Goal: Task Accomplishment & Management: Complete application form

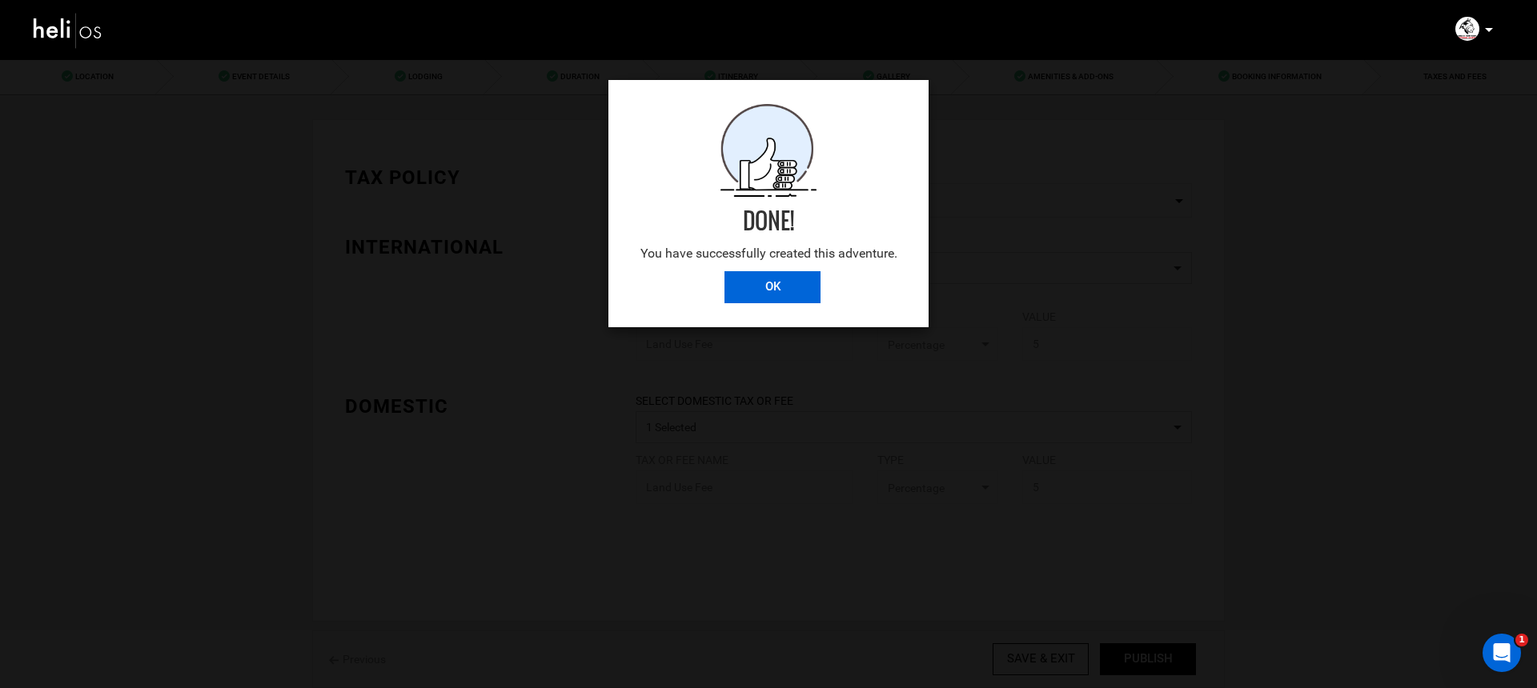
click at [801, 293] on input "OK" at bounding box center [772, 287] width 96 height 32
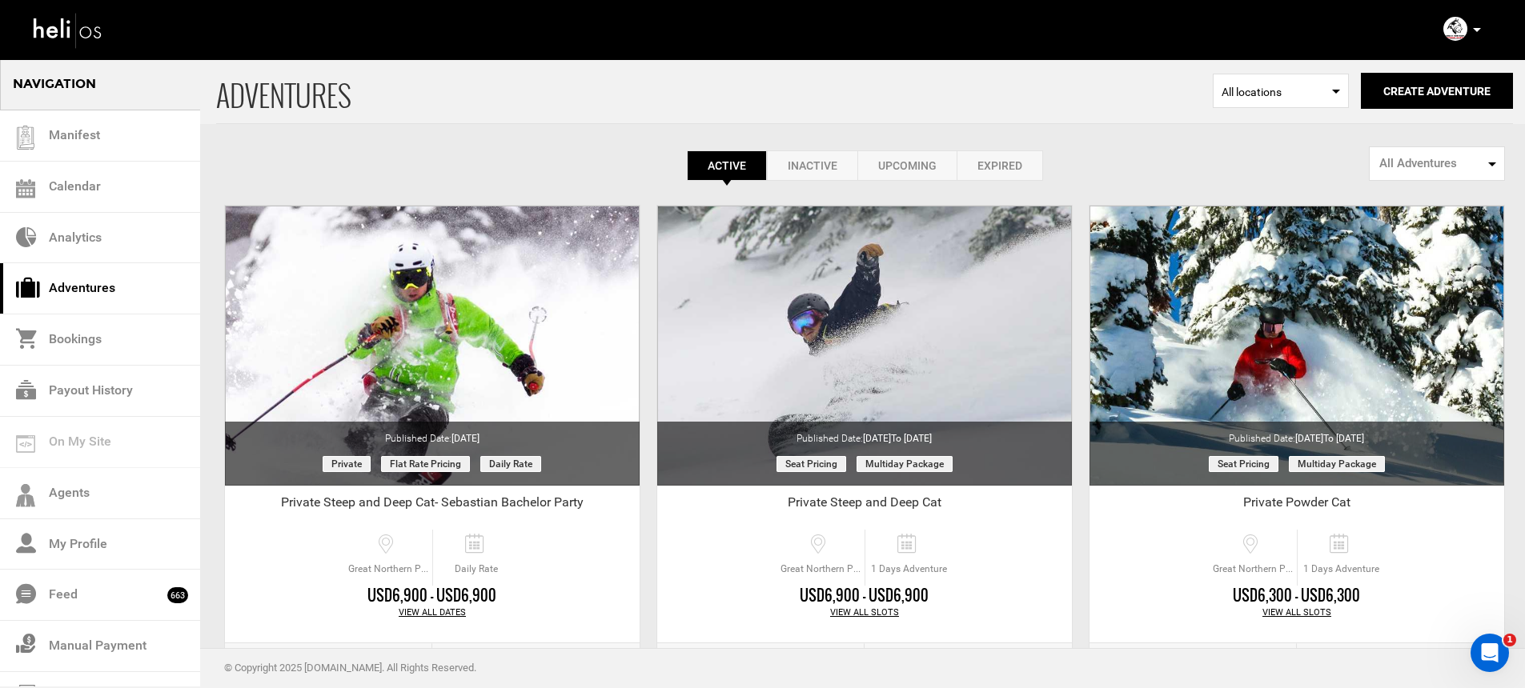
click at [1474, 30] on icon at bounding box center [1477, 30] width 8 height 4
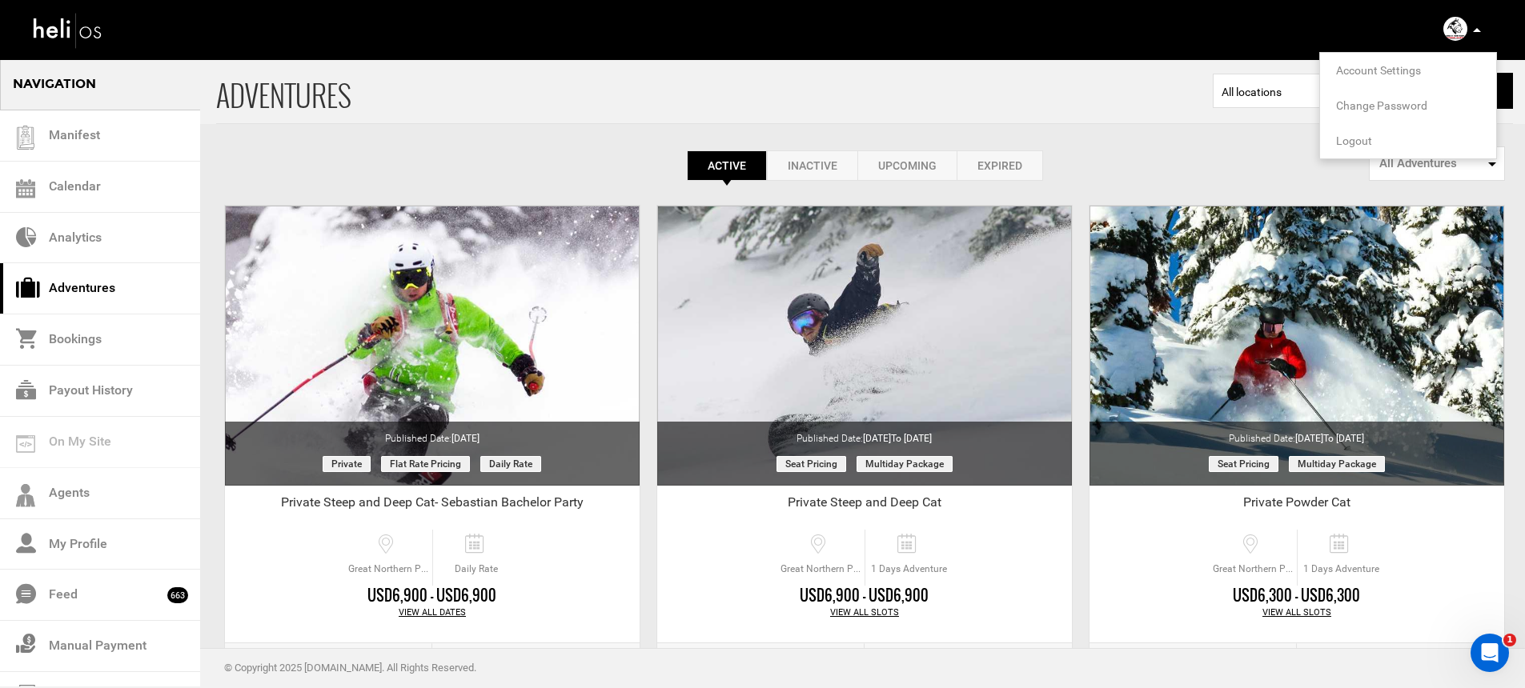
click at [1360, 139] on span "Logout" at bounding box center [1354, 140] width 36 height 13
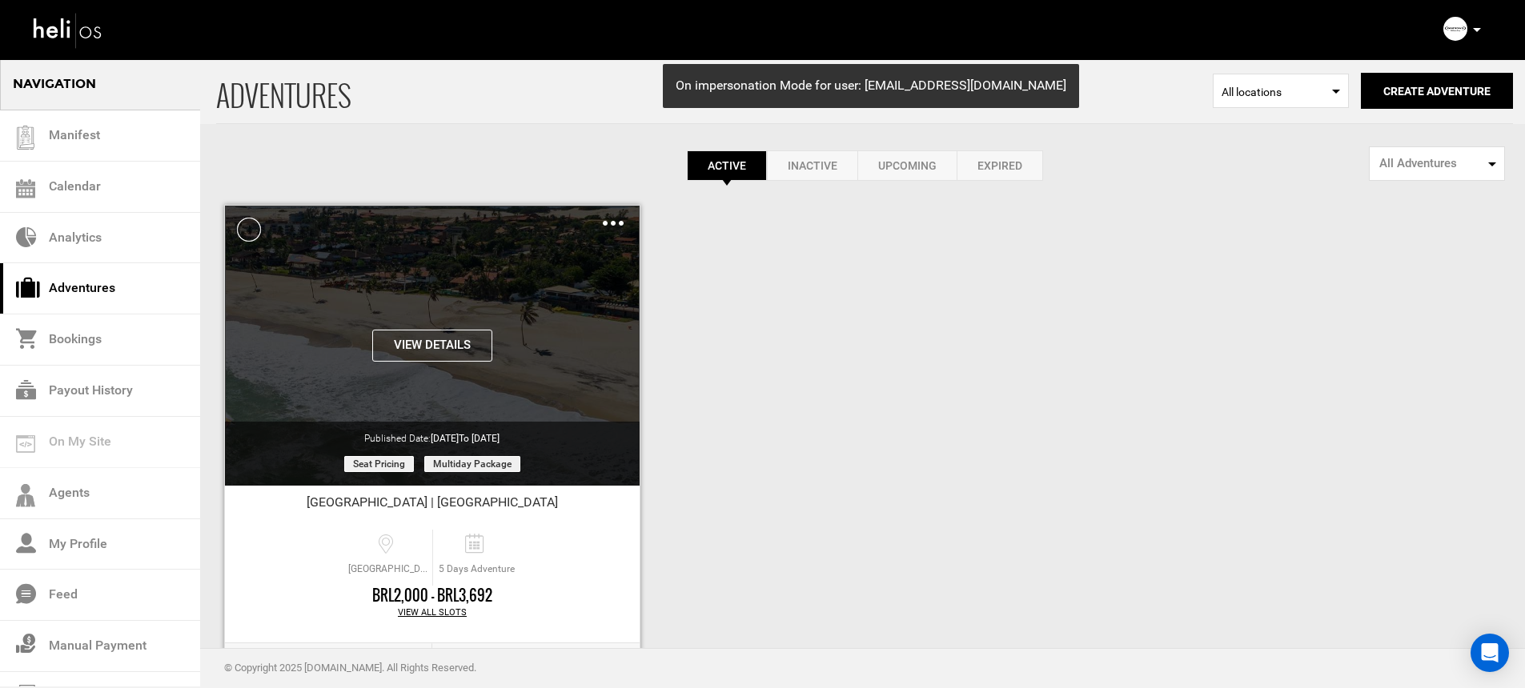
click at [614, 227] on div "Clone De-Activate Share Delete" at bounding box center [613, 223] width 21 height 18
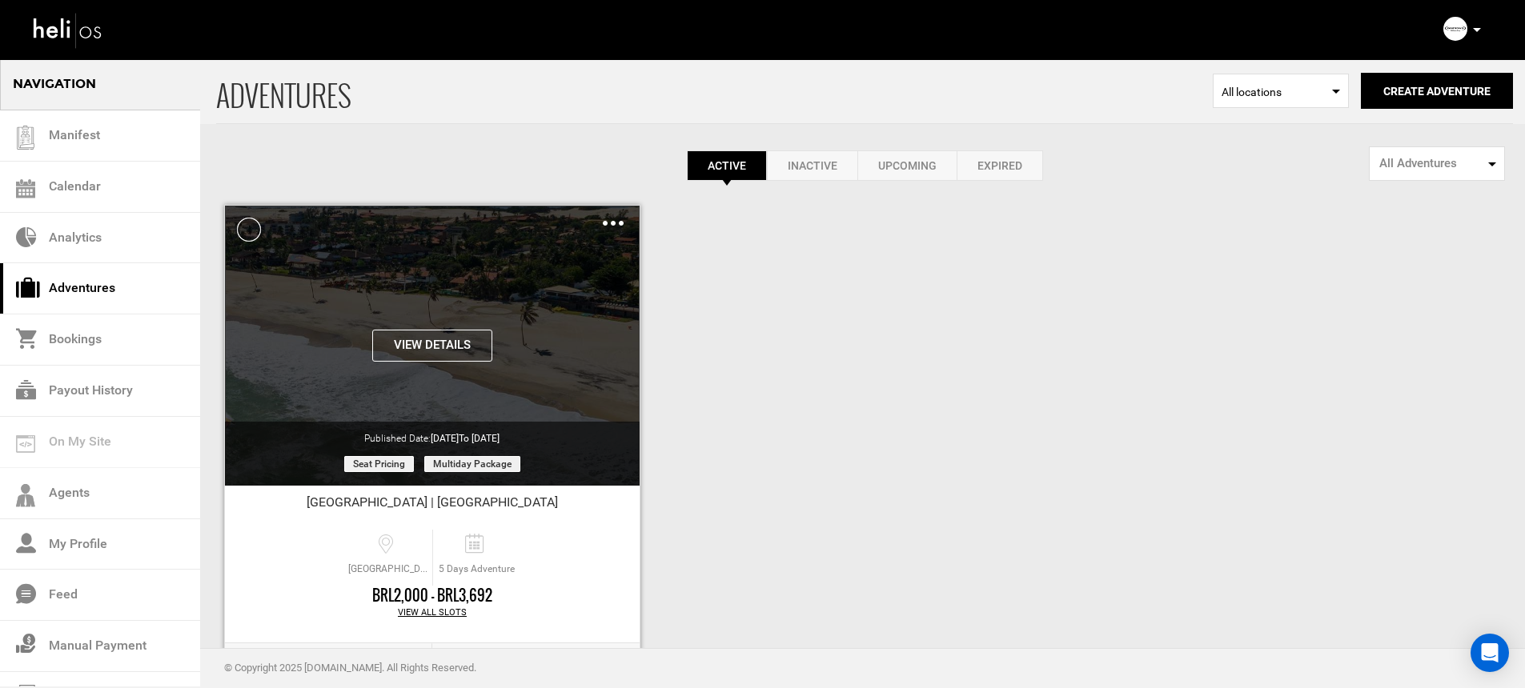
click at [603, 223] on img at bounding box center [613, 223] width 21 height 5
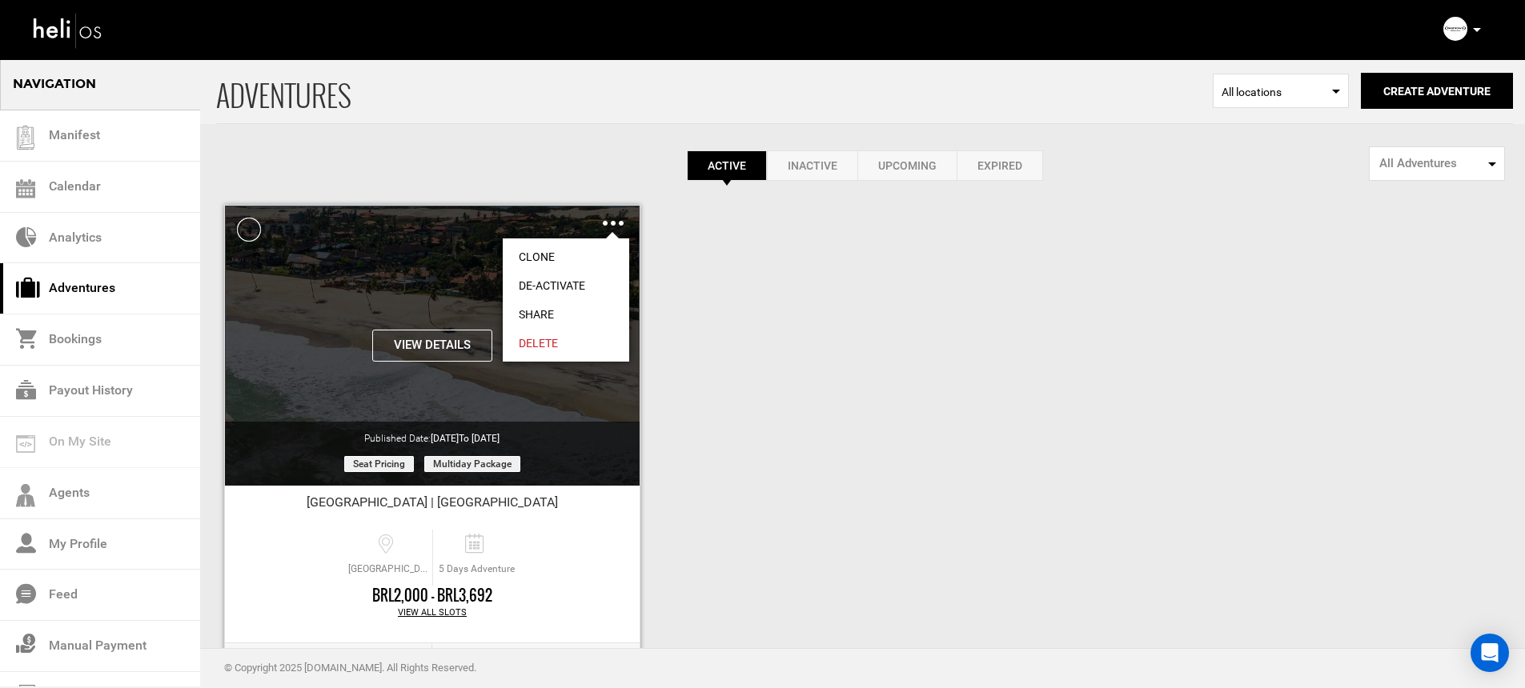
click at [589, 254] on link "Clone" at bounding box center [566, 257] width 126 height 29
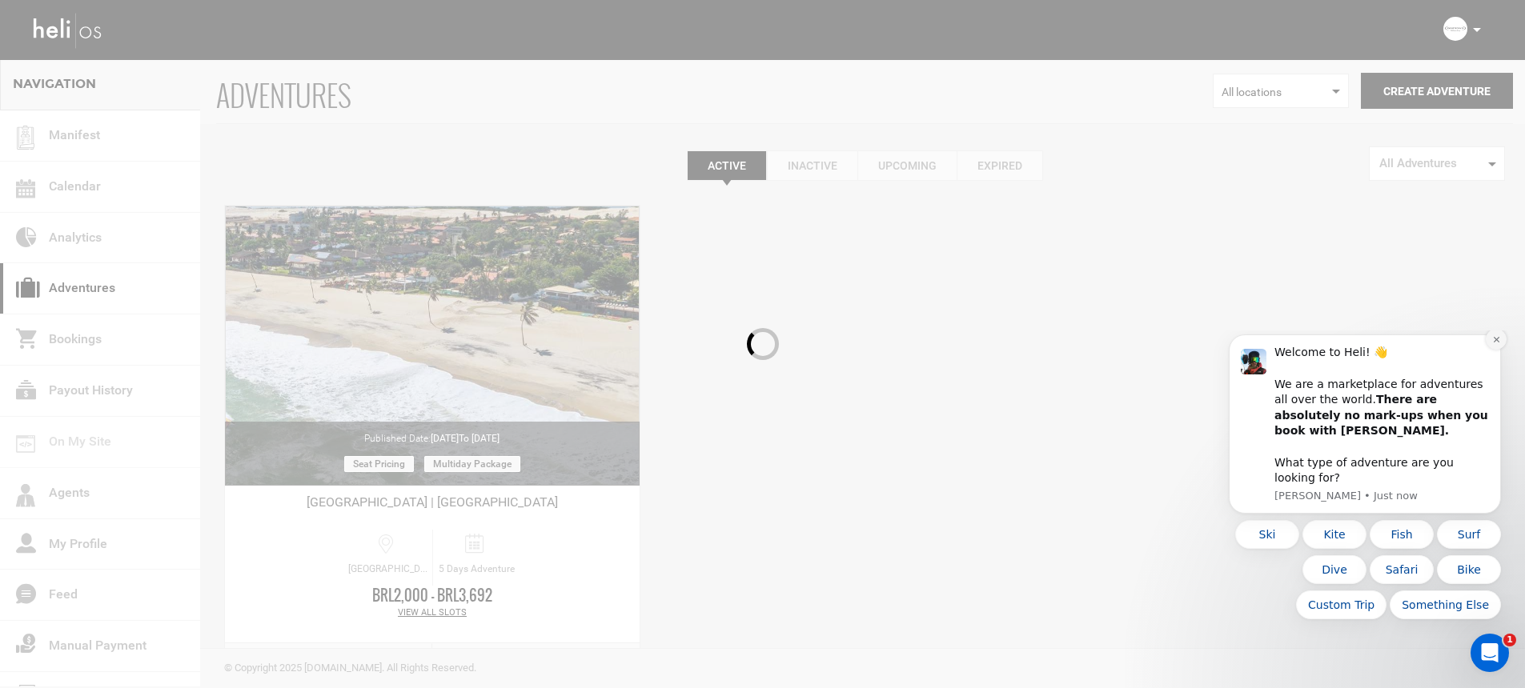
click at [1496, 344] on icon "Dismiss notification" at bounding box center [1496, 339] width 9 height 9
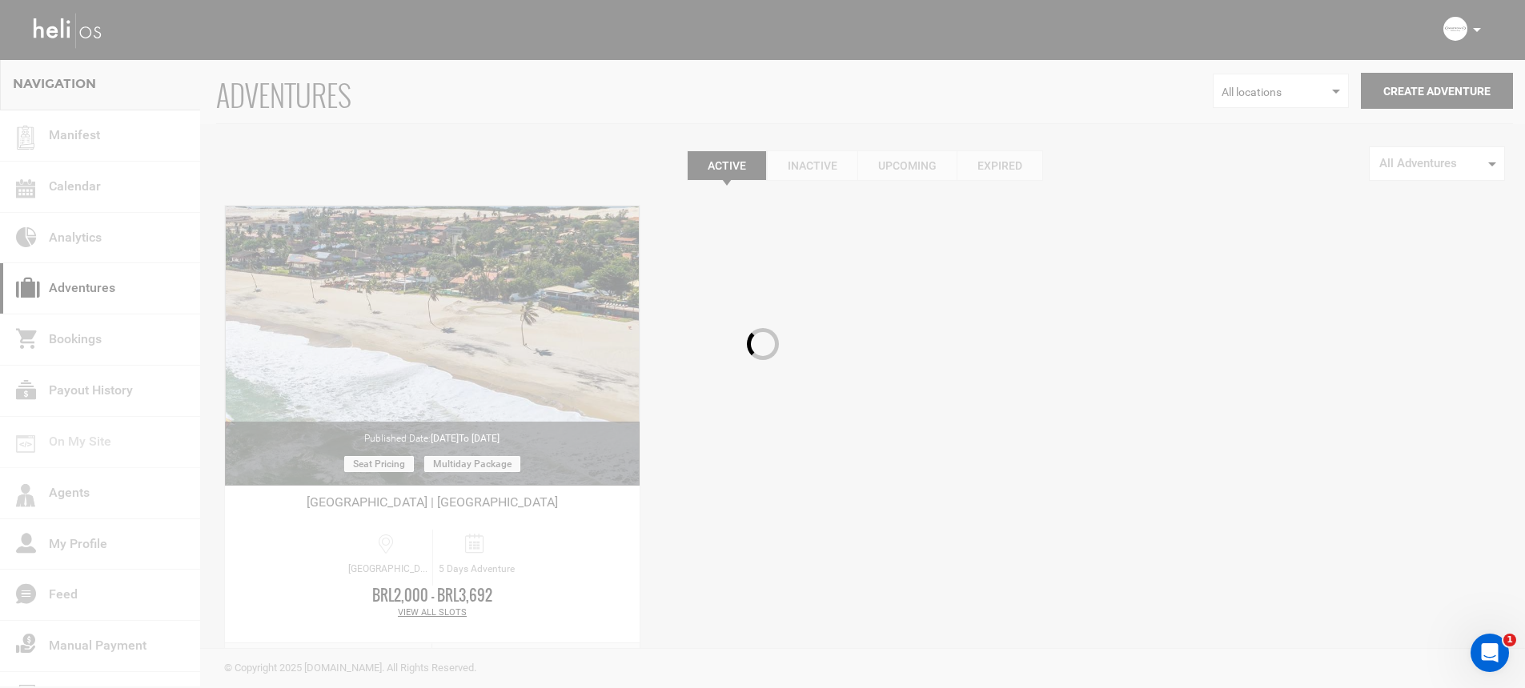
scroll to position [67, 0]
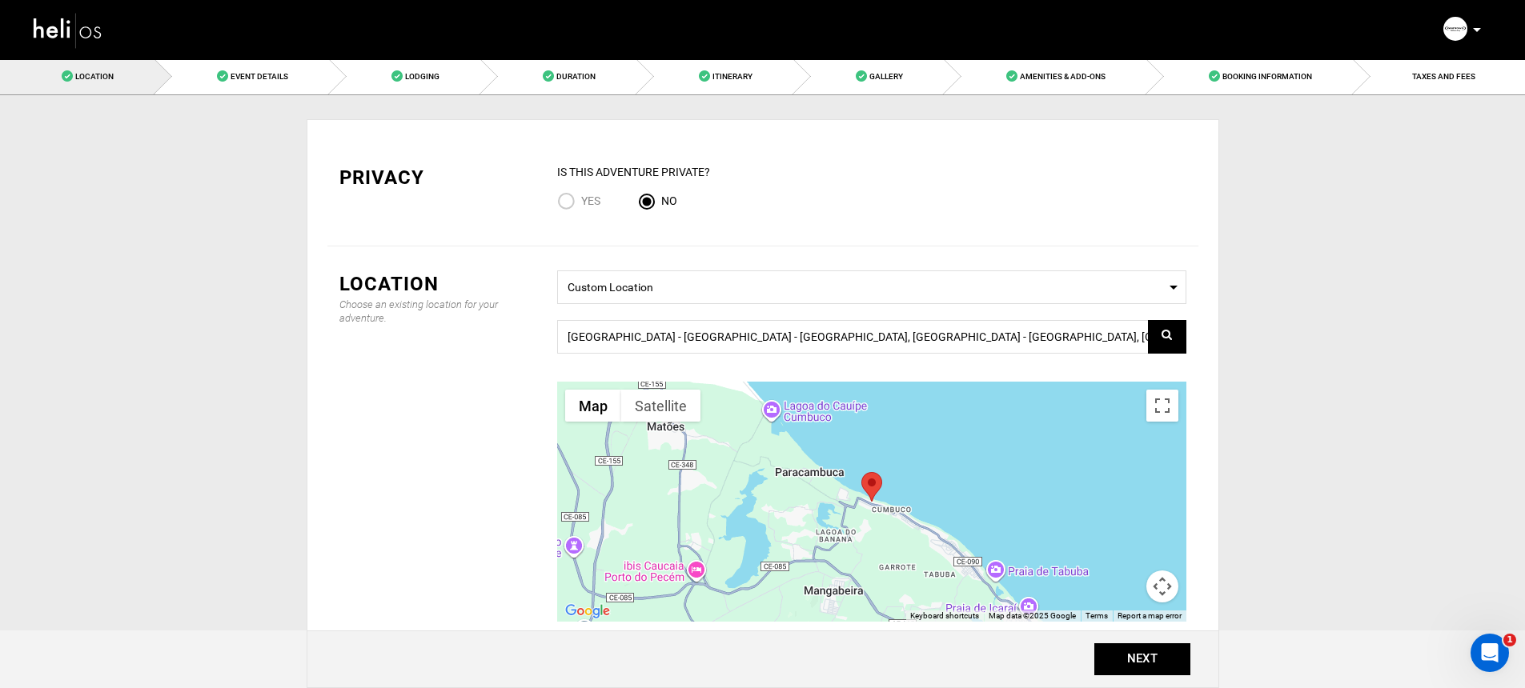
click at [573, 199] on input "Yes" at bounding box center [569, 203] width 24 height 22
radio input "true"
radio input "false"
click at [864, 302] on span "Select a Location Custom Location" at bounding box center [871, 288] width 629 height 34
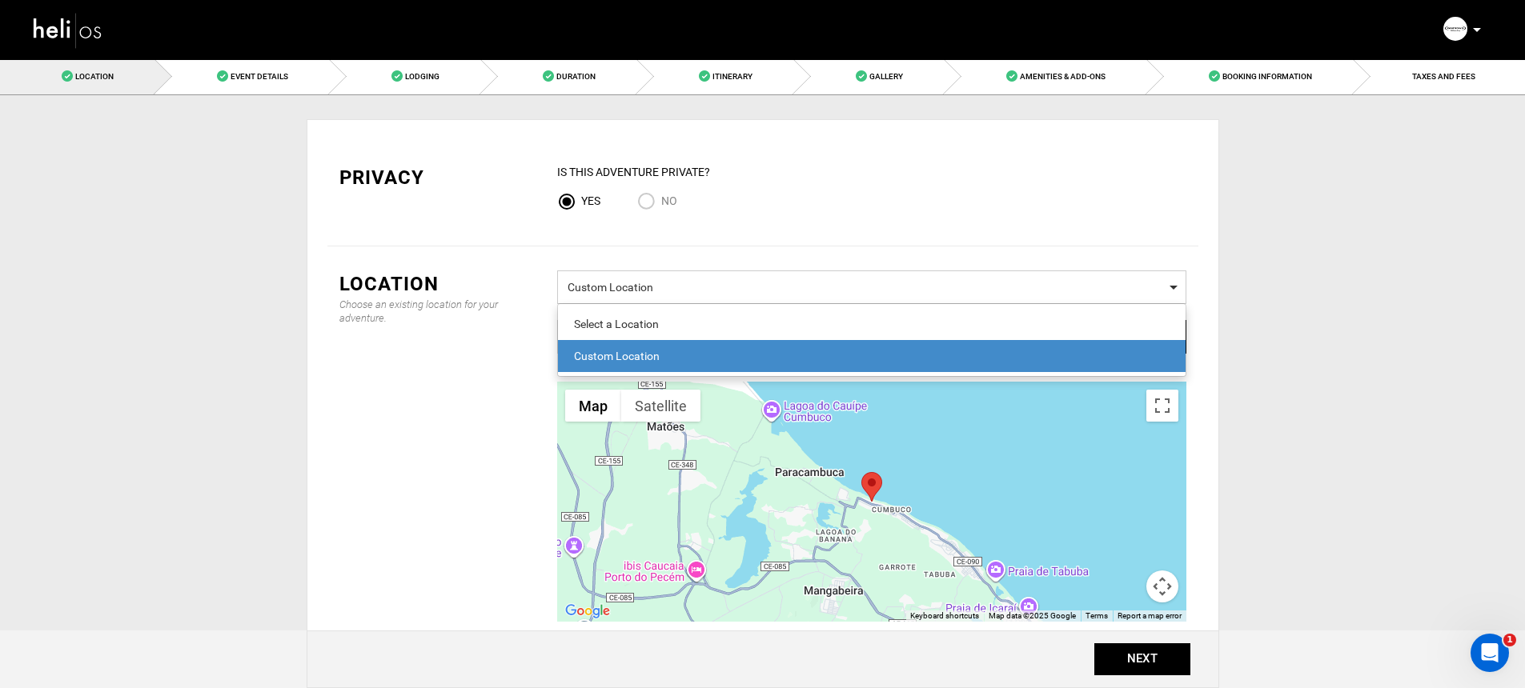
click at [867, 274] on span "Select a Location Custom Location" at bounding box center [871, 288] width 629 height 34
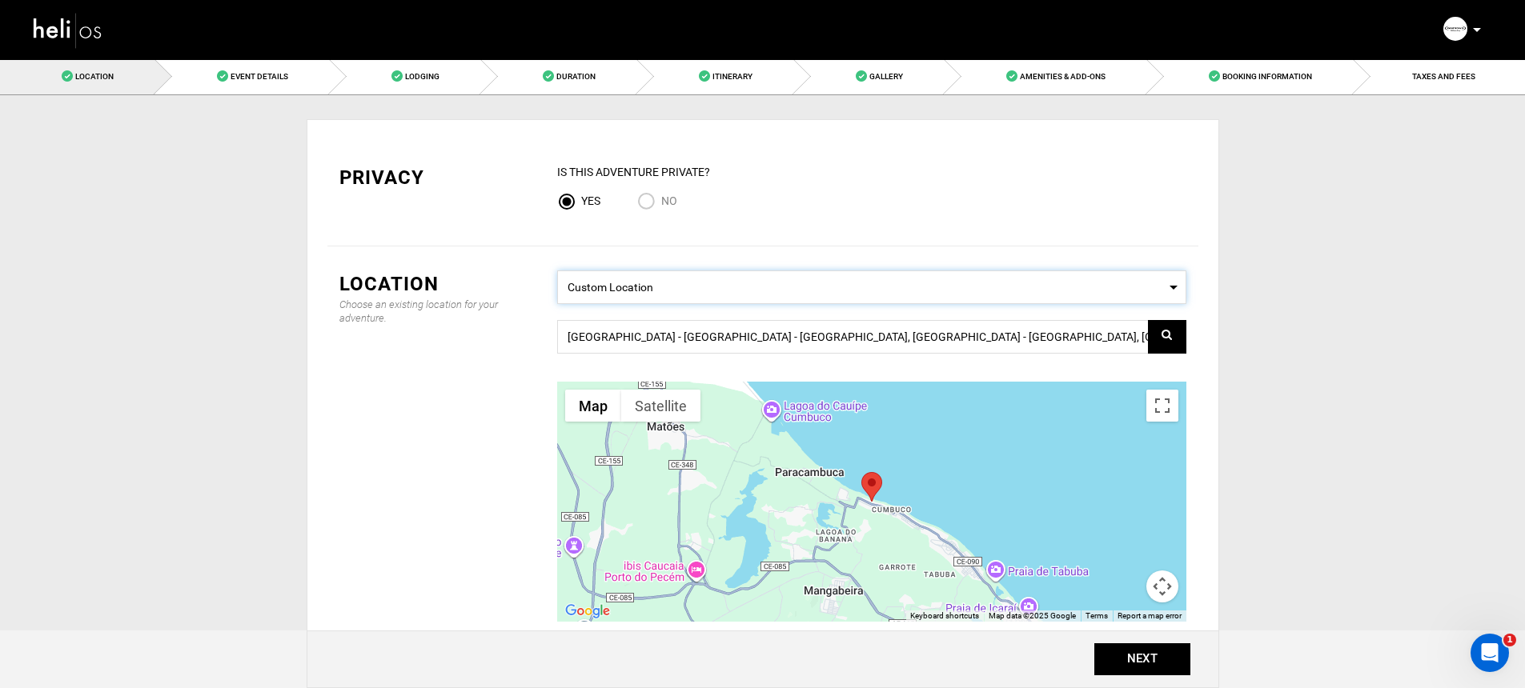
scroll to position [184, 0]
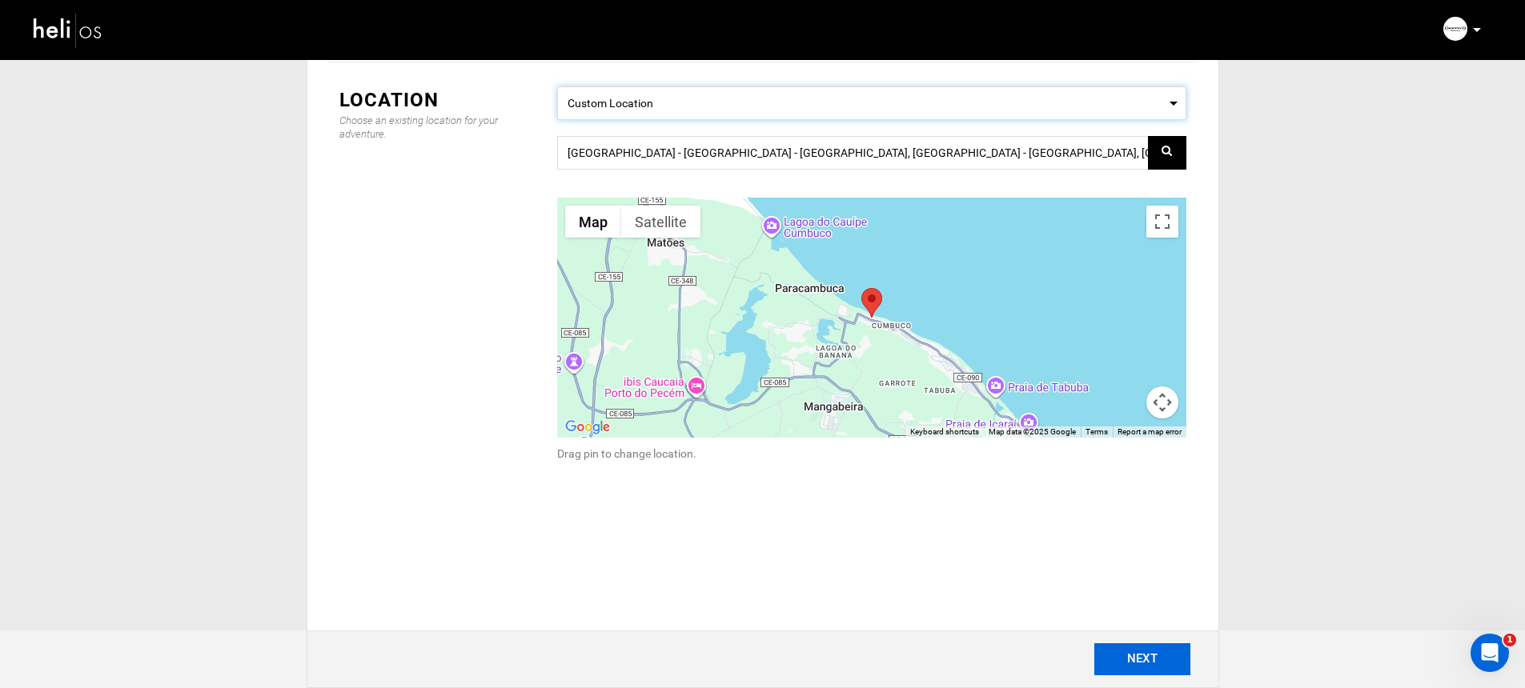
drag, startPoint x: 1129, startPoint y: 659, endPoint x: 1129, endPoint y: 651, distance: 8.0
click at [1129, 659] on button "NEXT" at bounding box center [1142, 660] width 96 height 32
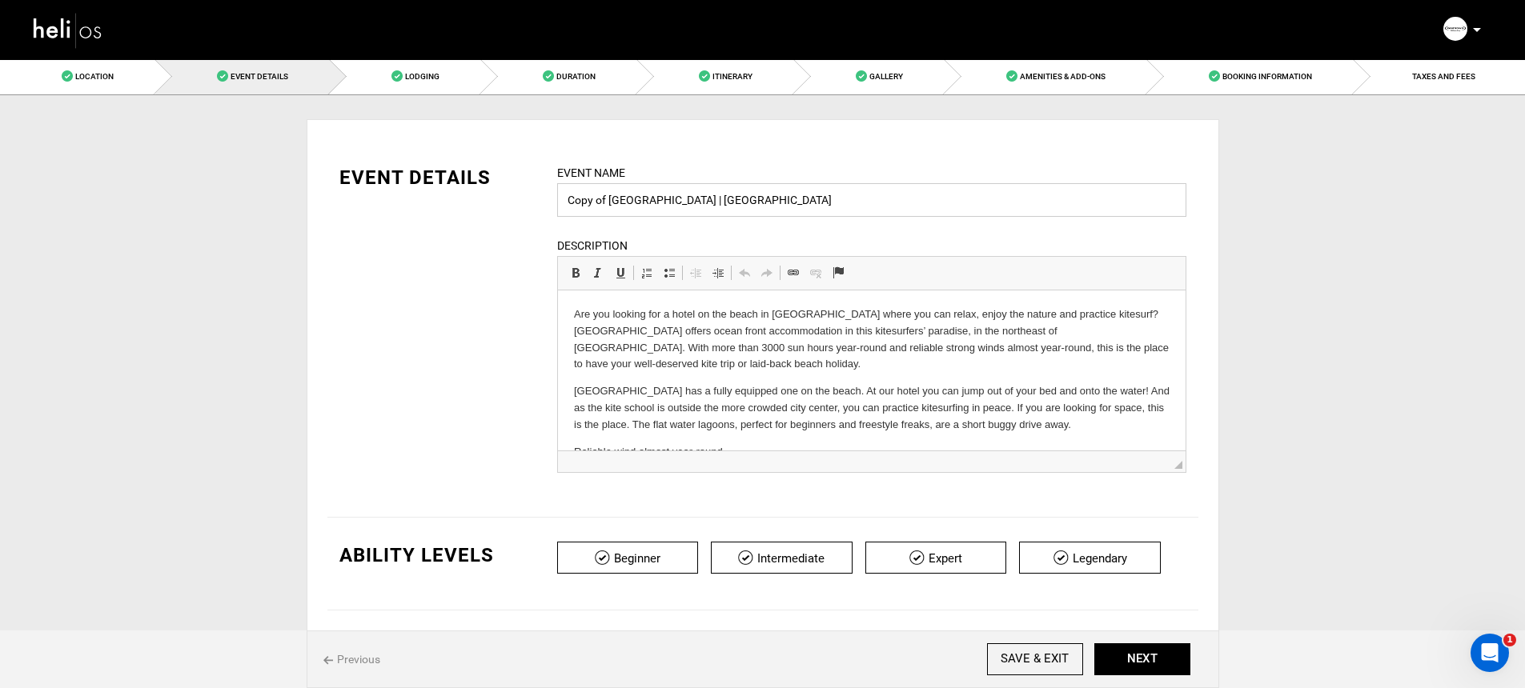
drag, startPoint x: 609, startPoint y: 198, endPoint x: 547, endPoint y: 201, distance: 62.5
click at [547, 201] on div "Event Name Copy of [GEOGRAPHIC_DATA] | [GEOGRAPHIC_DATA] Event name can not be …" at bounding box center [871, 328] width 653 height 329
type input "[GEOGRAPHIC_DATA] | [GEOGRAPHIC_DATA]"
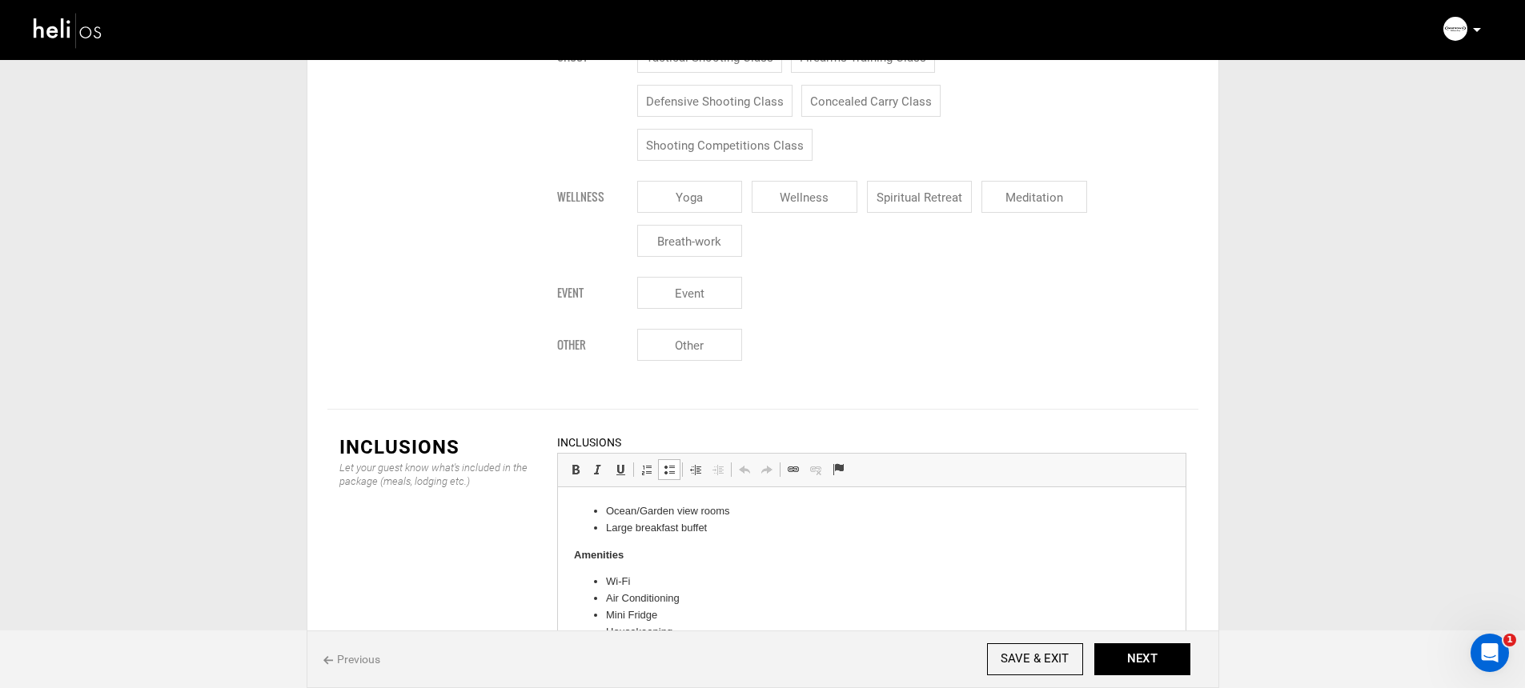
scroll to position [1690, 0]
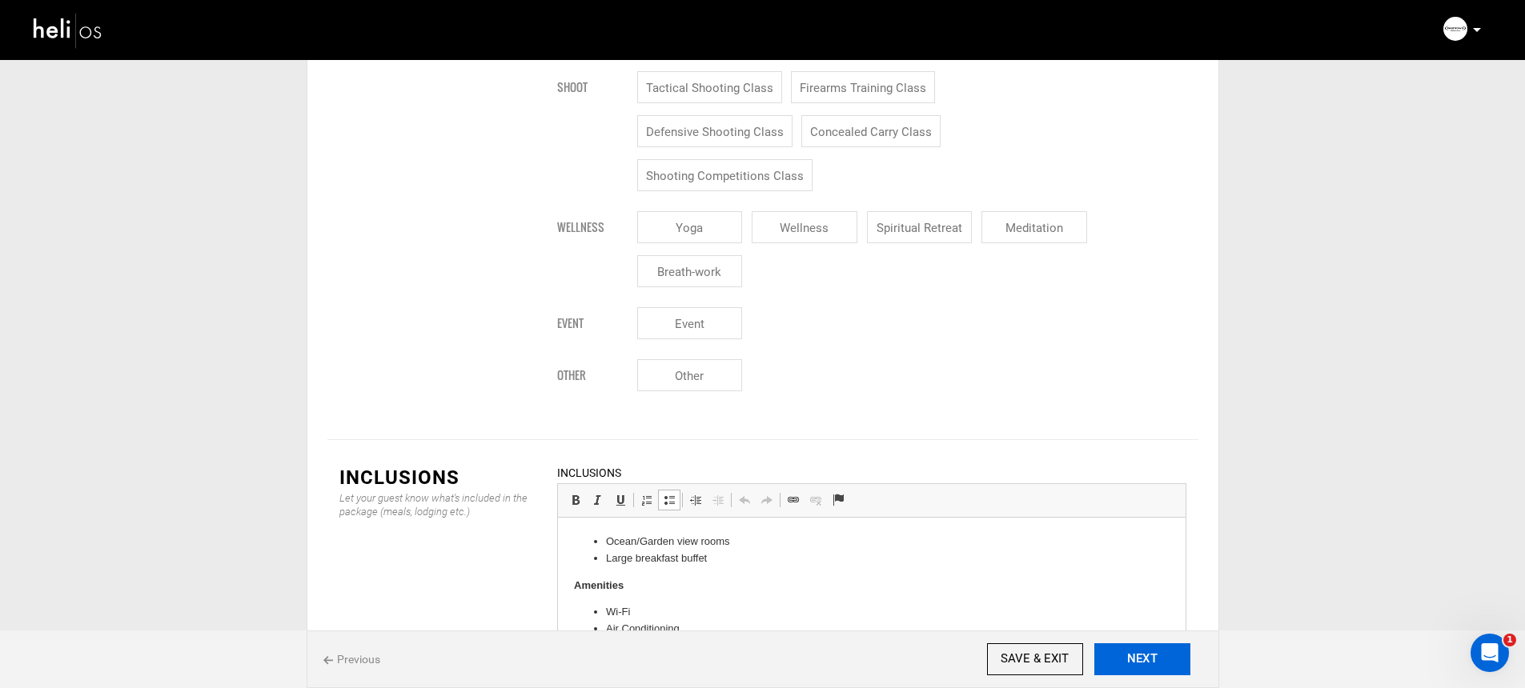
click at [1162, 659] on button "NEXT" at bounding box center [1142, 660] width 96 height 32
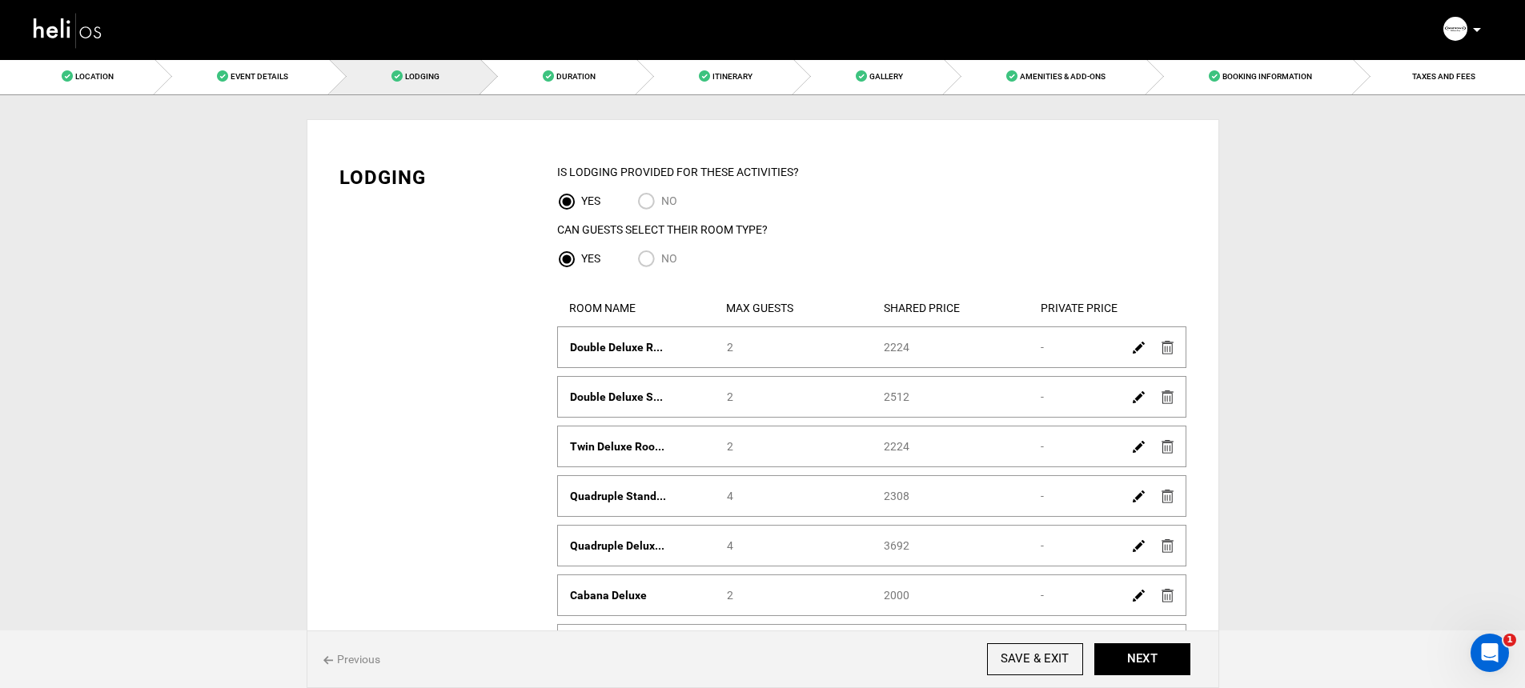
scroll to position [20, 0]
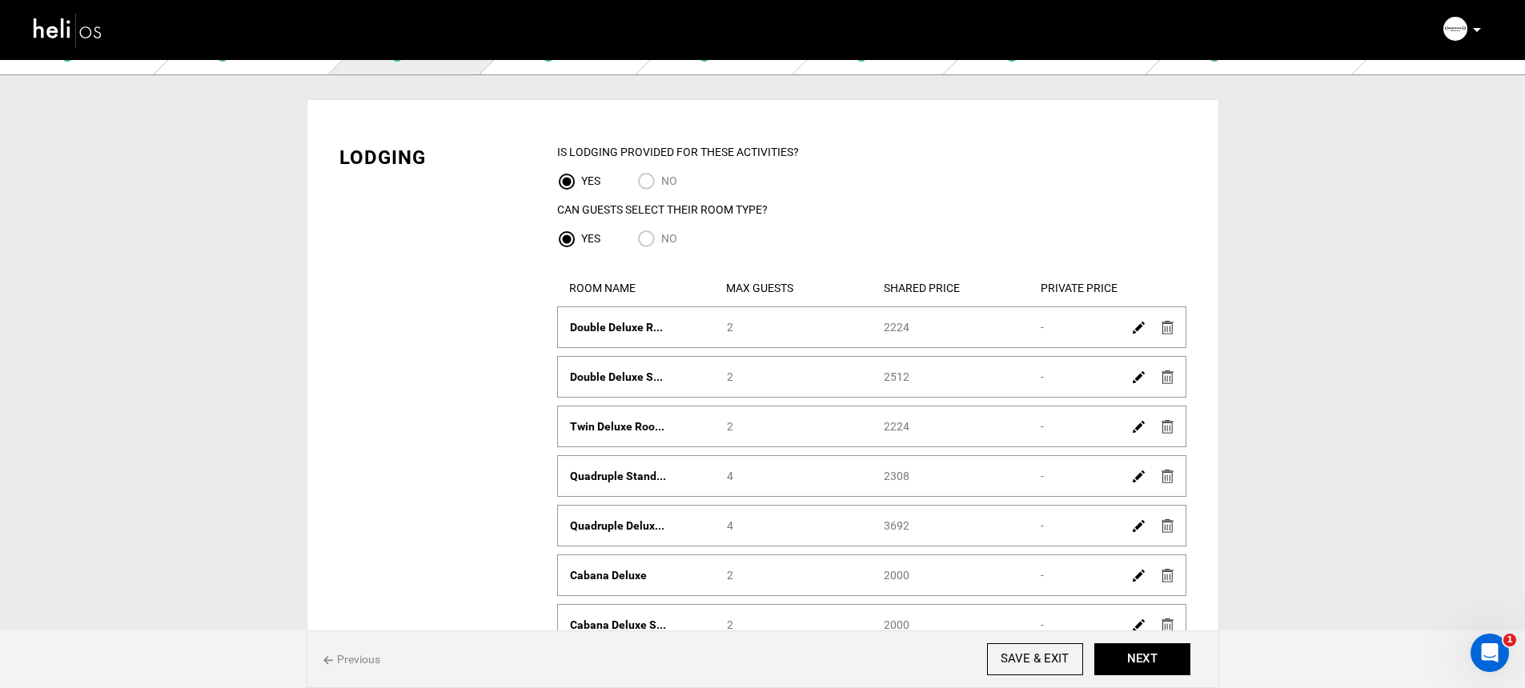
click at [1166, 424] on img at bounding box center [1167, 427] width 12 height 14
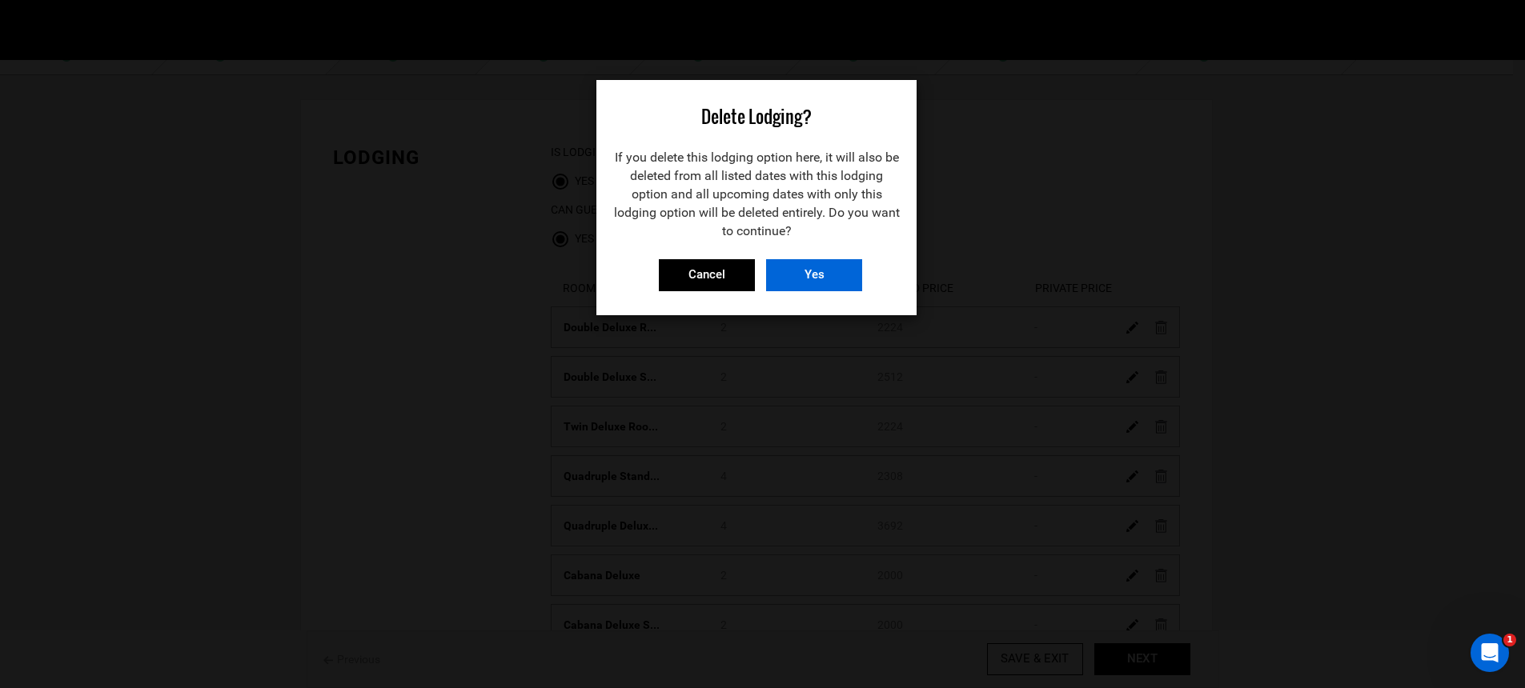
click at [849, 281] on input "Yes" at bounding box center [814, 275] width 96 height 32
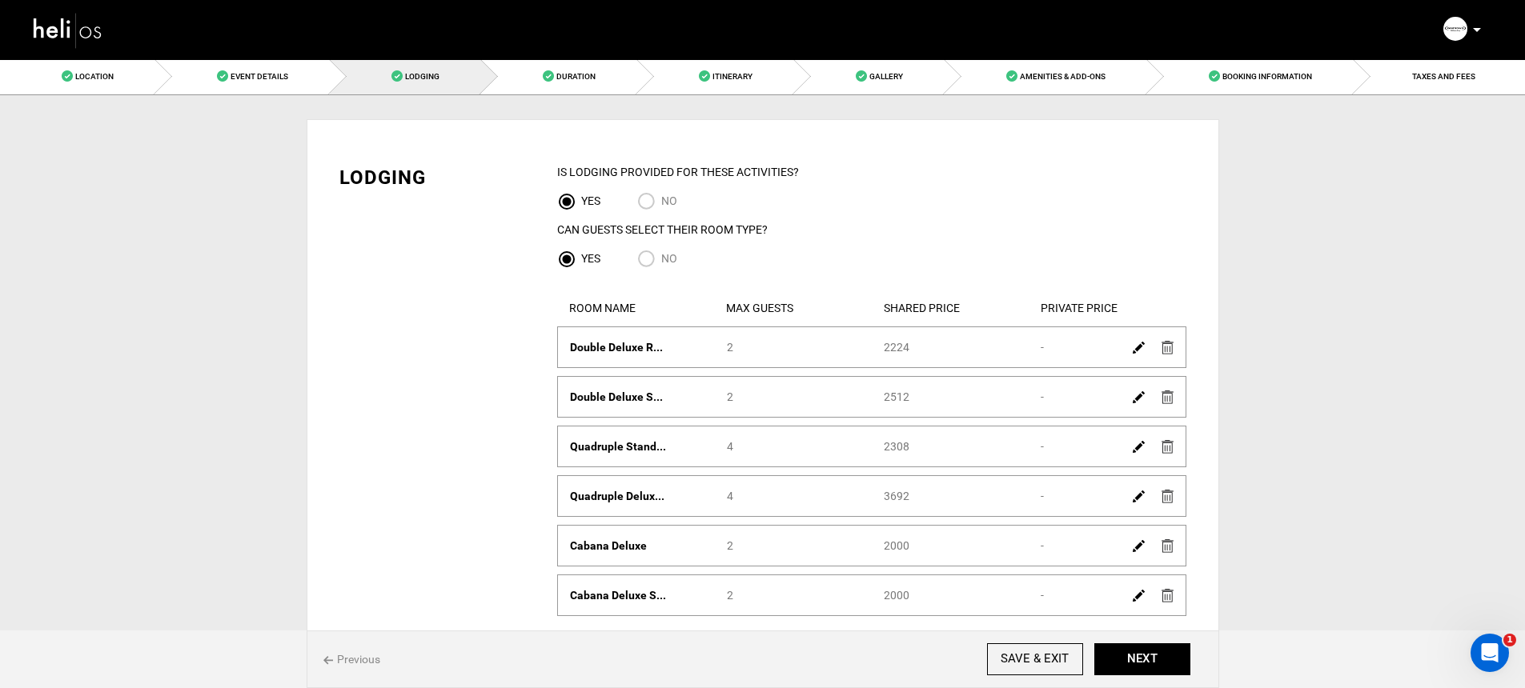
click at [1170, 346] on img at bounding box center [1167, 348] width 12 height 14
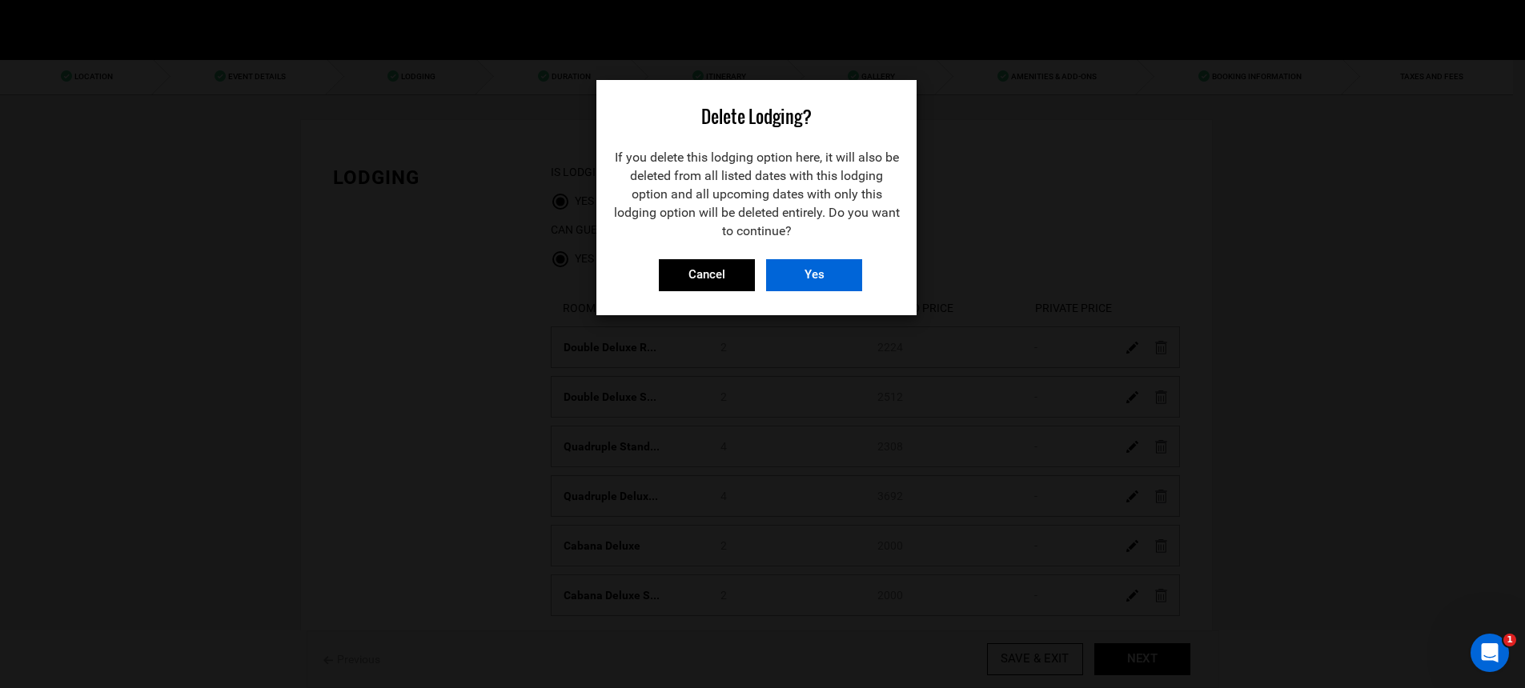
click at [846, 266] on input "Yes" at bounding box center [814, 275] width 96 height 32
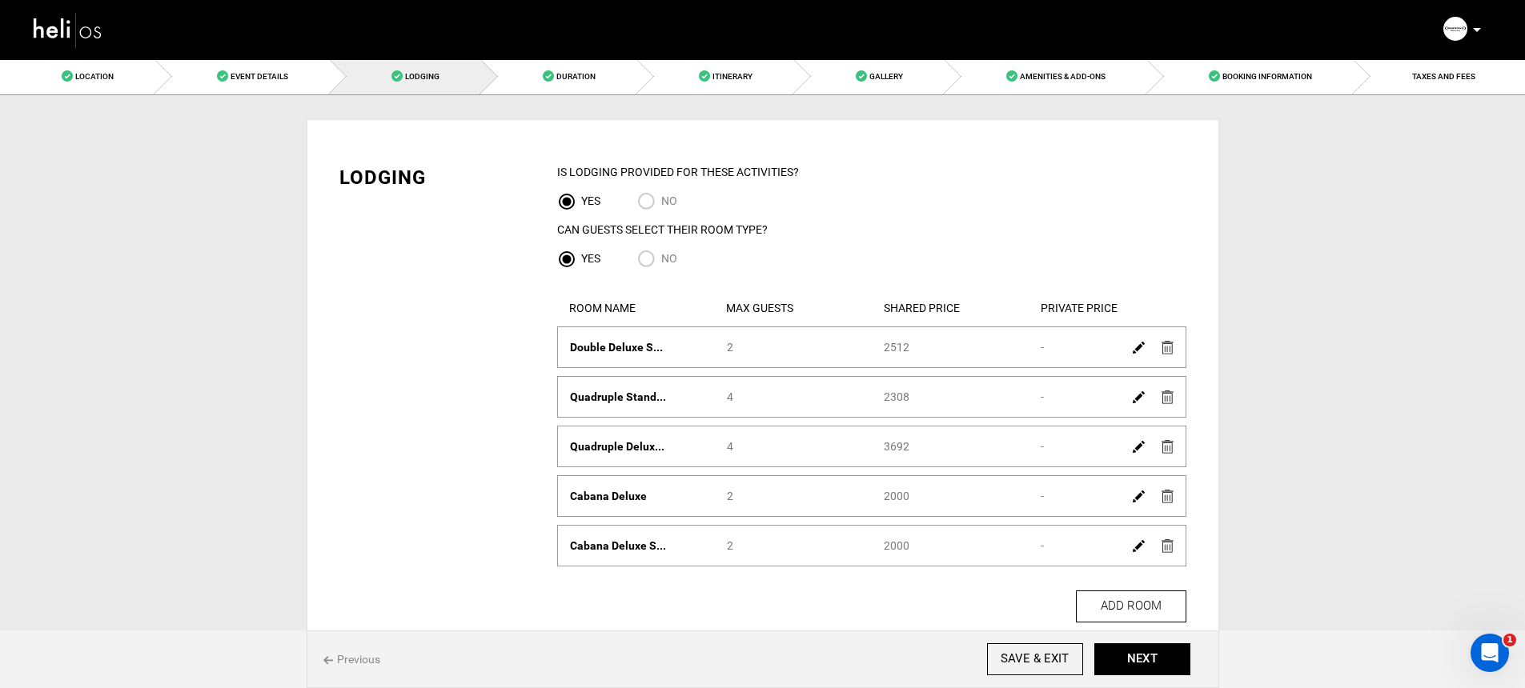
click at [1168, 347] on img at bounding box center [1167, 348] width 12 height 14
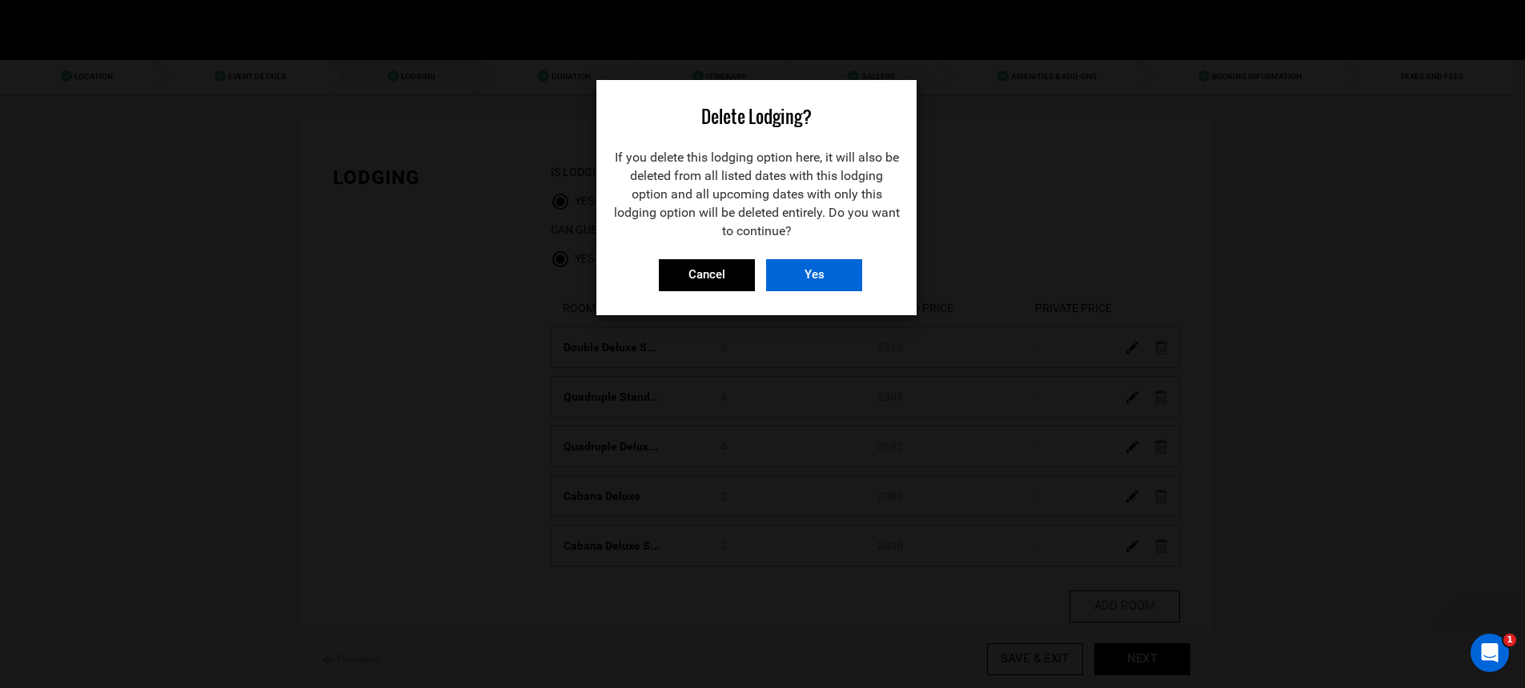
click at [851, 271] on input "Yes" at bounding box center [814, 275] width 96 height 32
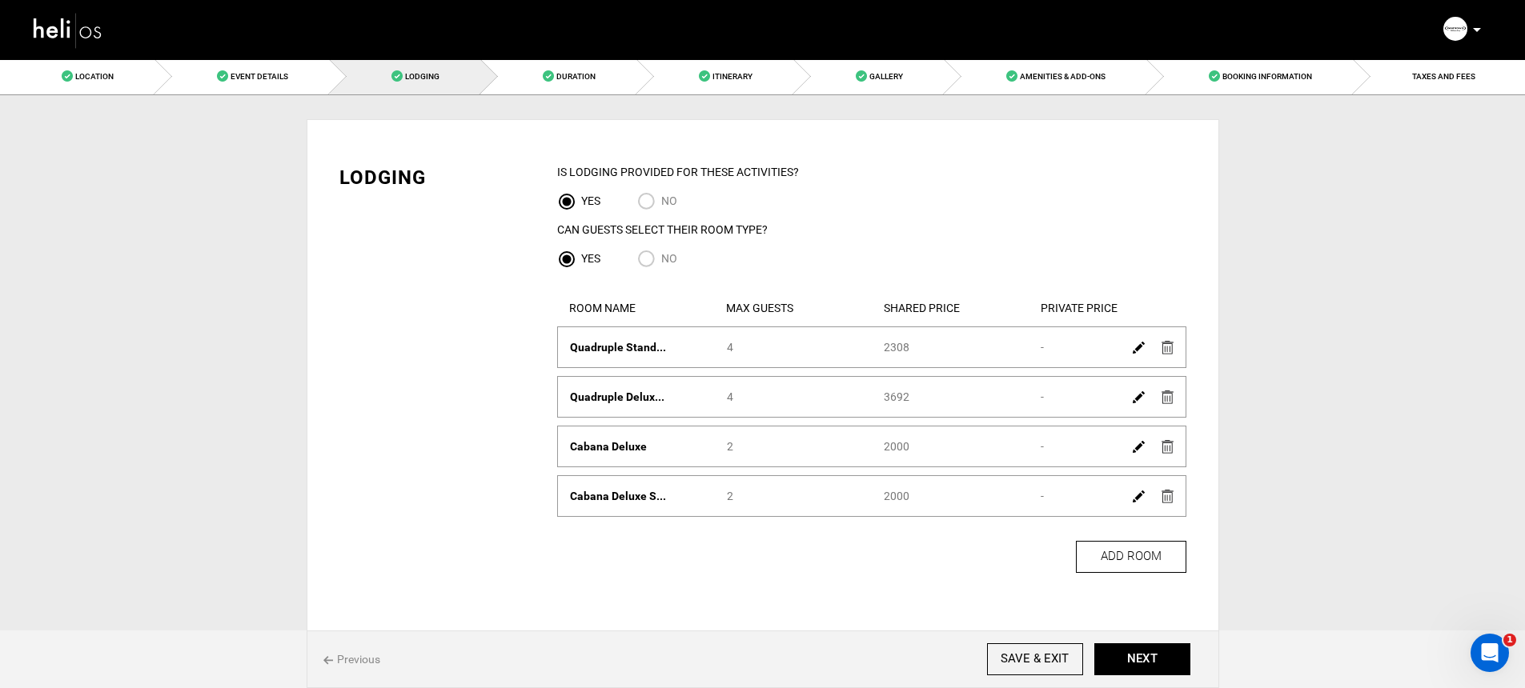
click at [1169, 396] on img at bounding box center [1167, 398] width 12 height 14
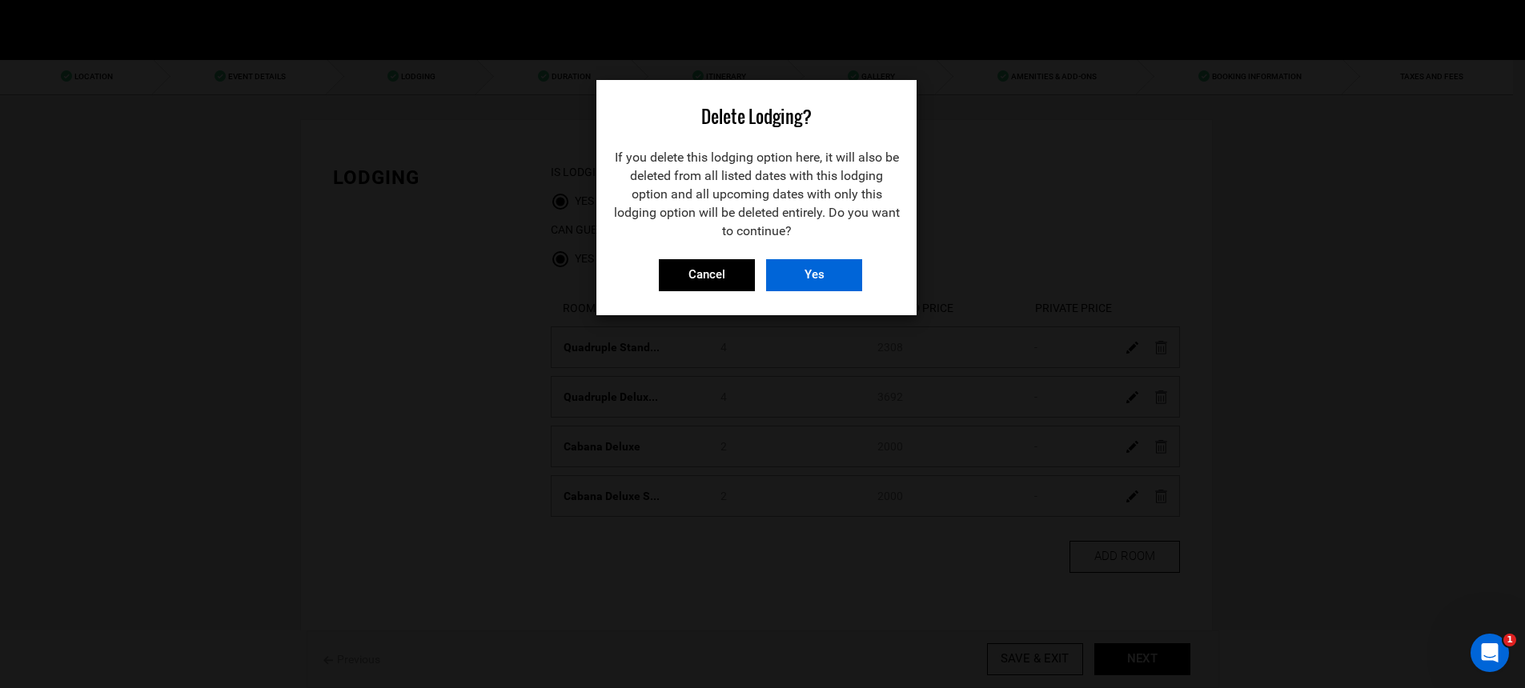
click at [850, 284] on input "Yes" at bounding box center [814, 275] width 96 height 32
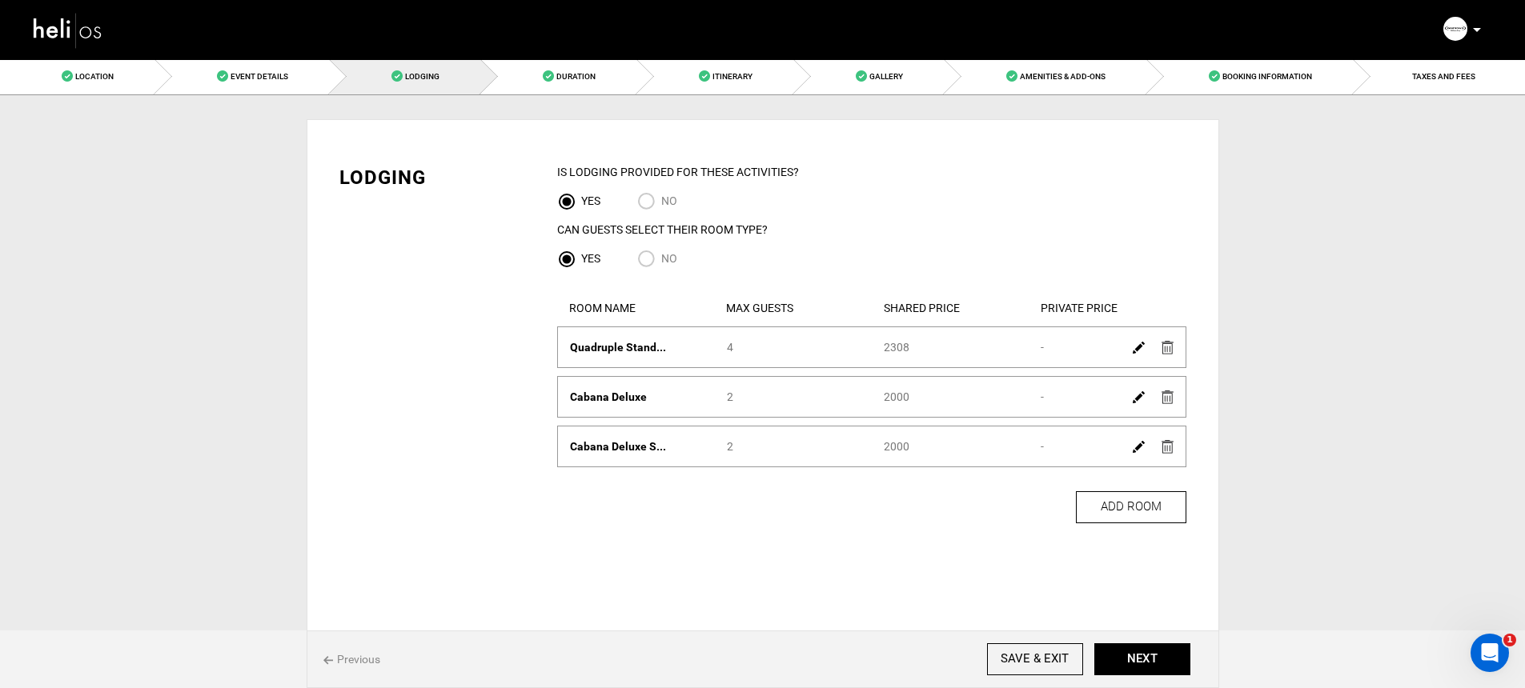
click at [1173, 399] on div at bounding box center [1152, 396] width 55 height 23
click at [1165, 391] on img at bounding box center [1167, 398] width 12 height 14
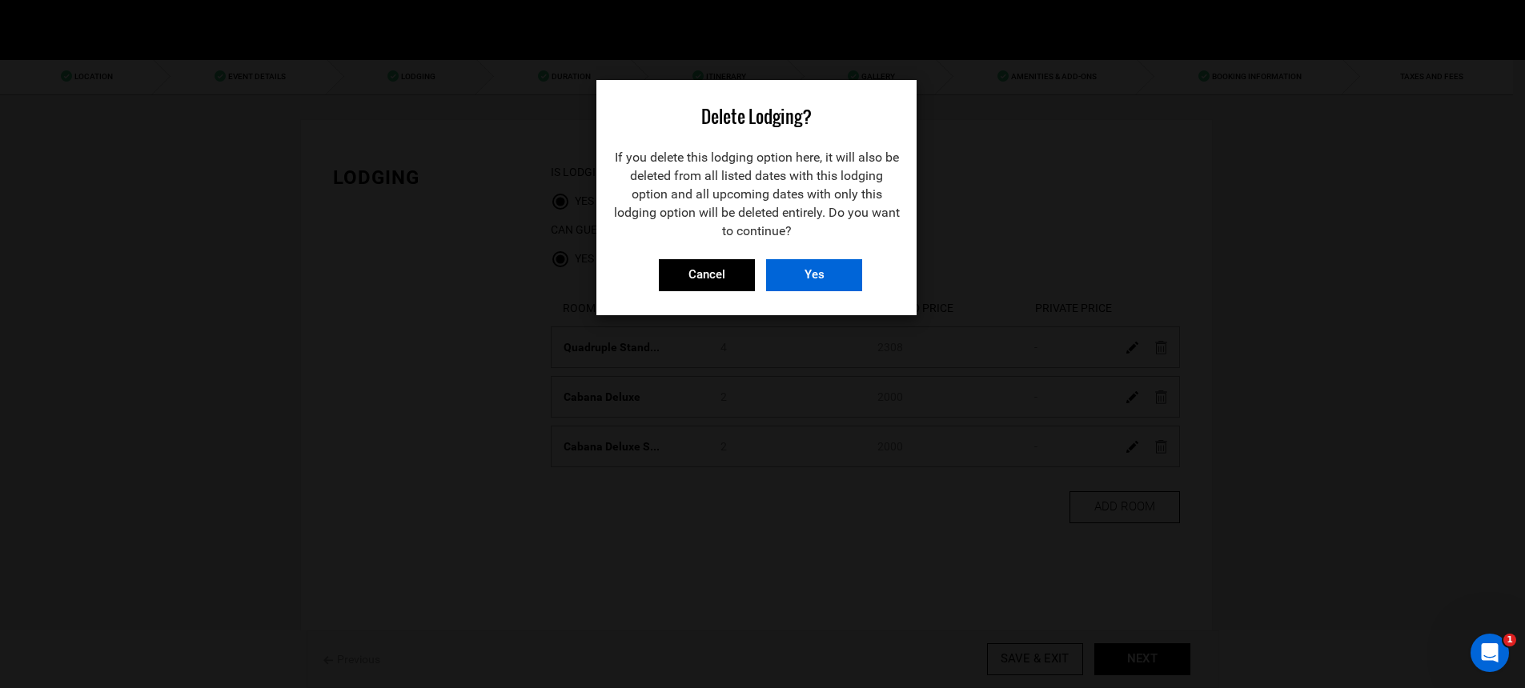
click at [849, 282] on input "Yes" at bounding box center [814, 275] width 96 height 32
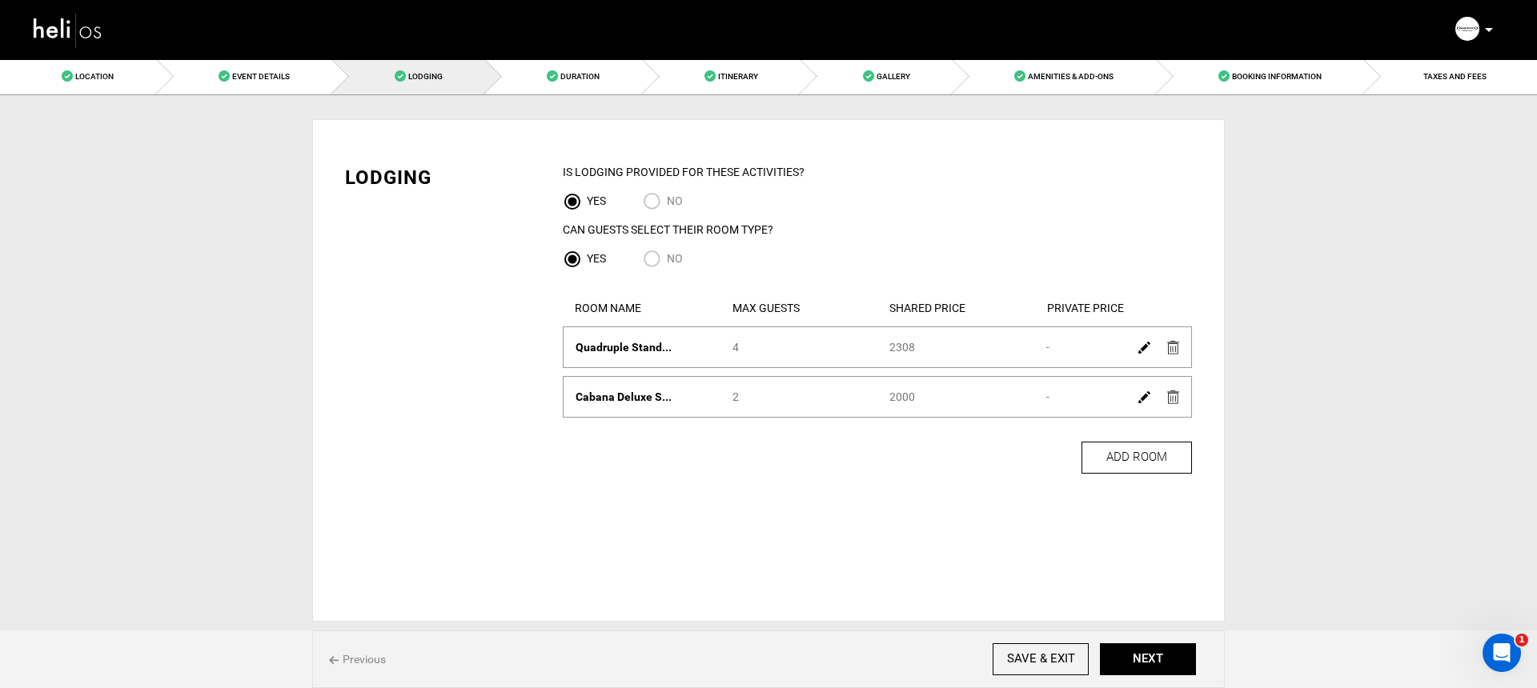
click at [1173, 401] on img at bounding box center [1173, 398] width 12 height 14
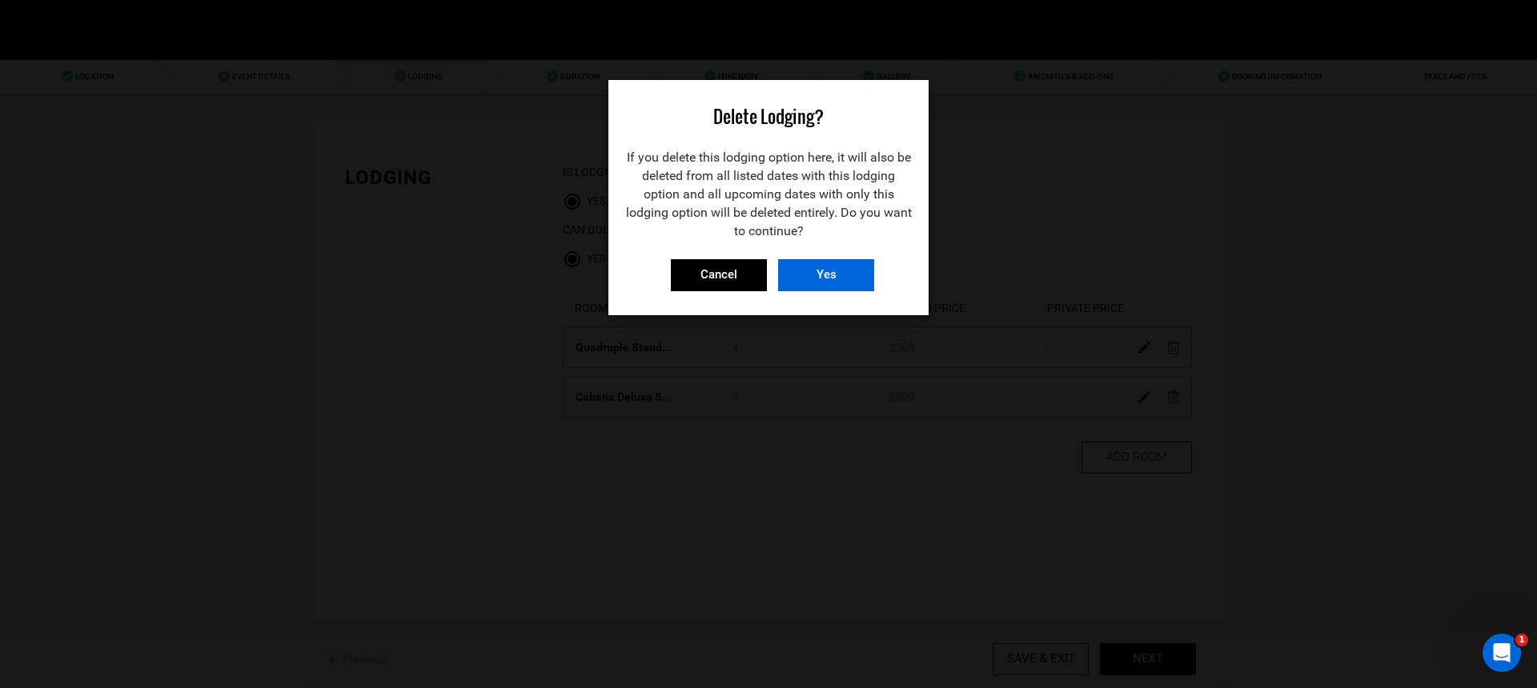
click at [866, 287] on input "Yes" at bounding box center [826, 275] width 96 height 32
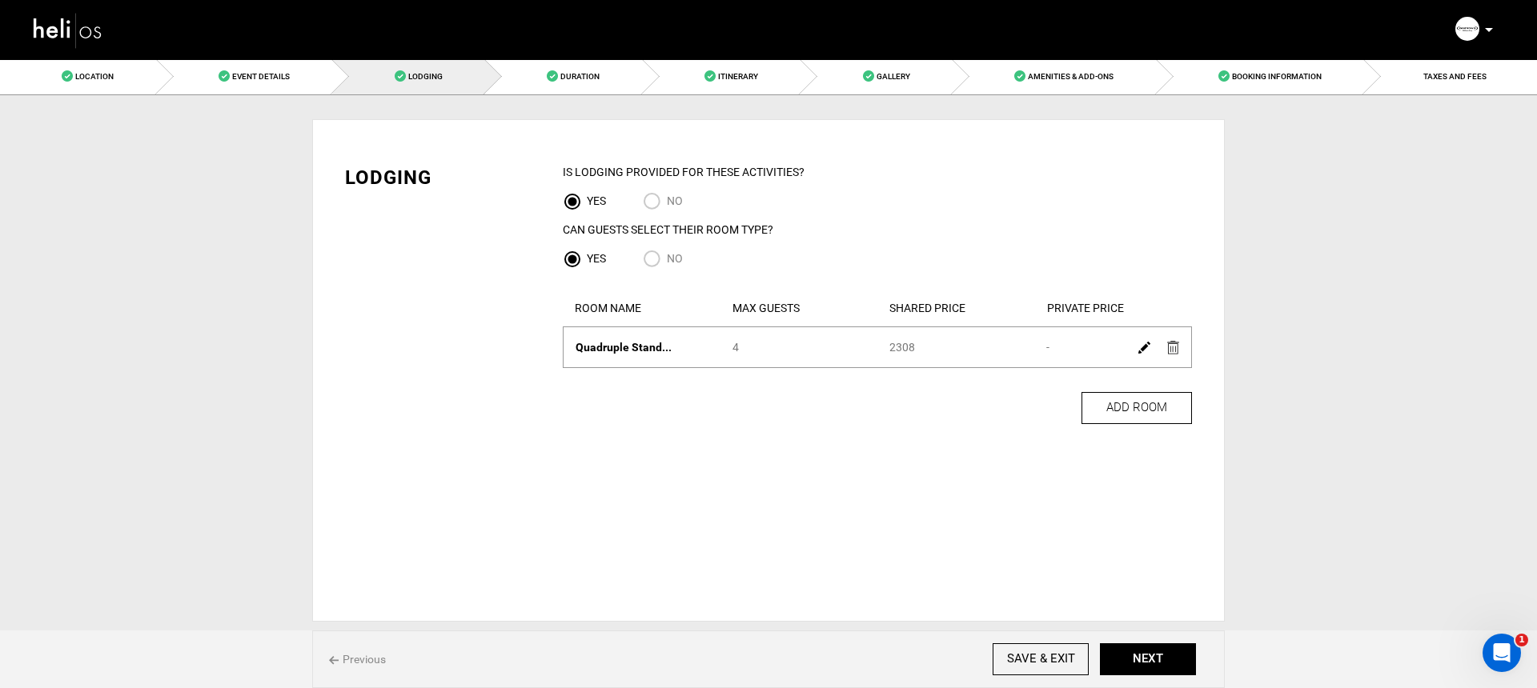
click at [1138, 347] on img at bounding box center [1144, 348] width 12 height 12
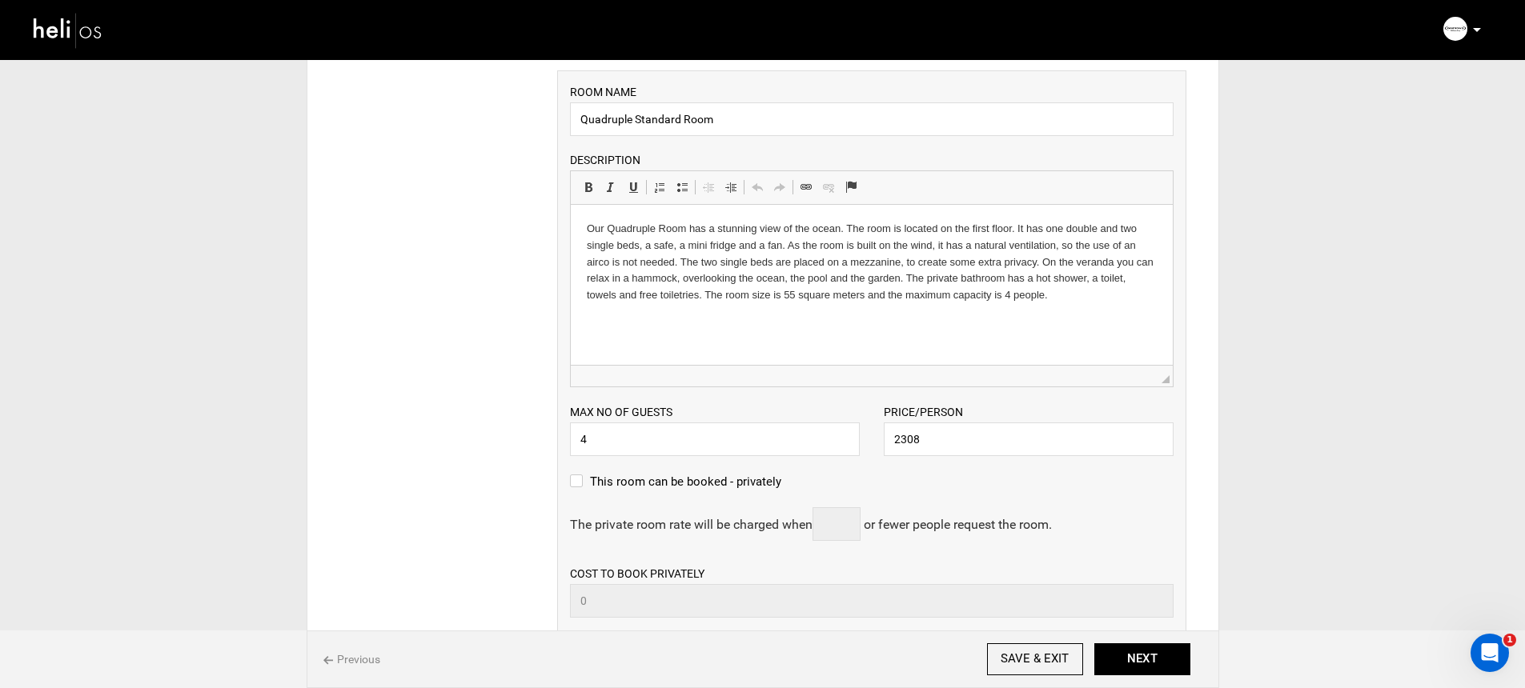
scroll to position [339, 0]
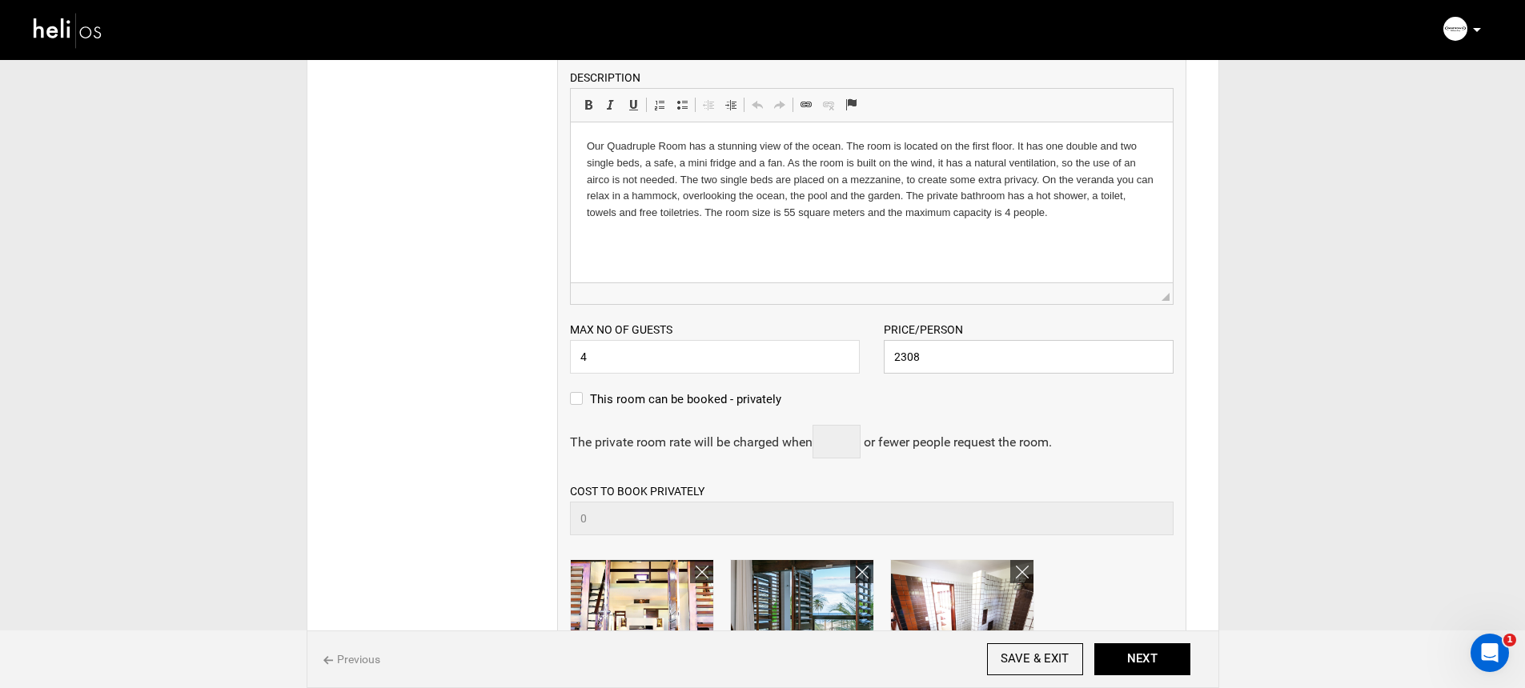
click at [956, 358] on input "2308" at bounding box center [1029, 357] width 290 height 34
click at [1019, 360] on input "436512" at bounding box center [1029, 357] width 290 height 34
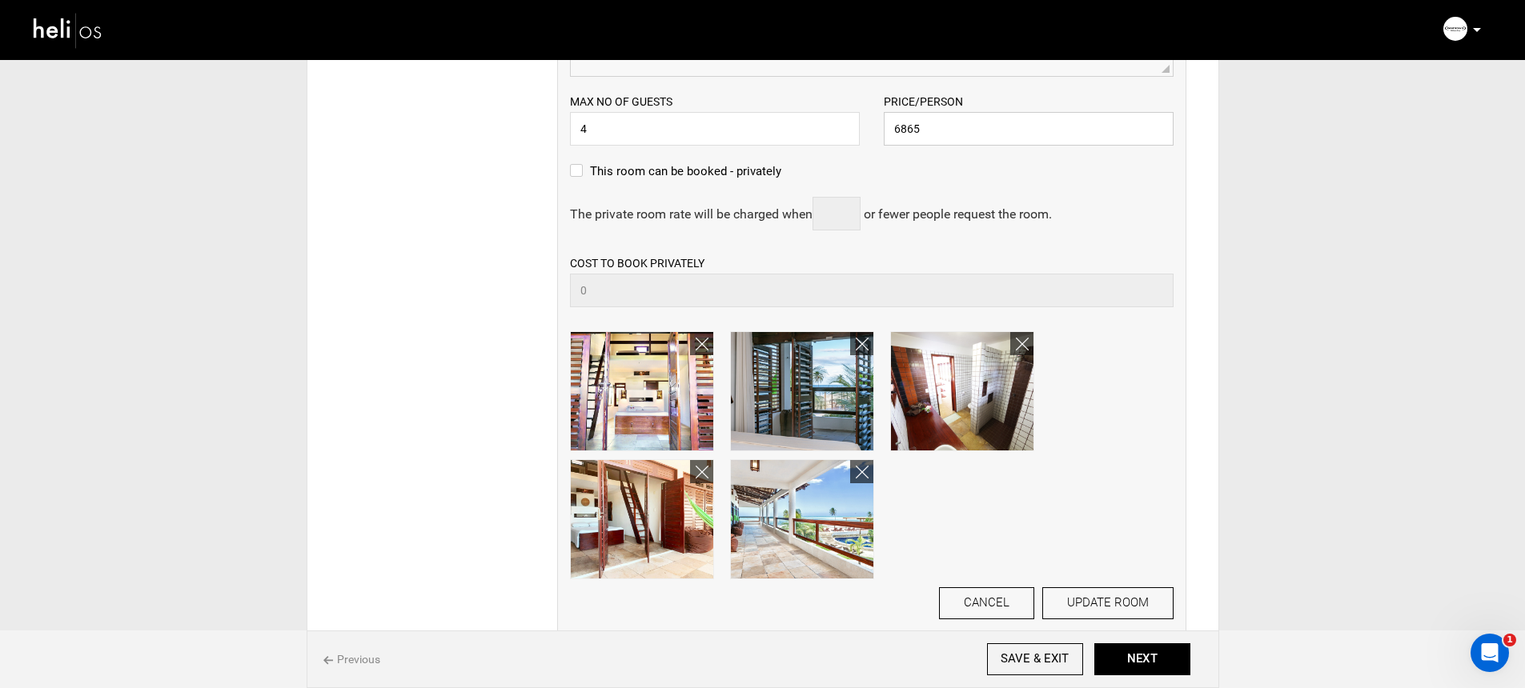
scroll to position [732, 0]
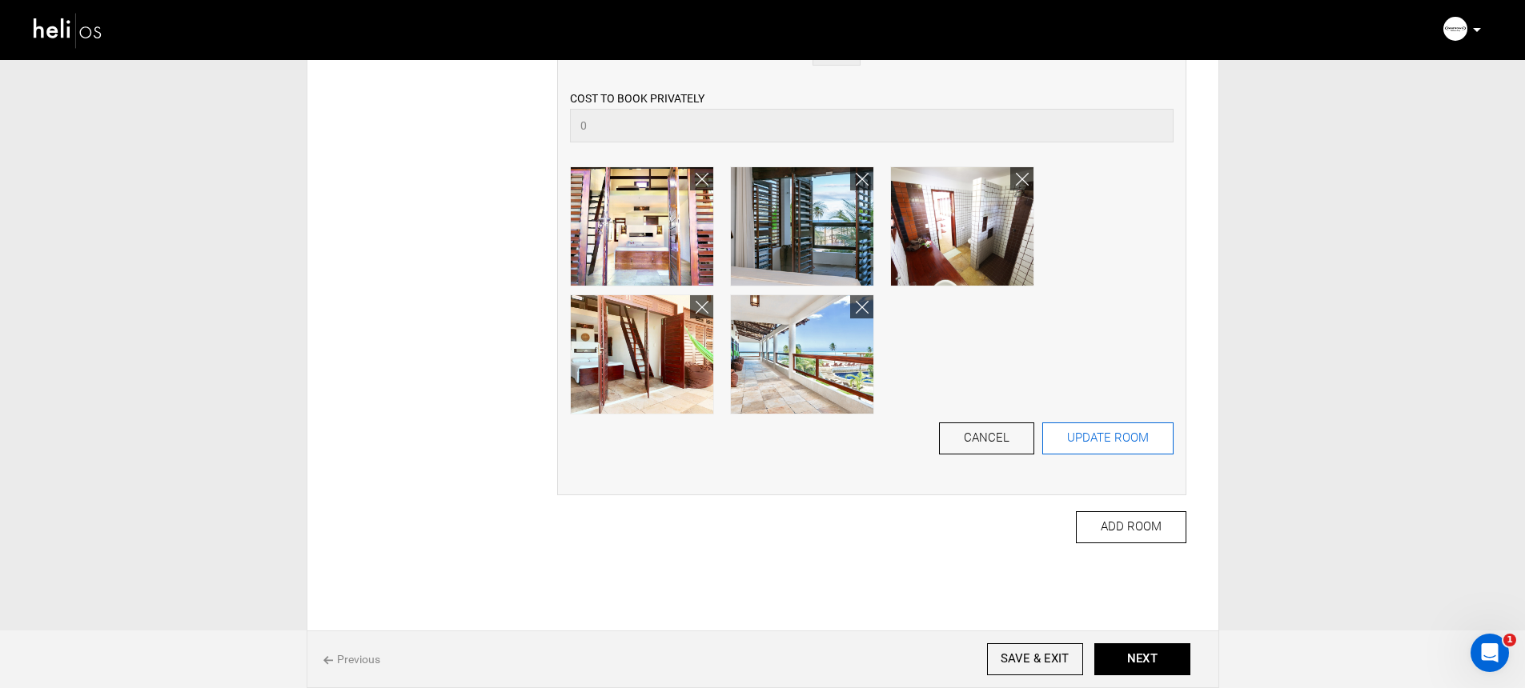
type input "6865"
click at [1085, 439] on button "UPDATE ROOM" at bounding box center [1107, 439] width 131 height 32
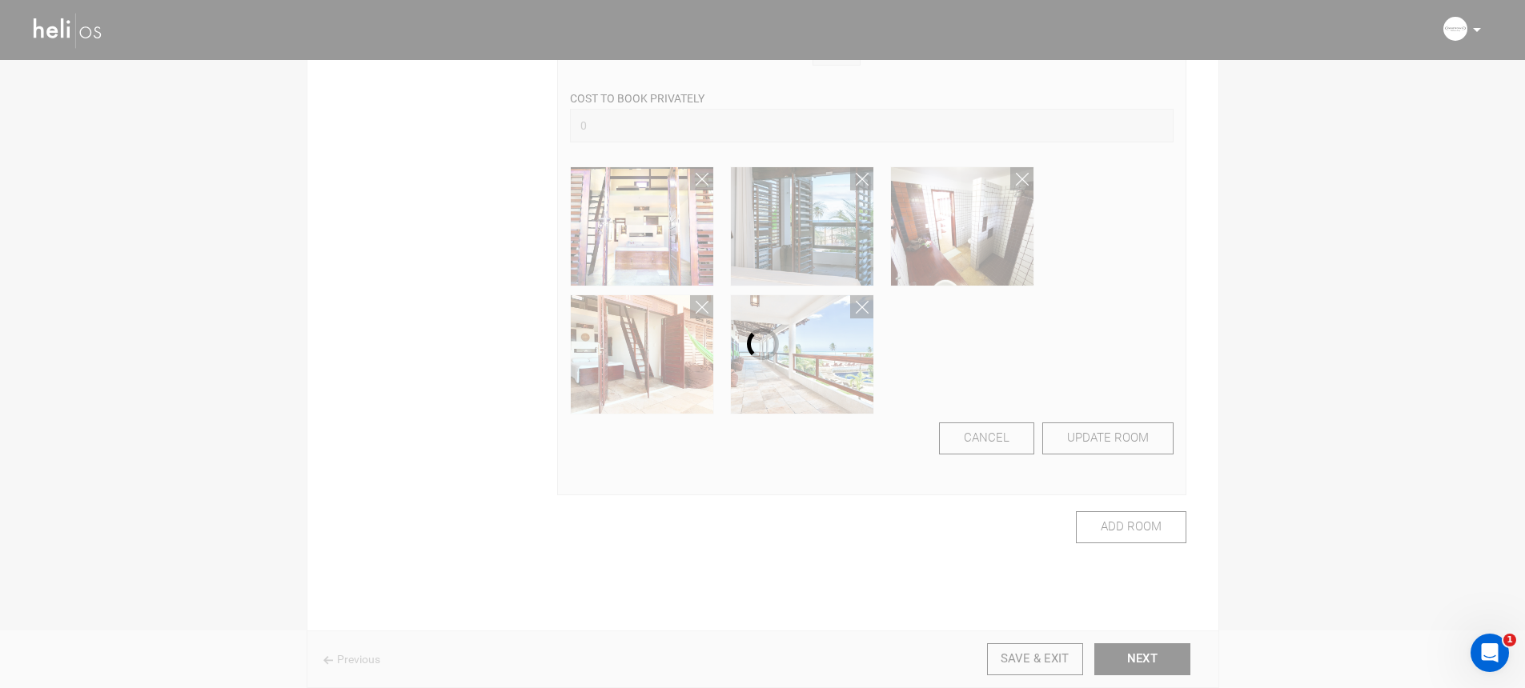
scroll to position [0, 0]
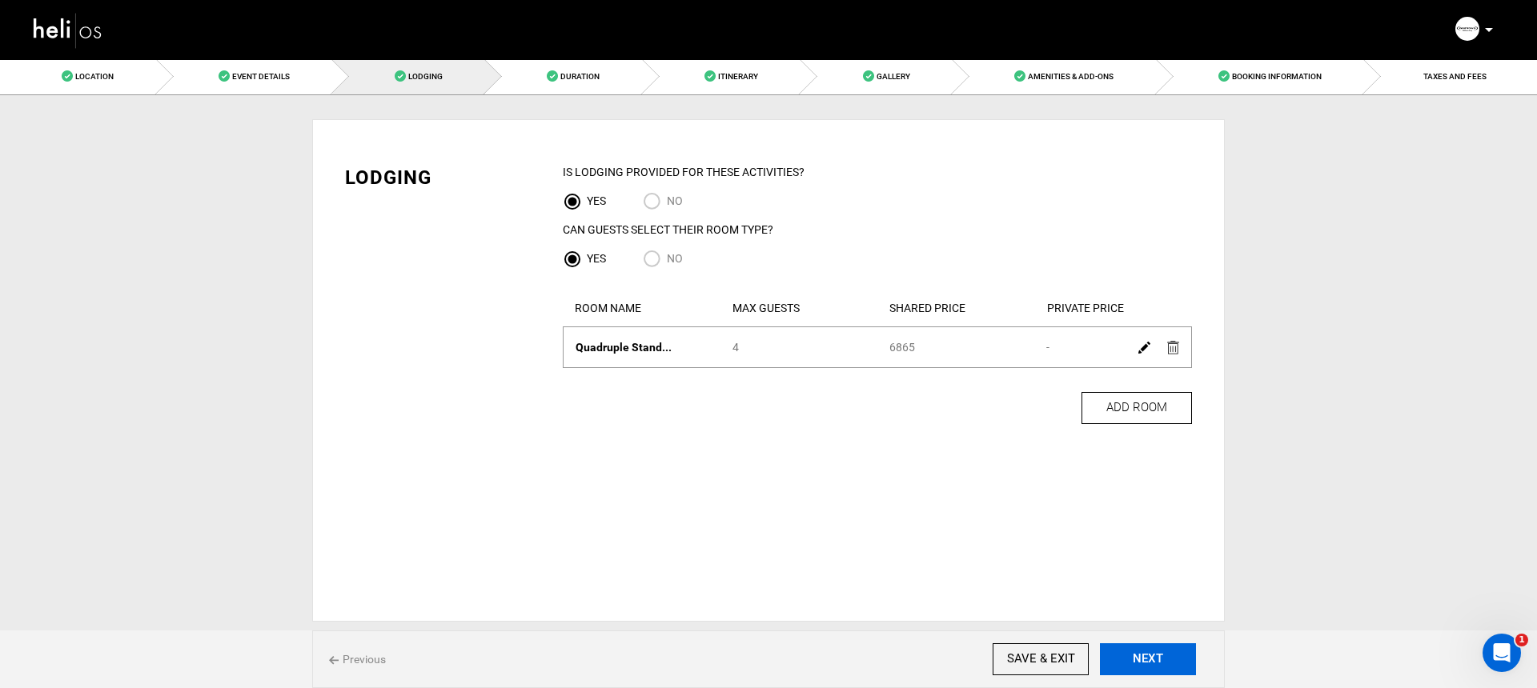
drag, startPoint x: 1156, startPoint y: 657, endPoint x: 1149, endPoint y: 644, distance: 15.0
click at [1156, 656] on button "NEXT" at bounding box center [1148, 660] width 96 height 32
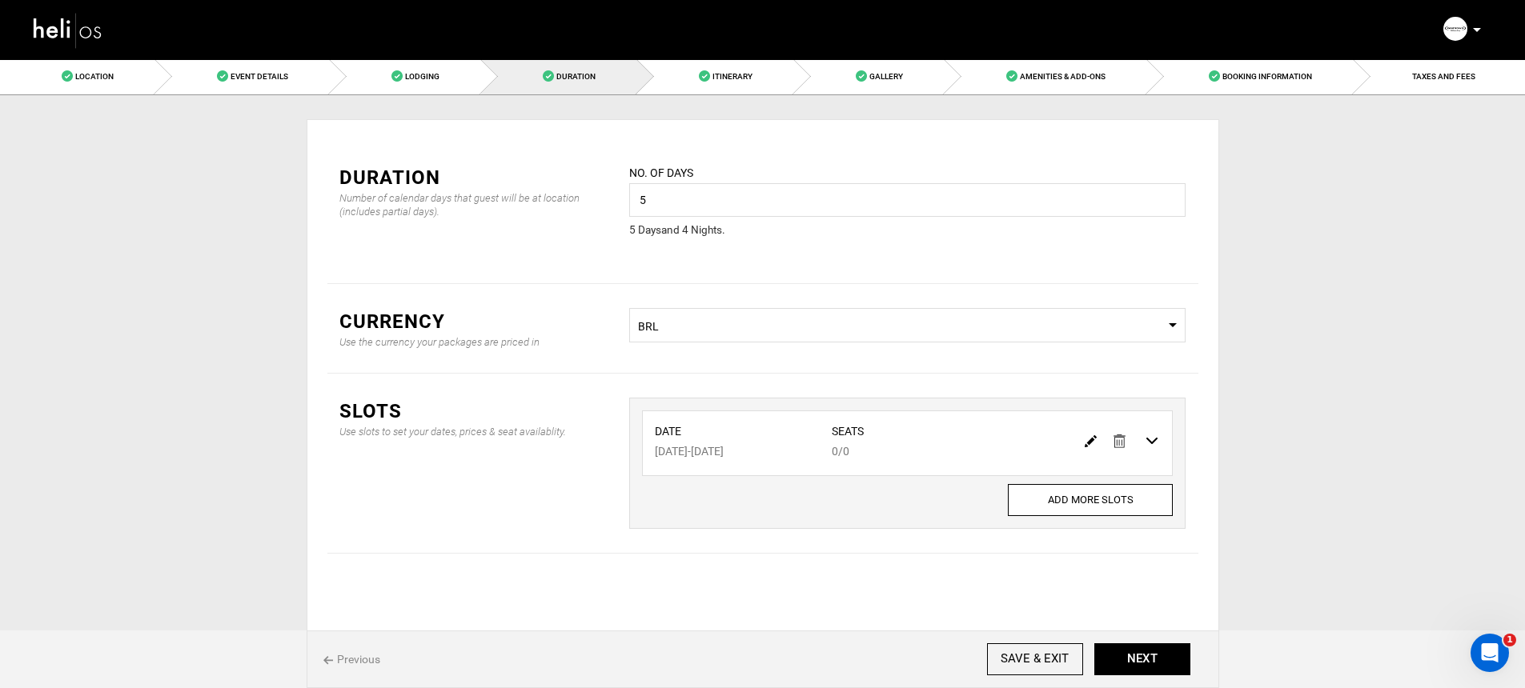
click at [1088, 440] on img at bounding box center [1091, 441] width 12 height 12
type input "[DATE]"
type input "0"
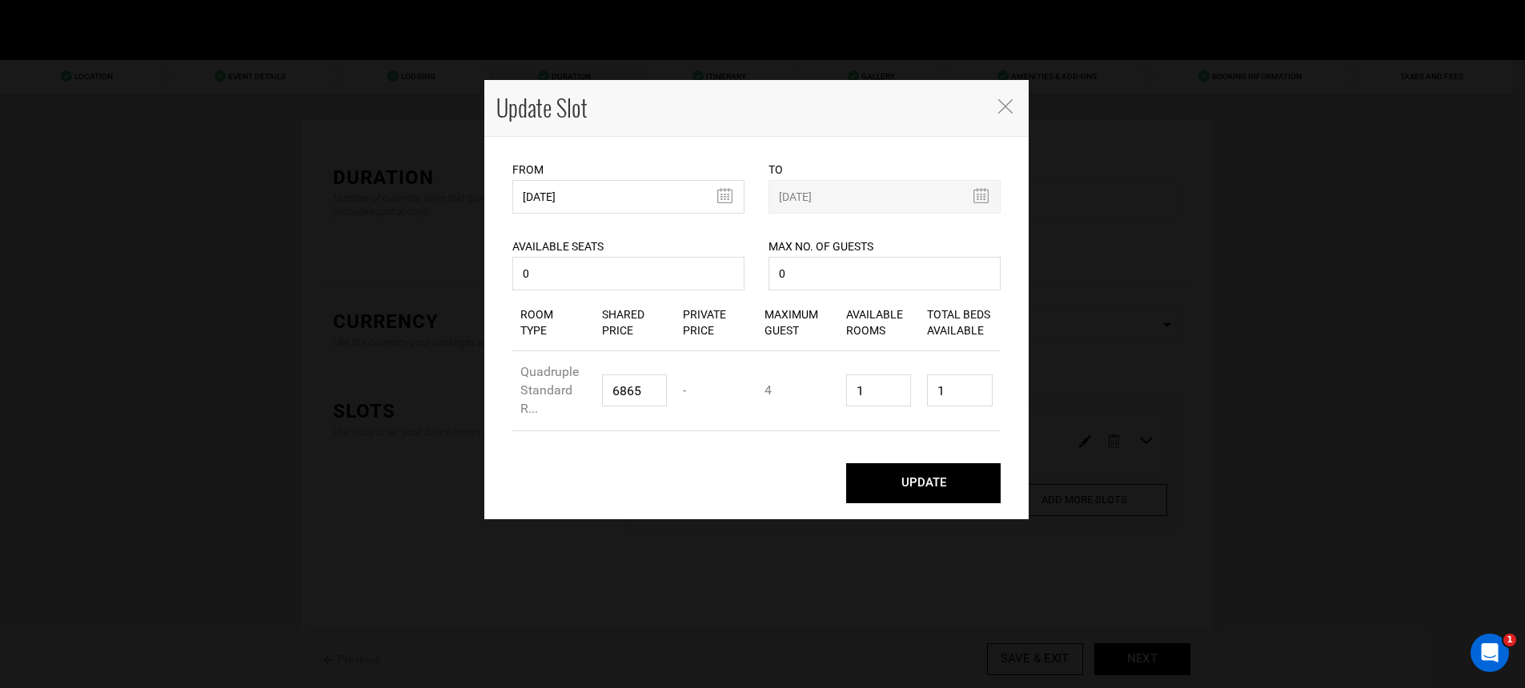
click at [1005, 106] on icon "Close" at bounding box center [1005, 106] width 14 height 14
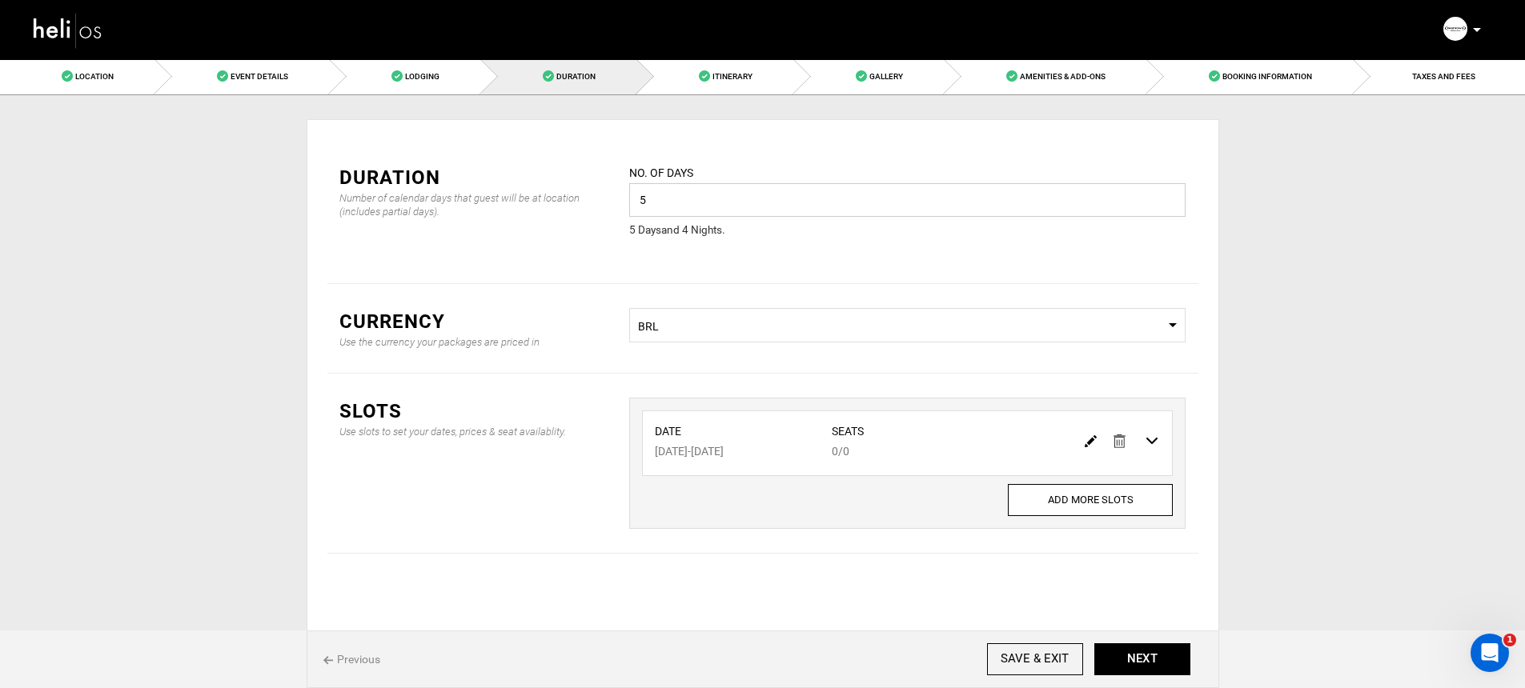
click at [881, 199] on input "5" at bounding box center [907, 200] width 556 height 34
type input "7"
click at [907, 488] on button "ADD SLOT" at bounding box center [908, 504] width 104 height 32
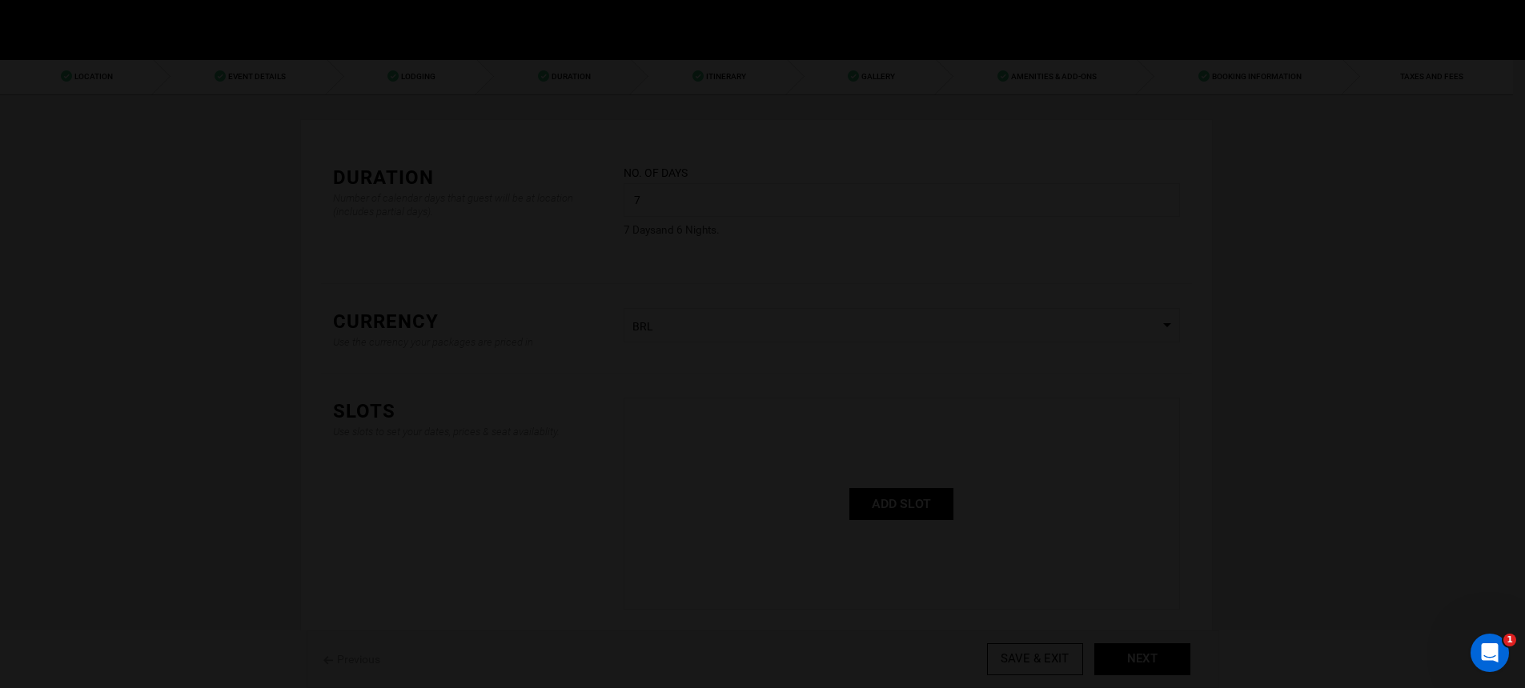
type input "0"
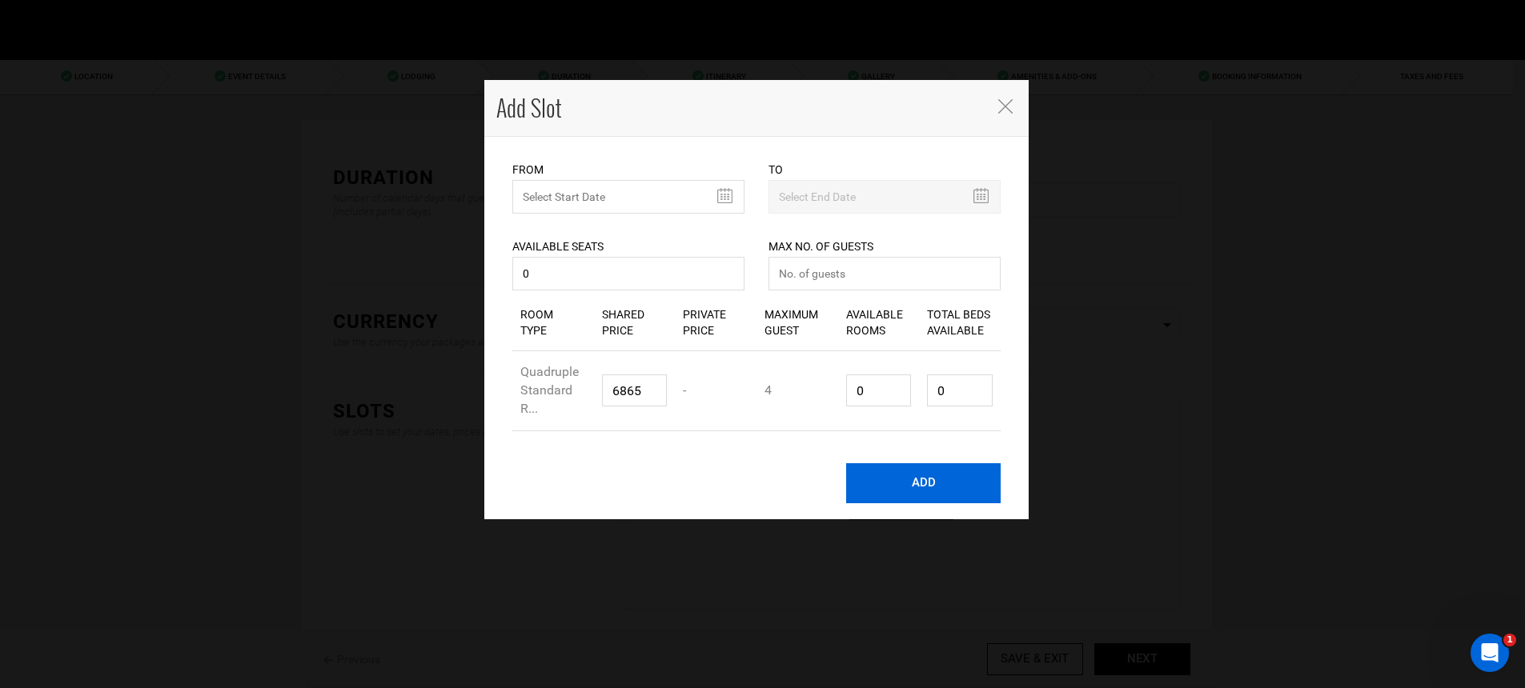
click at [904, 491] on button "ADD" at bounding box center [923, 483] width 154 height 40
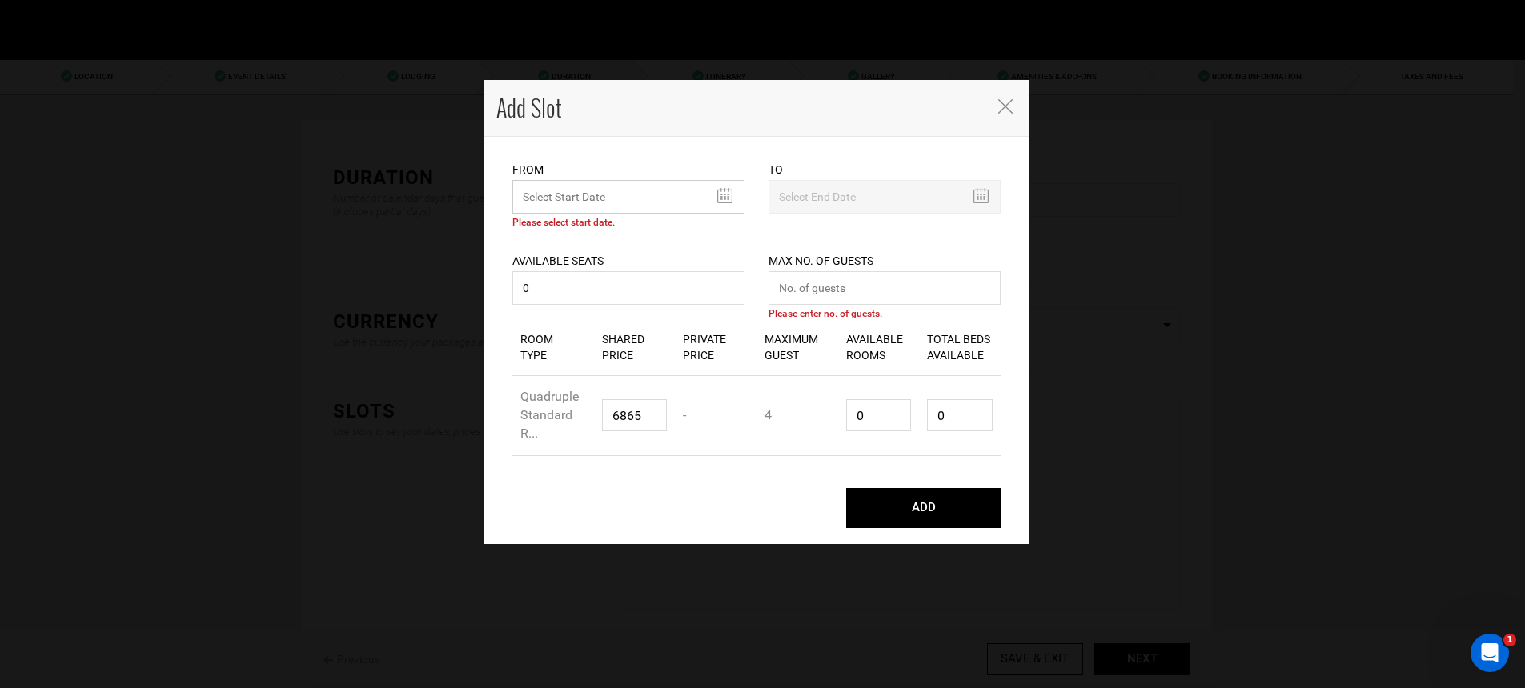
click at [580, 191] on input "text" at bounding box center [628, 197] width 232 height 34
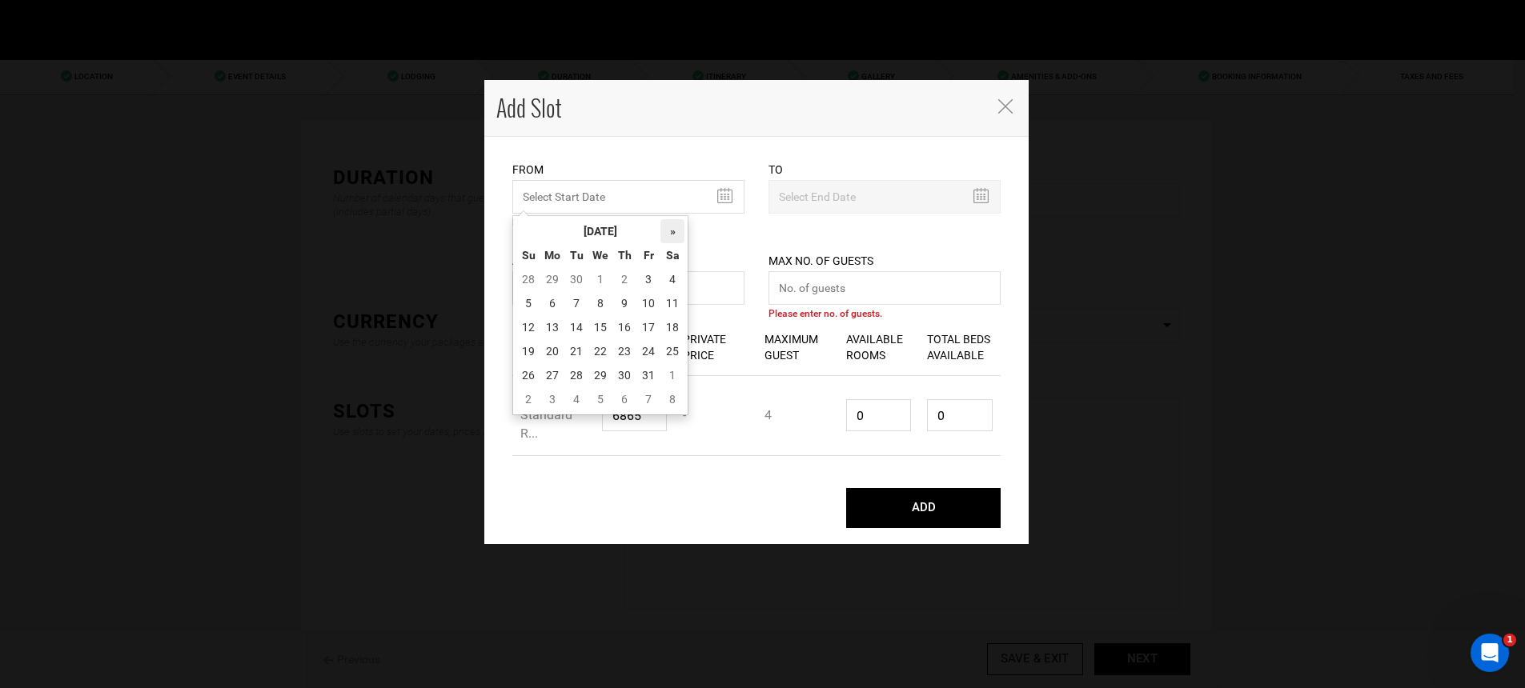
click at [664, 237] on th "»" at bounding box center [672, 231] width 24 height 24
click at [672, 274] on td "1" at bounding box center [672, 279] width 24 height 24
type input "[DATE]"
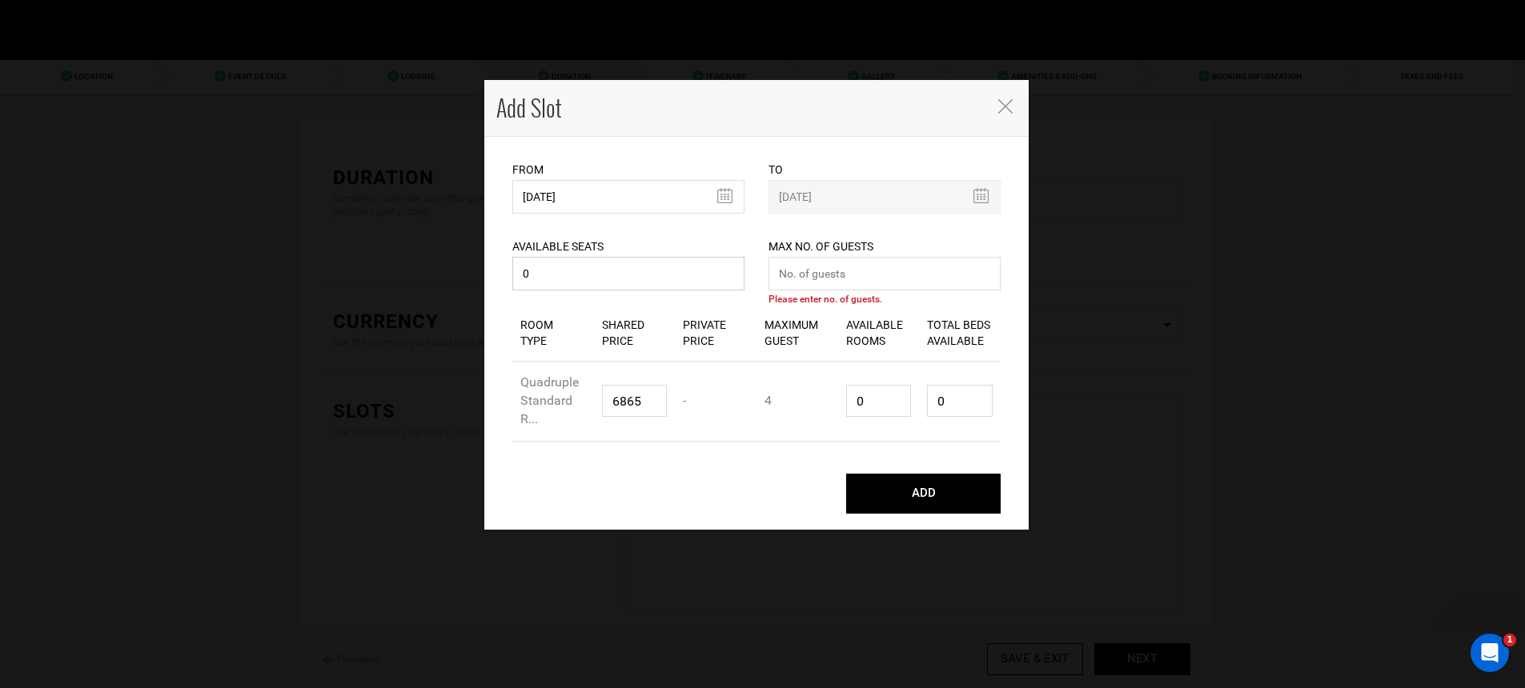
click at [672, 274] on input "0" at bounding box center [628, 274] width 232 height 34
type input "1"
click at [664, 281] on input "number" at bounding box center [628, 274] width 232 height 34
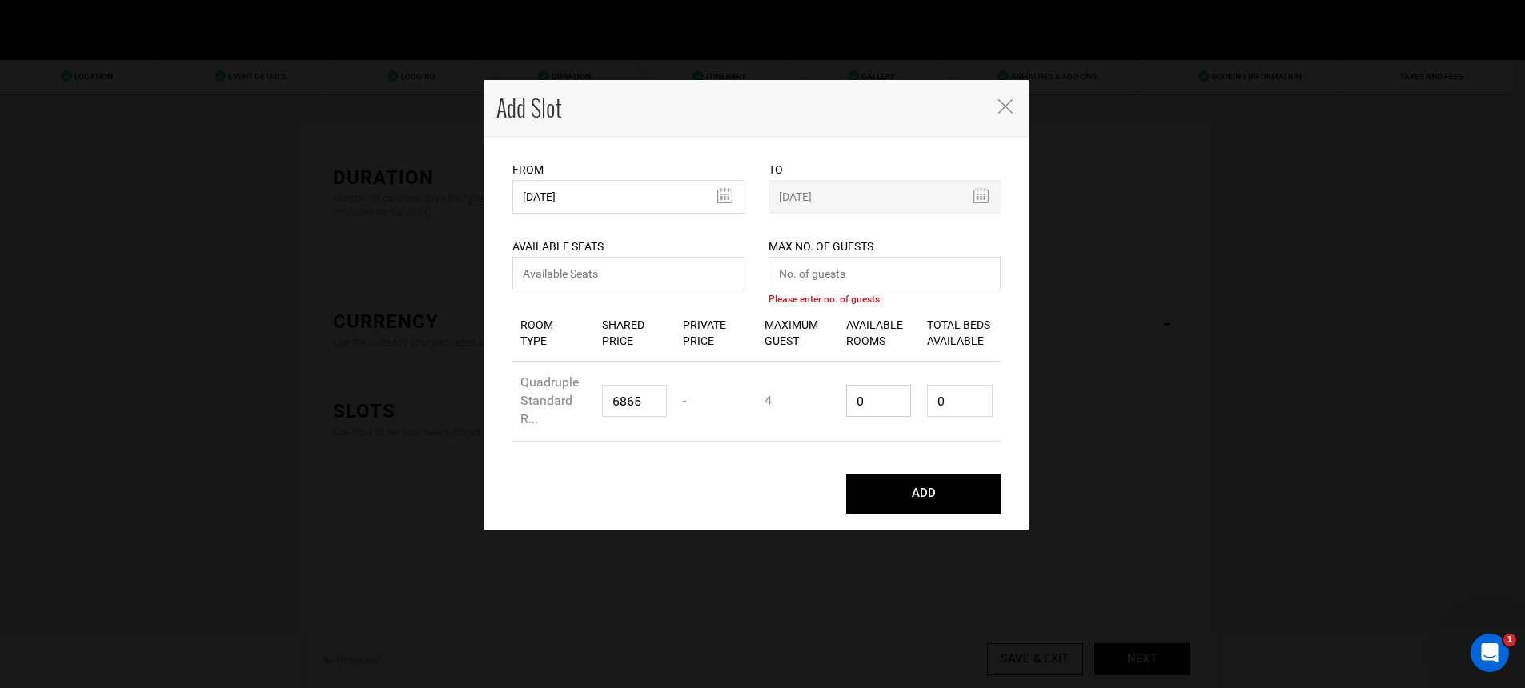
click at [902, 403] on input "0" at bounding box center [879, 401] width 66 height 32
click at [708, 279] on input "number" at bounding box center [628, 274] width 232 height 34
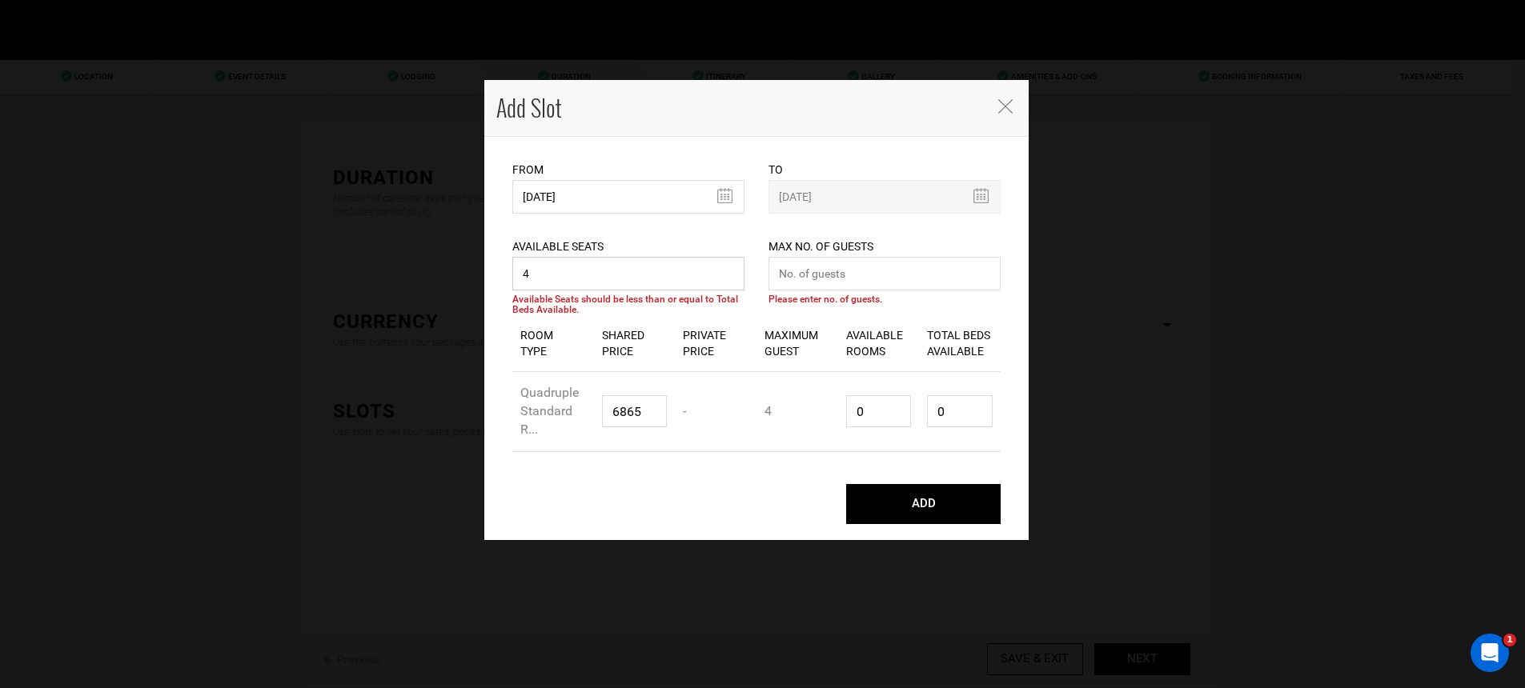
type input "4"
click at [874, 408] on input "0" at bounding box center [879, 411] width 66 height 32
click at [875, 408] on input "0" at bounding box center [879, 411] width 66 height 32
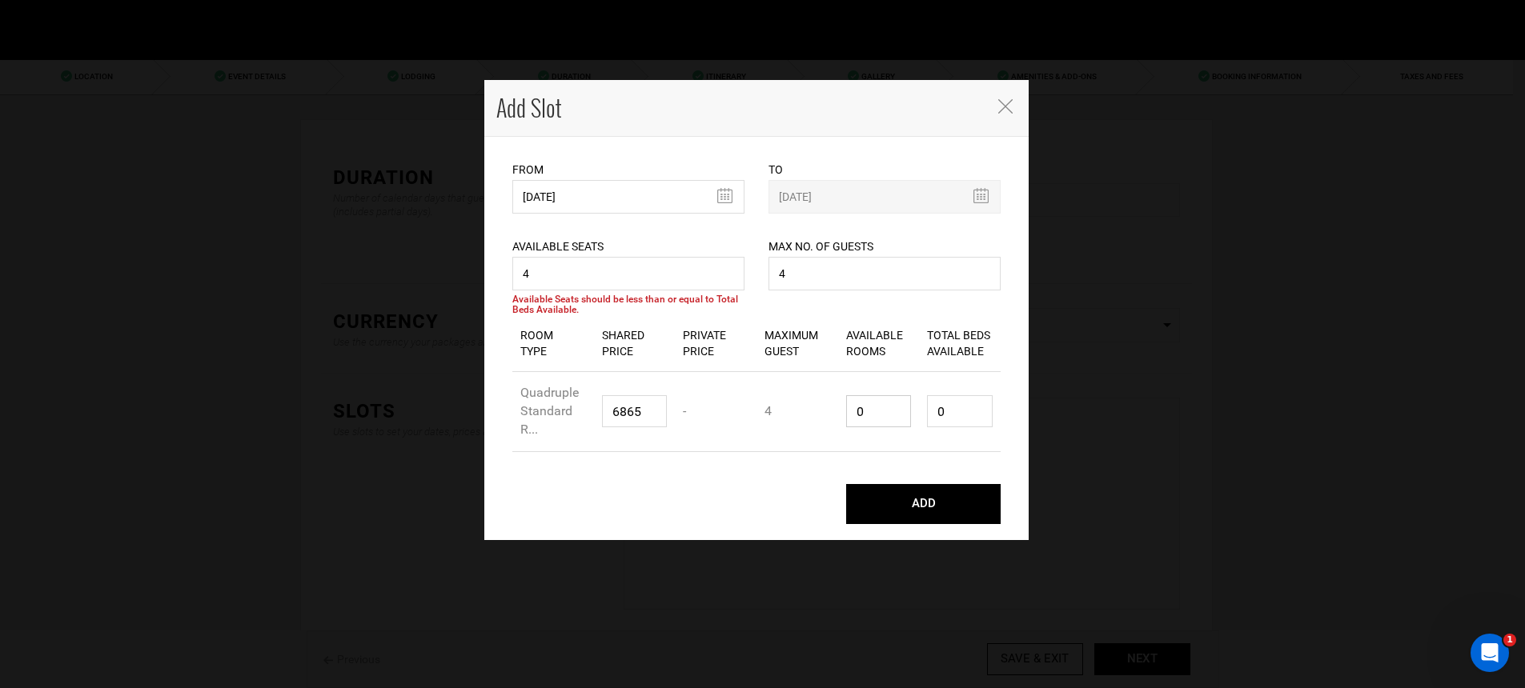
type input "1"
type input "4"
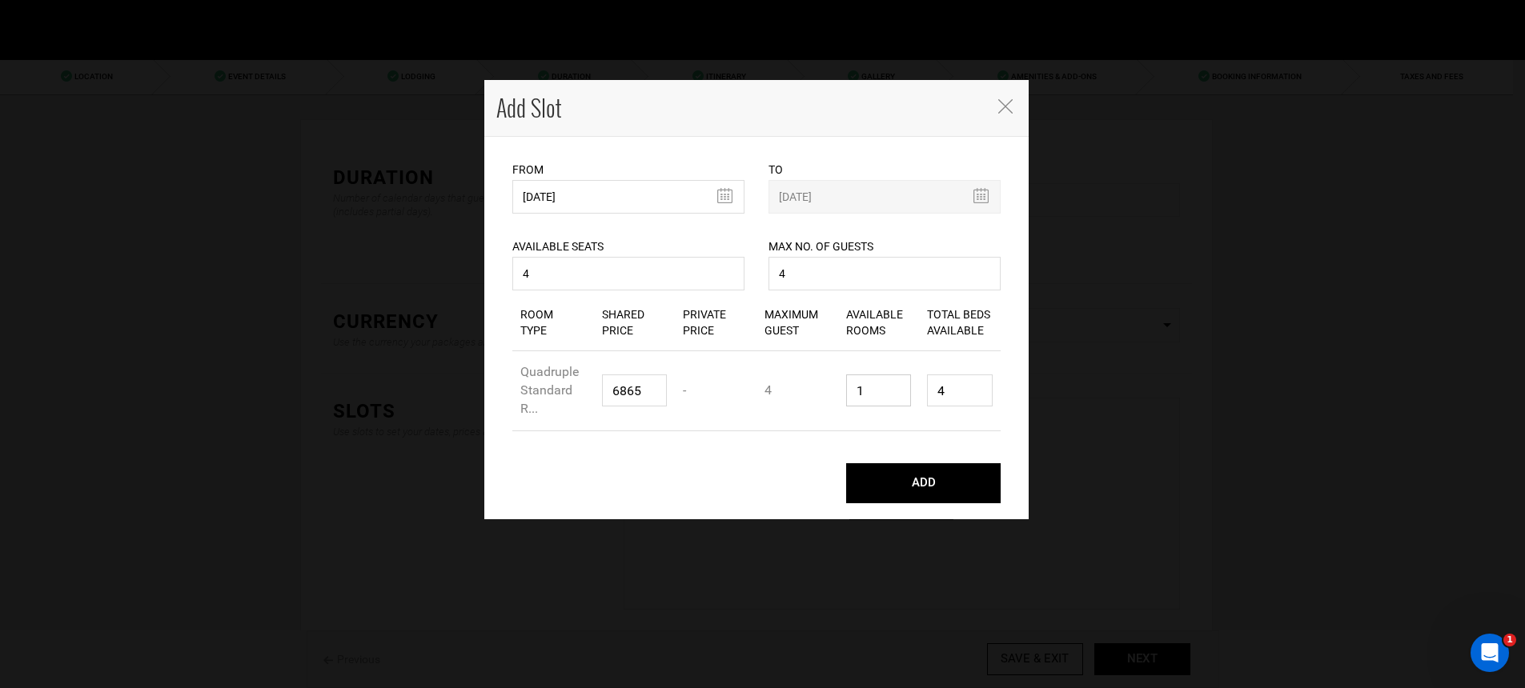
type input "1"
click at [921, 475] on button "ADD" at bounding box center [923, 483] width 154 height 40
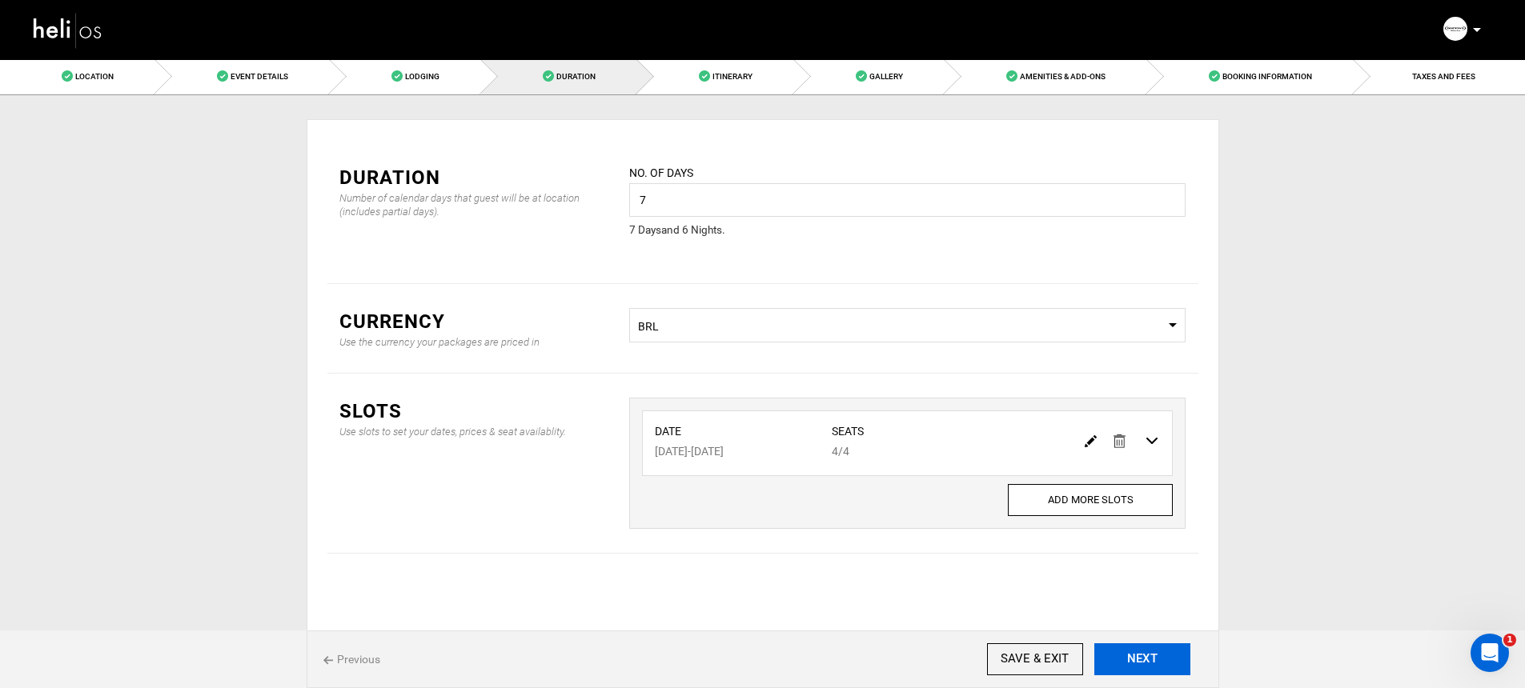
click at [1163, 651] on button "NEXT" at bounding box center [1142, 660] width 96 height 32
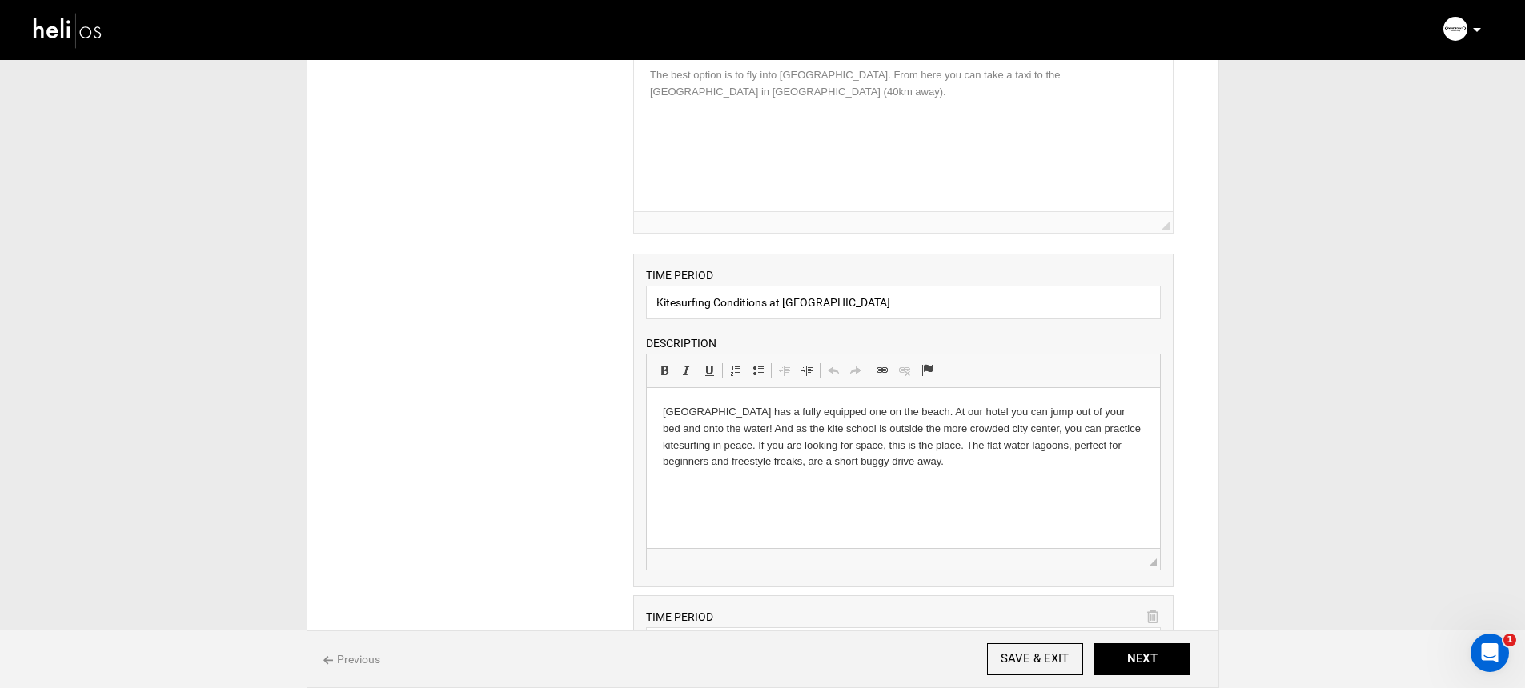
scroll to position [249, 0]
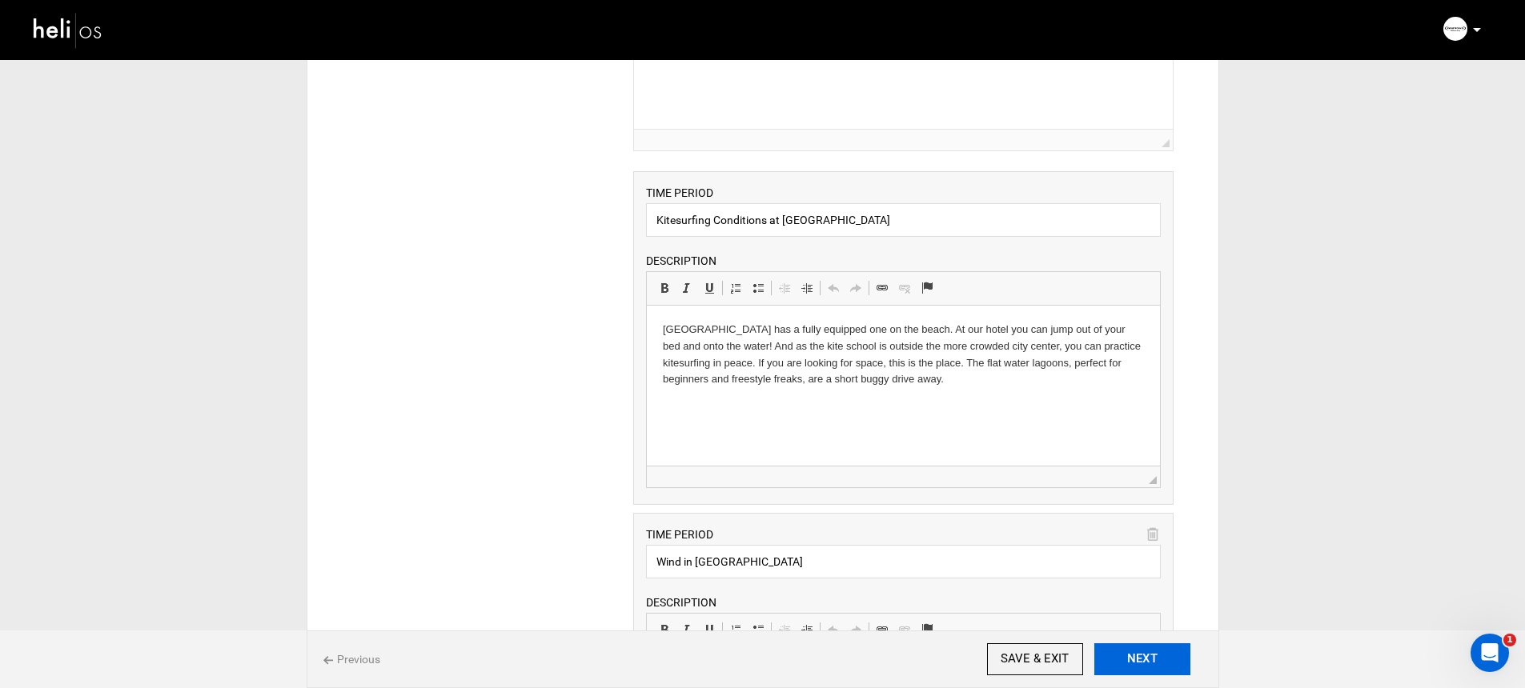
click at [1143, 652] on button "NEXT" at bounding box center [1142, 660] width 96 height 32
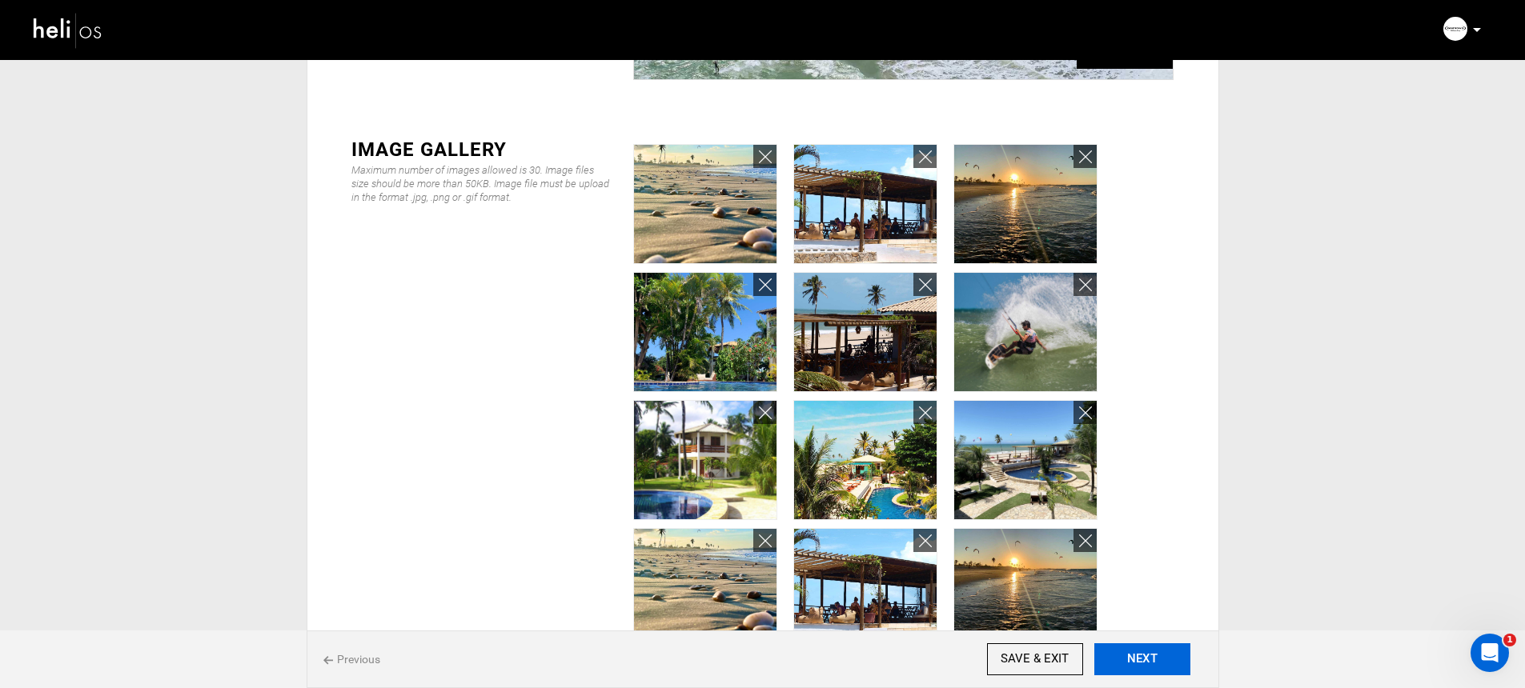
scroll to position [404, 0]
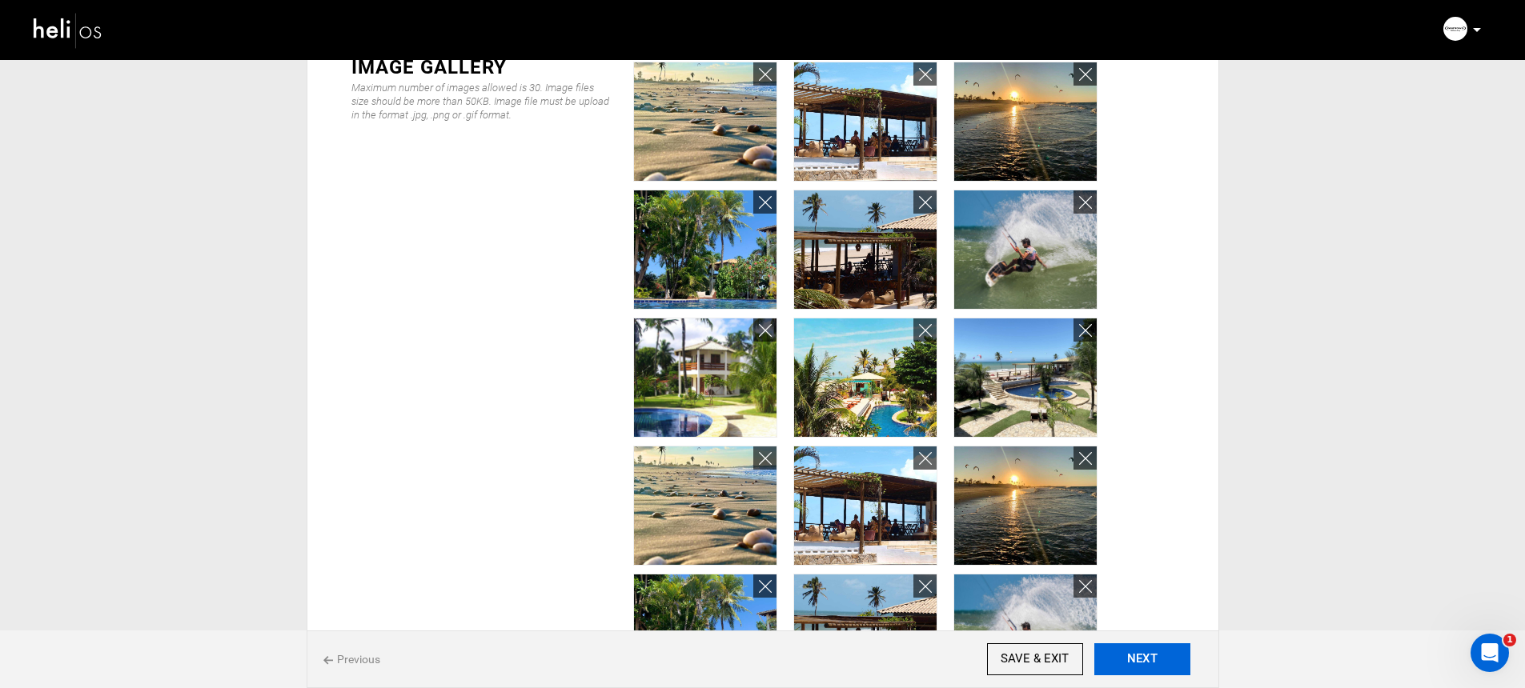
click at [1125, 652] on button "NEXT" at bounding box center [1142, 660] width 96 height 32
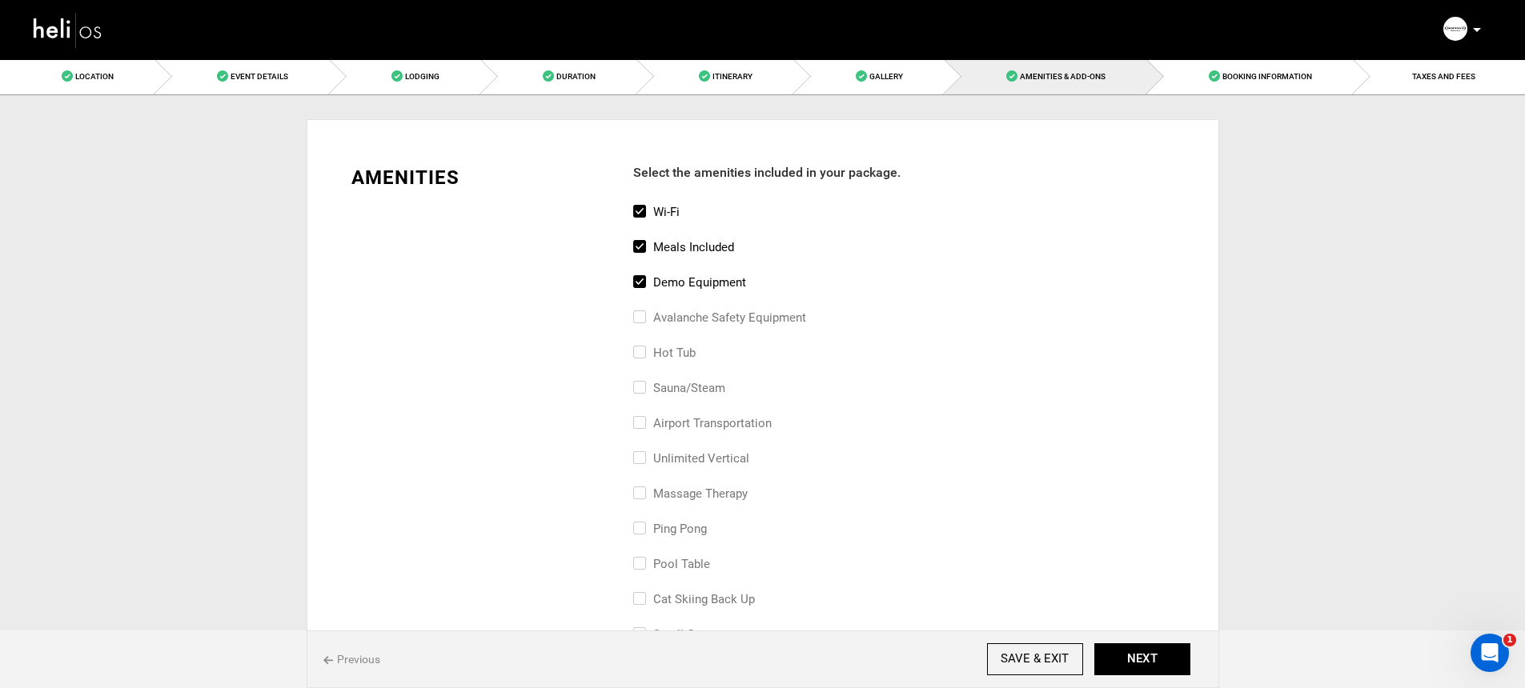
click at [302, 668] on div "Previous SAVE & EXIT NEXT" at bounding box center [763, 660] width 937 height 58
click at [339, 660] on span "Previous" at bounding box center [351, 660] width 57 height 16
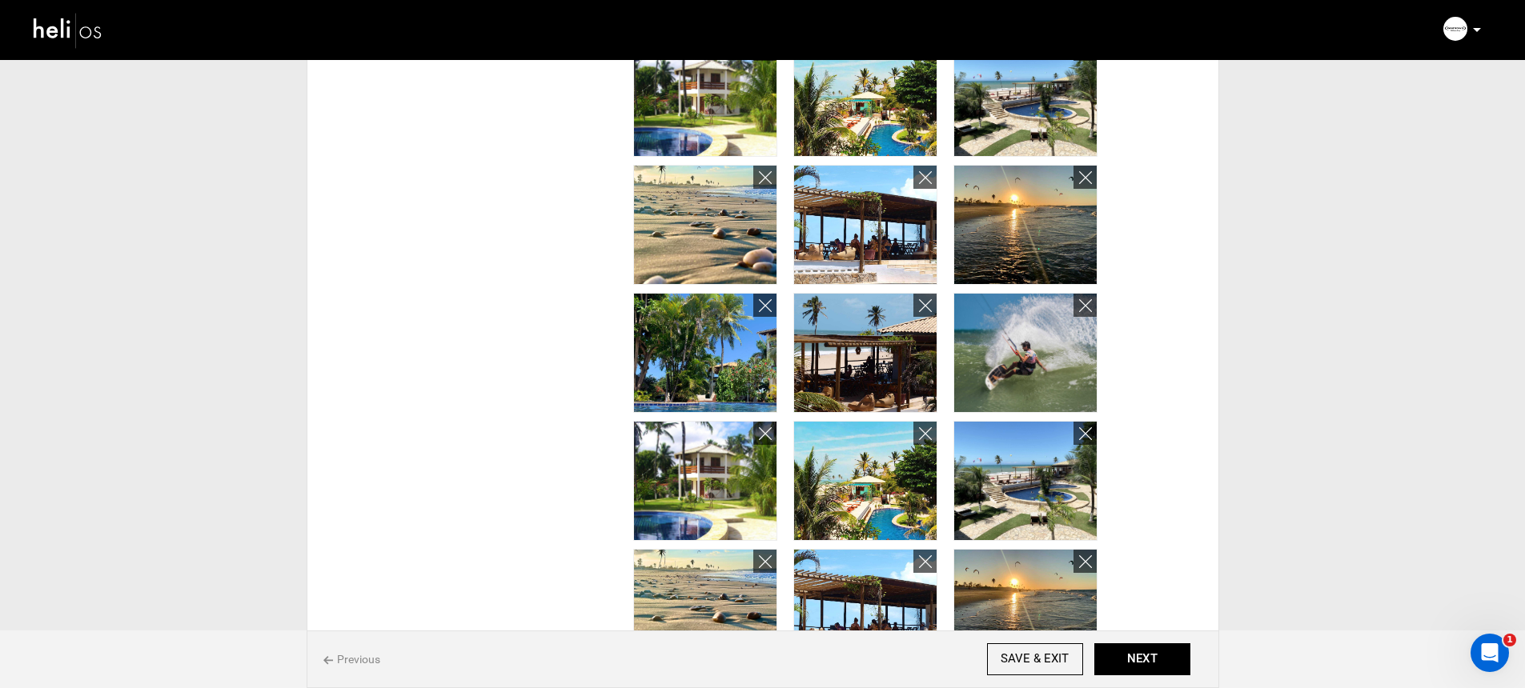
scroll to position [512, 0]
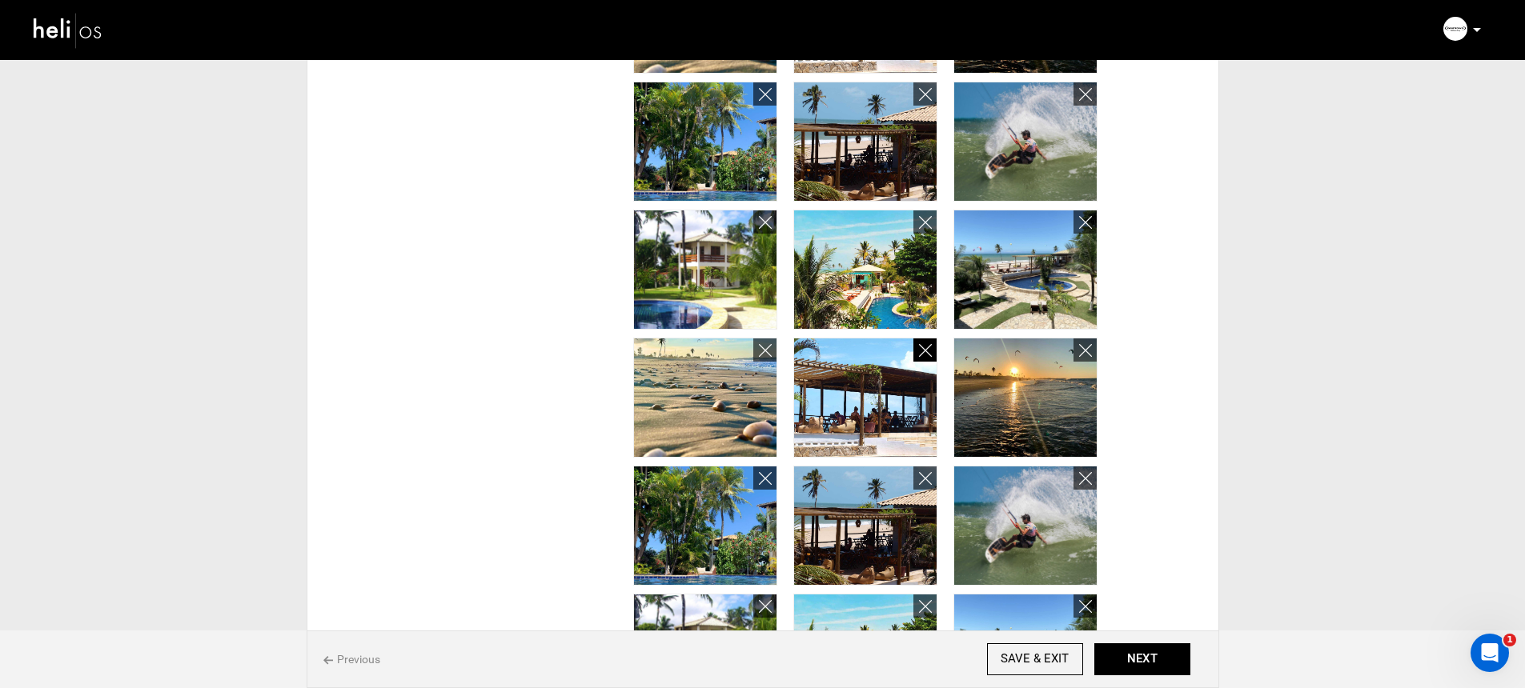
click at [929, 343] on icon at bounding box center [925, 351] width 13 height 18
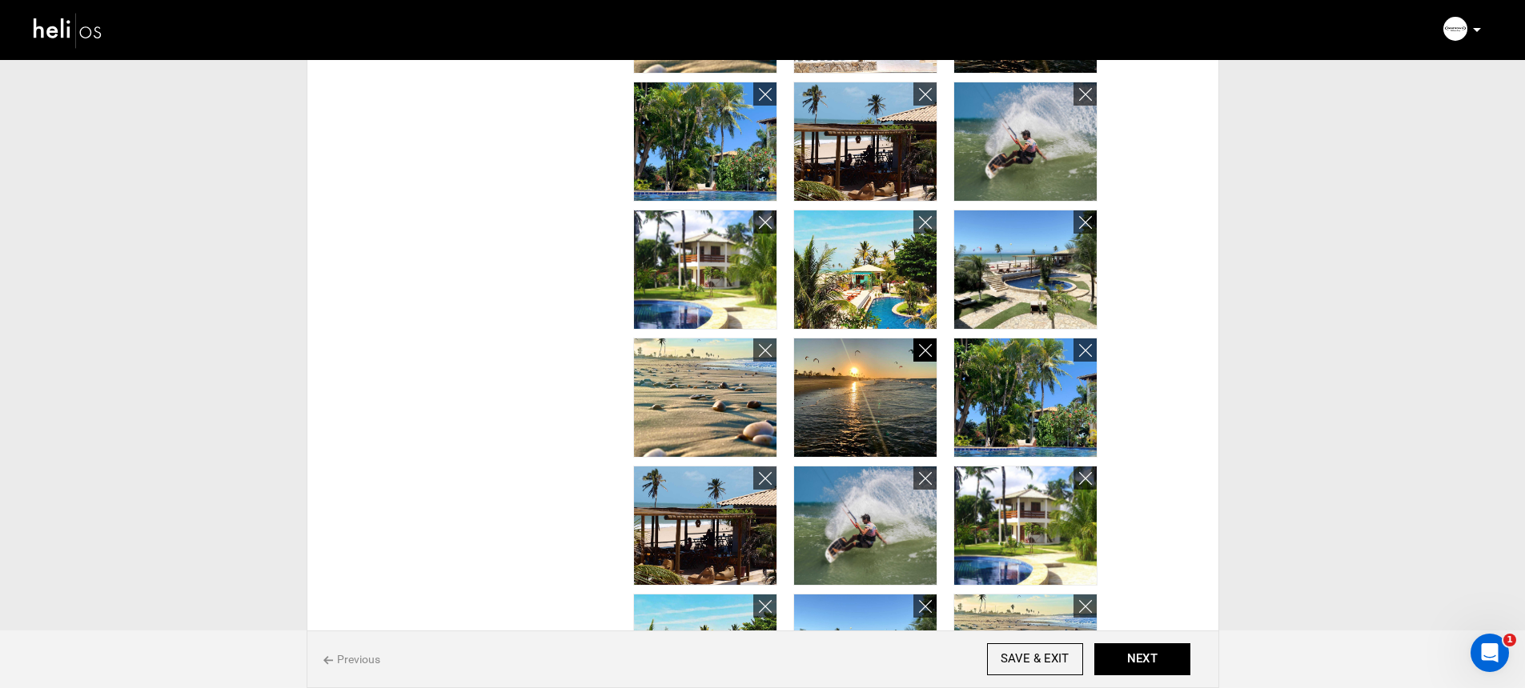
click at [929, 348] on icon at bounding box center [925, 351] width 13 height 18
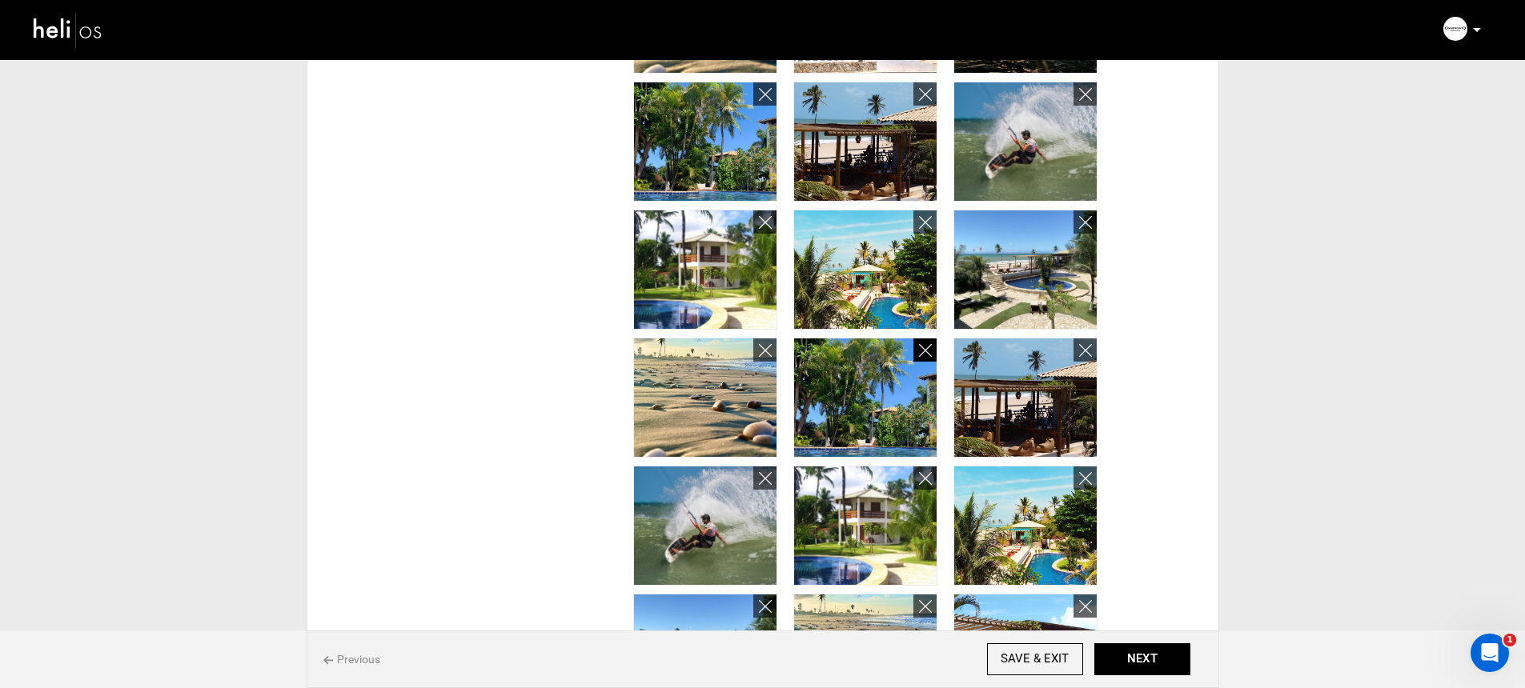
click at [929, 348] on icon at bounding box center [925, 351] width 13 height 18
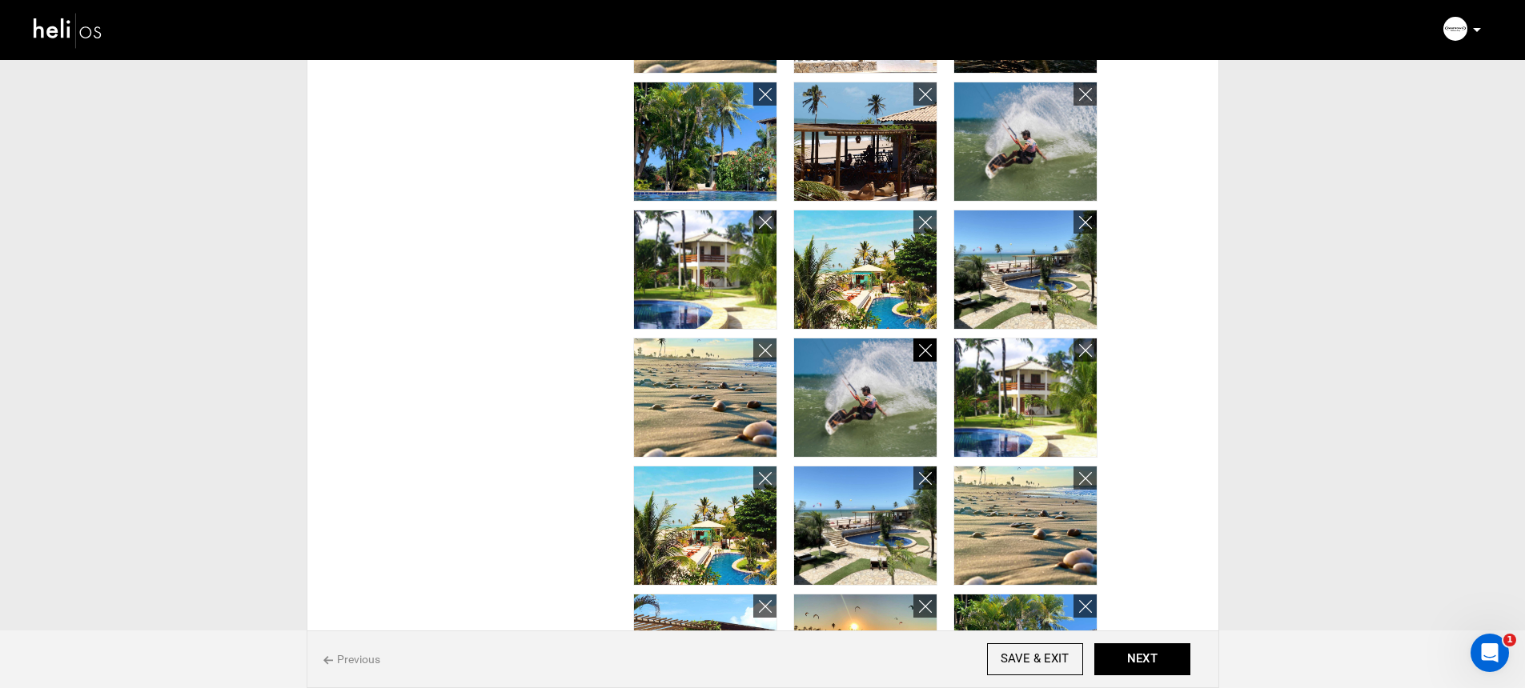
click at [929, 348] on icon at bounding box center [925, 351] width 13 height 18
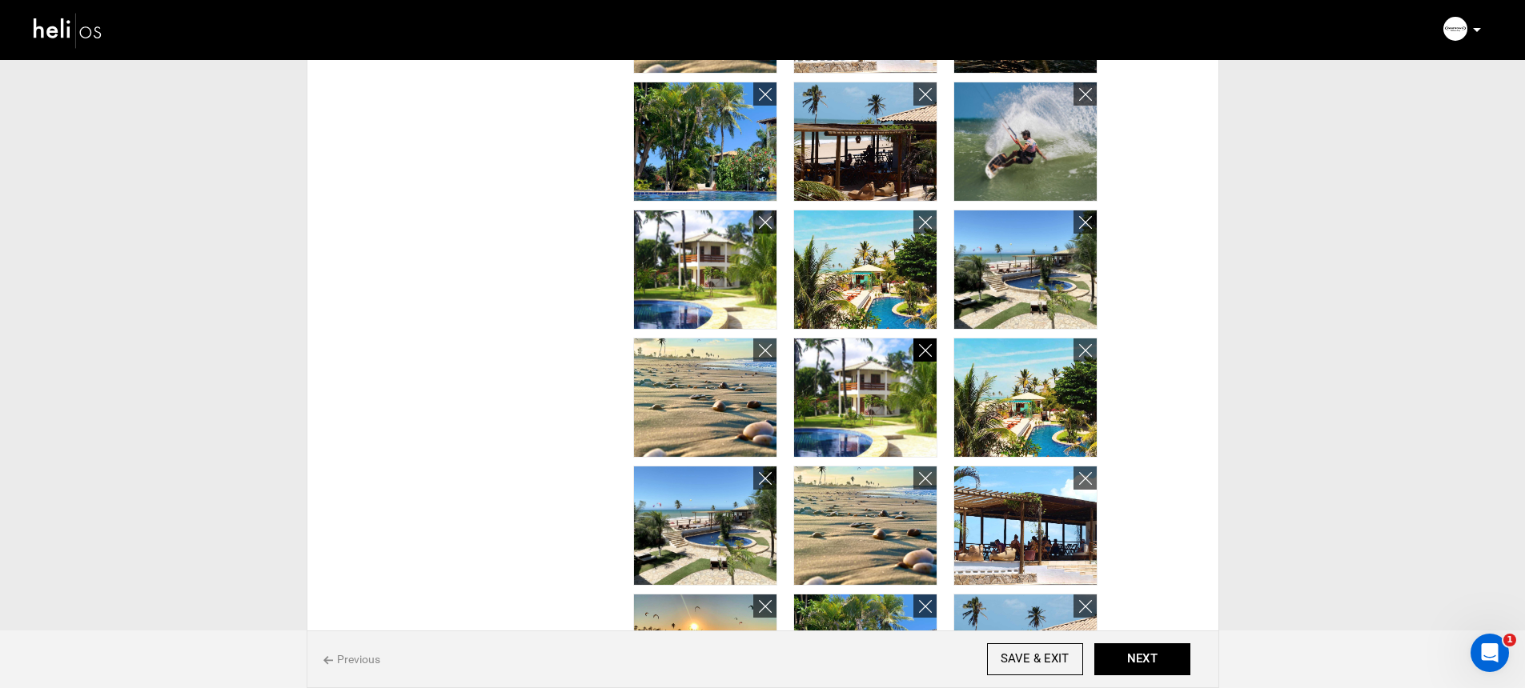
click at [929, 348] on icon at bounding box center [925, 351] width 13 height 18
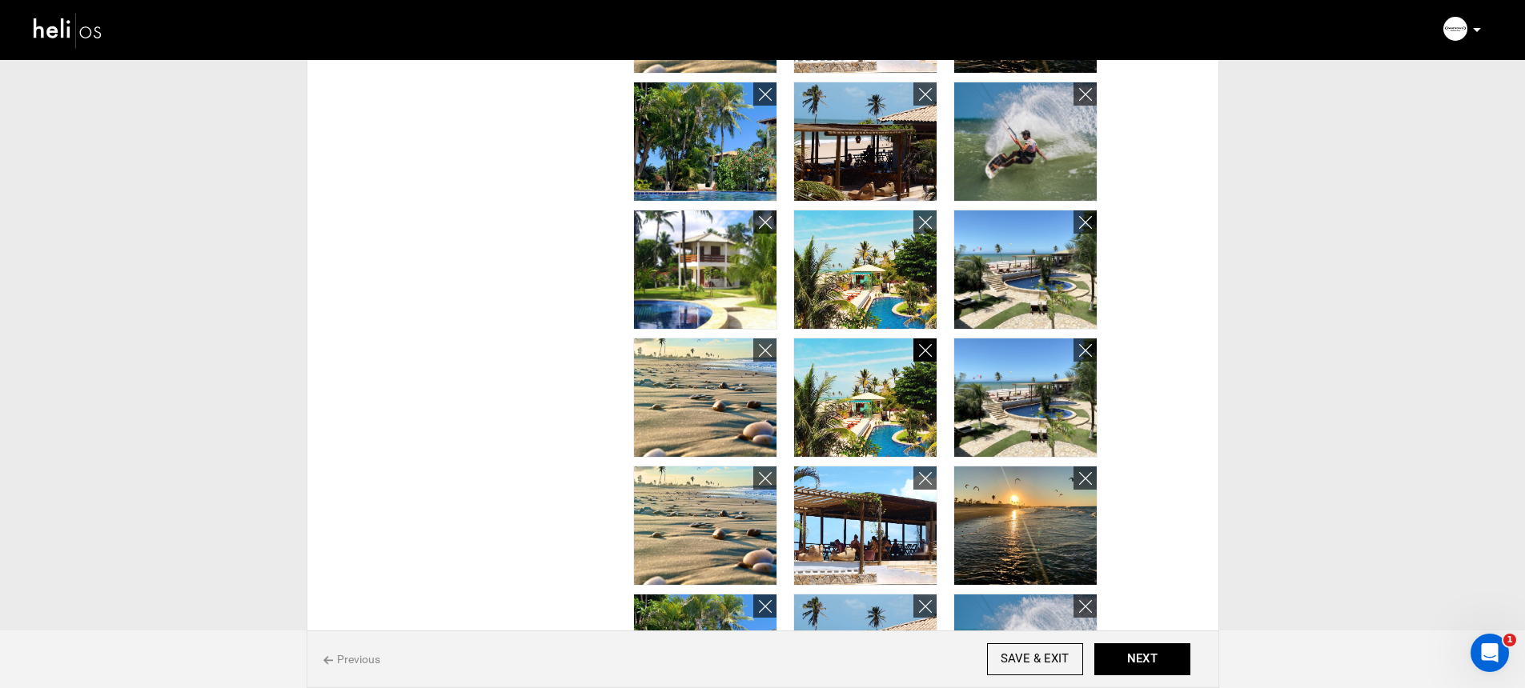
click at [929, 348] on icon at bounding box center [925, 351] width 13 height 18
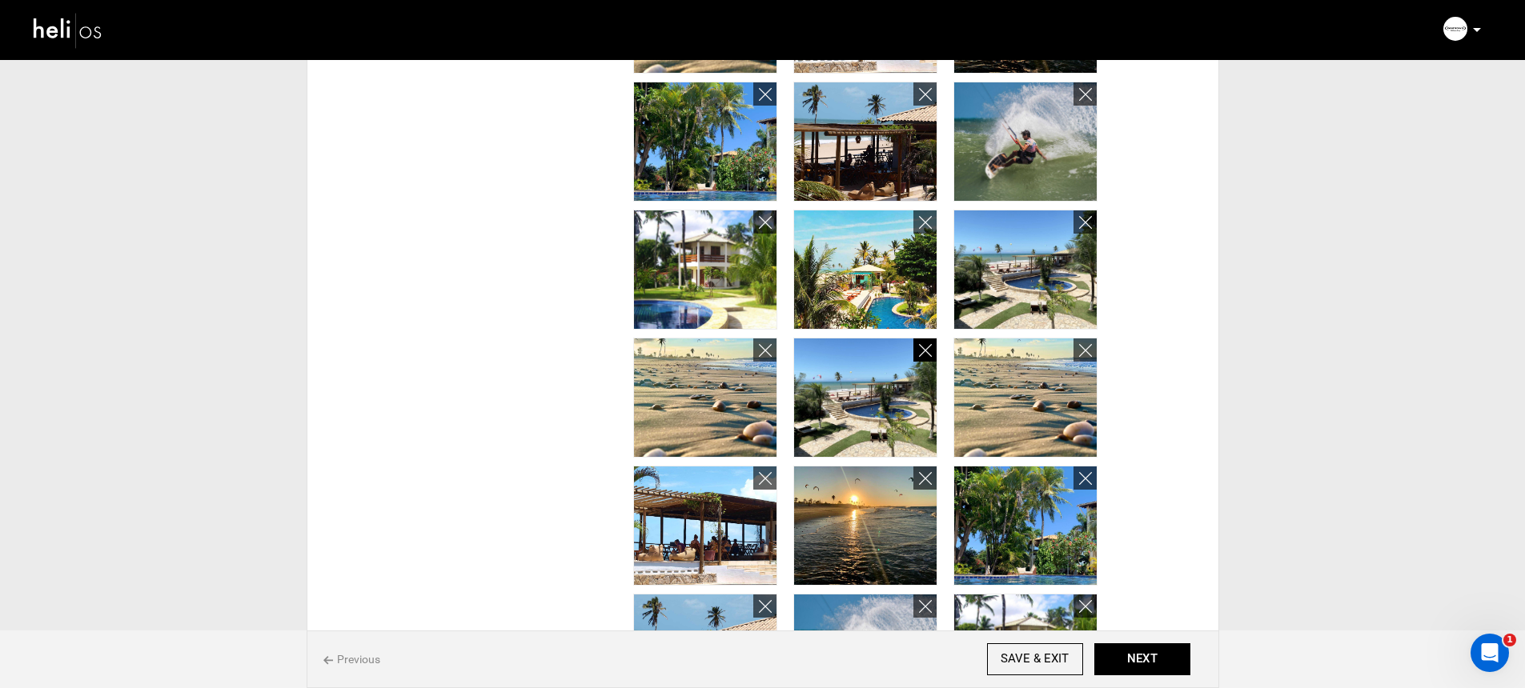
click at [929, 348] on icon at bounding box center [925, 351] width 13 height 18
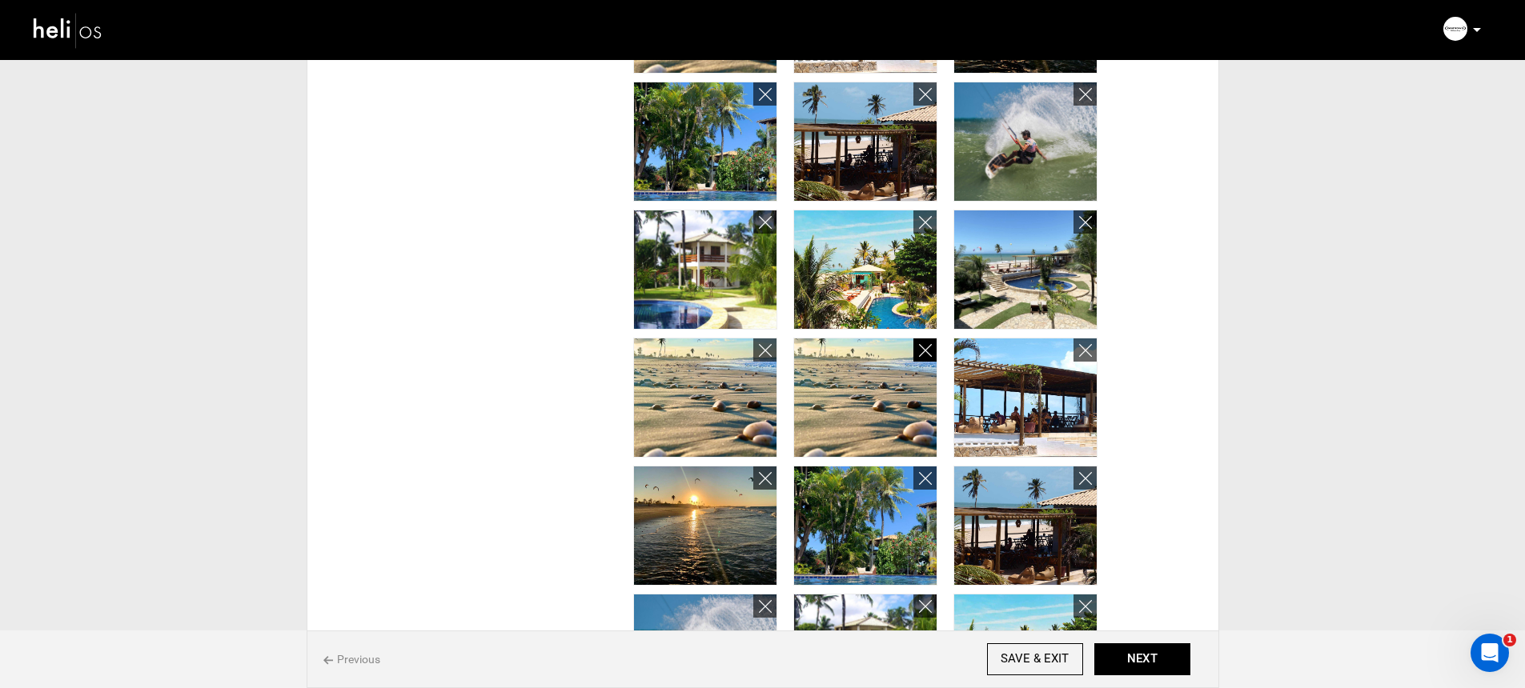
click at [929, 348] on icon at bounding box center [925, 351] width 13 height 18
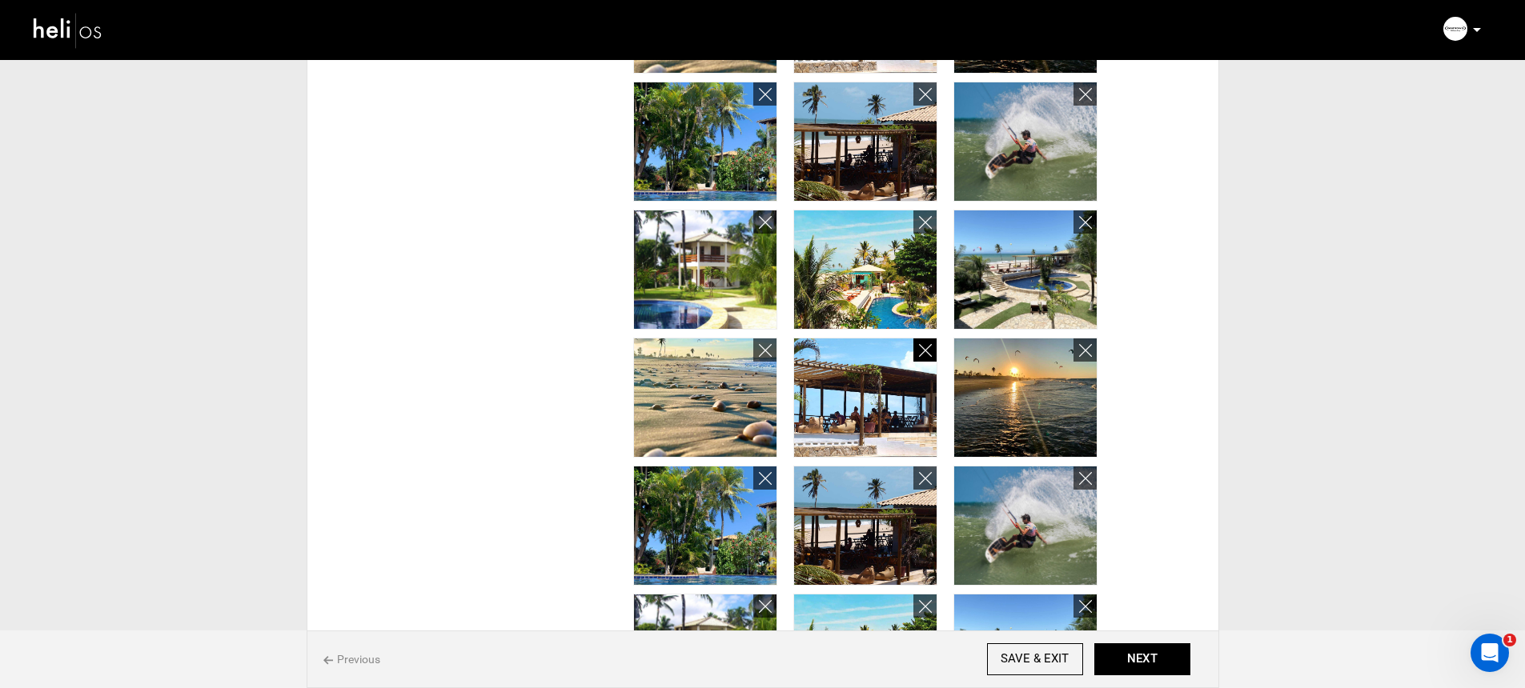
click at [929, 348] on icon at bounding box center [925, 351] width 13 height 18
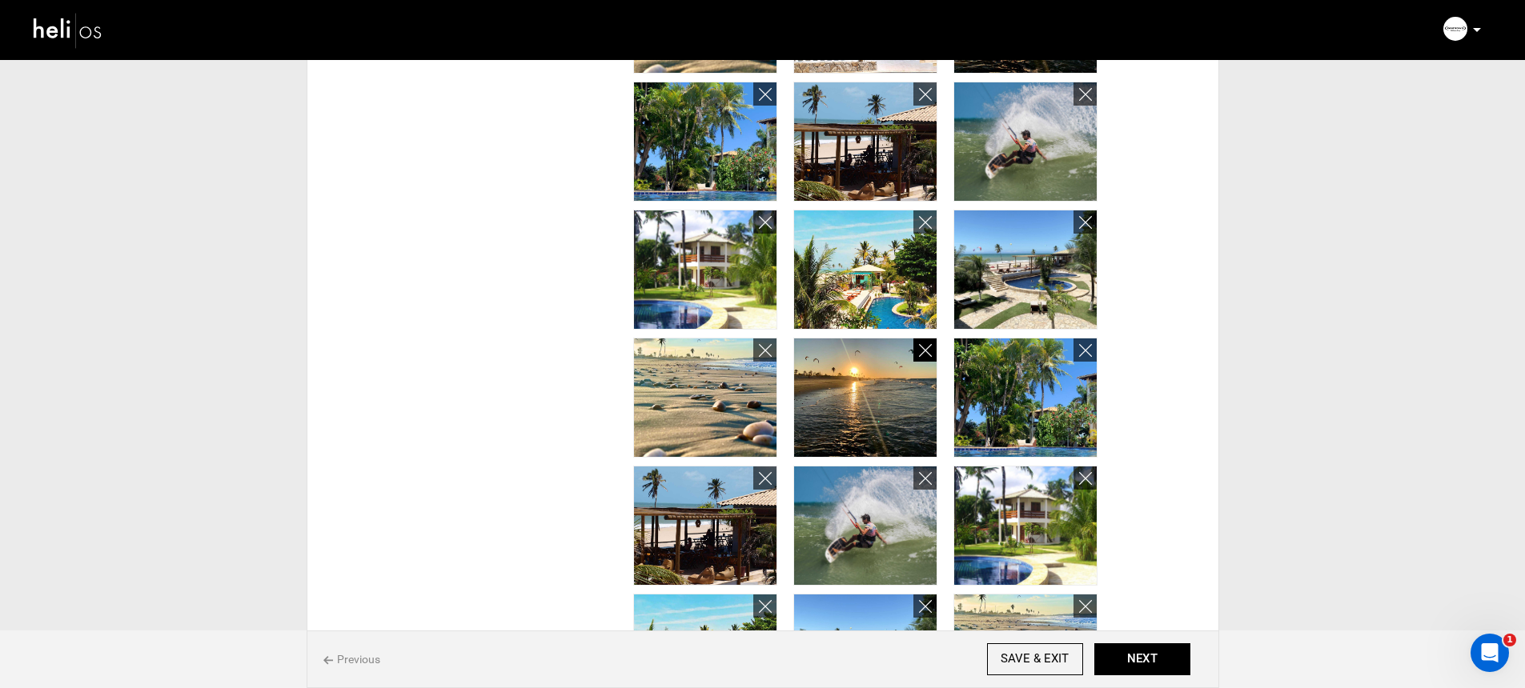
click at [929, 348] on icon at bounding box center [925, 351] width 13 height 18
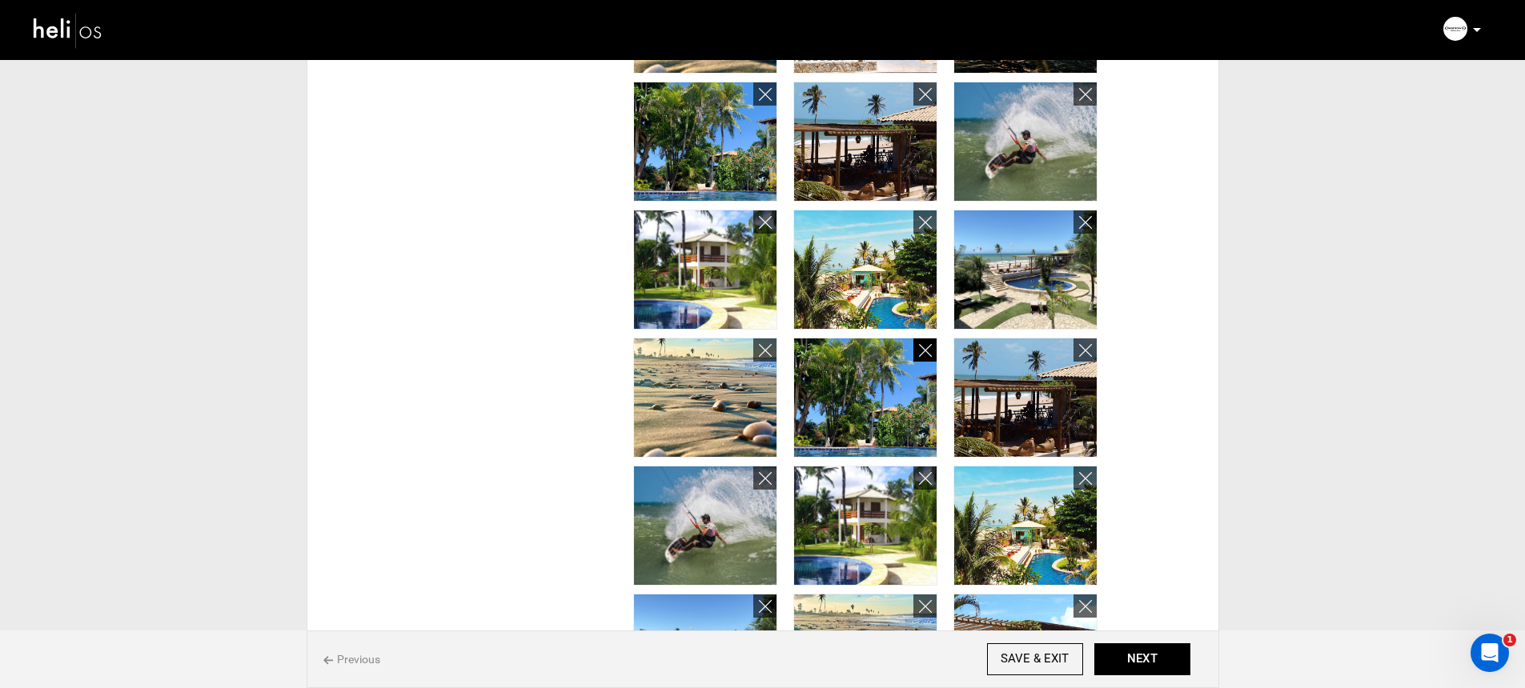
click at [929, 348] on icon at bounding box center [925, 351] width 13 height 18
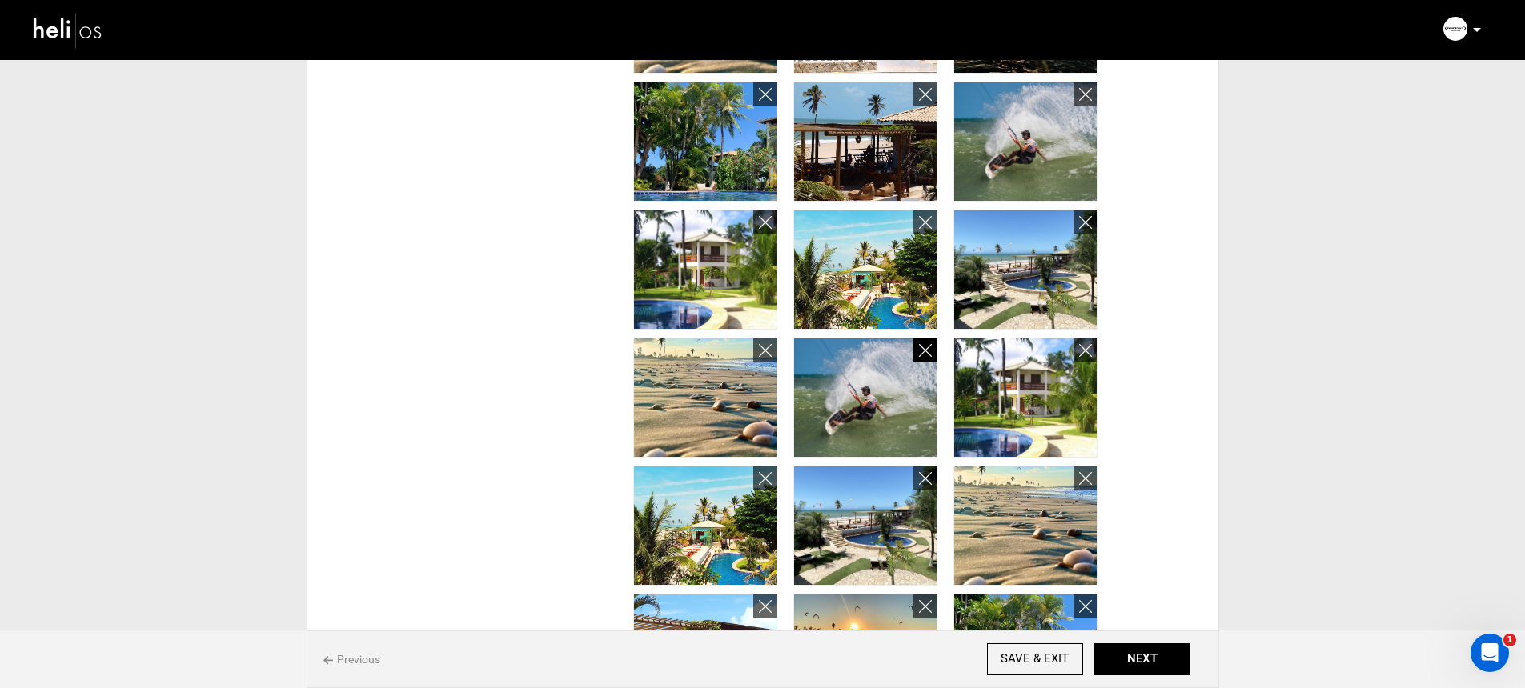
click at [929, 348] on icon at bounding box center [925, 351] width 13 height 18
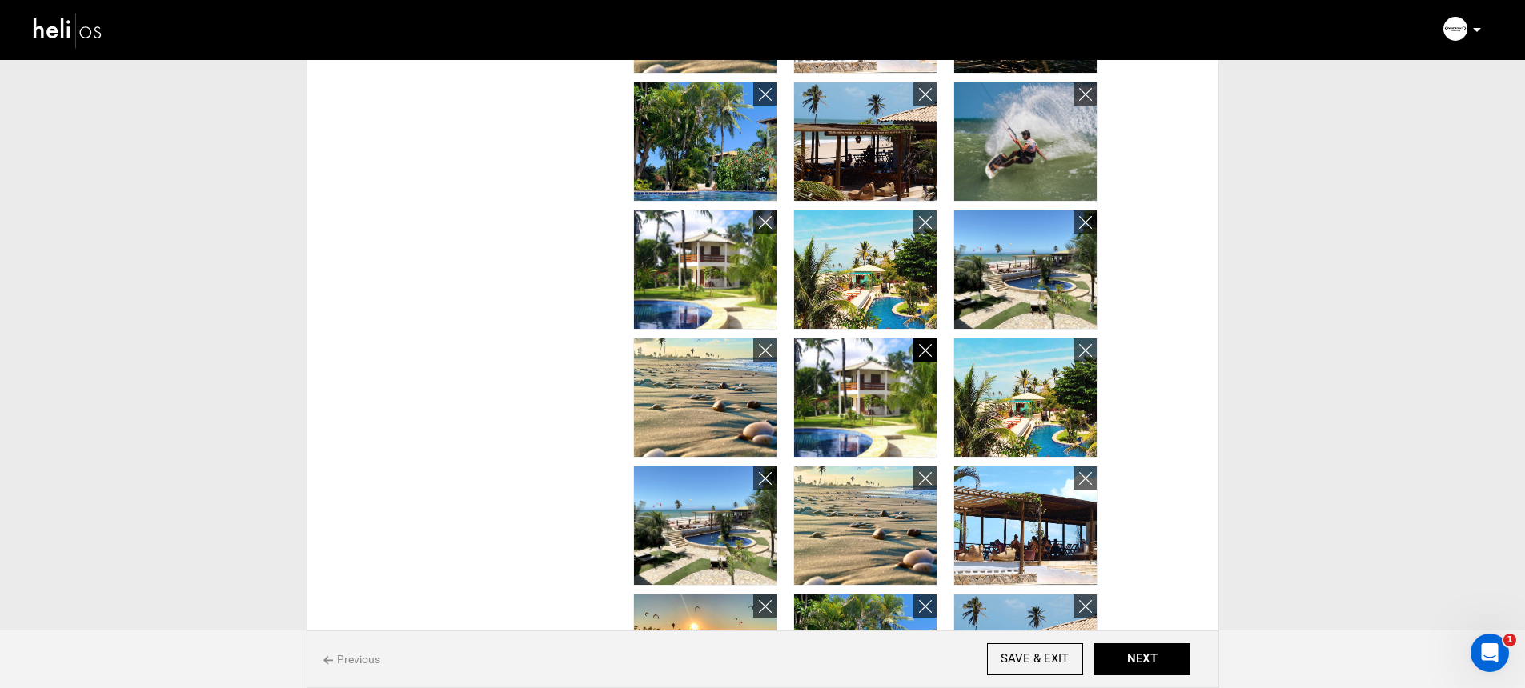
click at [929, 348] on icon at bounding box center [925, 351] width 13 height 18
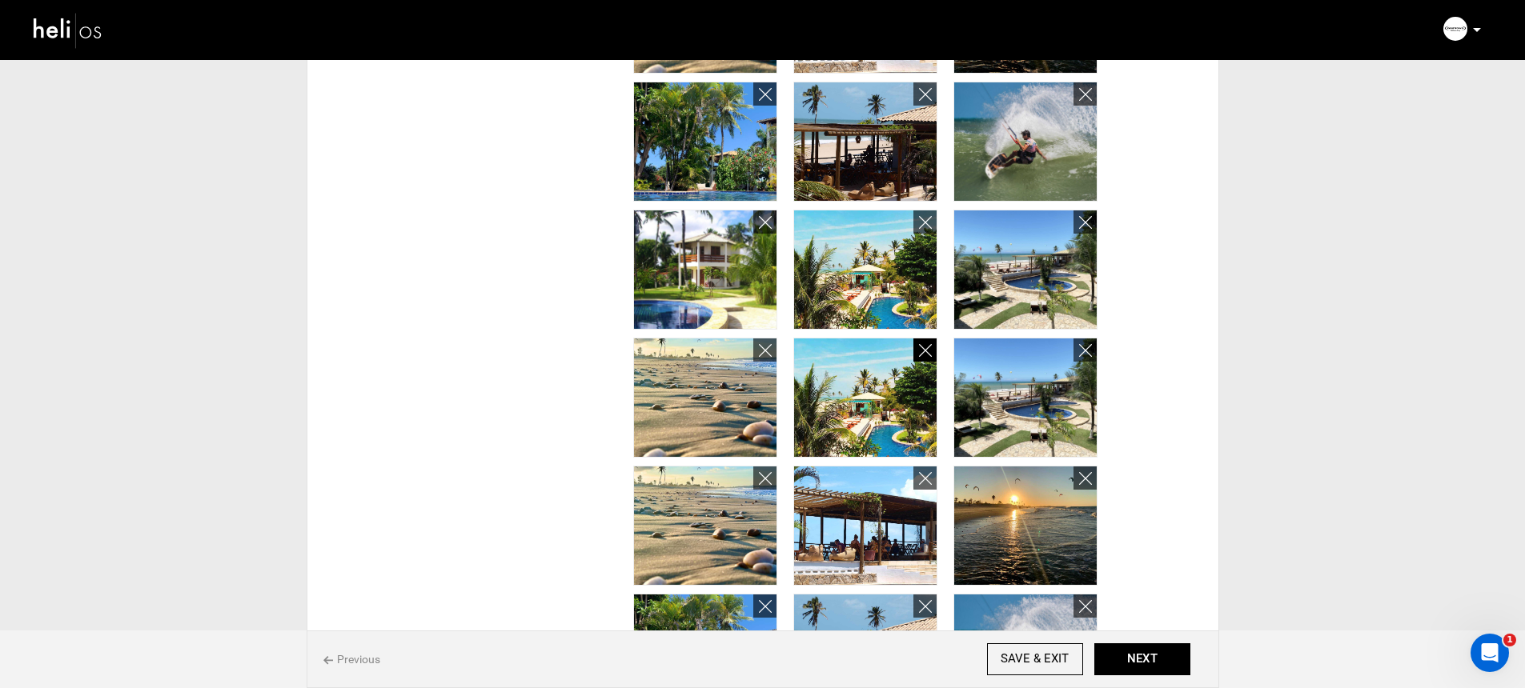
click at [929, 348] on icon at bounding box center [925, 351] width 13 height 18
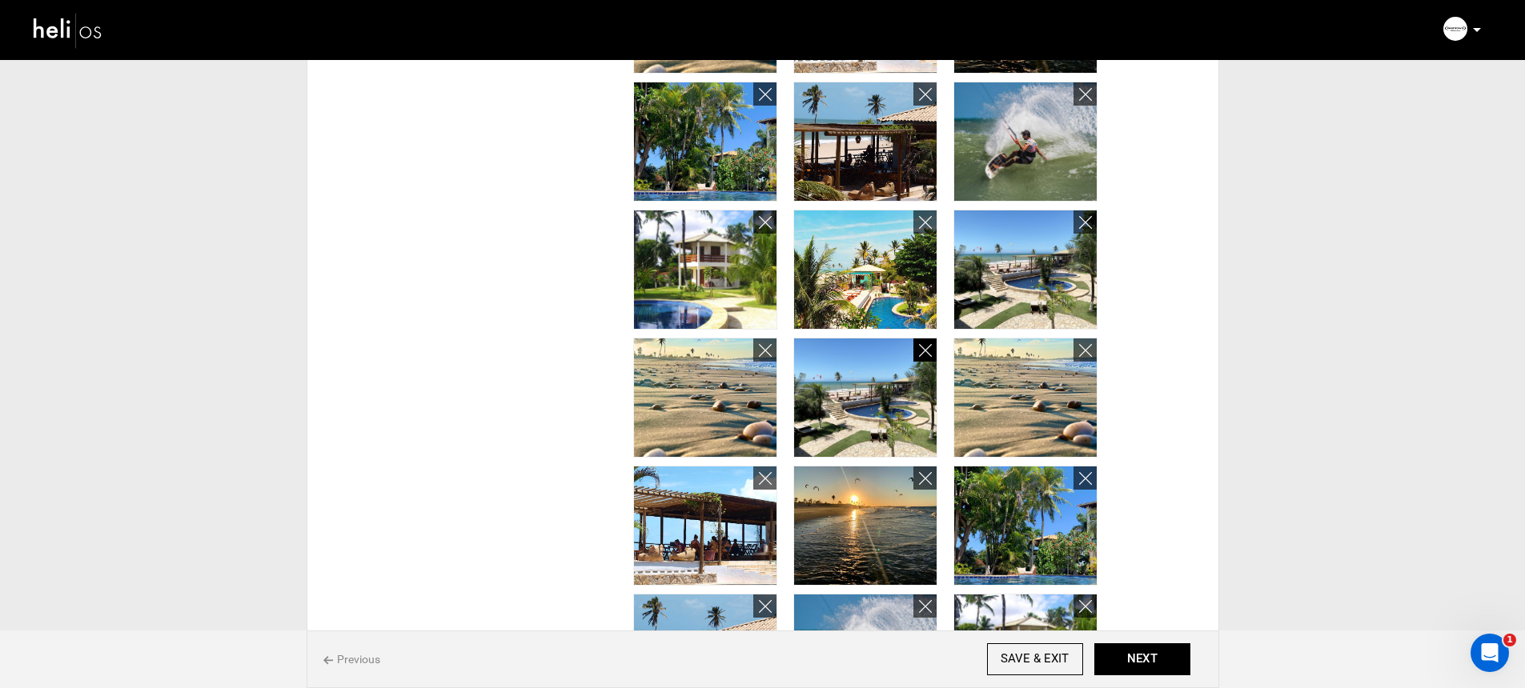
click at [929, 348] on icon at bounding box center [925, 351] width 13 height 18
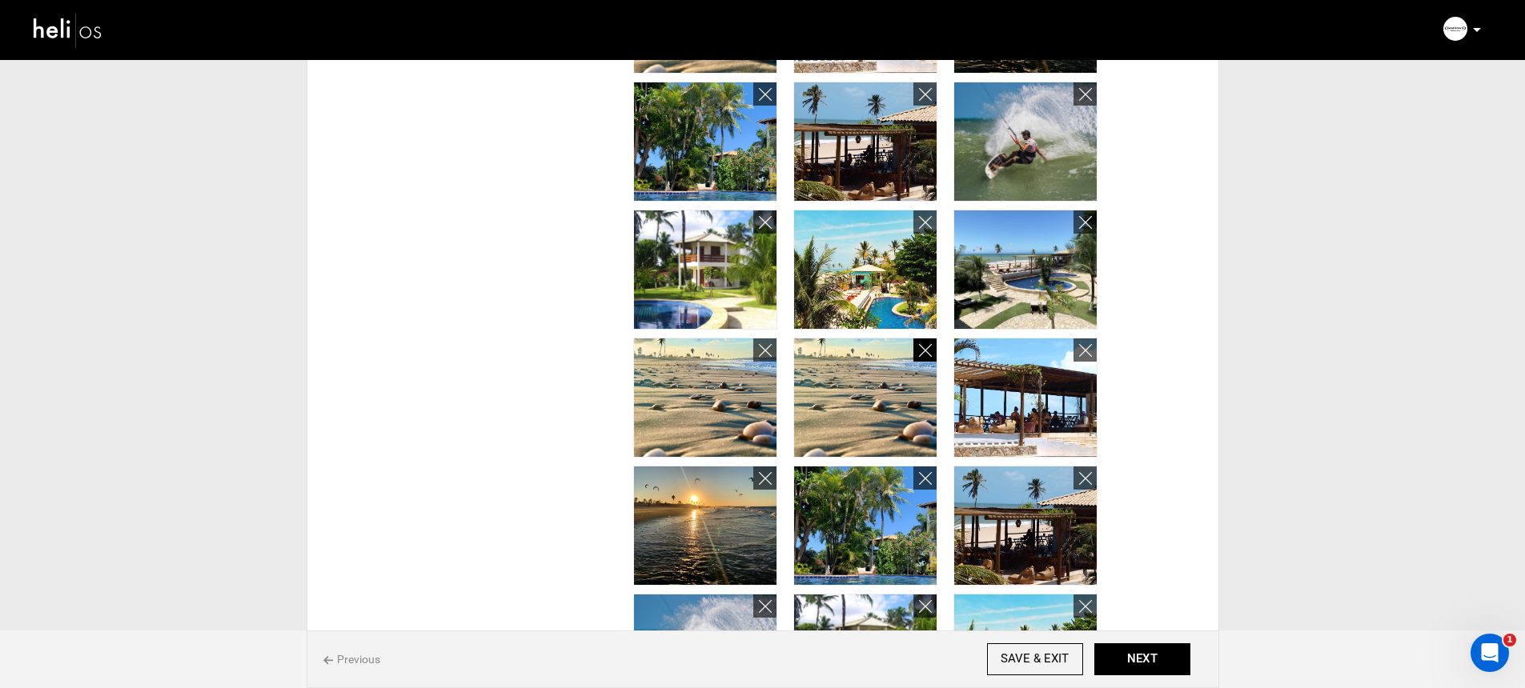
click at [929, 348] on icon at bounding box center [925, 351] width 13 height 18
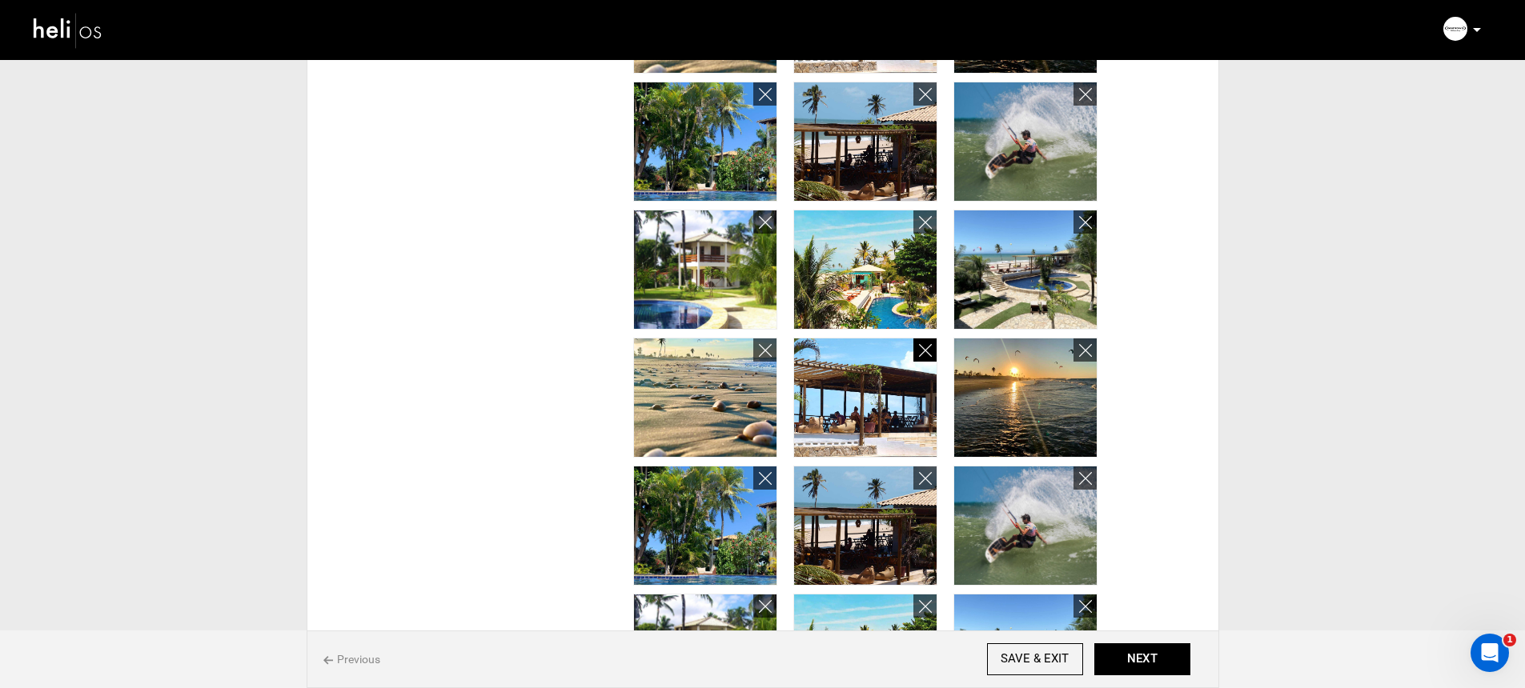
click at [929, 348] on icon at bounding box center [925, 351] width 13 height 18
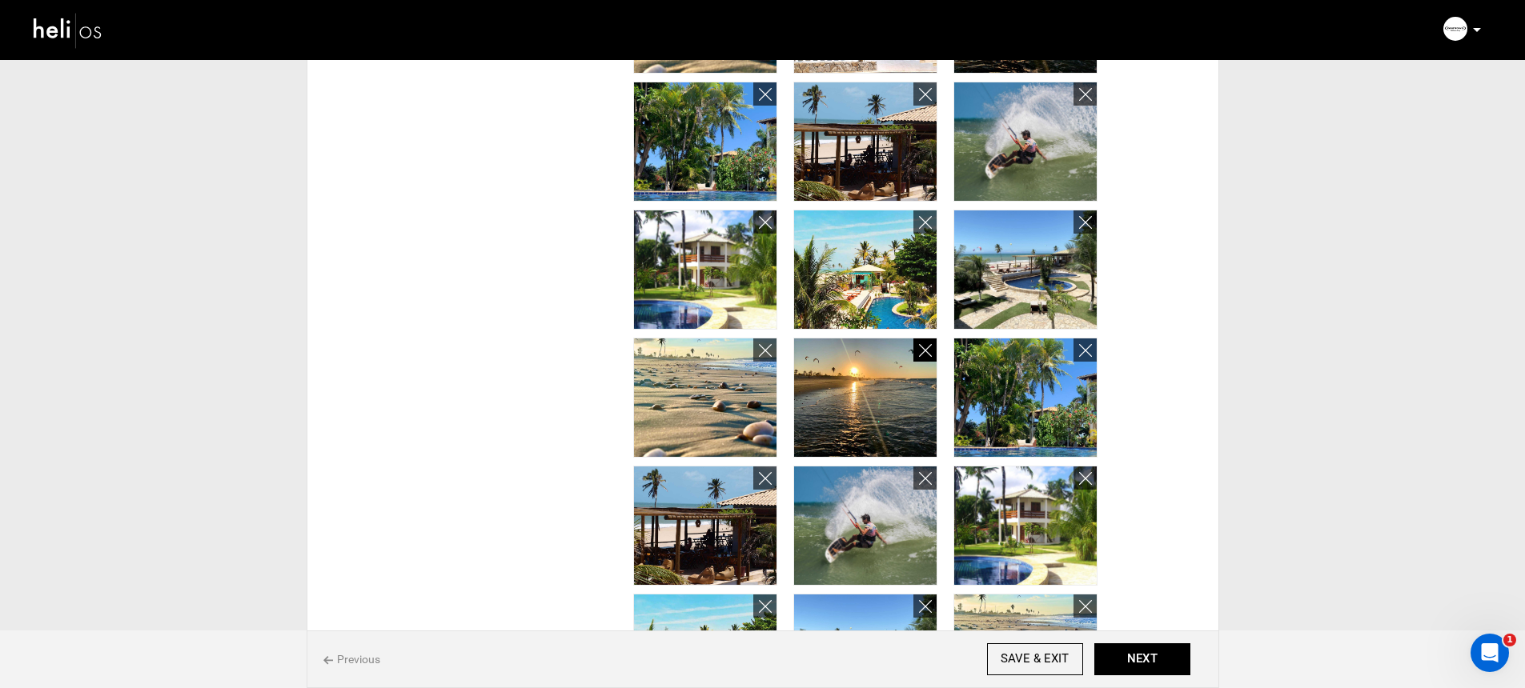
click at [929, 348] on icon at bounding box center [925, 351] width 13 height 18
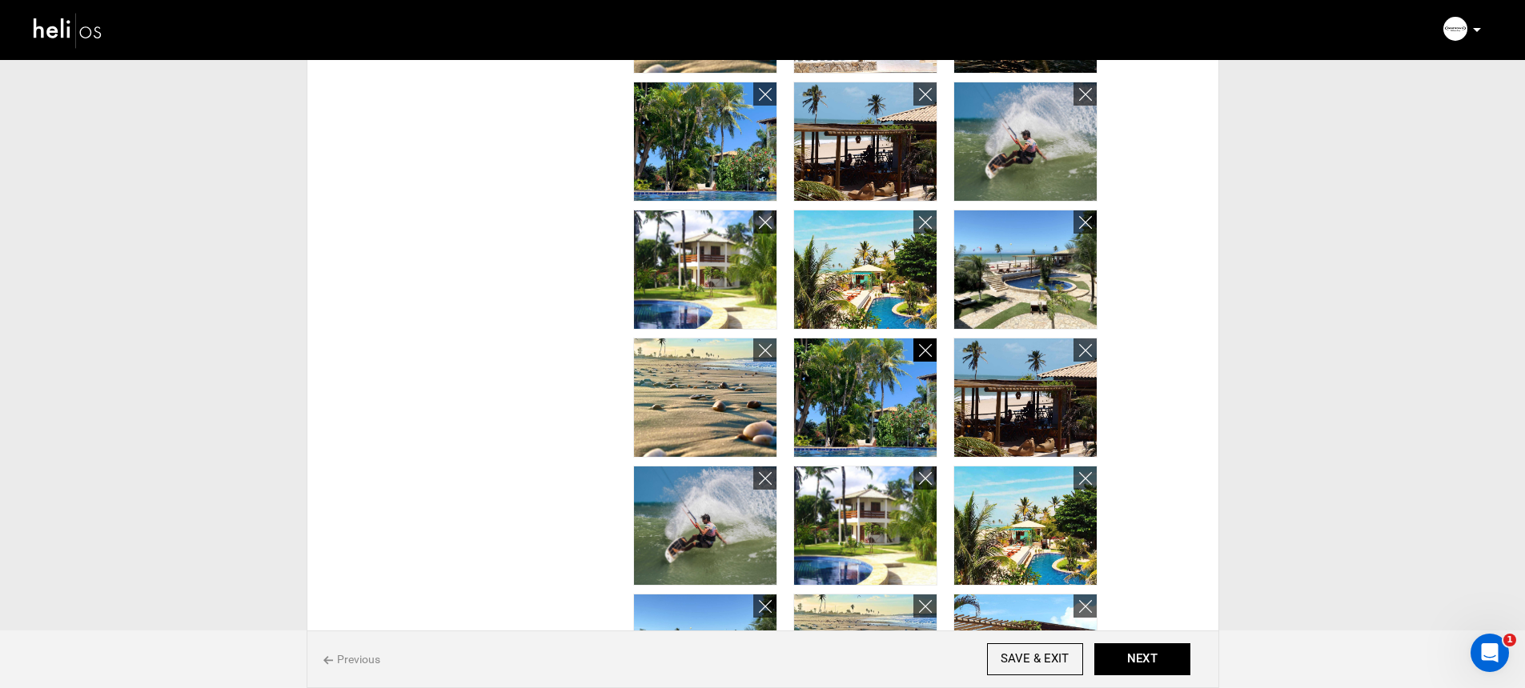
click at [929, 348] on icon at bounding box center [925, 351] width 13 height 18
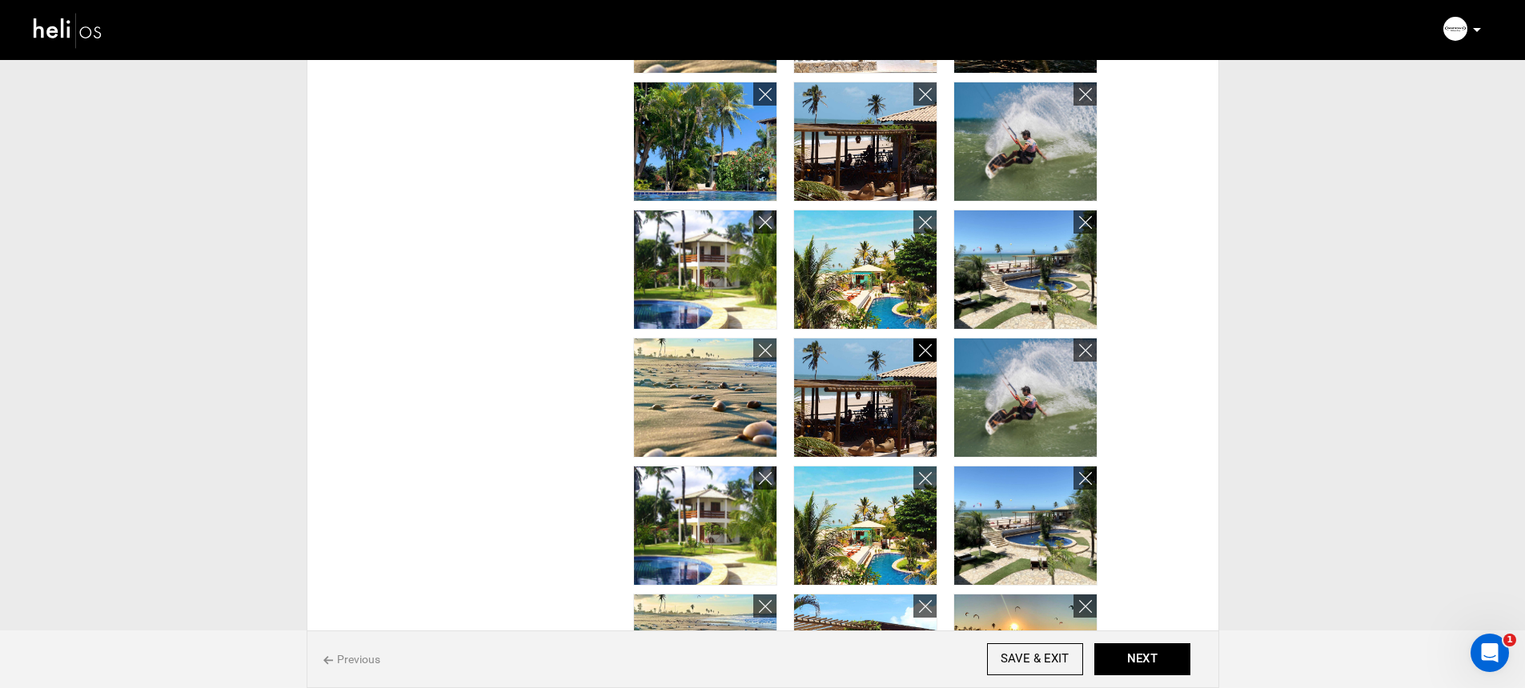
click at [929, 348] on icon at bounding box center [925, 351] width 13 height 18
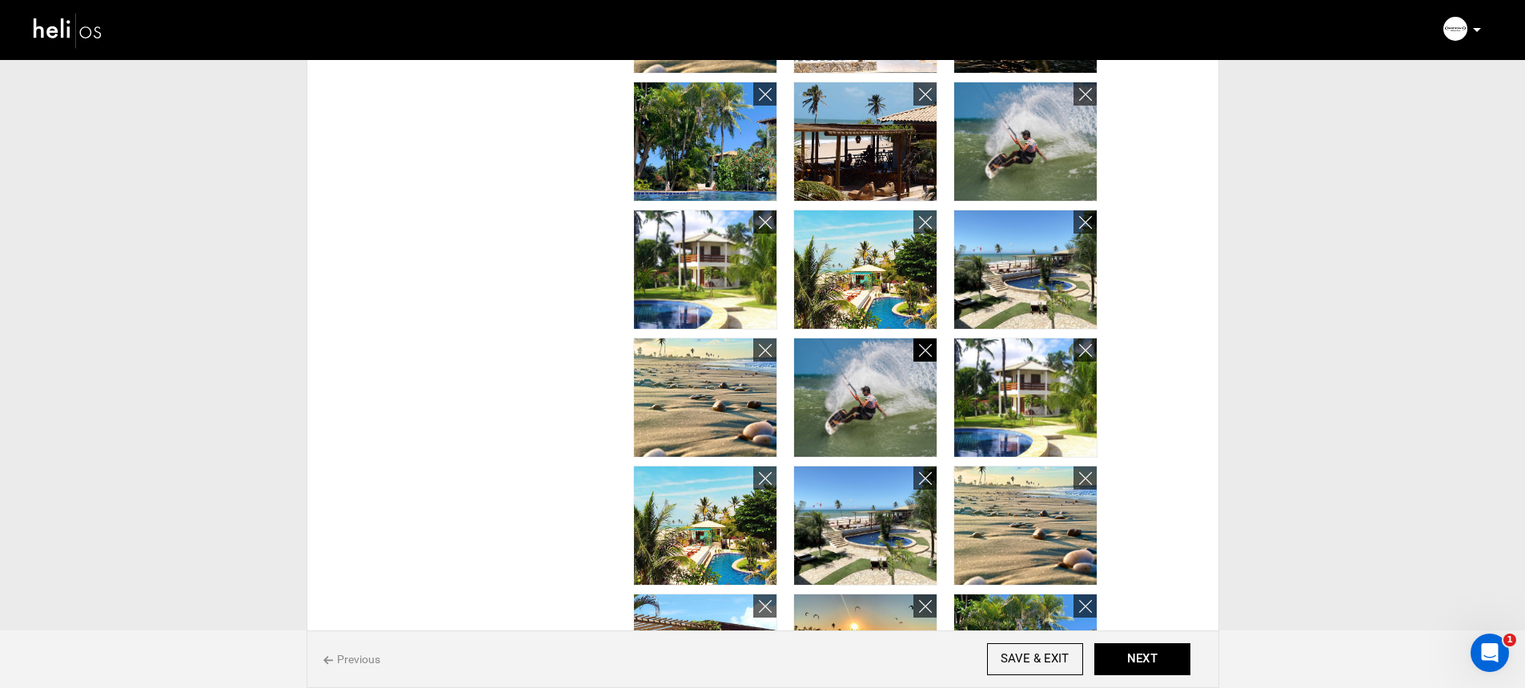
click at [929, 348] on icon at bounding box center [925, 351] width 13 height 18
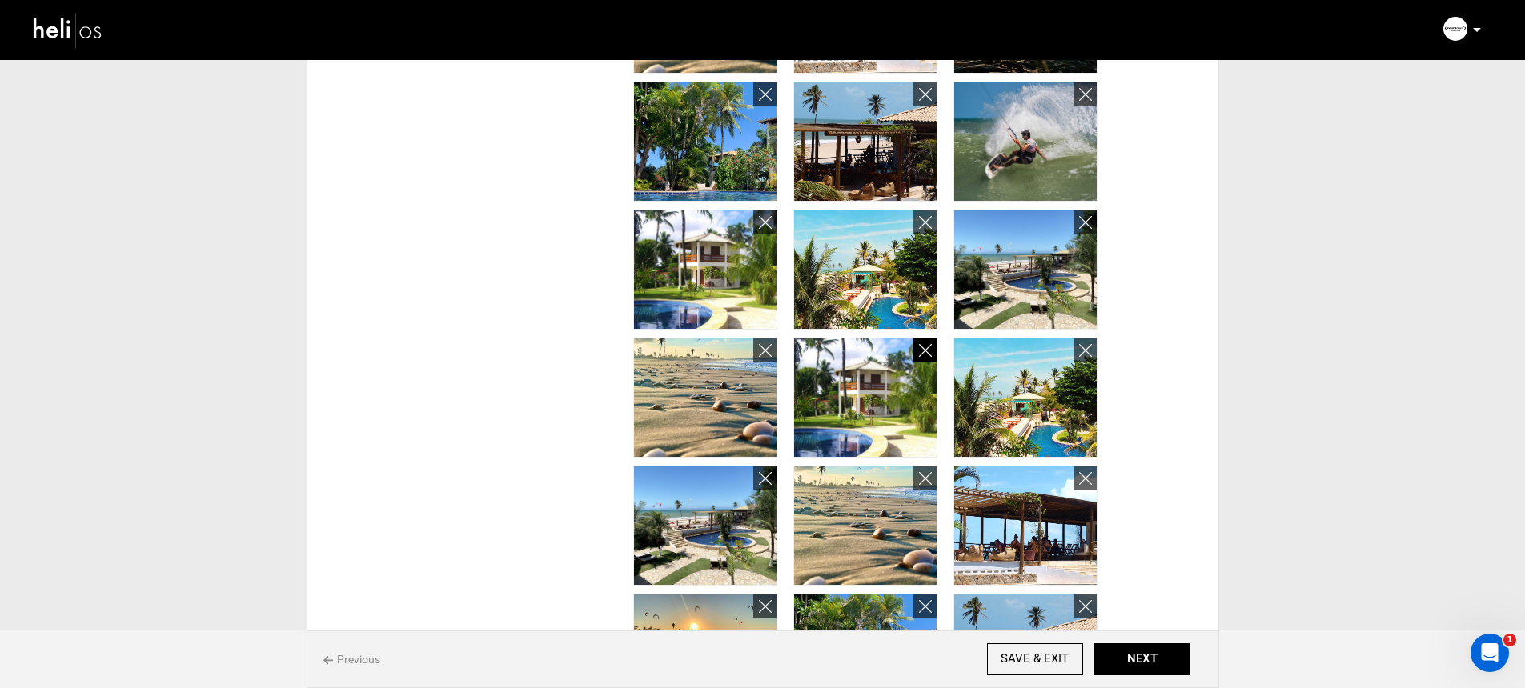
click at [929, 348] on icon at bounding box center [925, 351] width 13 height 18
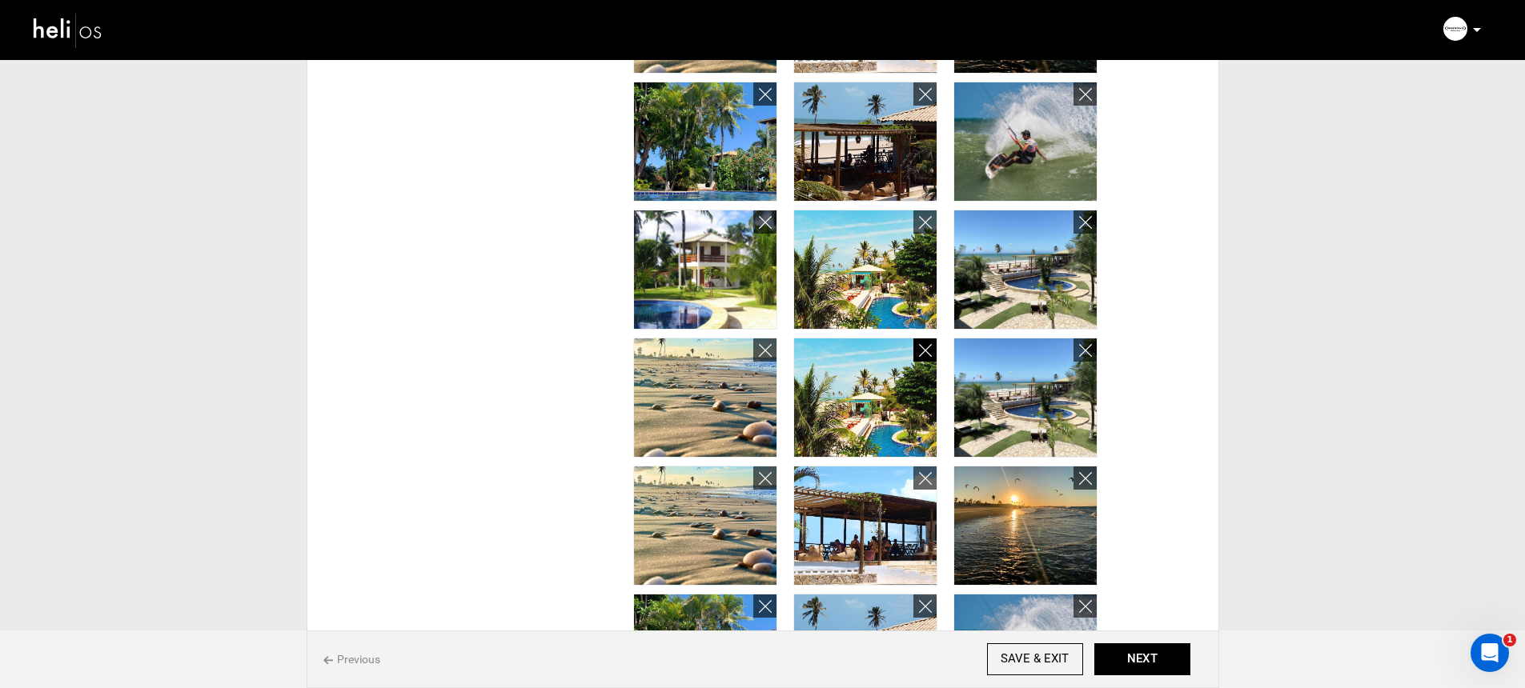
click at [929, 348] on icon at bounding box center [925, 351] width 13 height 18
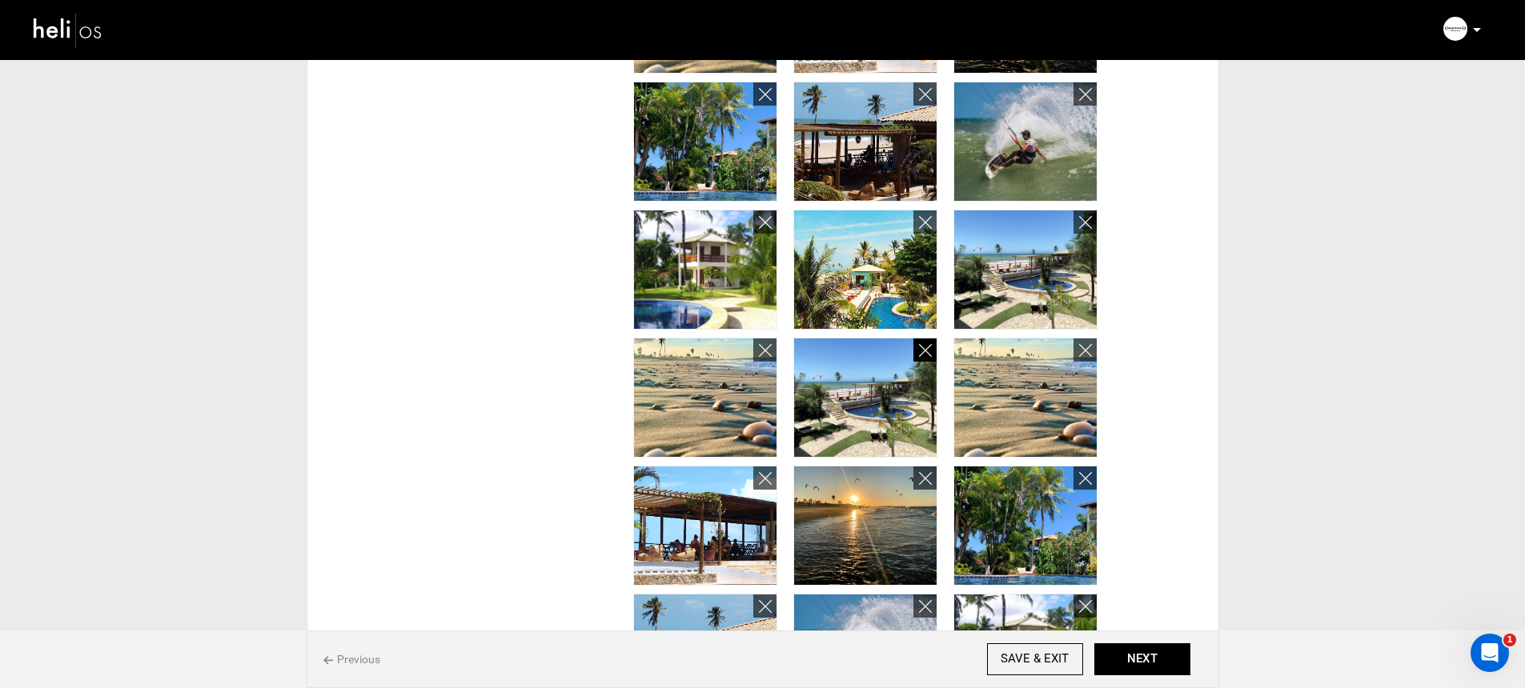
click at [929, 348] on icon at bounding box center [925, 351] width 13 height 18
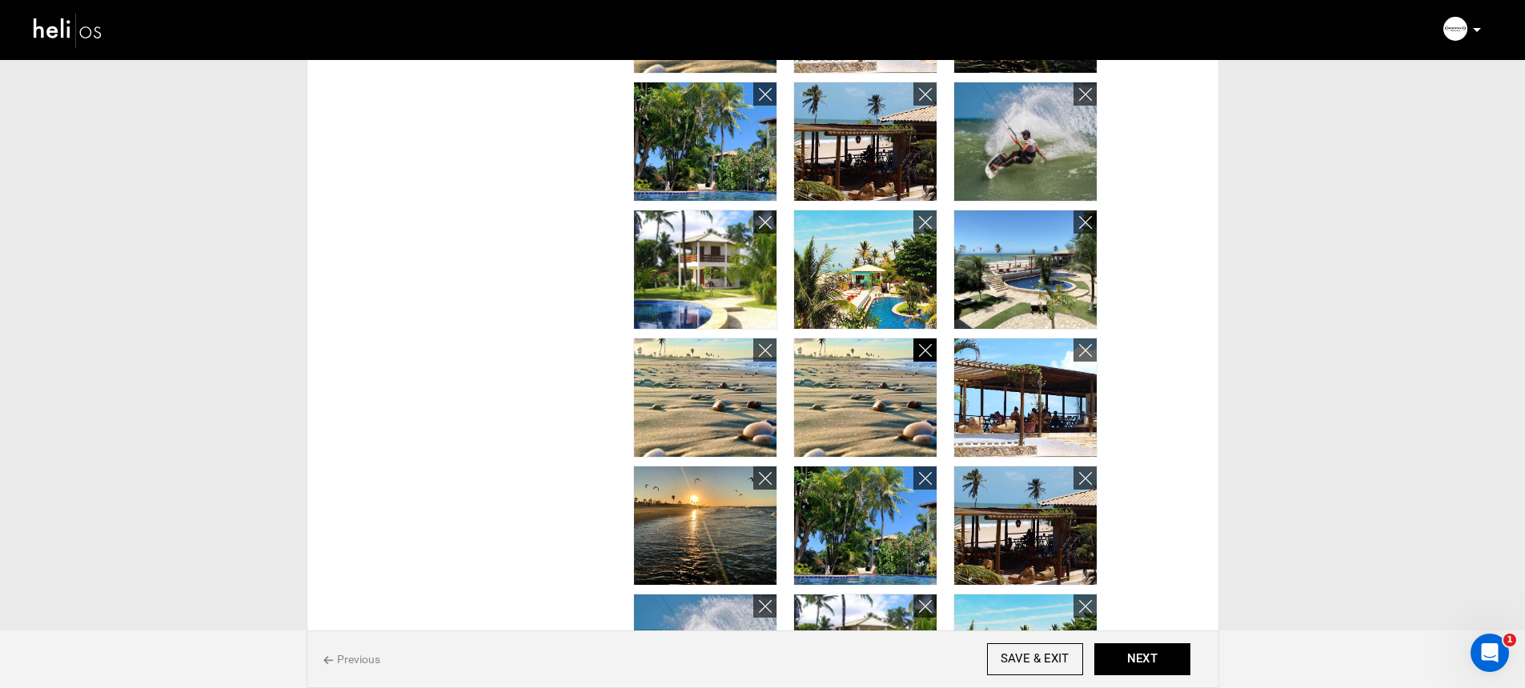
click at [929, 348] on icon at bounding box center [925, 351] width 13 height 18
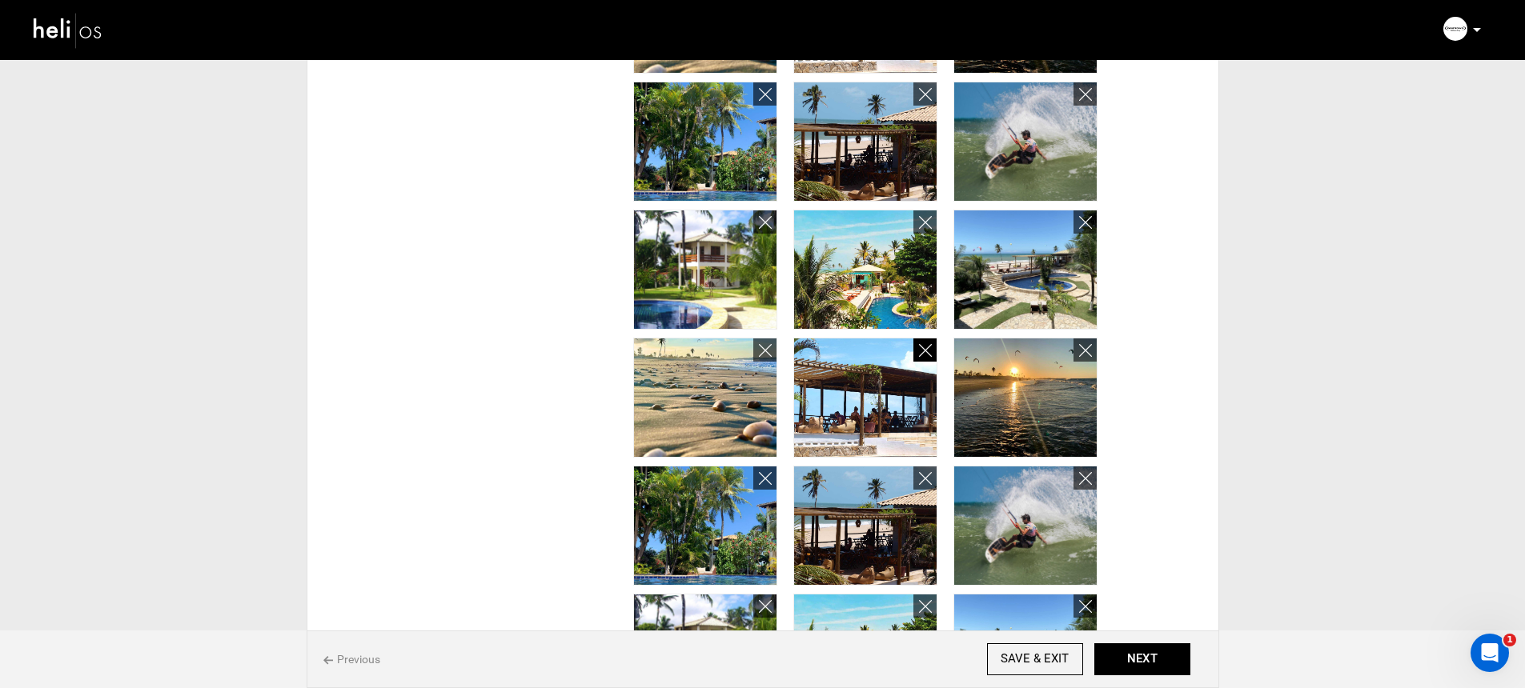
click at [929, 348] on icon at bounding box center [925, 351] width 13 height 18
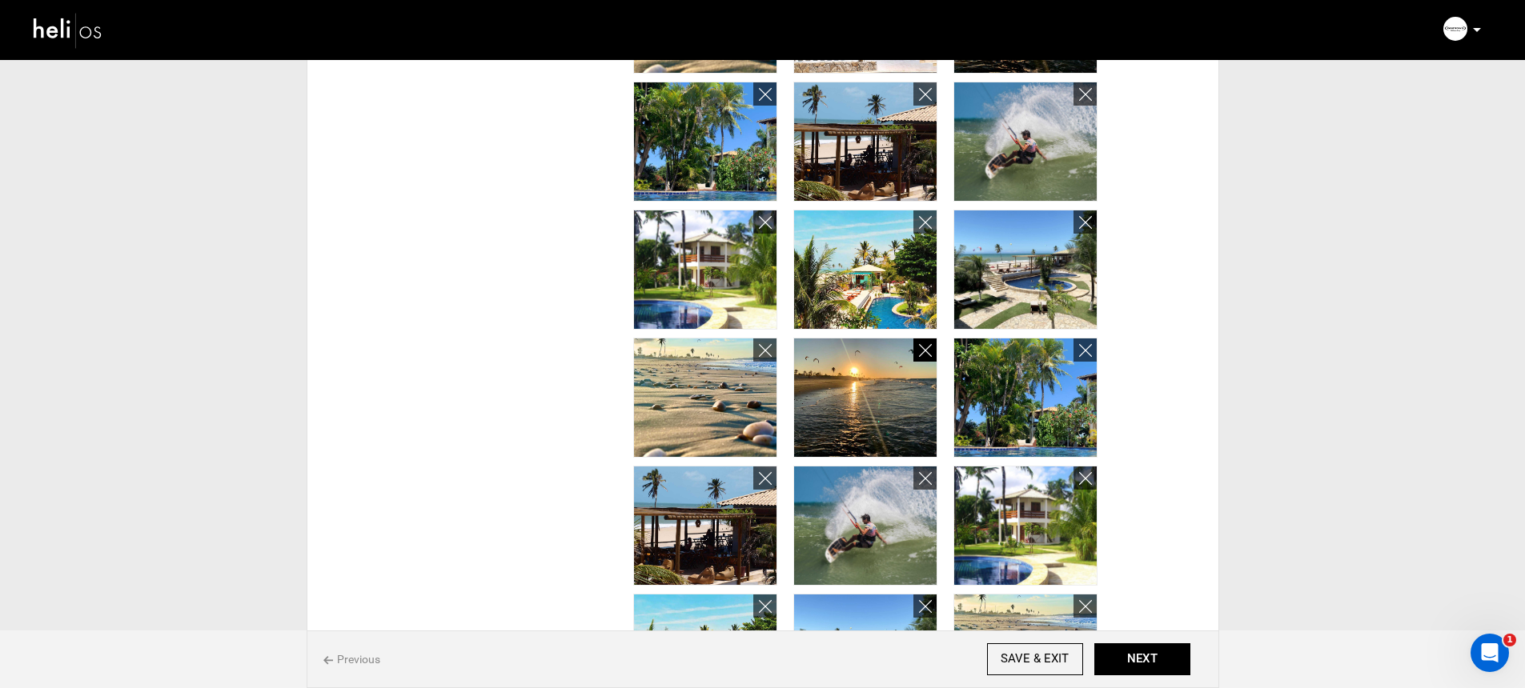
click at [929, 348] on icon at bounding box center [925, 351] width 13 height 18
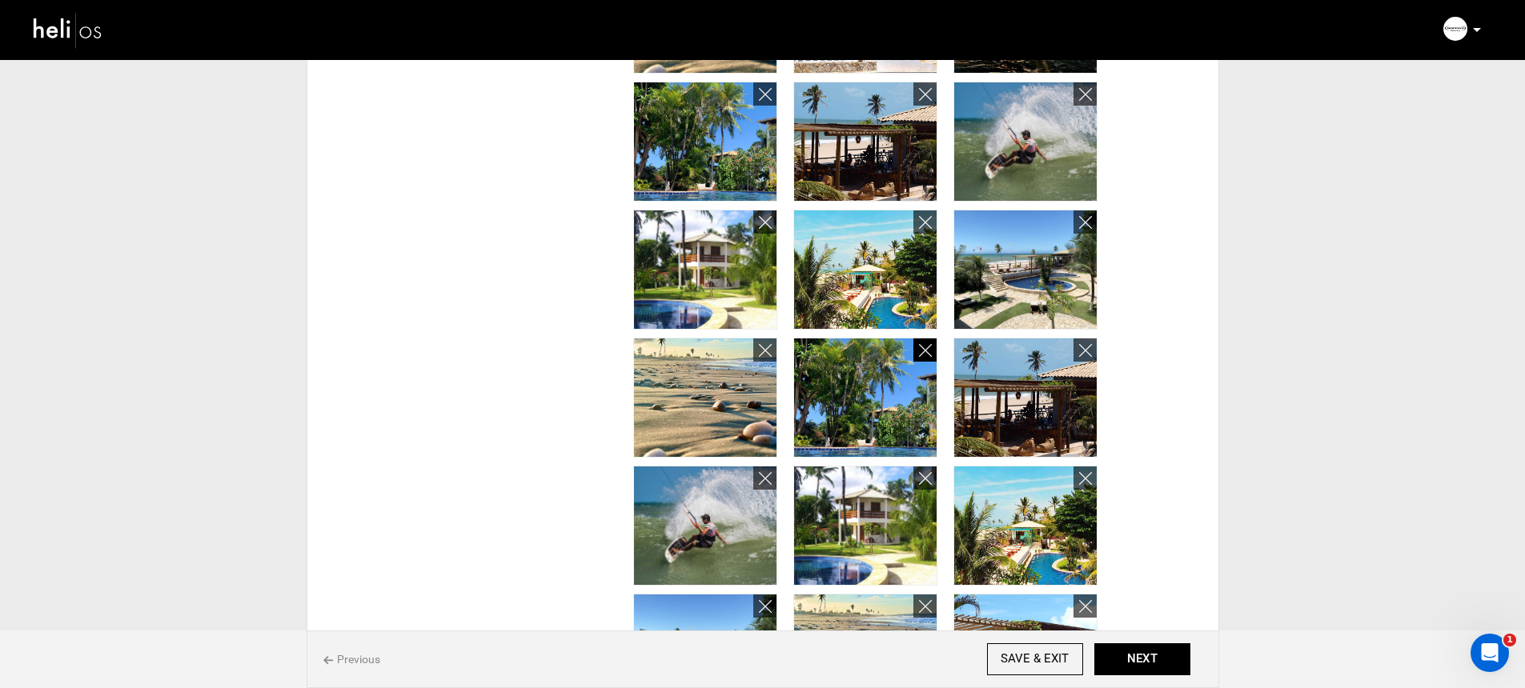
click at [929, 348] on icon at bounding box center [925, 351] width 13 height 18
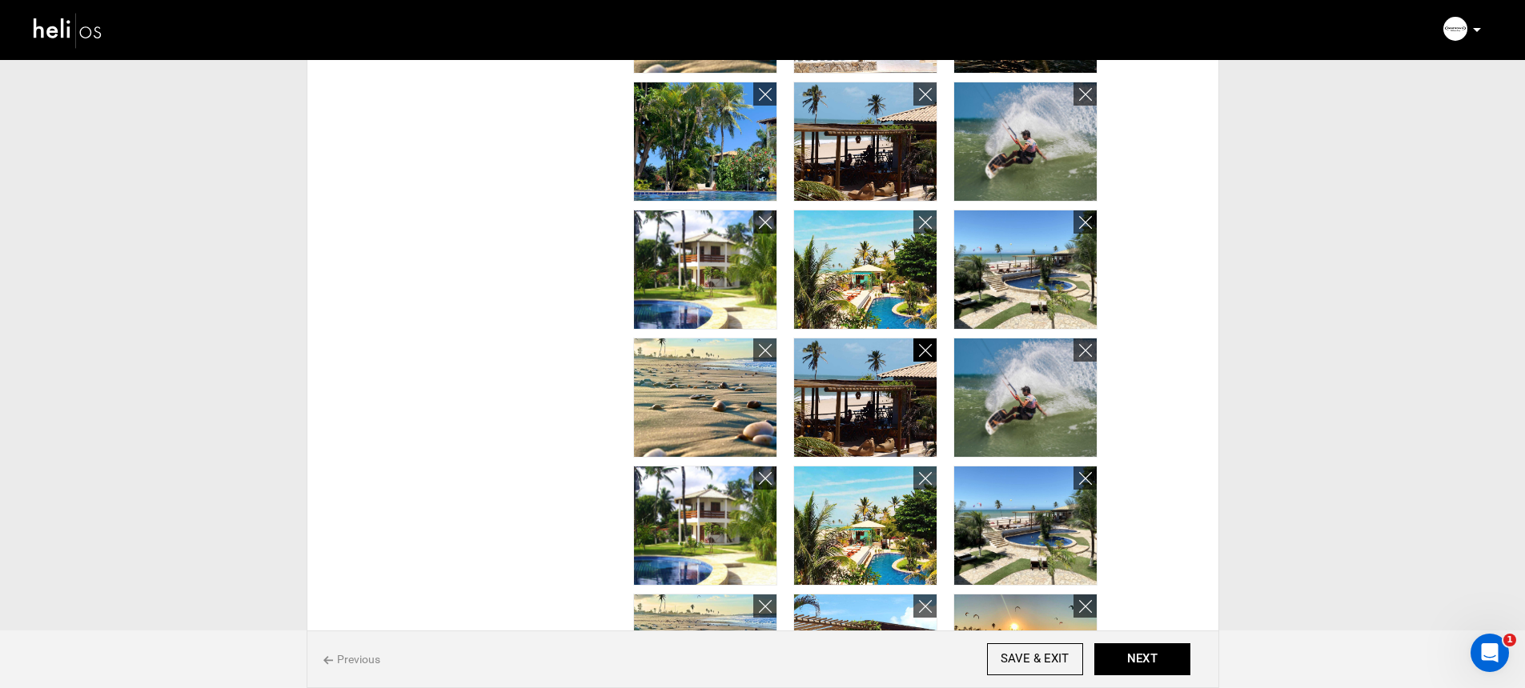
click at [929, 348] on icon at bounding box center [925, 351] width 13 height 18
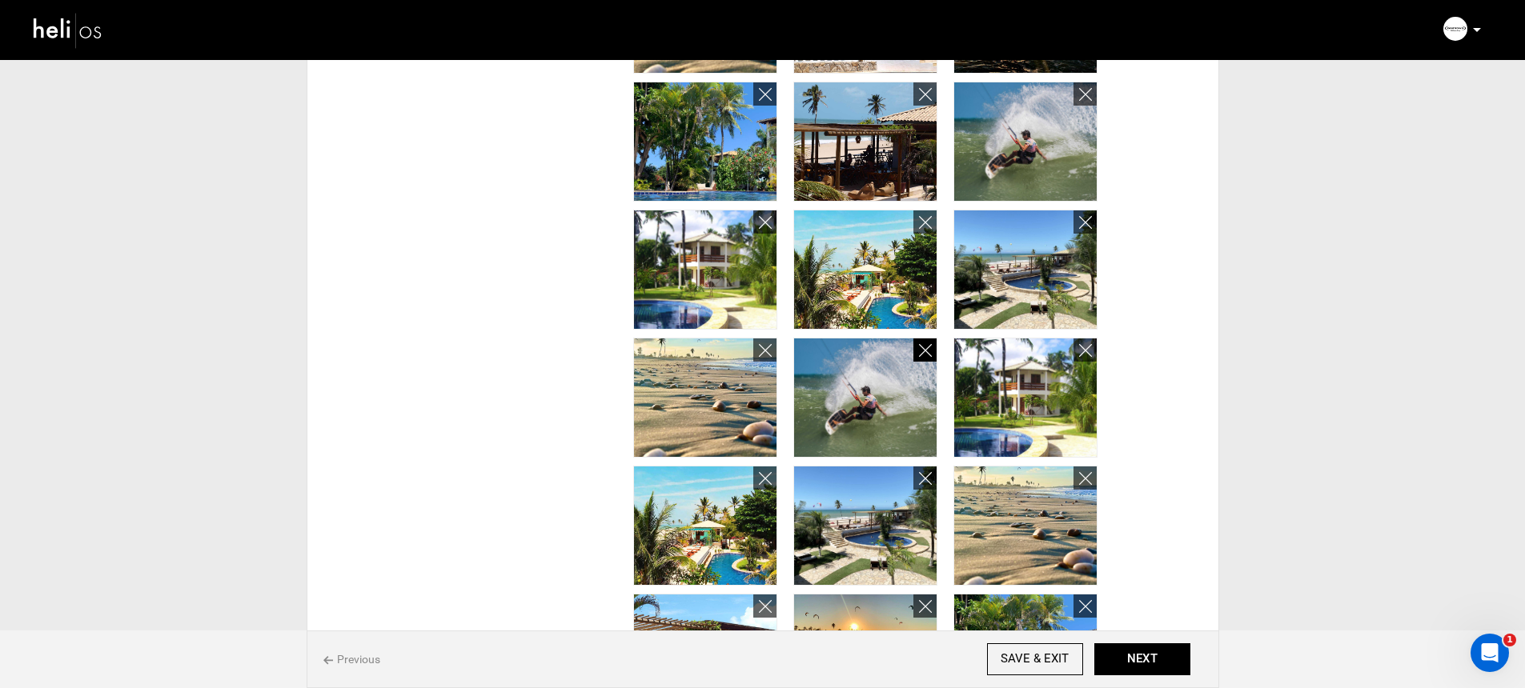
click at [929, 348] on icon at bounding box center [925, 351] width 13 height 18
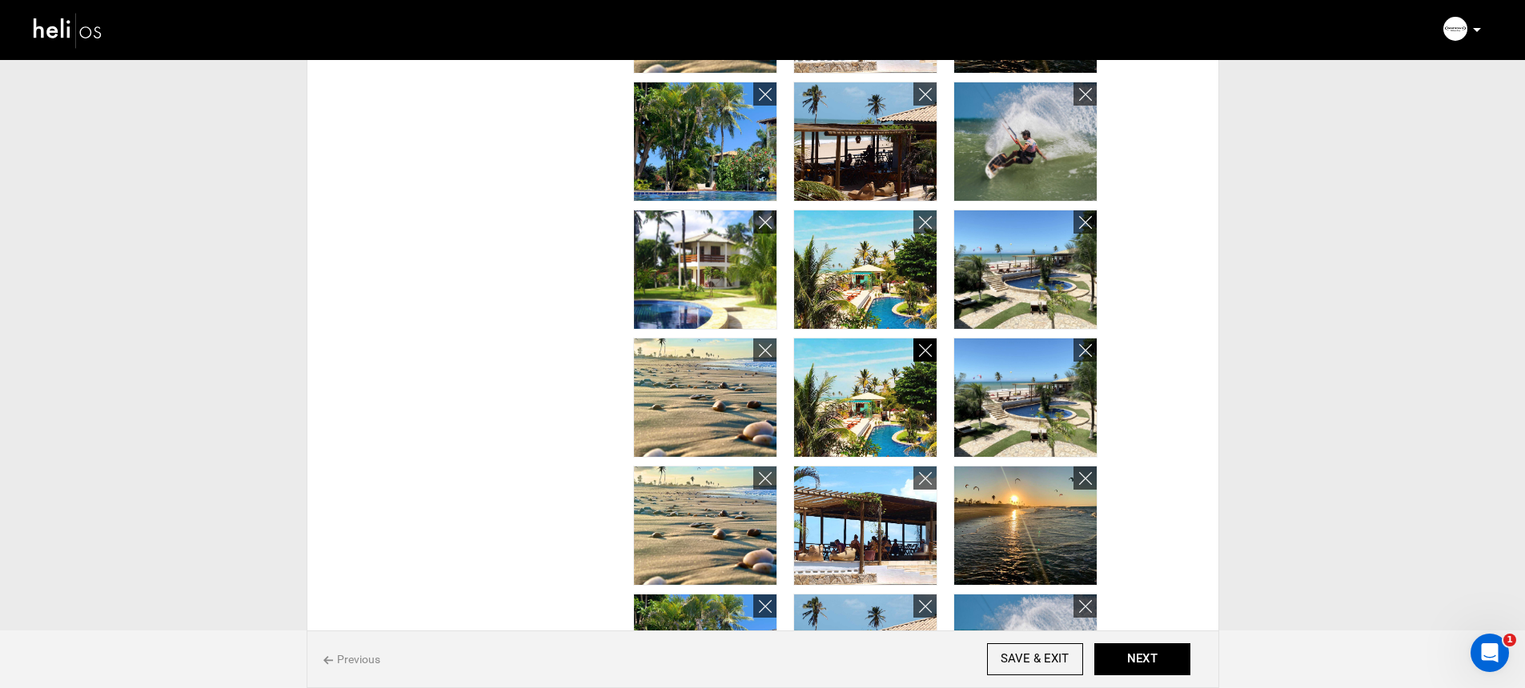
click at [929, 348] on icon at bounding box center [925, 351] width 13 height 18
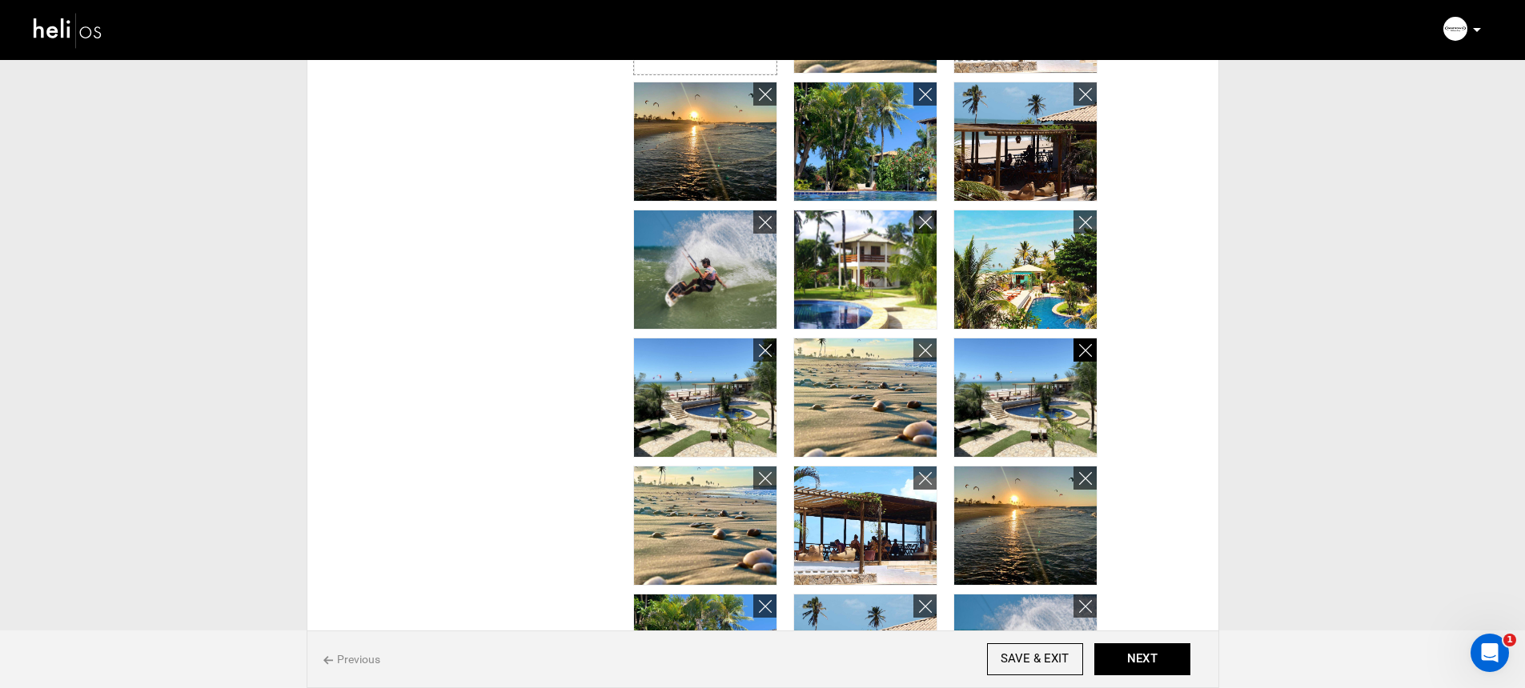
click at [929, 348] on icon at bounding box center [925, 351] width 13 height 18
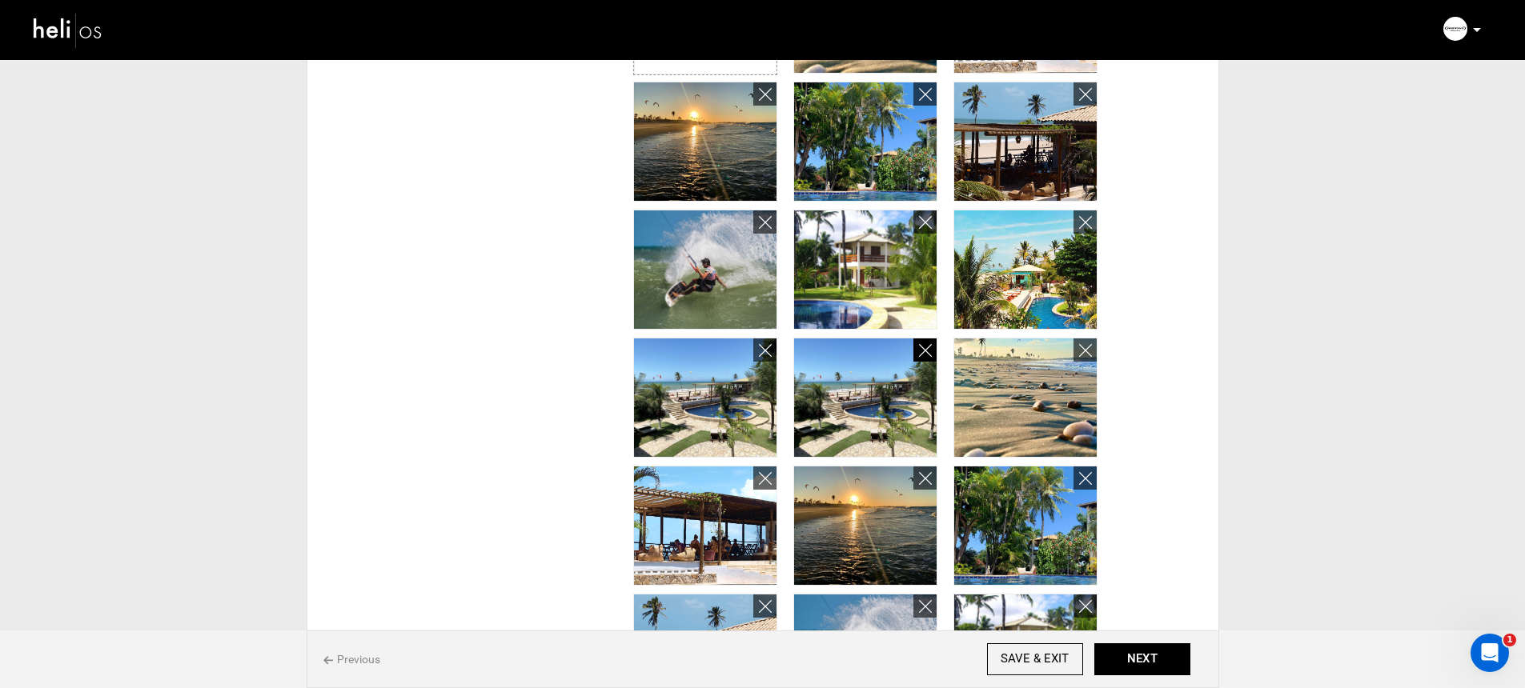
click at [928, 353] on icon at bounding box center [925, 351] width 13 height 18
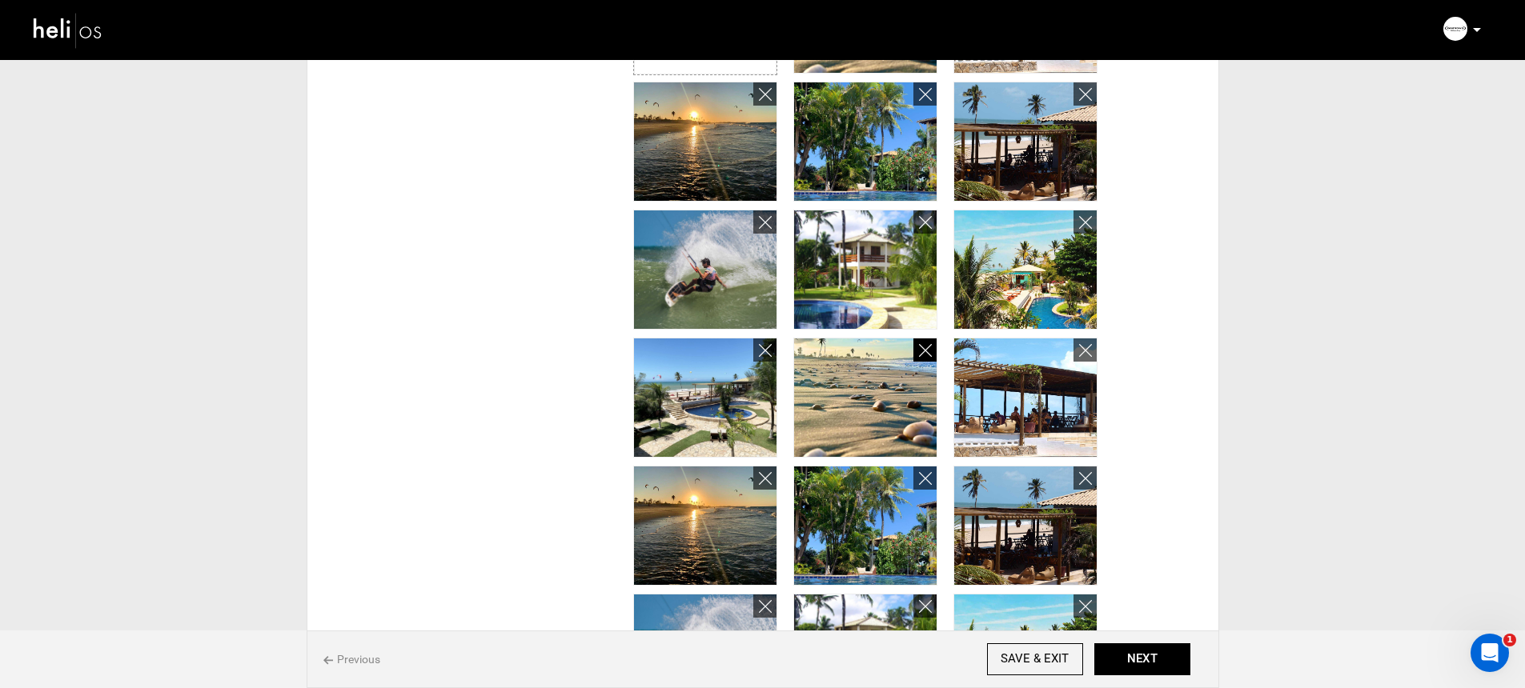
click at [928, 353] on icon at bounding box center [925, 351] width 13 height 18
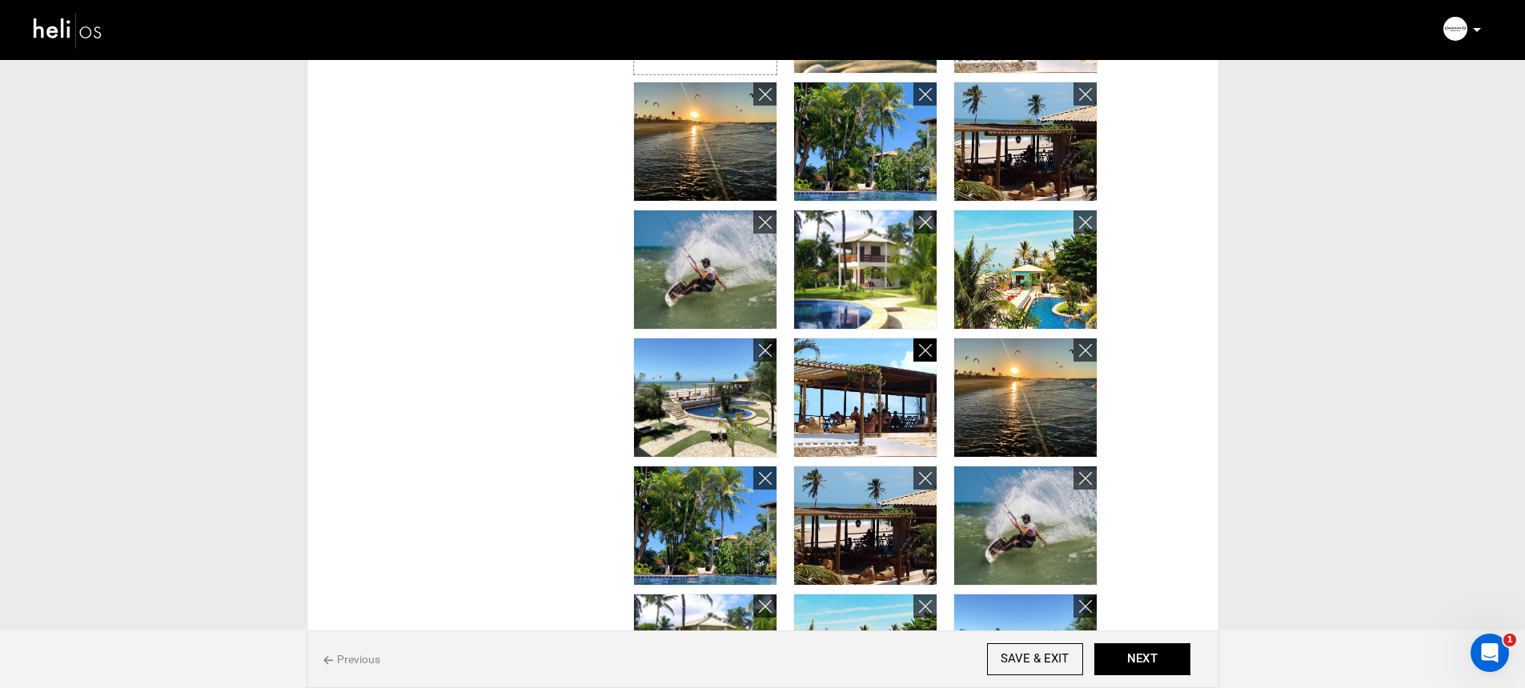
click at [928, 353] on icon at bounding box center [925, 351] width 13 height 18
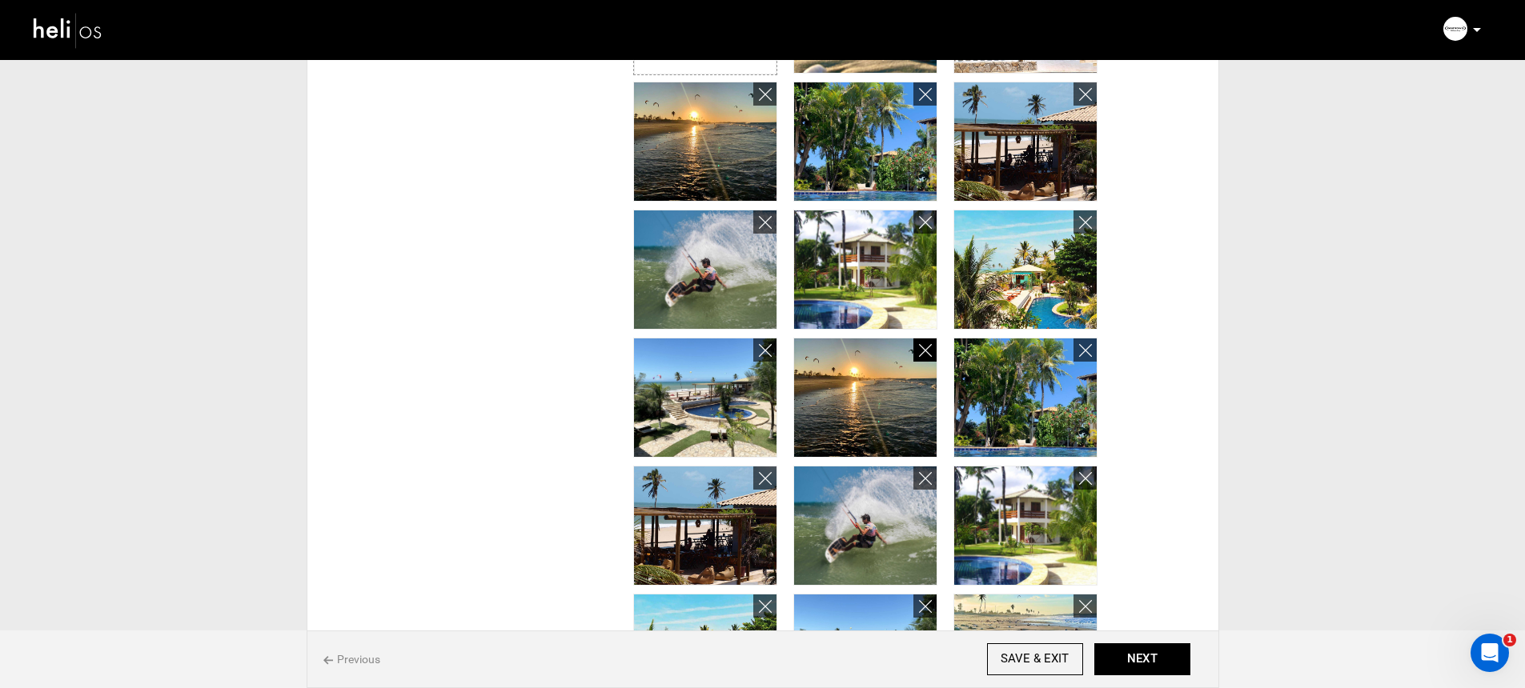
scroll to position [522, 0]
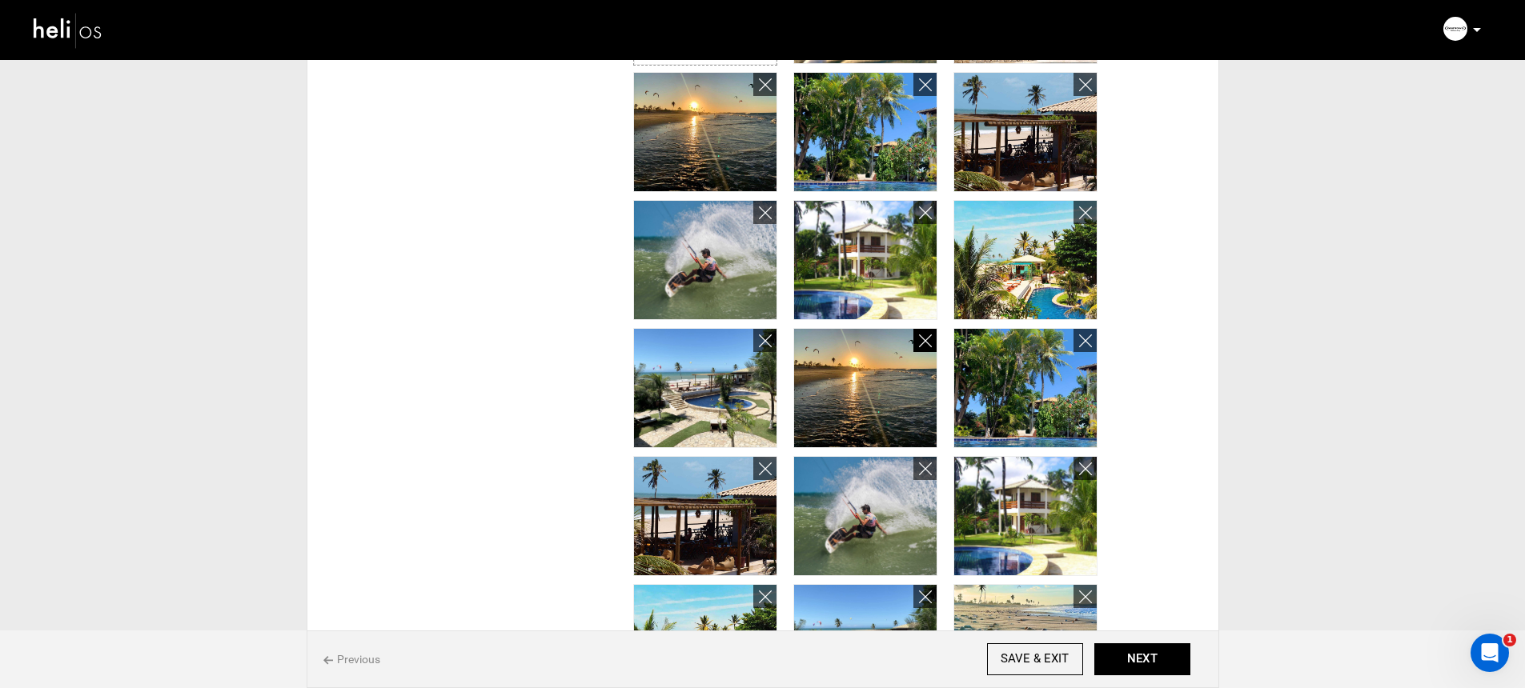
click at [926, 348] on icon at bounding box center [925, 341] width 13 height 18
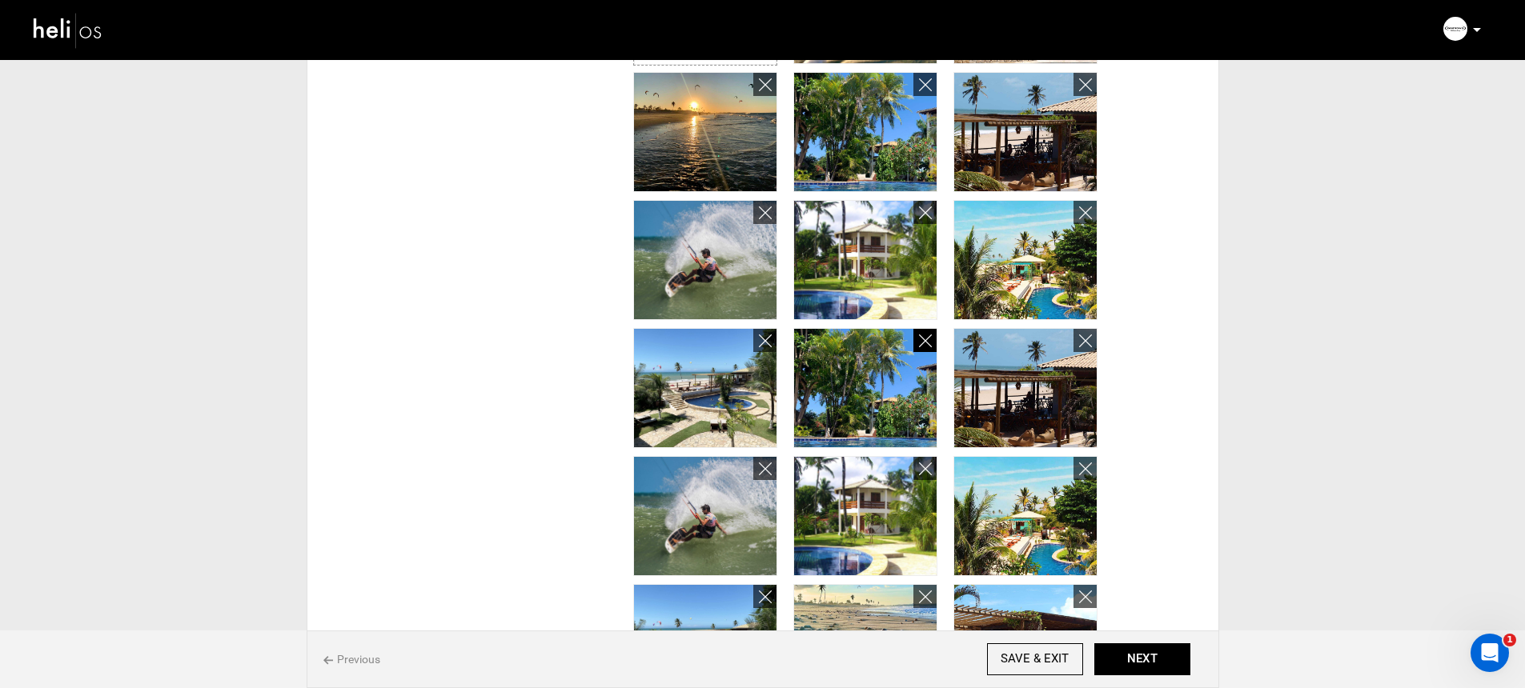
click at [928, 343] on icon at bounding box center [925, 341] width 13 height 18
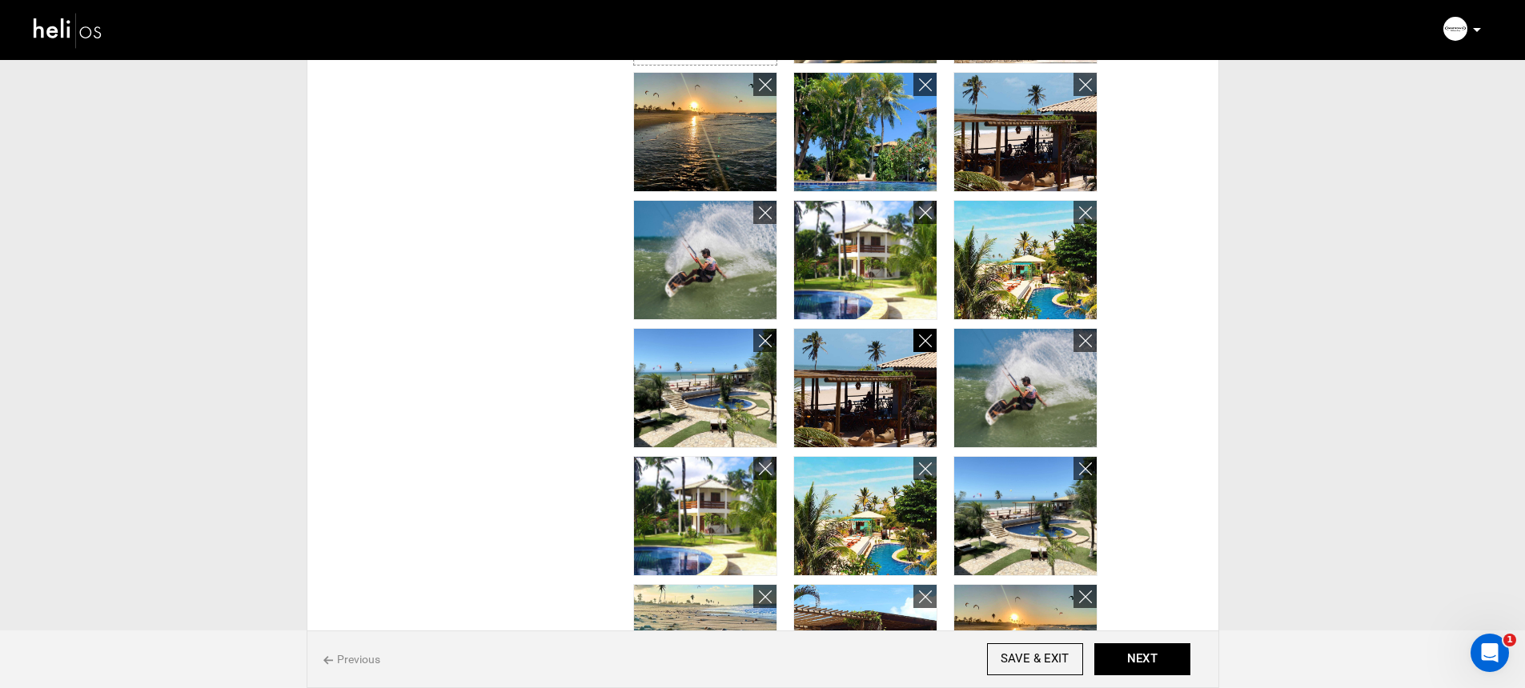
click at [928, 343] on icon at bounding box center [925, 341] width 13 height 18
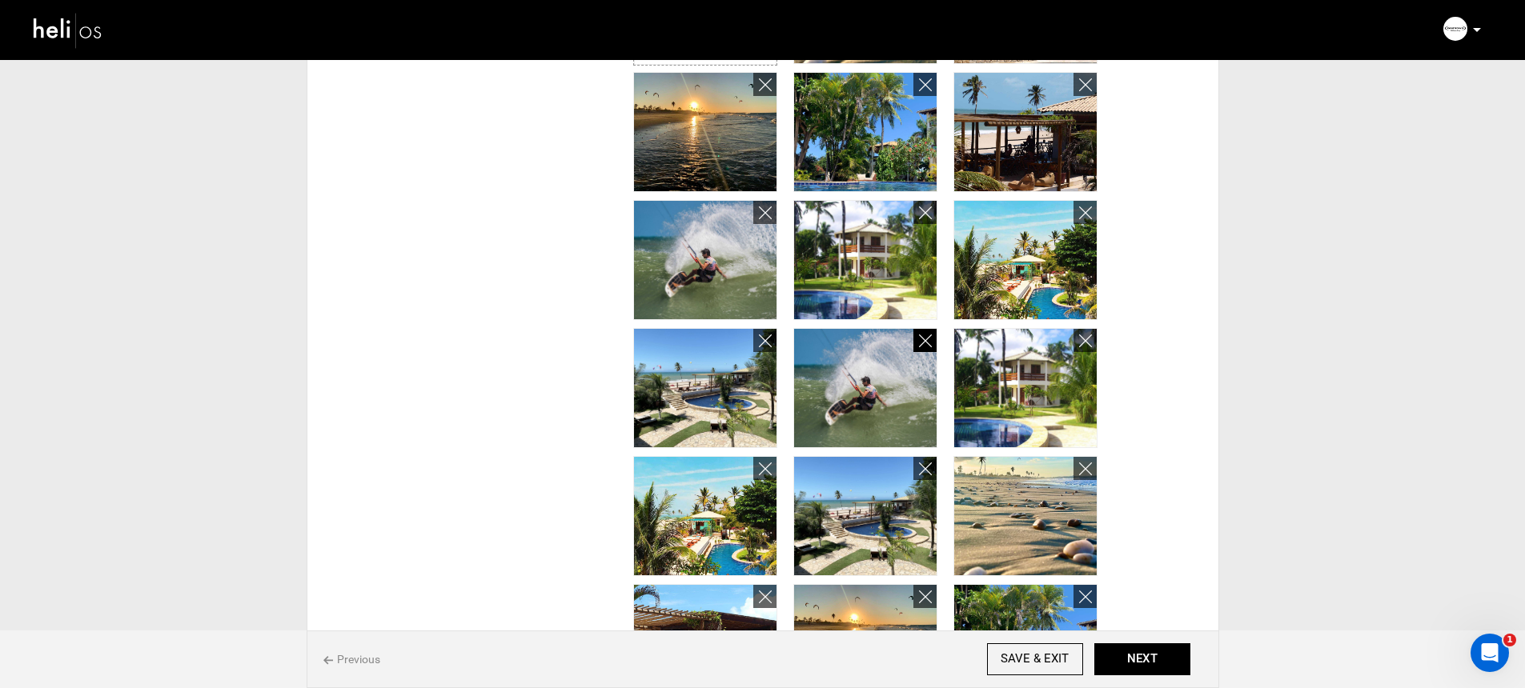
click at [928, 343] on icon at bounding box center [925, 341] width 13 height 18
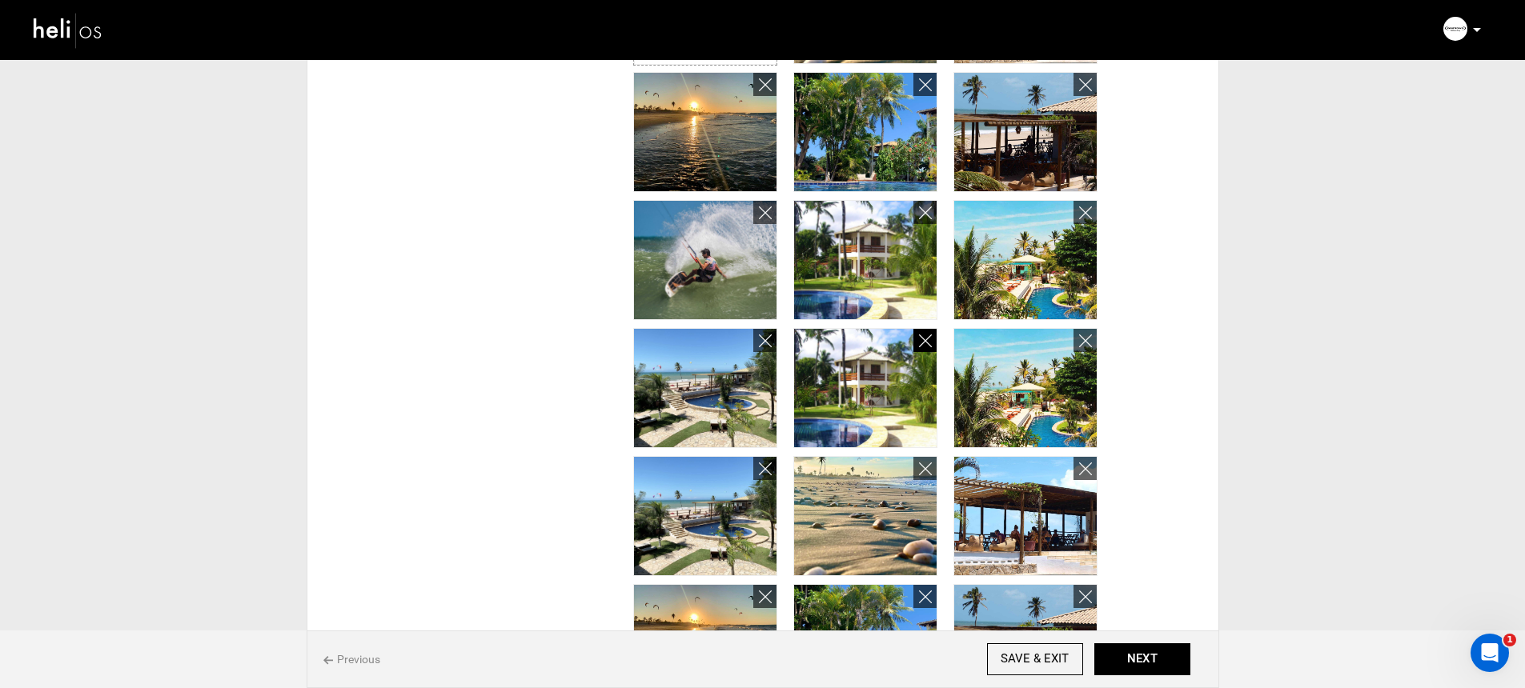
click at [928, 343] on icon at bounding box center [925, 341] width 13 height 18
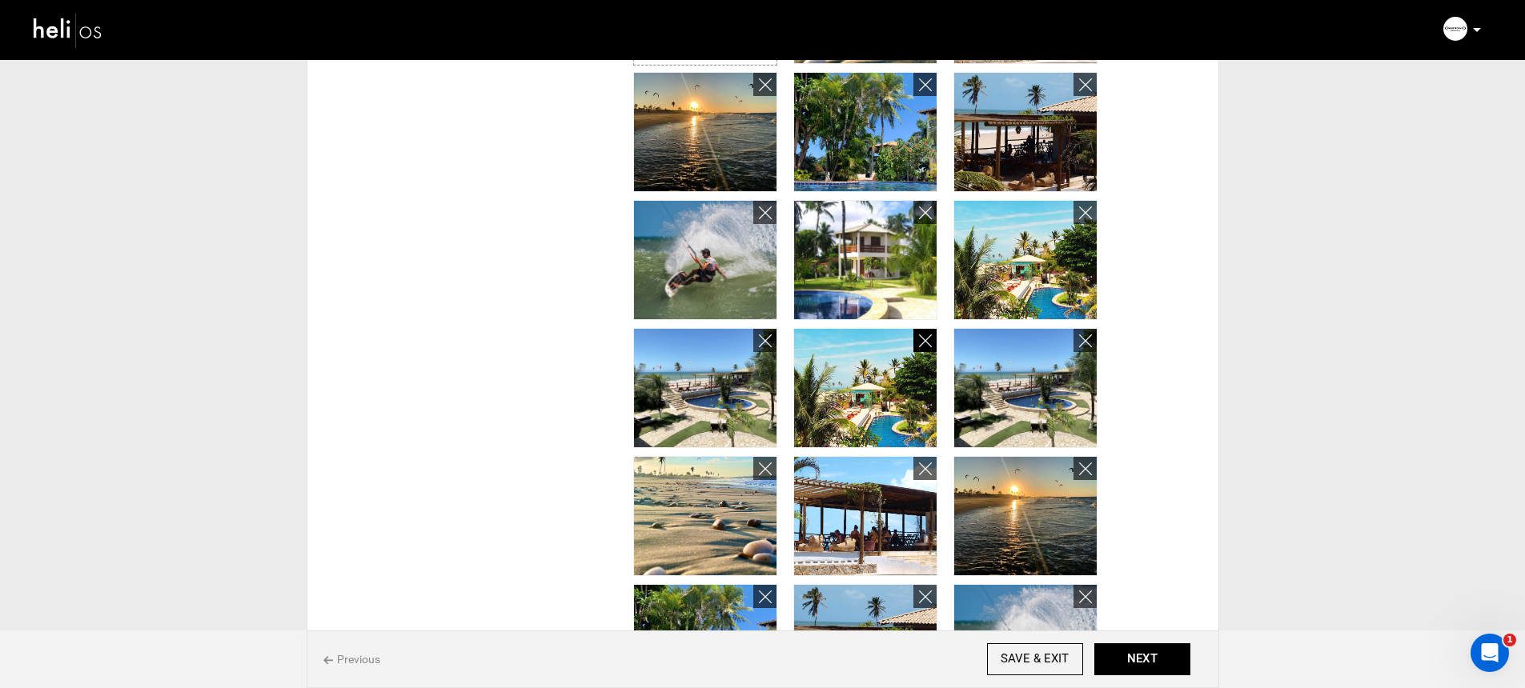
click at [928, 343] on icon at bounding box center [925, 341] width 13 height 18
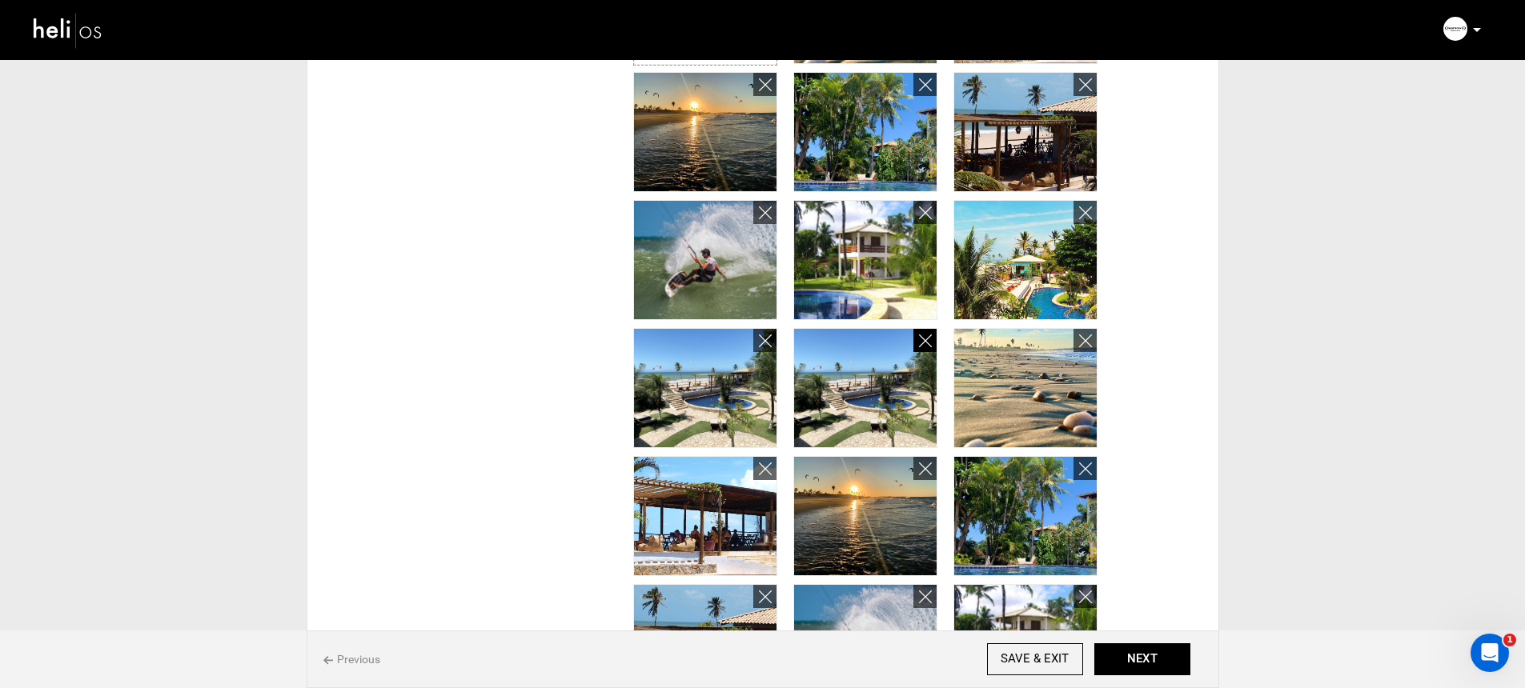
click at [928, 343] on icon at bounding box center [925, 341] width 13 height 18
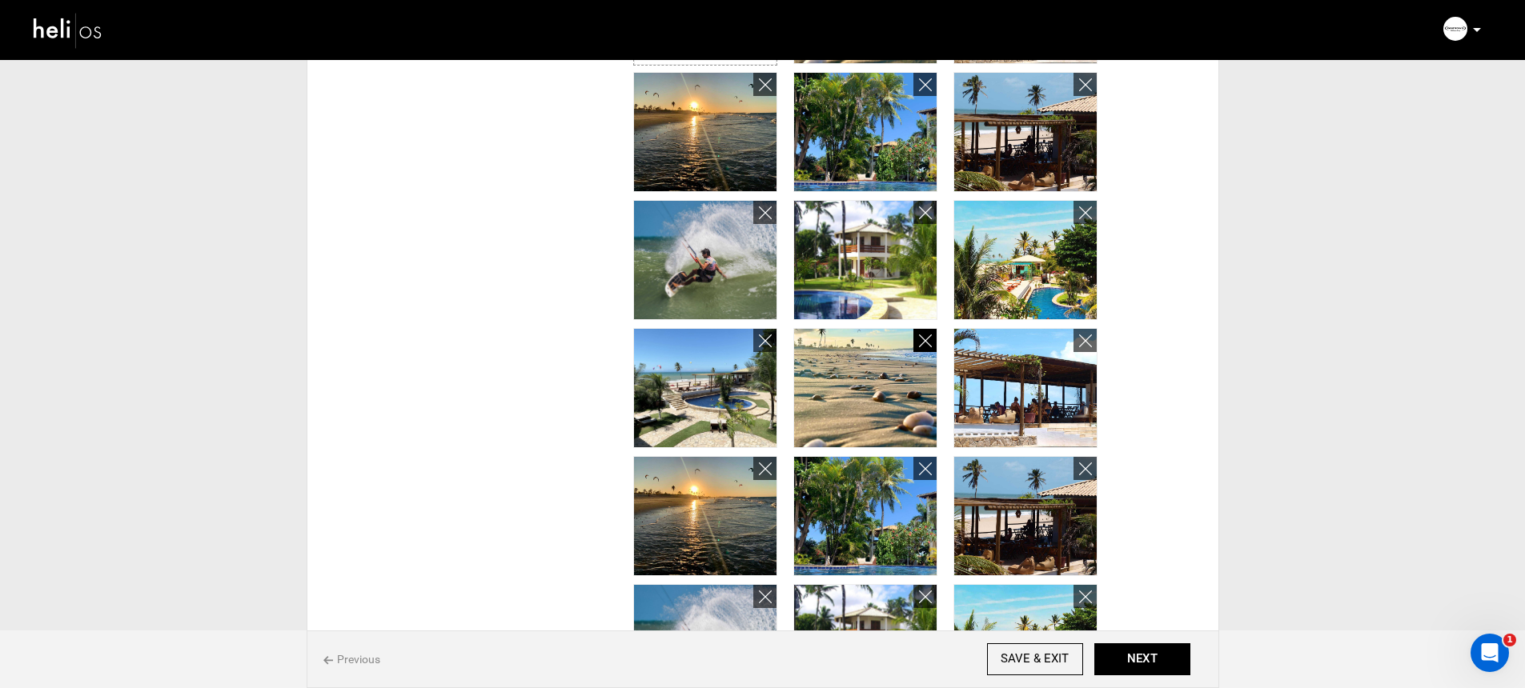
click at [928, 343] on icon at bounding box center [925, 341] width 13 height 18
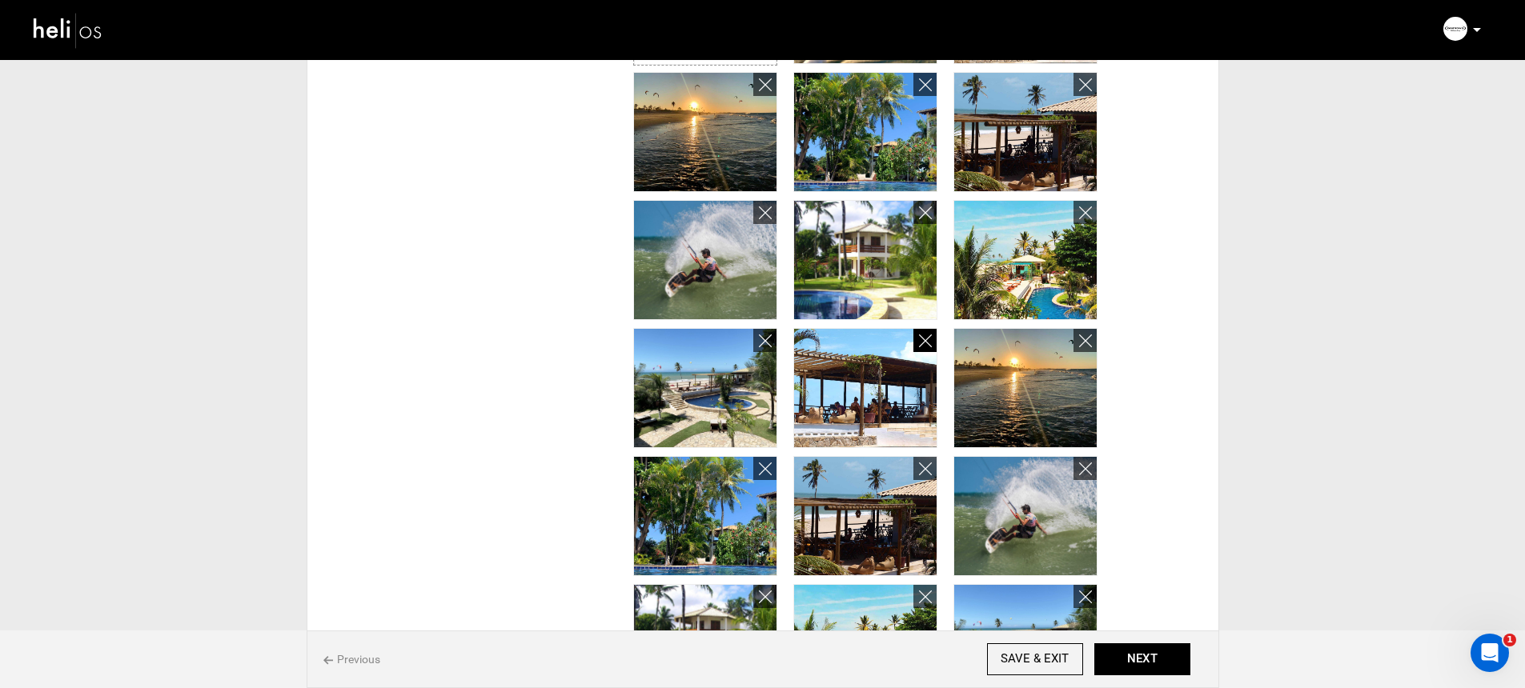
click at [928, 343] on icon at bounding box center [925, 341] width 13 height 18
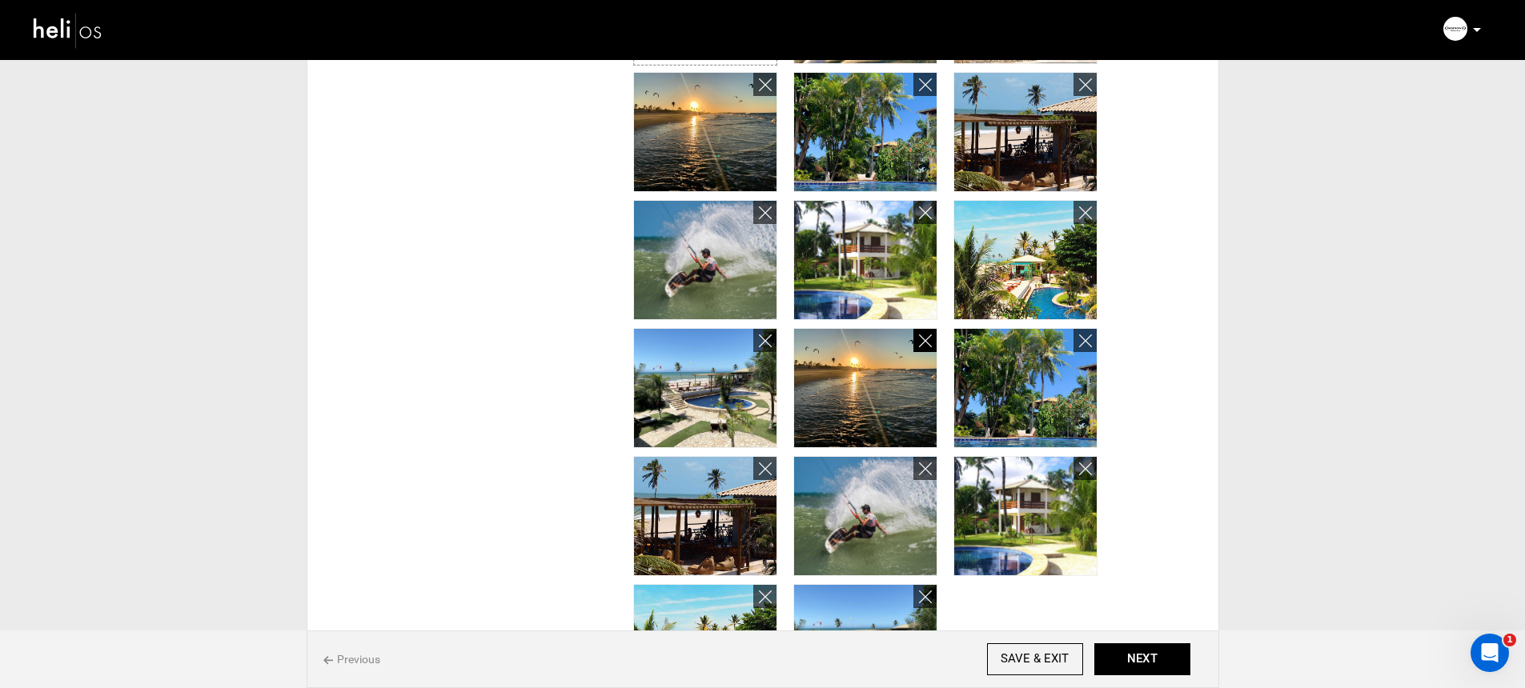
click at [928, 343] on icon at bounding box center [925, 341] width 13 height 18
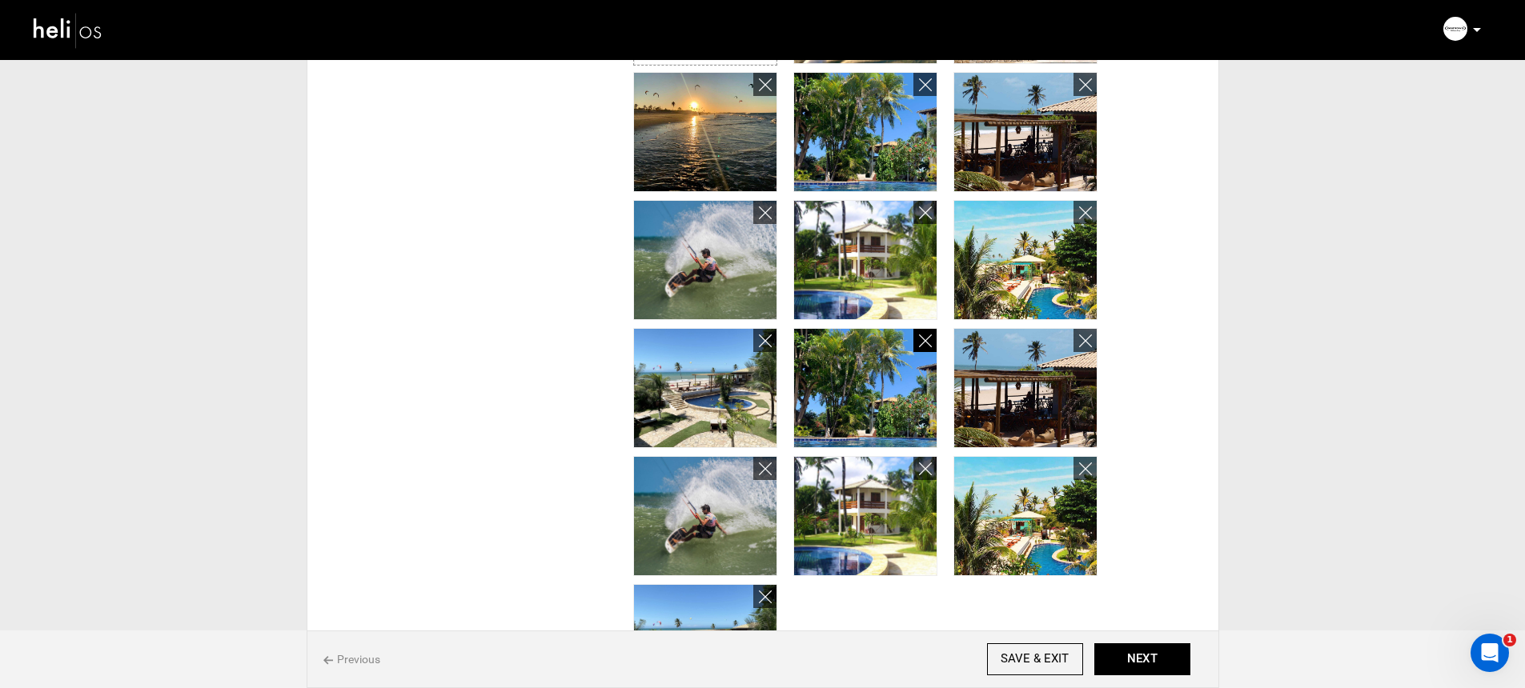
click at [928, 343] on icon at bounding box center [925, 341] width 13 height 18
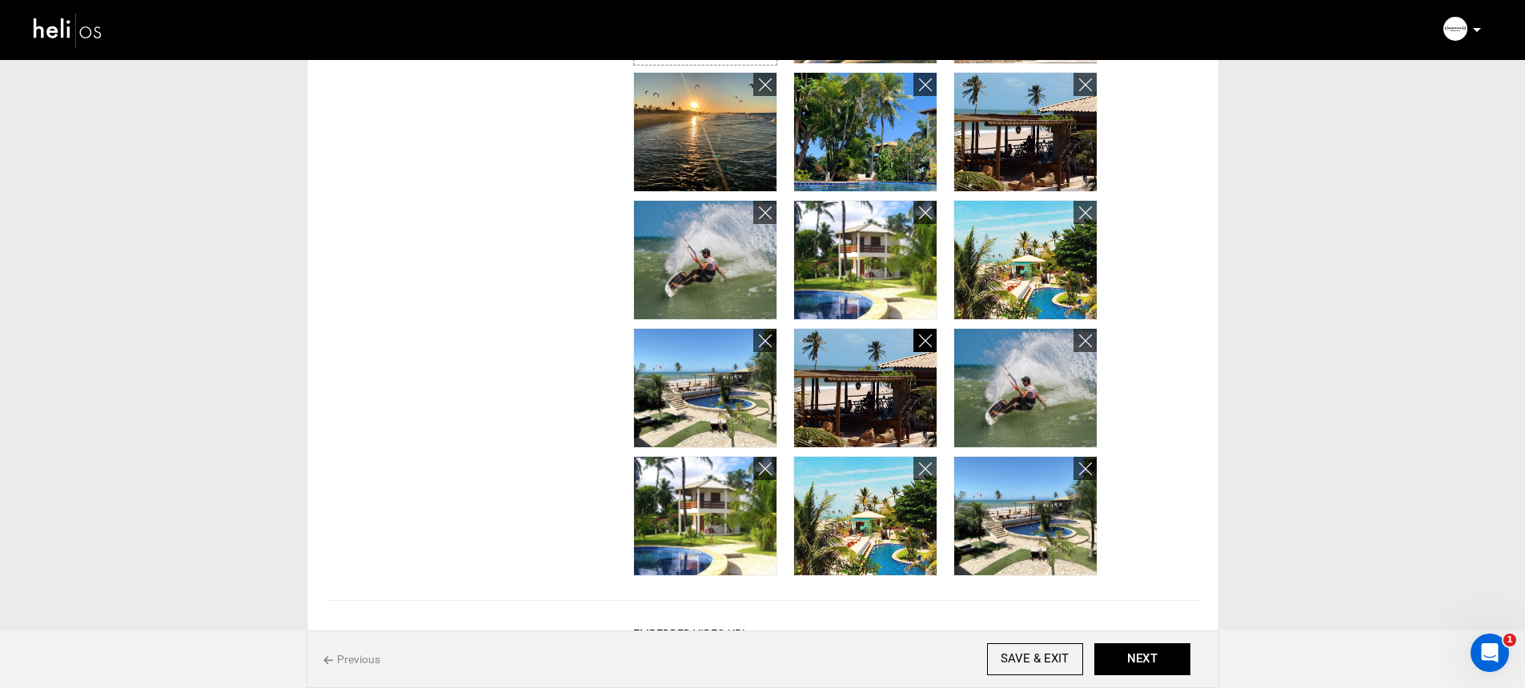
click at [928, 343] on icon at bounding box center [925, 341] width 13 height 18
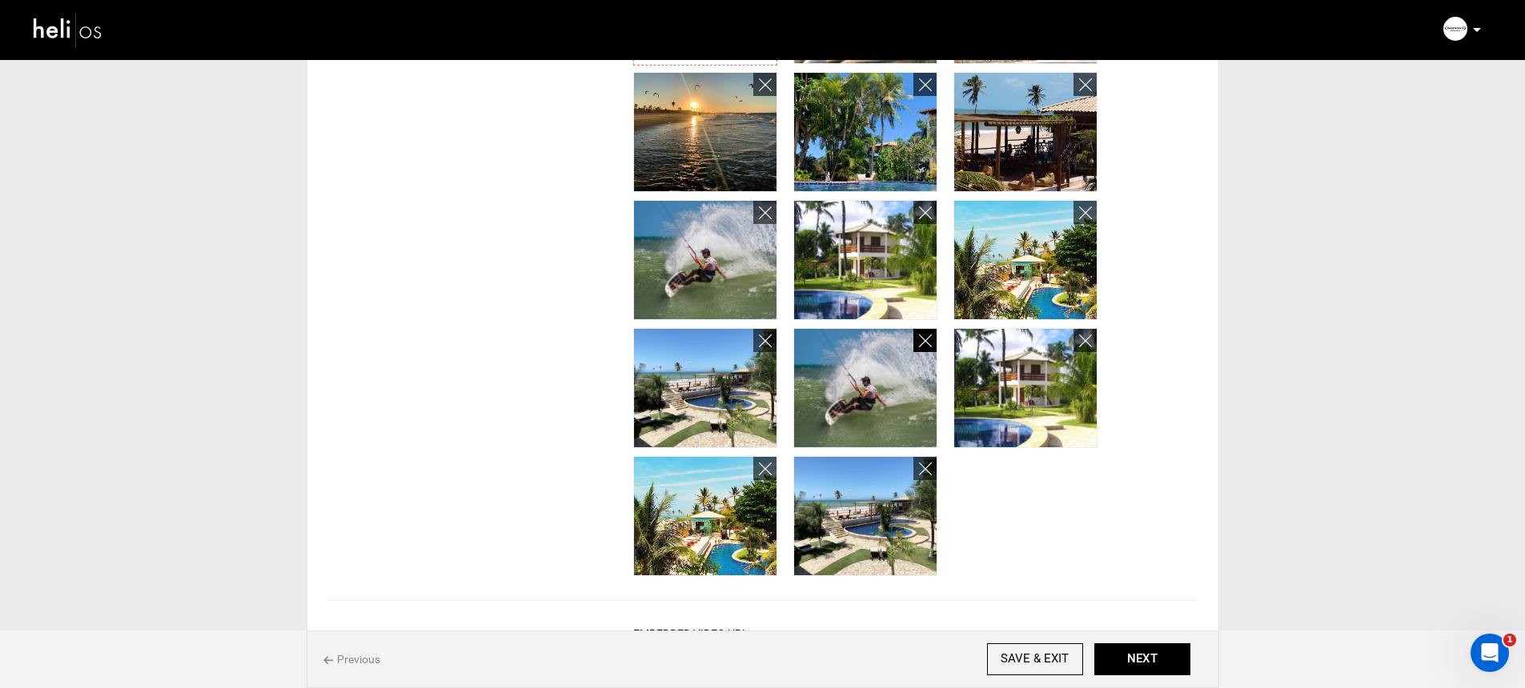
click at [928, 343] on icon at bounding box center [925, 341] width 13 height 18
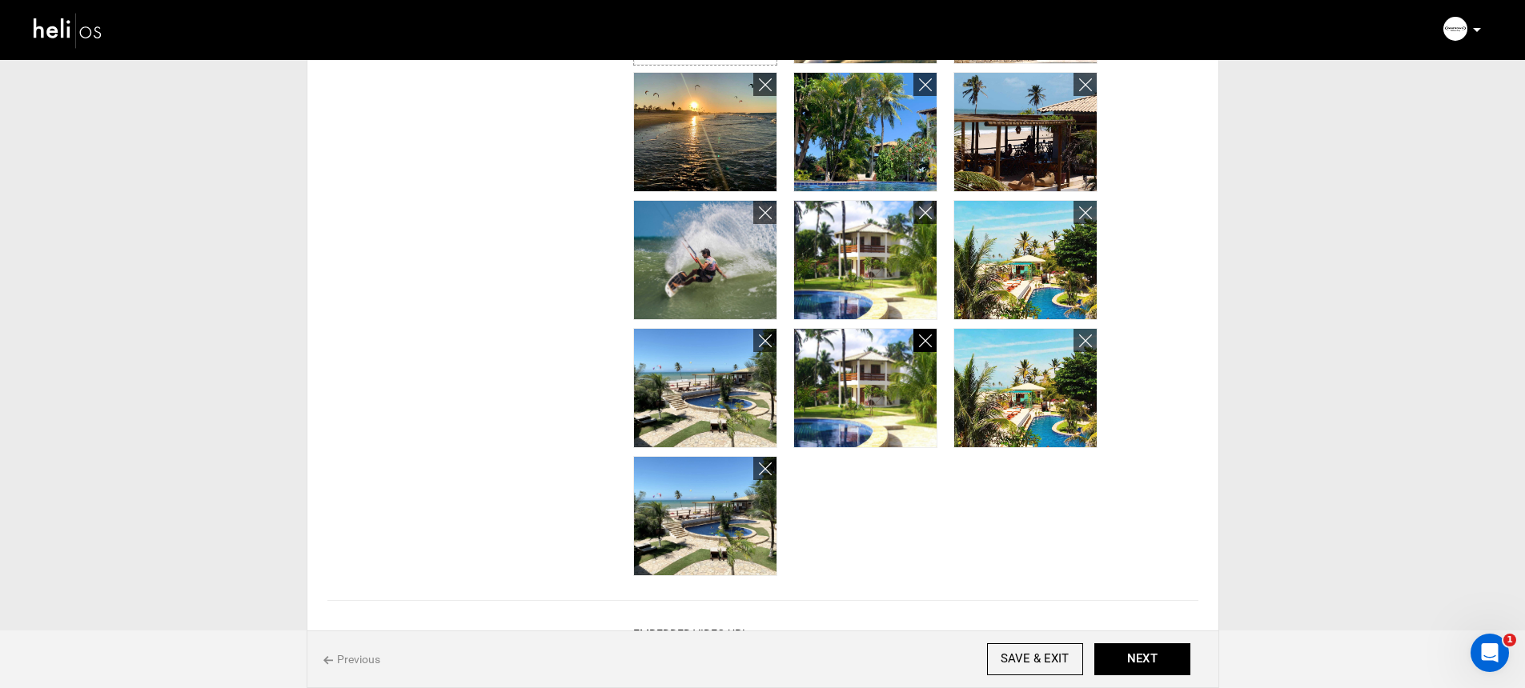
click at [928, 343] on icon at bounding box center [925, 341] width 13 height 18
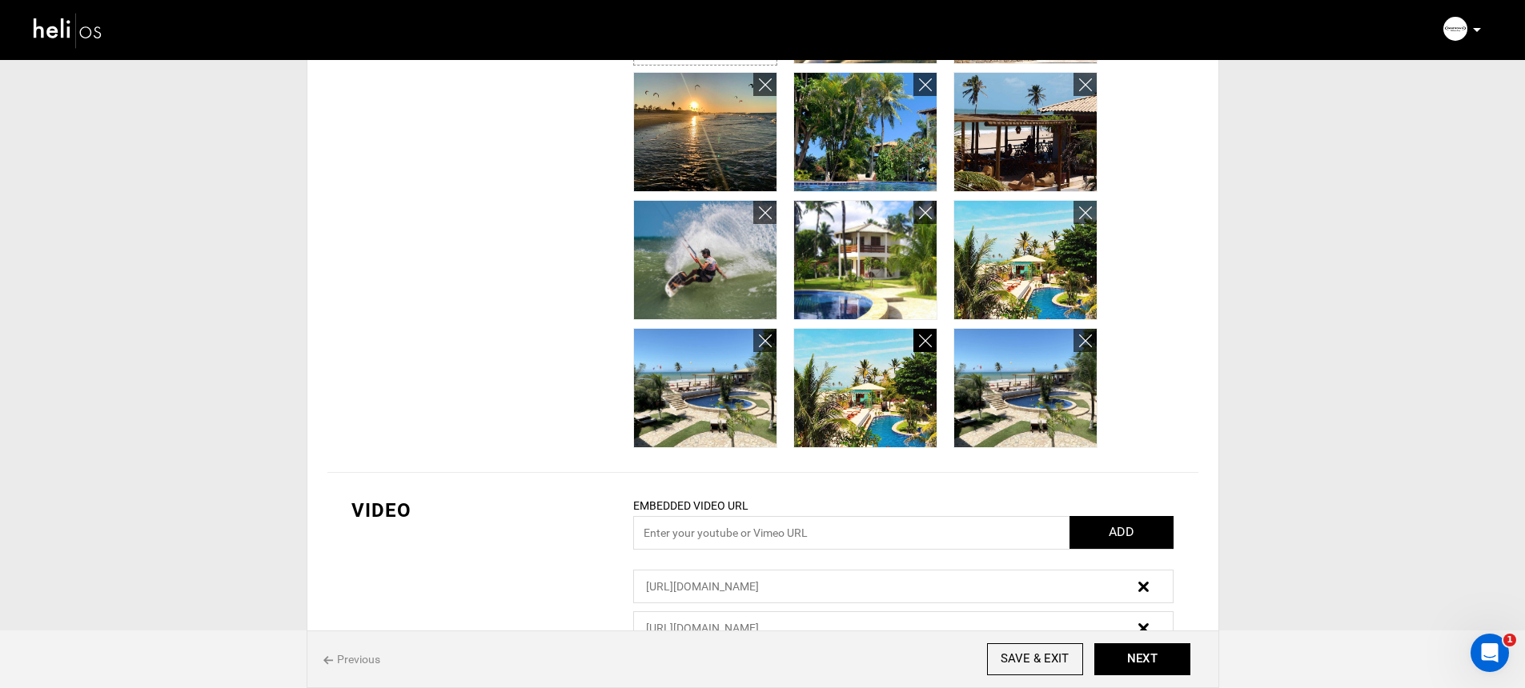
click at [928, 343] on icon at bounding box center [925, 341] width 13 height 18
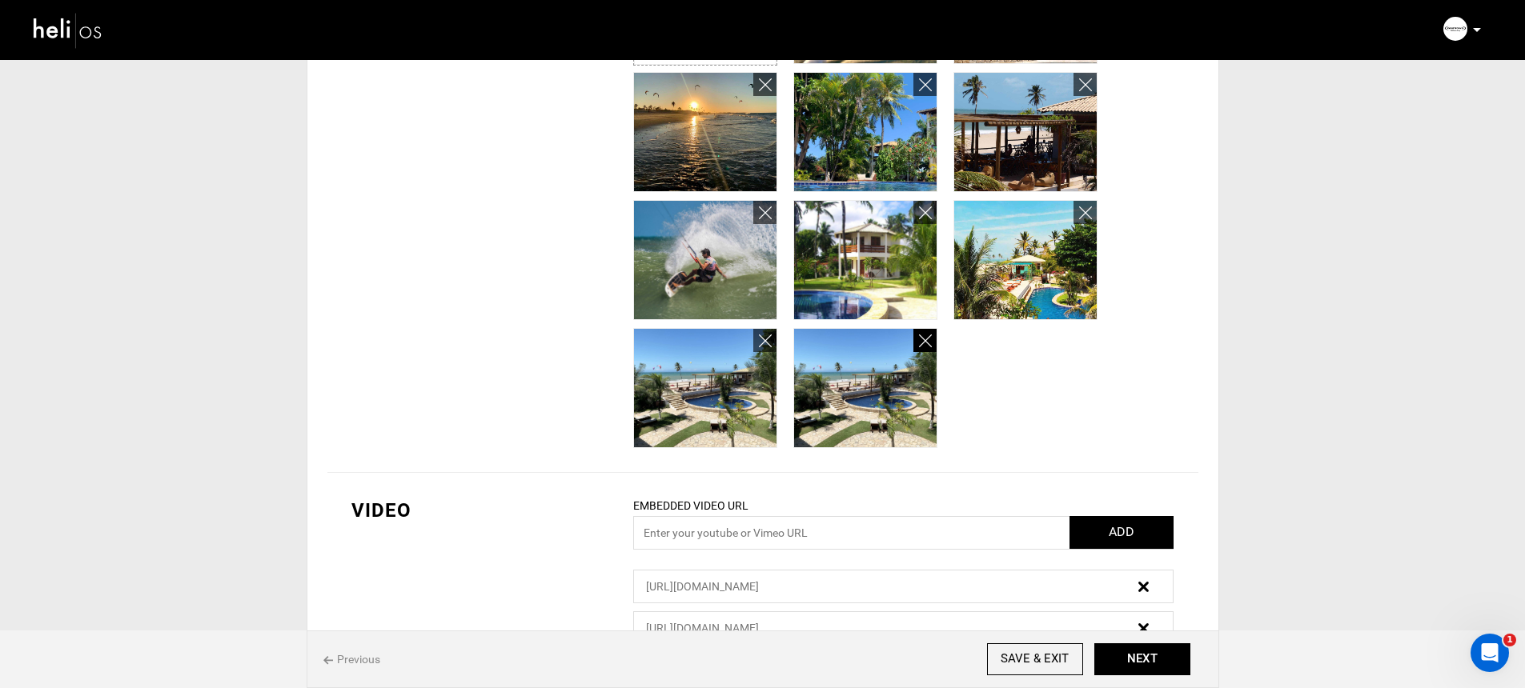
click at [928, 343] on icon at bounding box center [925, 341] width 13 height 18
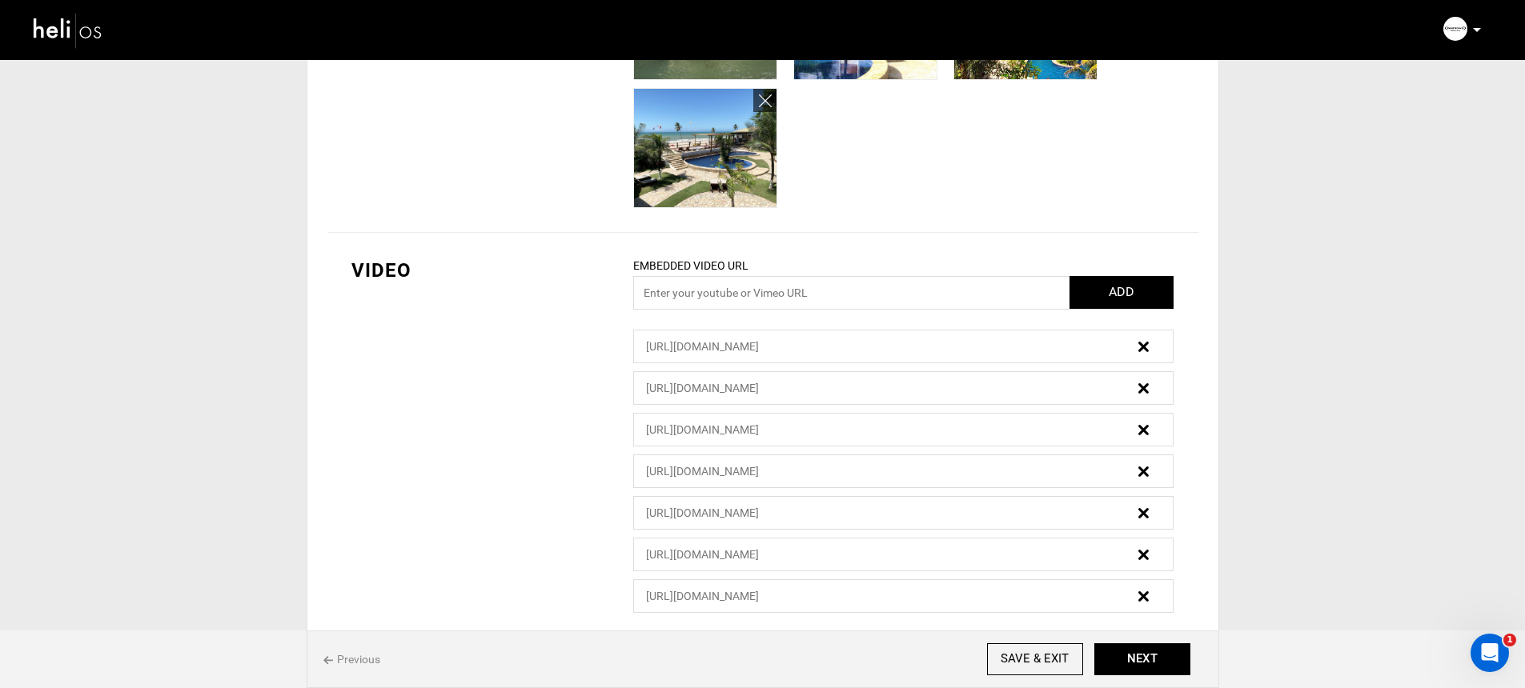
scroll to position [776, 0]
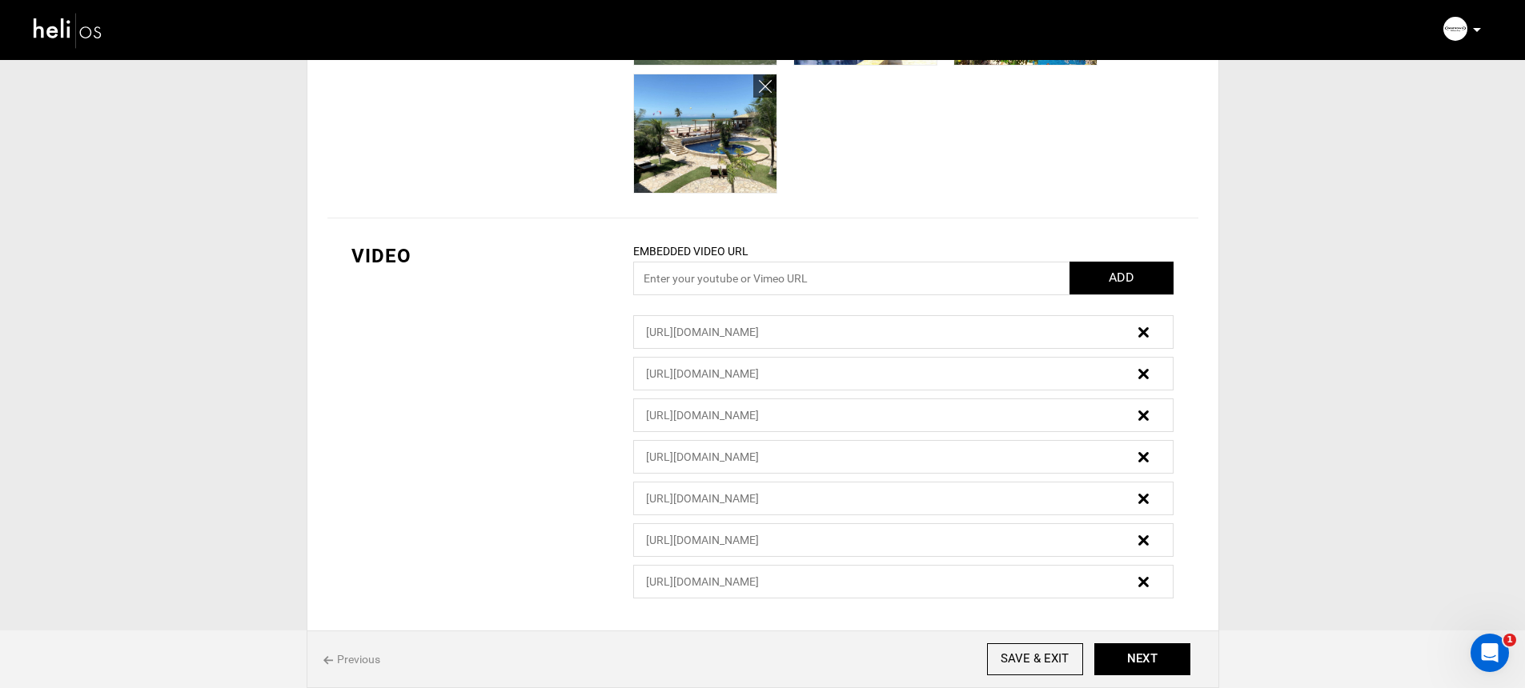
click at [1145, 336] on img at bounding box center [1143, 332] width 10 height 10
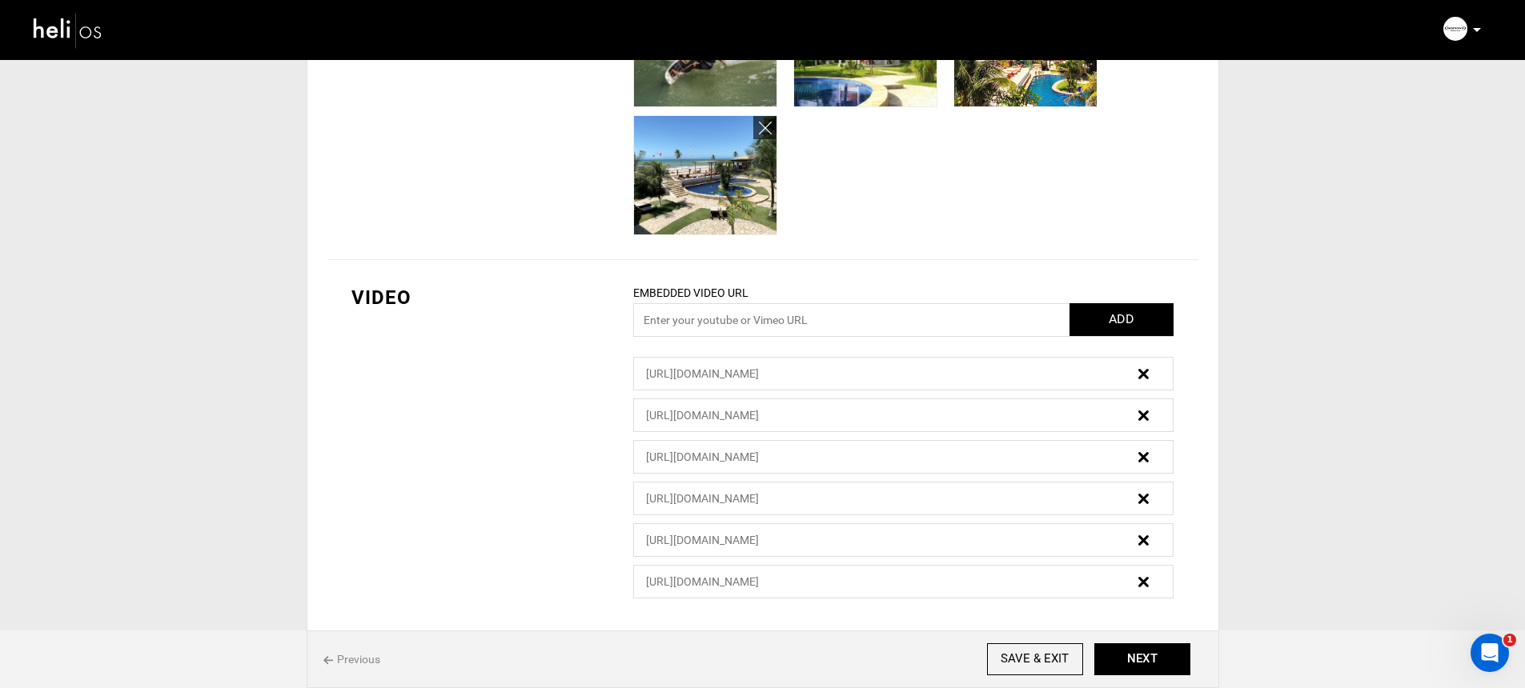
click at [1141, 375] on img at bounding box center [1143, 374] width 10 height 10
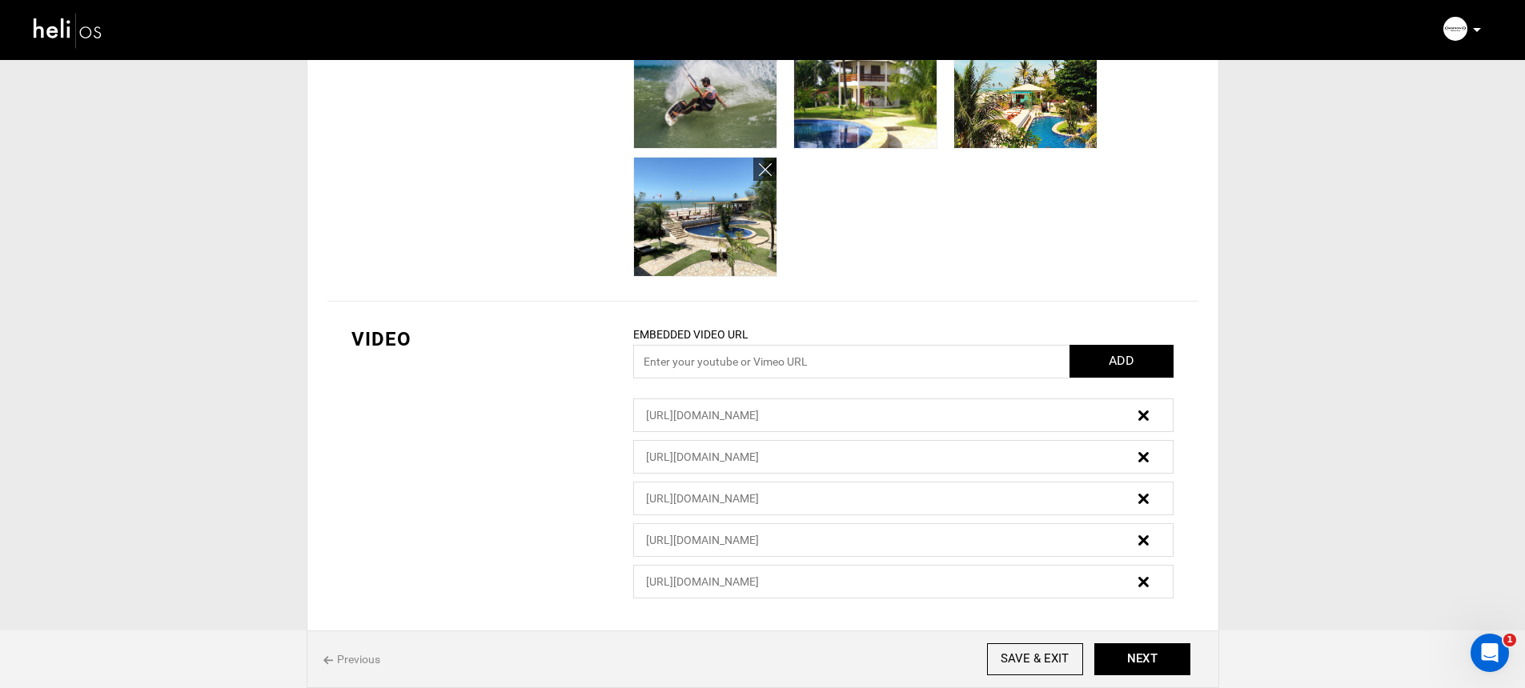
click at [1149, 424] on div at bounding box center [1123, 414] width 90 height 23
click at [1145, 420] on img at bounding box center [1143, 416] width 10 height 10
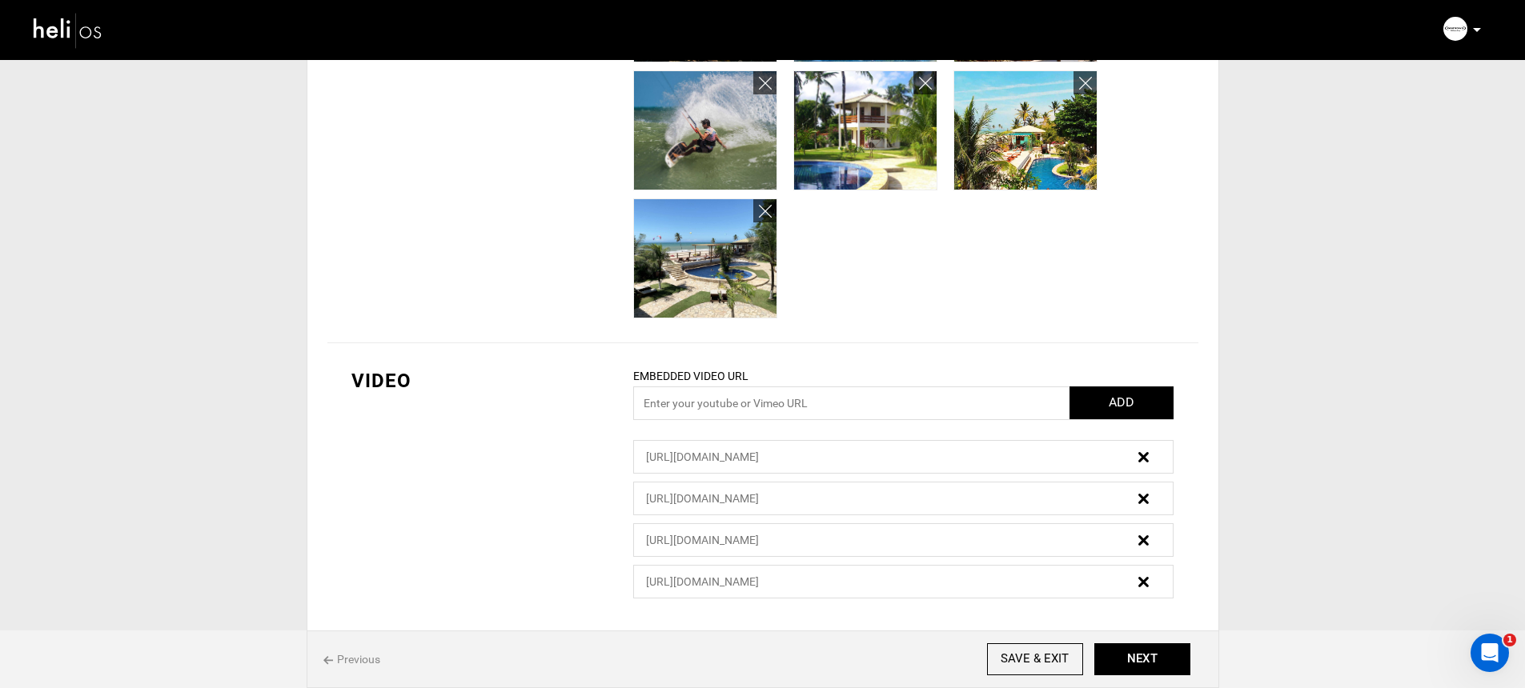
click at [1139, 458] on img at bounding box center [1143, 457] width 10 height 10
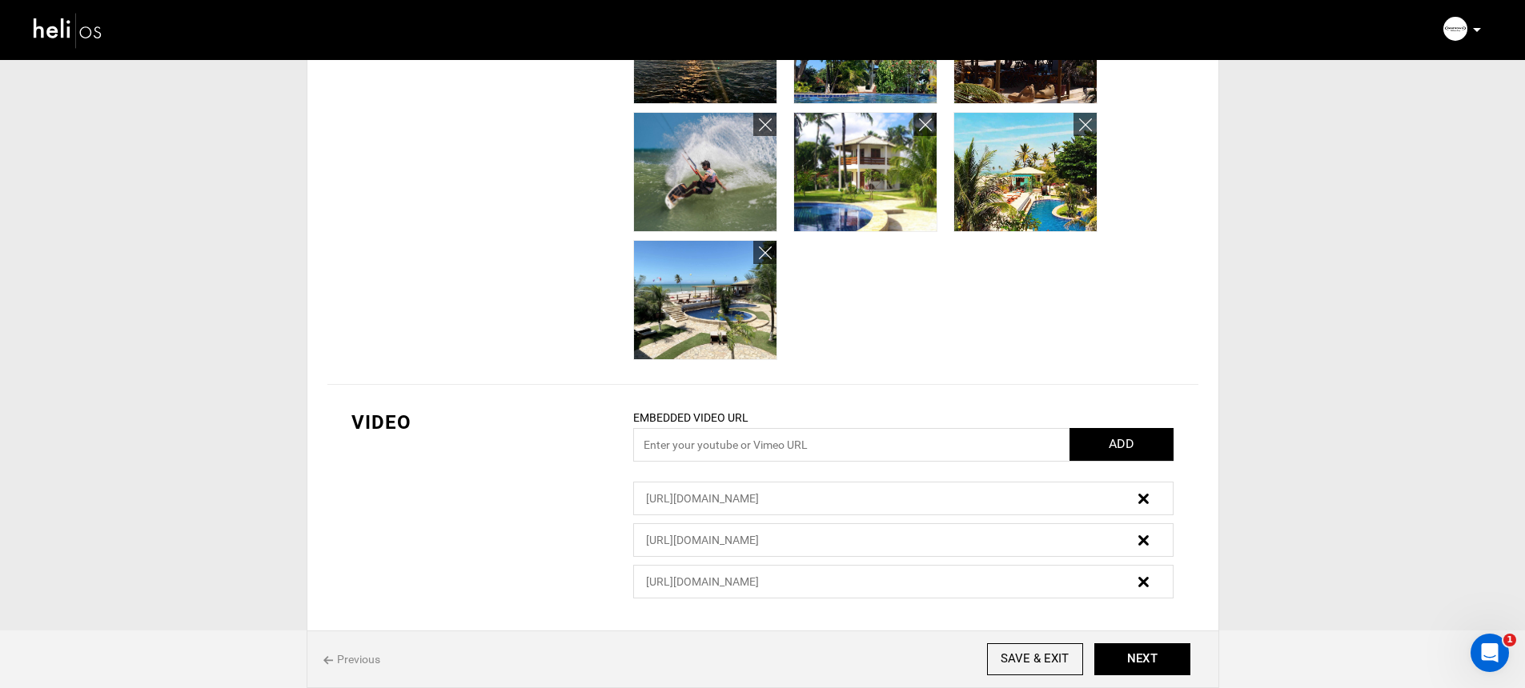
click at [1145, 500] on img at bounding box center [1143, 499] width 10 height 10
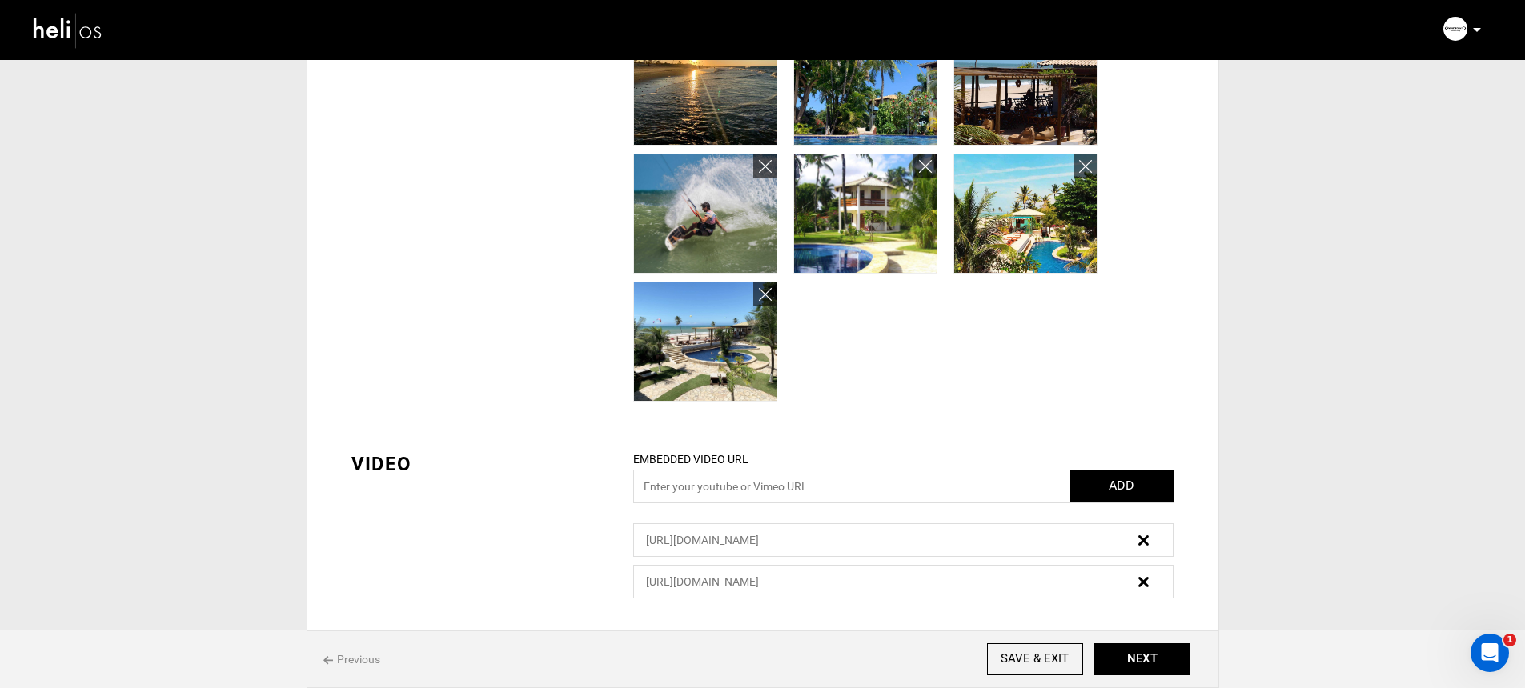
click at [1147, 542] on img at bounding box center [1143, 541] width 10 height 10
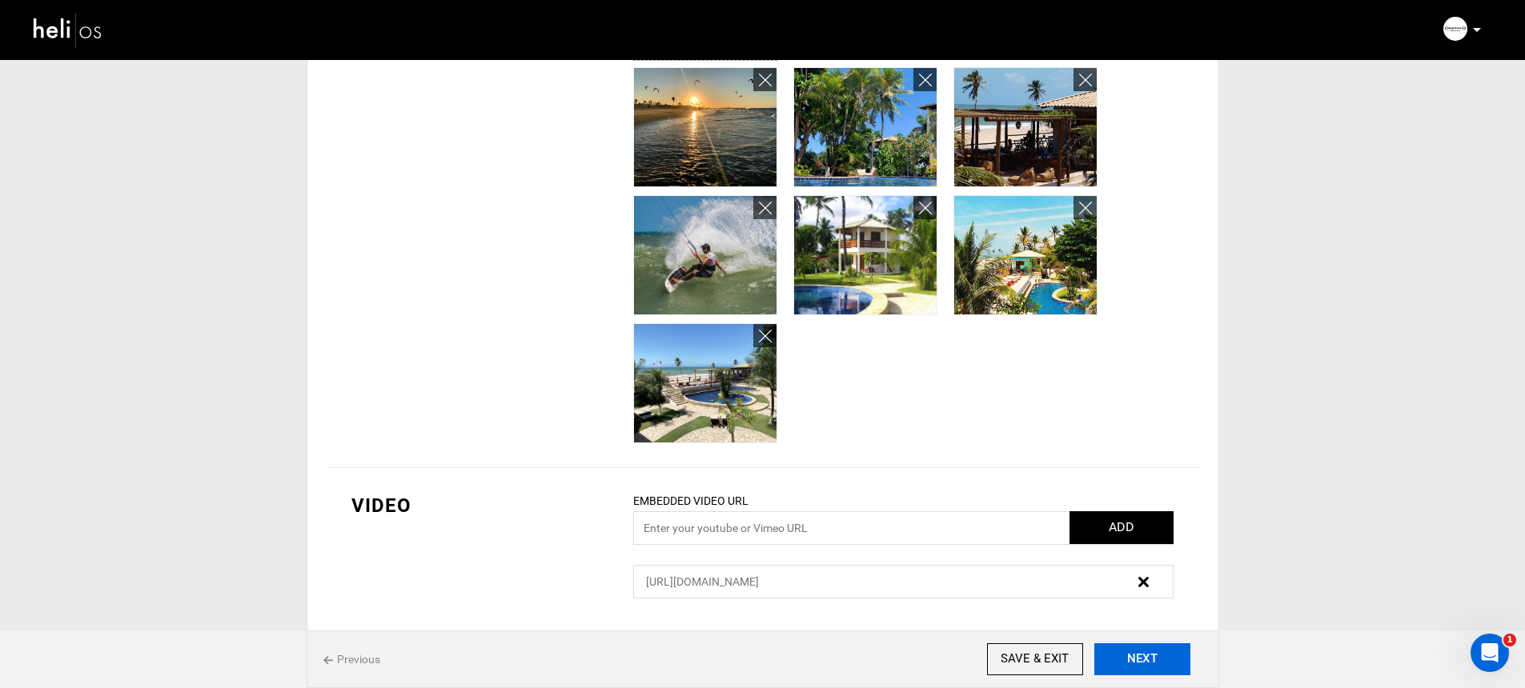
click at [1158, 665] on button "NEXT" at bounding box center [1142, 660] width 96 height 32
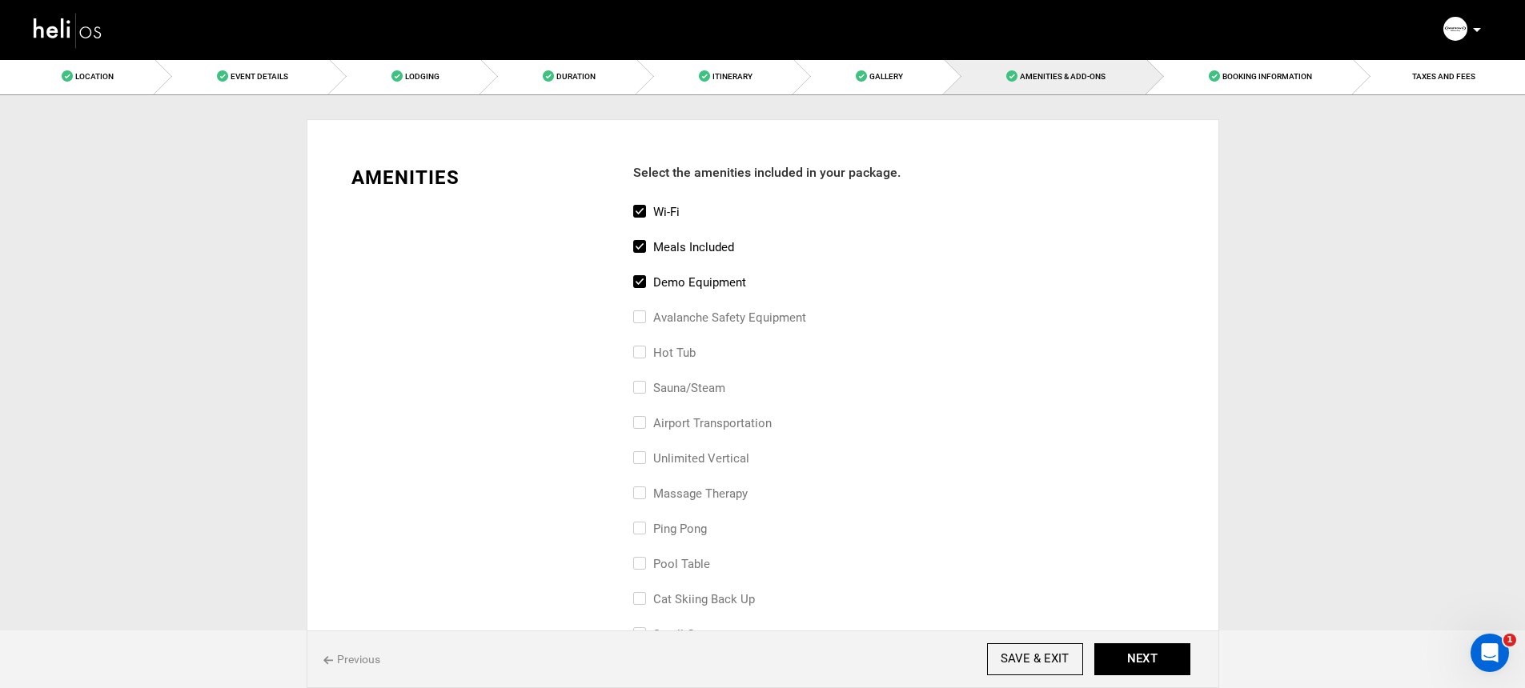
click at [640, 243] on input "Meals included" at bounding box center [638, 255] width 10 height 35
checkbox input "false"
click at [656, 270] on div "Meals included" at bounding box center [903, 255] width 540 height 35
click at [648, 298] on div "Demo Equipment" at bounding box center [903, 290] width 540 height 35
click at [644, 279] on label "Demo Equipment" at bounding box center [689, 282] width 113 height 19
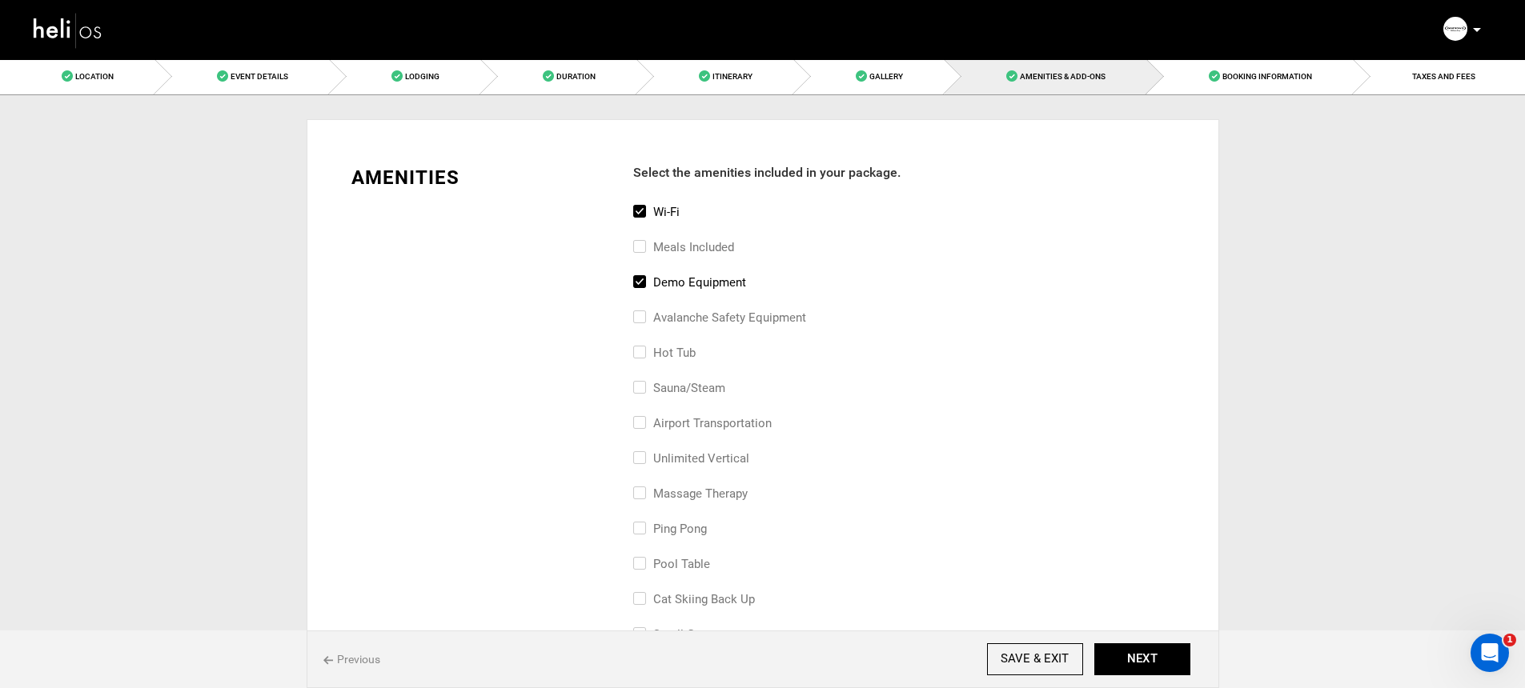
click at [644, 279] on input "Demo Equipment" at bounding box center [638, 290] width 10 height 35
checkbox input "false"
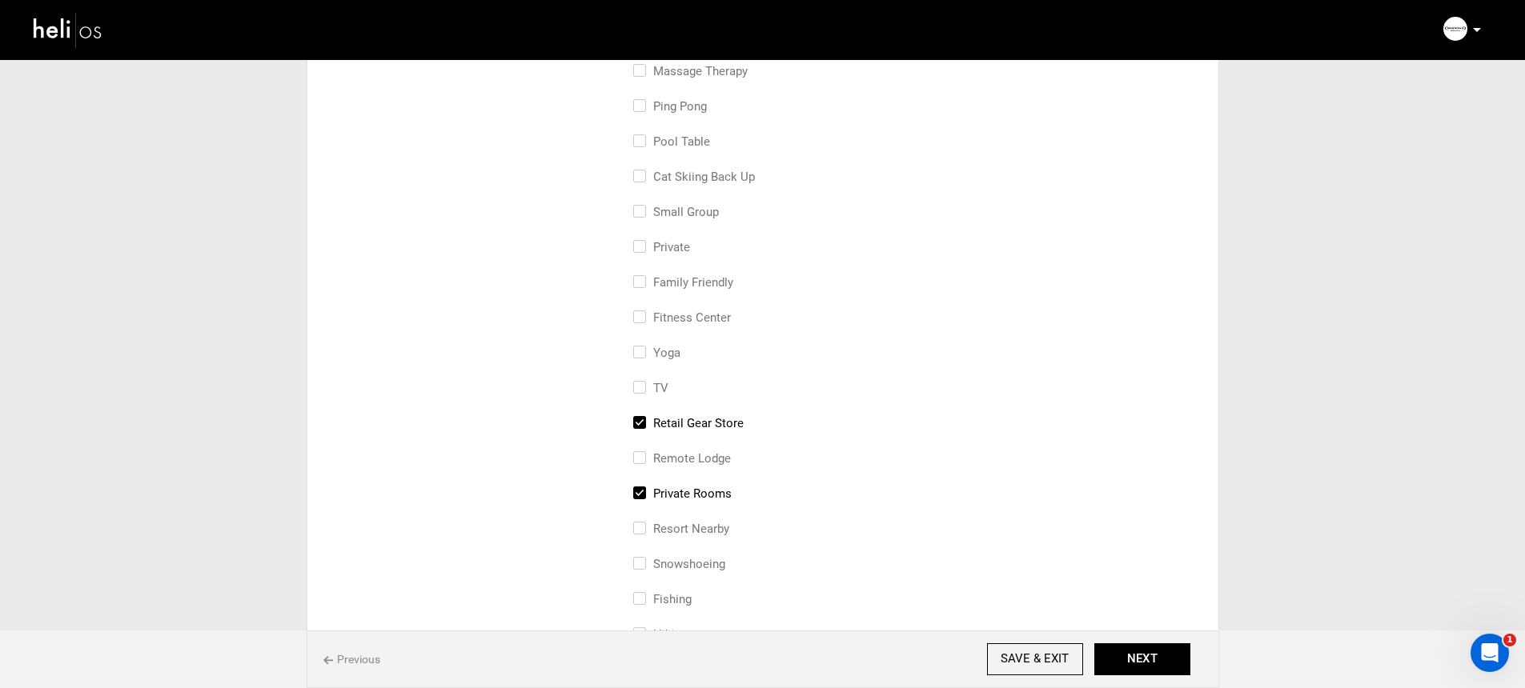
scroll to position [660, 0]
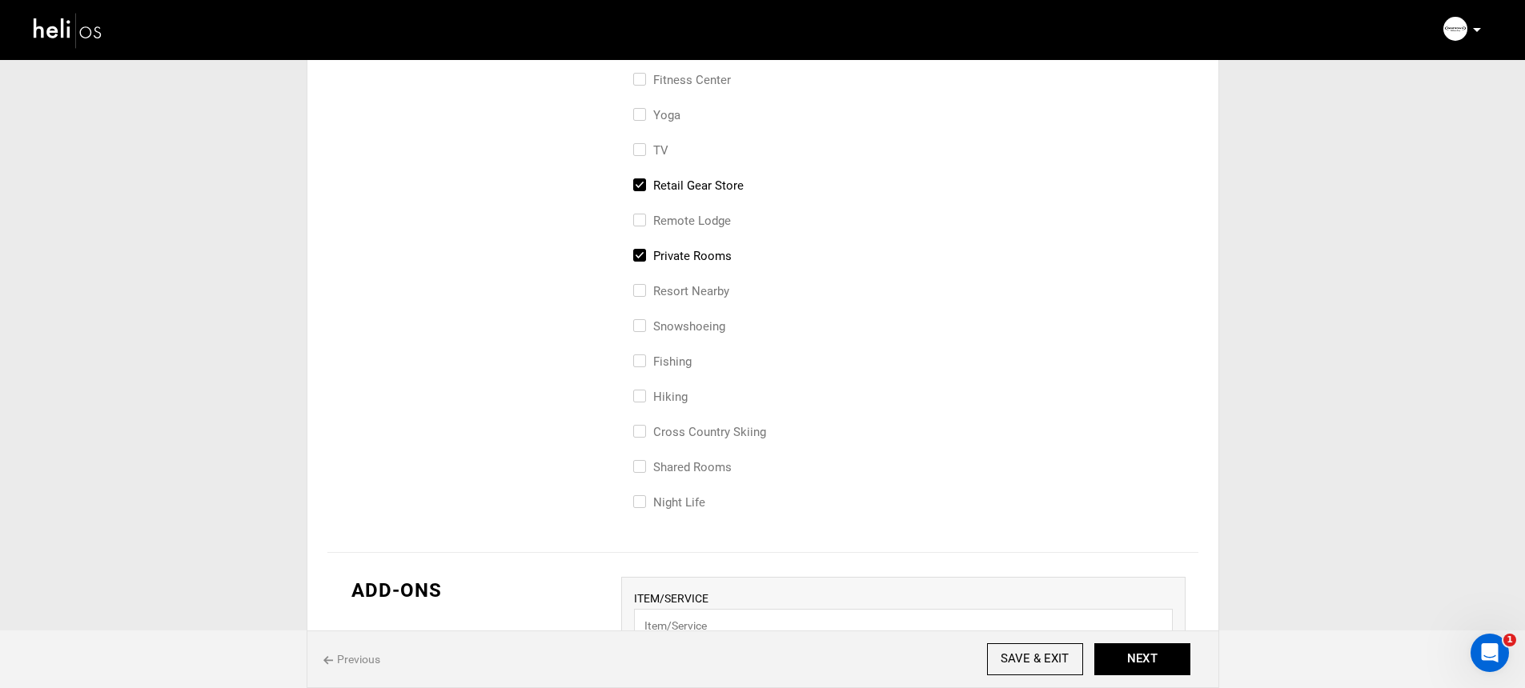
click at [691, 188] on label "retail gear store" at bounding box center [688, 185] width 110 height 19
click at [644, 188] on input "retail gear store" at bounding box center [638, 193] width 10 height 35
checkbox input "false"
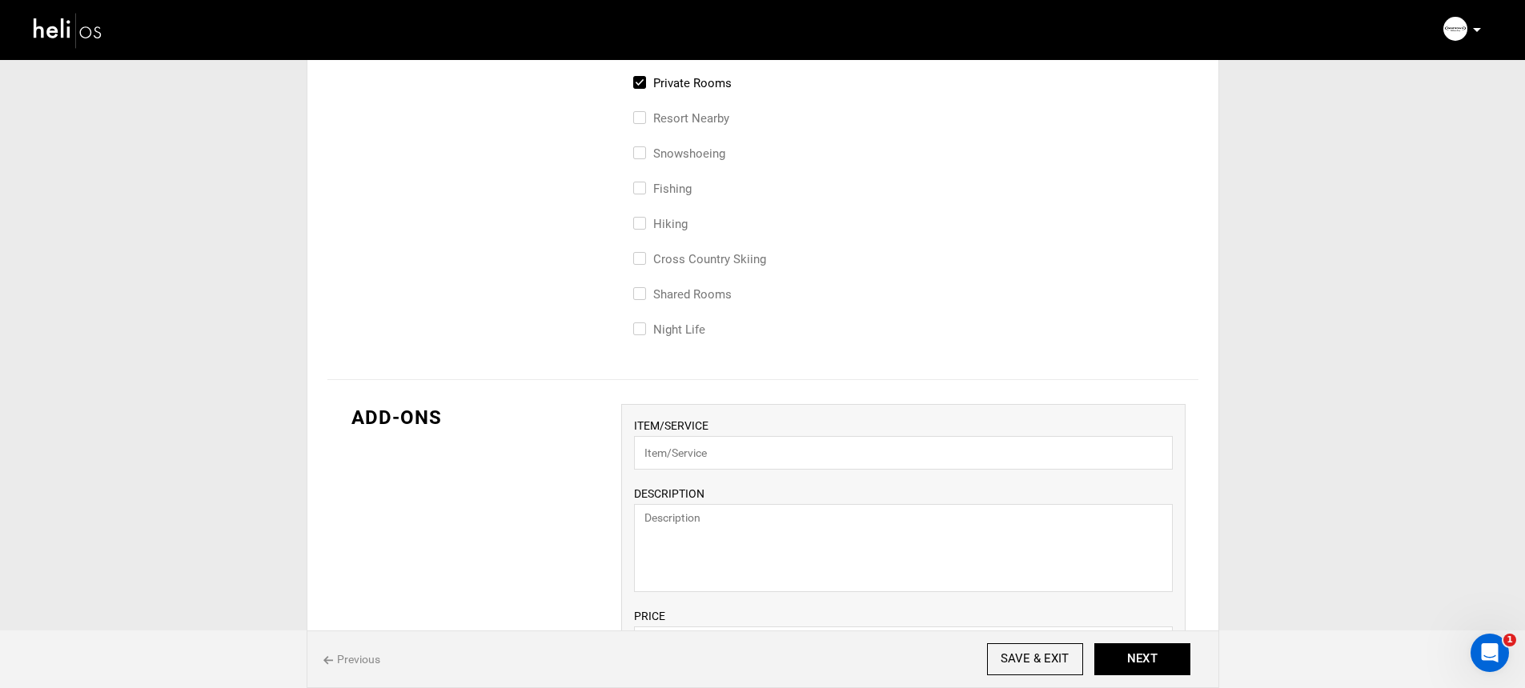
scroll to position [844, 0]
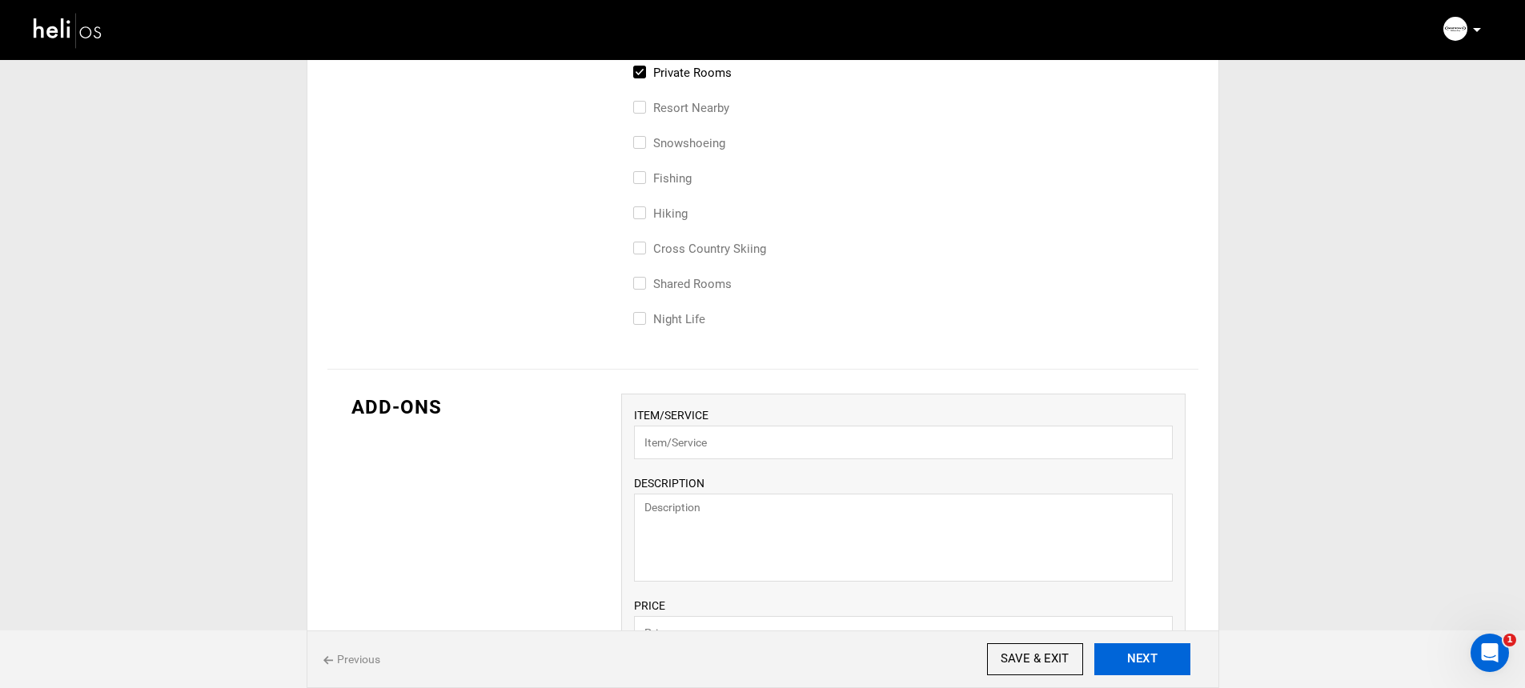
click at [1151, 658] on button "NEXT" at bounding box center [1142, 660] width 96 height 32
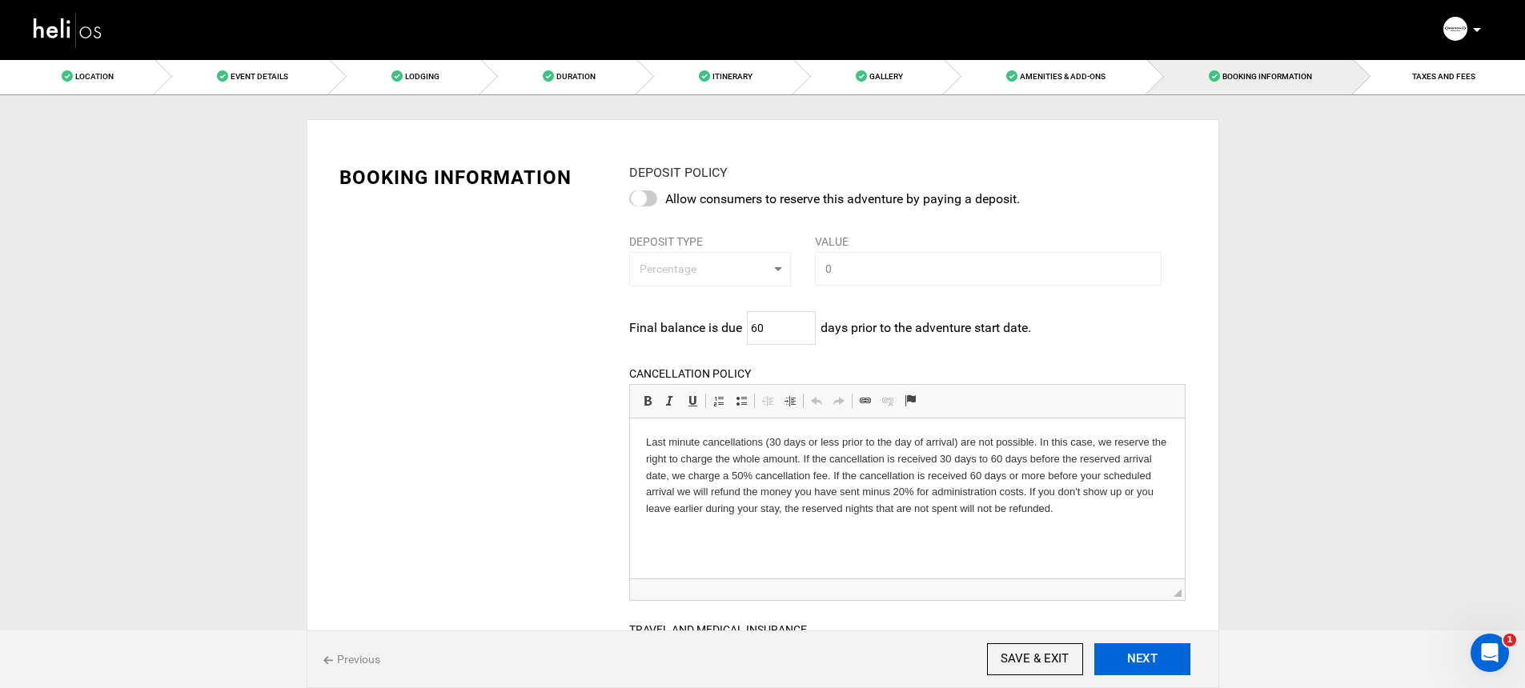
click at [1151, 654] on button "NEXT" at bounding box center [1142, 660] width 96 height 32
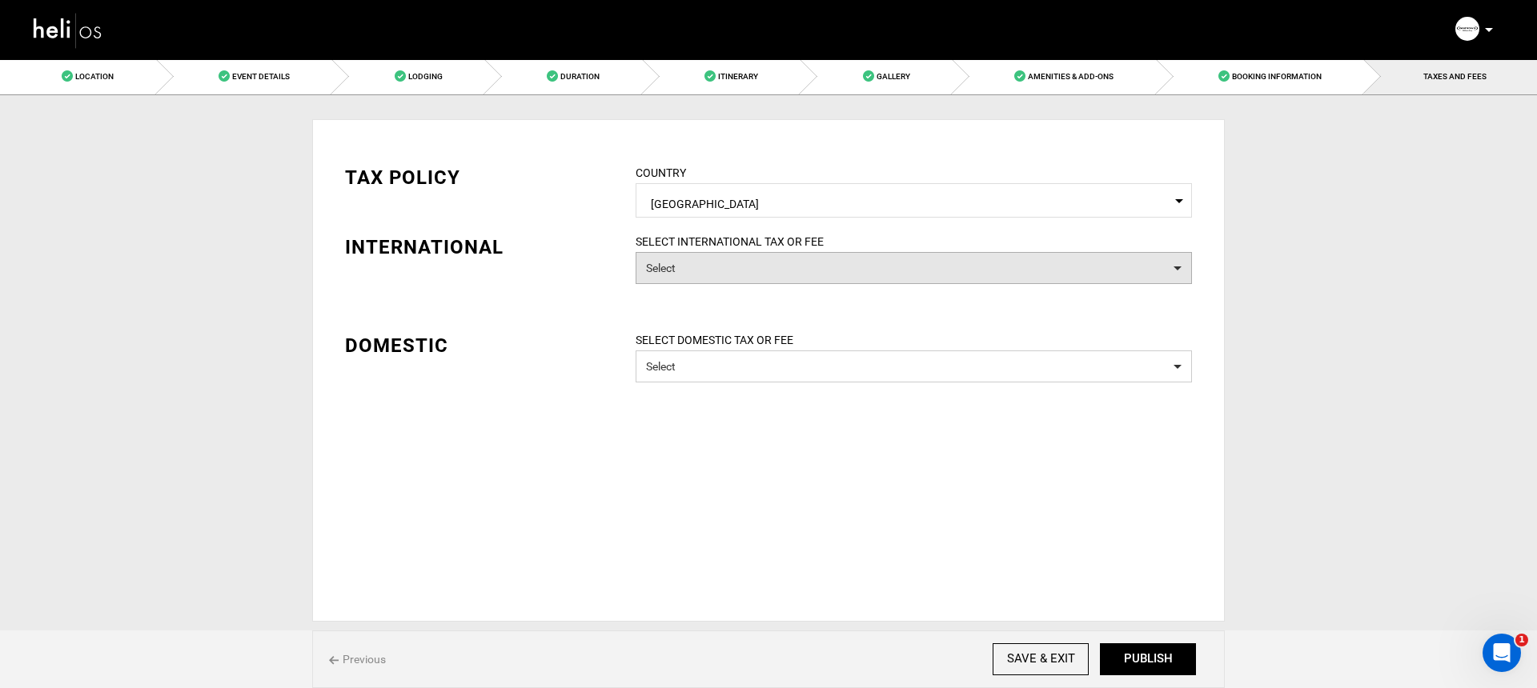
click at [822, 270] on button "Select" at bounding box center [914, 268] width 556 height 32
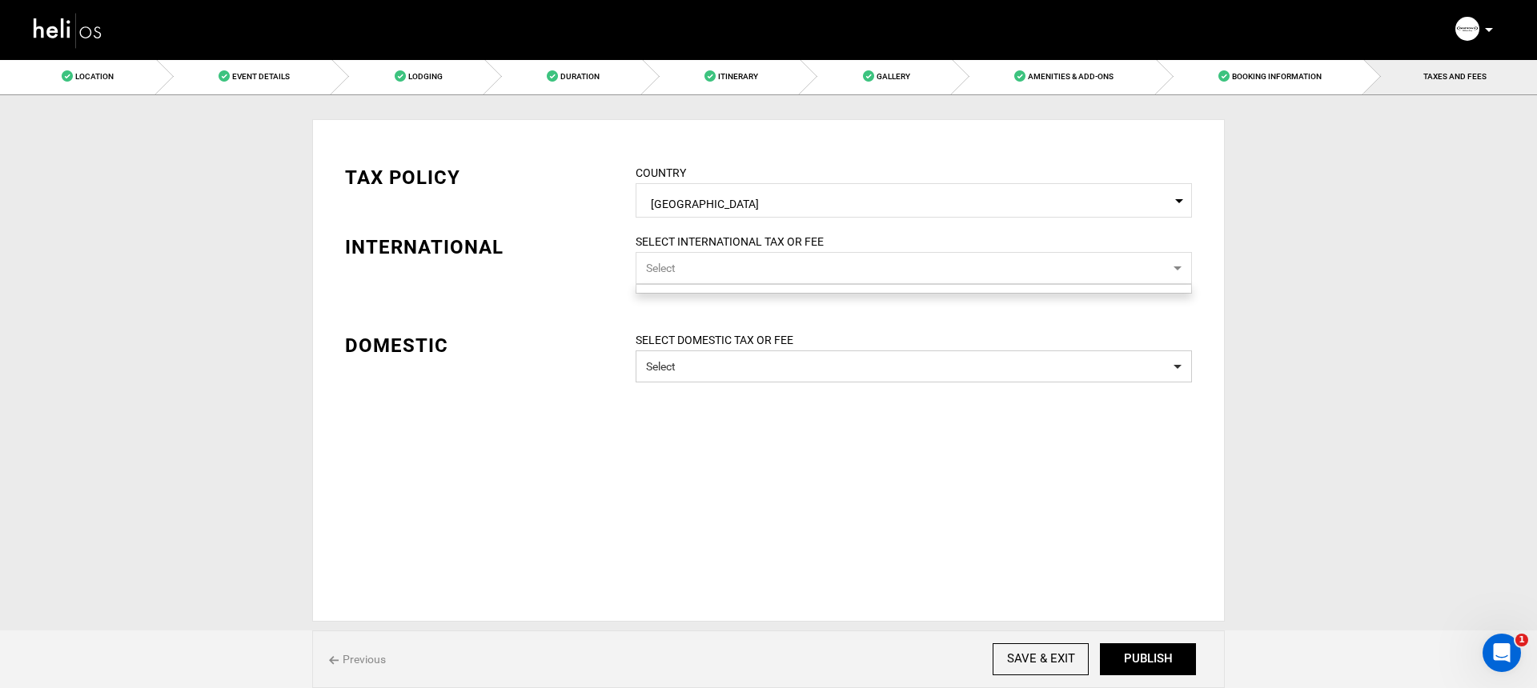
click at [822, 270] on button "Select" at bounding box center [914, 268] width 556 height 32
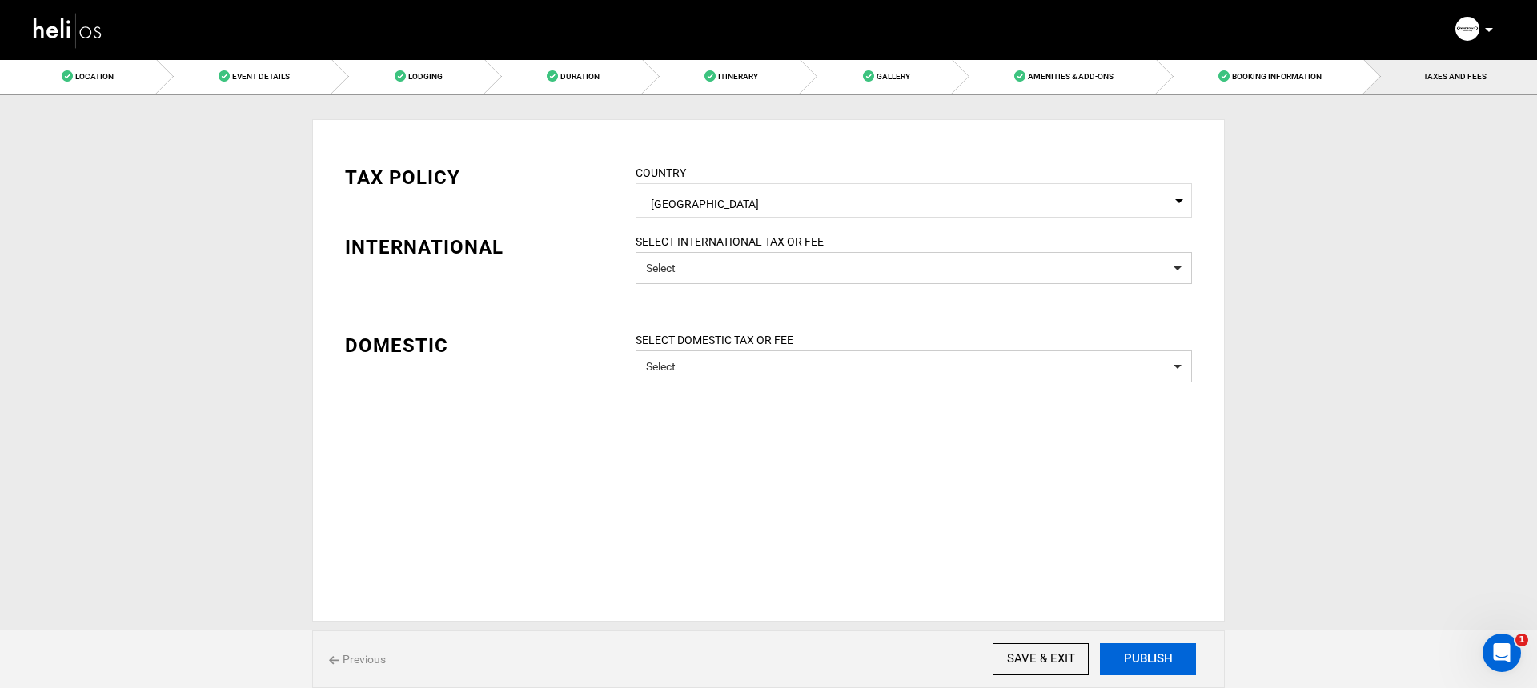
click at [1168, 659] on button "PUBLISH" at bounding box center [1148, 660] width 96 height 32
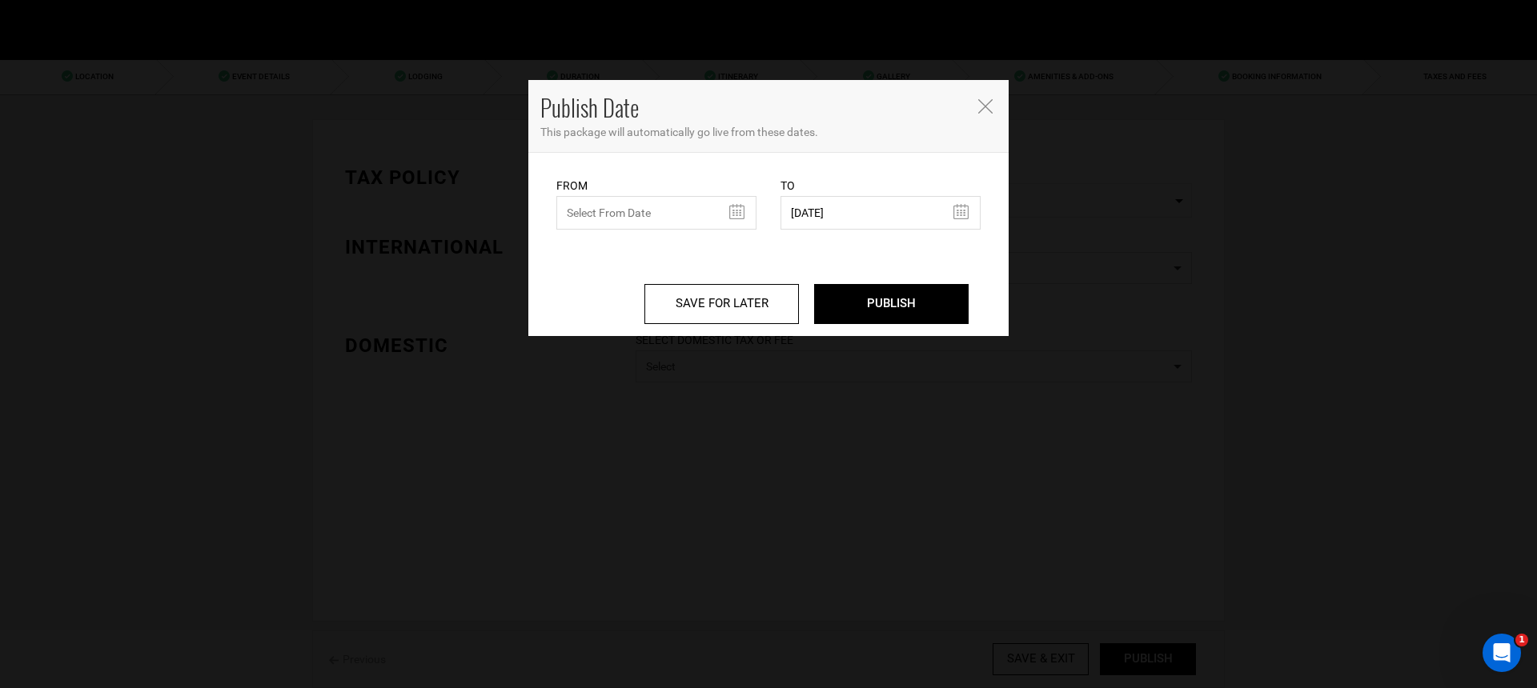
drag, startPoint x: 592, startPoint y: 239, endPoint x: 603, endPoint y: 220, distance: 21.1
click at [592, 236] on div "SAVE FOR LATER PUBLISH" at bounding box center [768, 283] width 448 height 106
click at [605, 216] on input "text" at bounding box center [656, 213] width 200 height 34
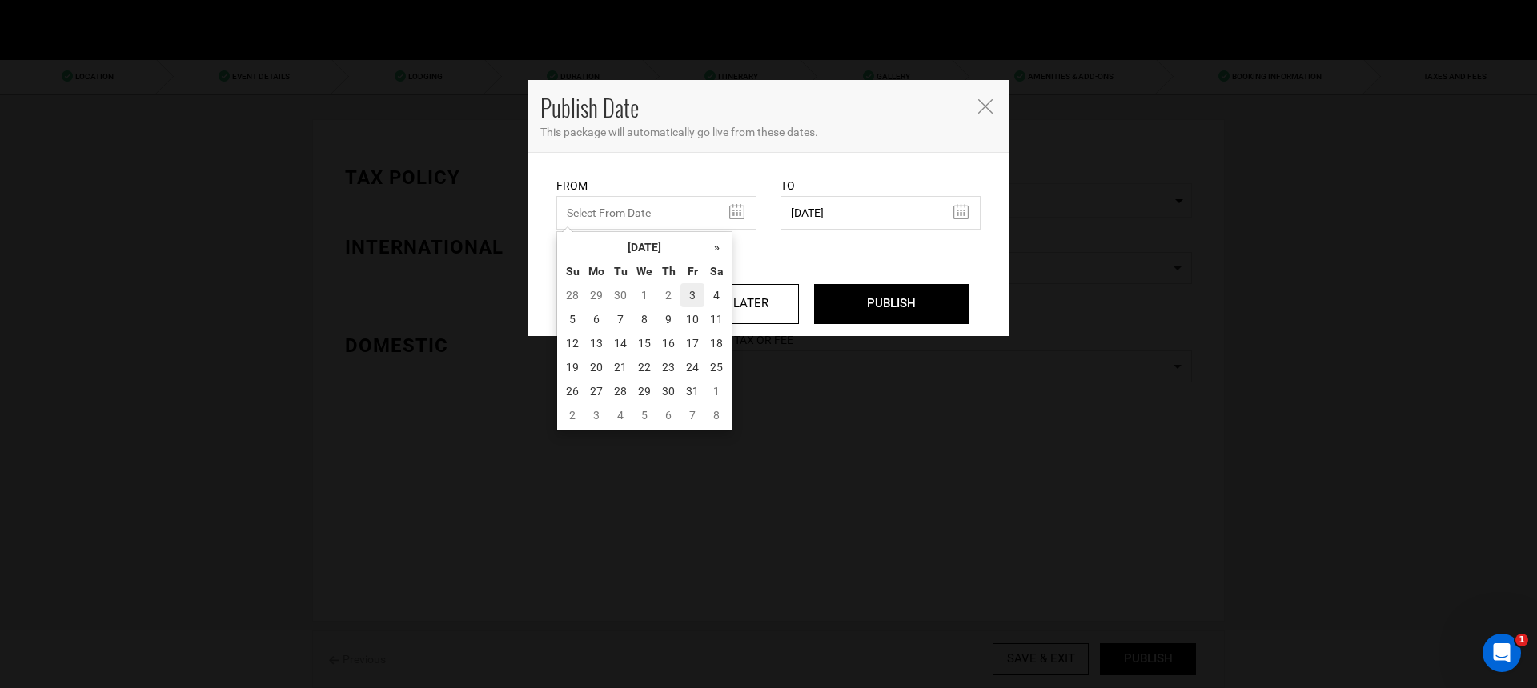
click at [689, 295] on td "3" at bounding box center [692, 295] width 24 height 24
type input "[DATE]"
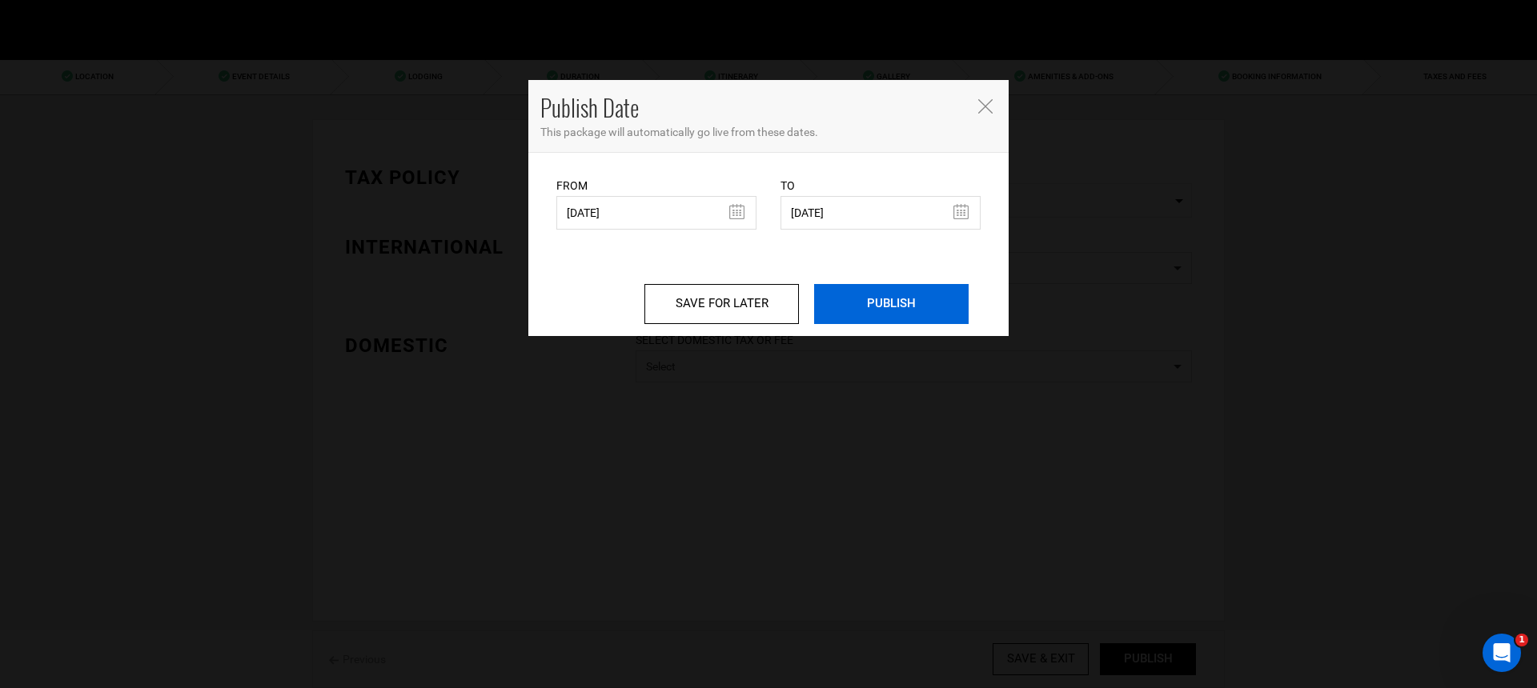
click at [860, 298] on input "PUBLISH" at bounding box center [891, 304] width 154 height 40
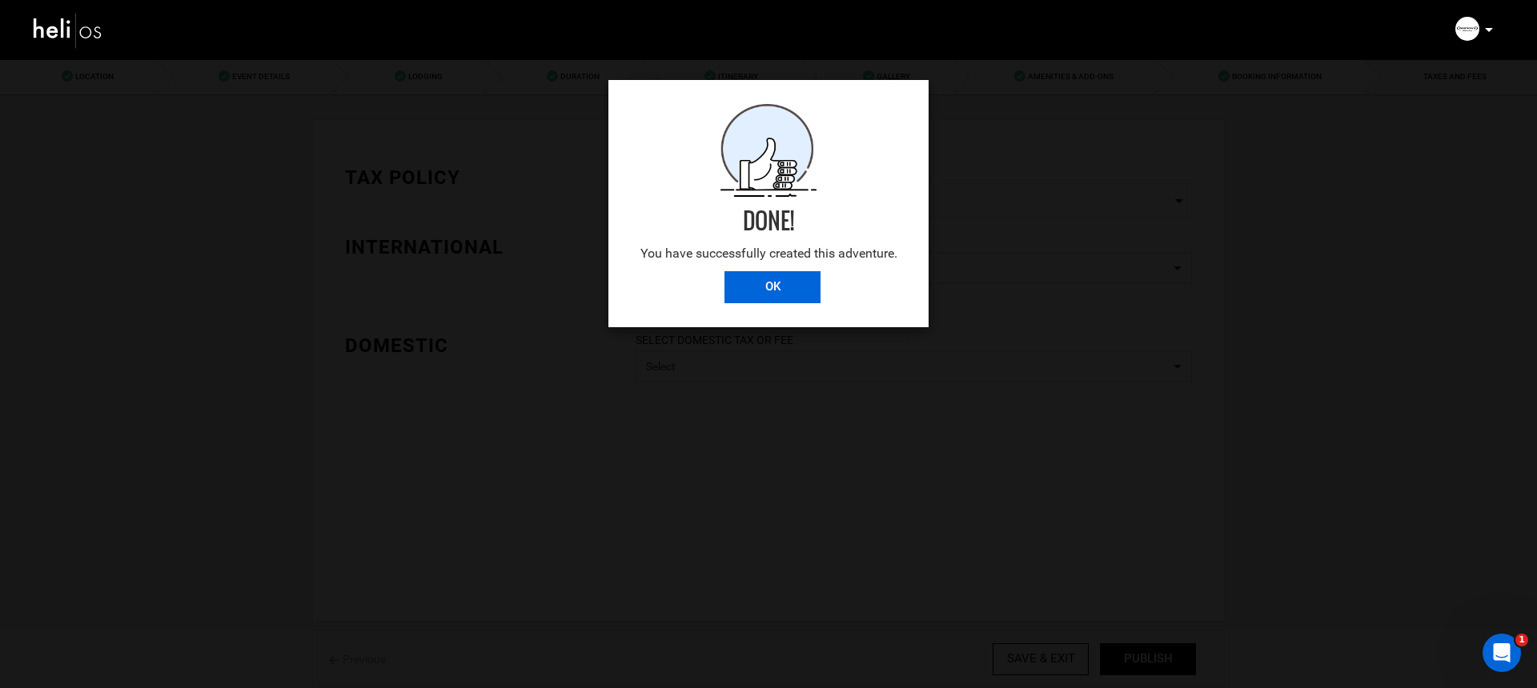
click at [812, 292] on input "OK" at bounding box center [772, 287] width 96 height 32
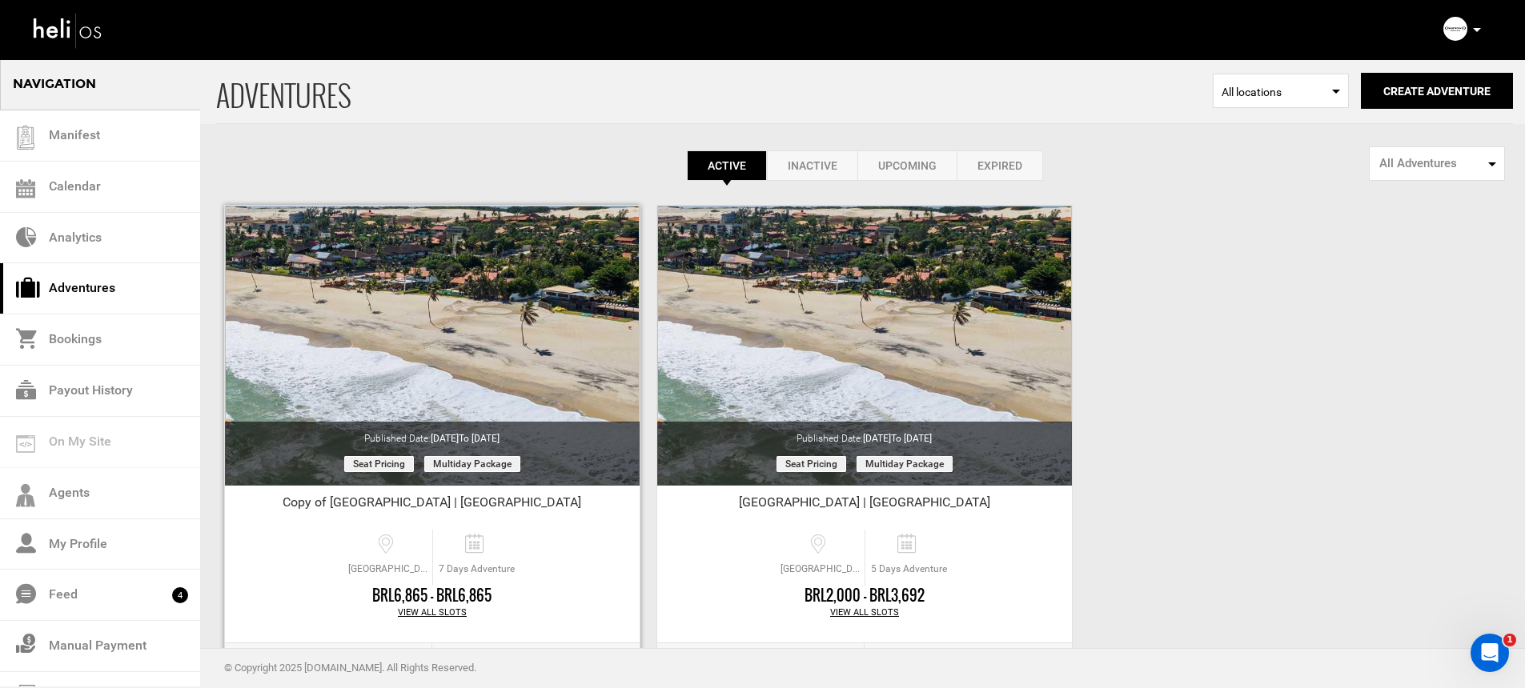
scroll to position [67, 0]
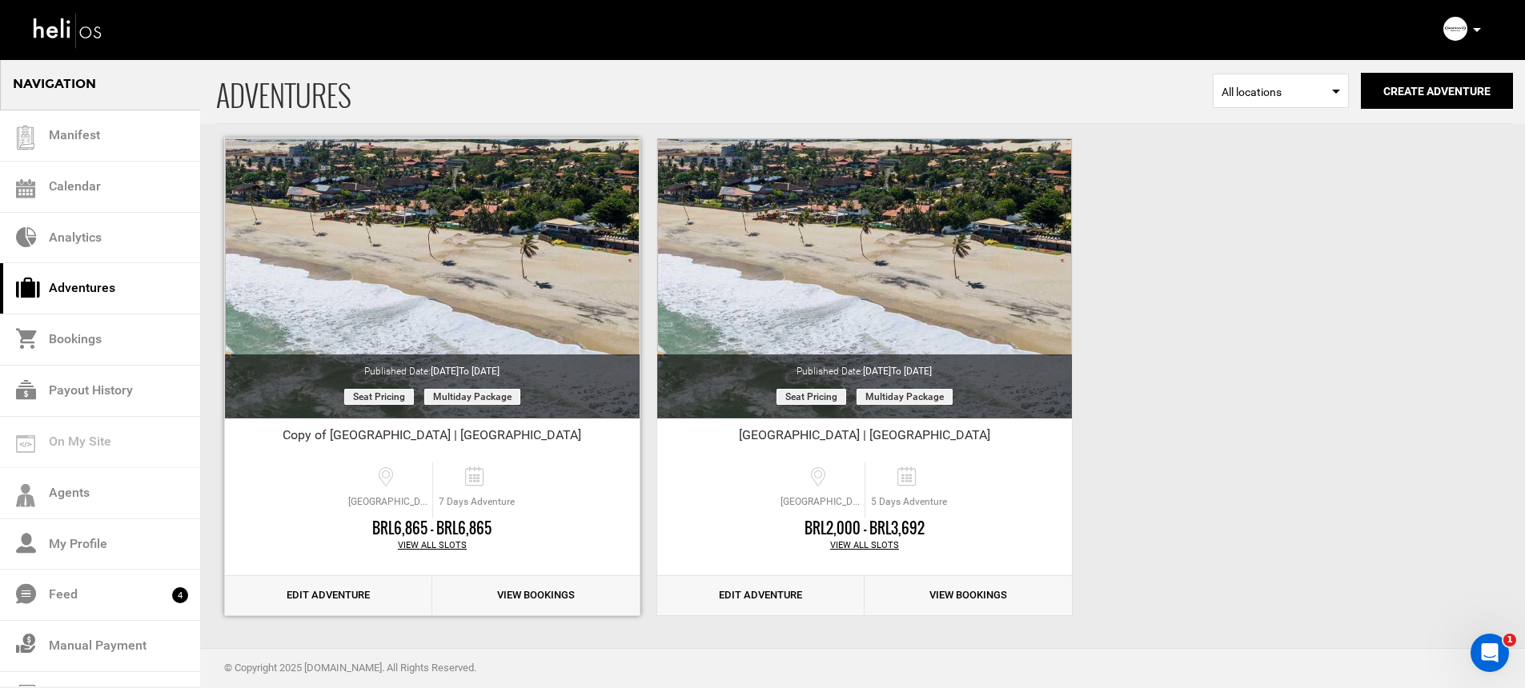
click at [331, 592] on link "Edit Adventure" at bounding box center [328, 595] width 207 height 39
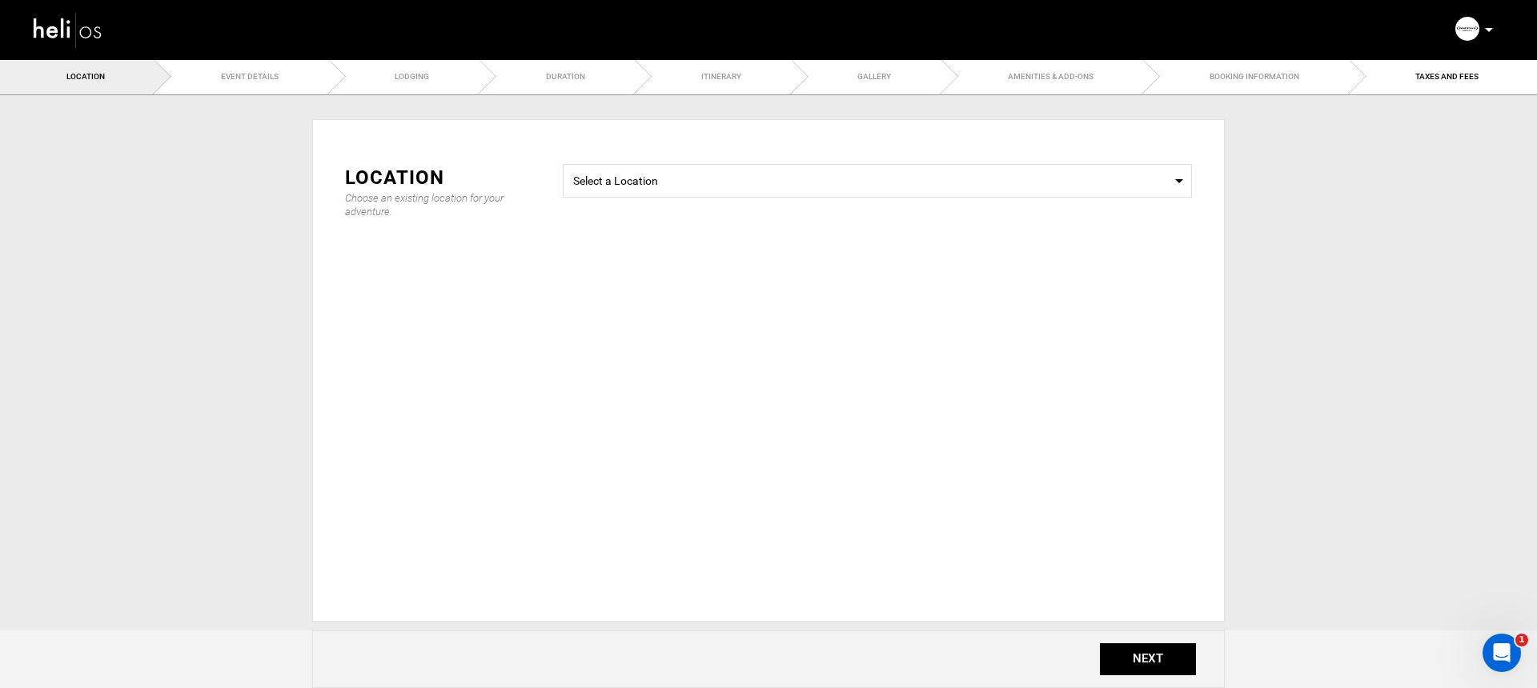
type input "Copy of [GEOGRAPHIC_DATA] | [GEOGRAPHIC_DATA]"
checkbox input "true"
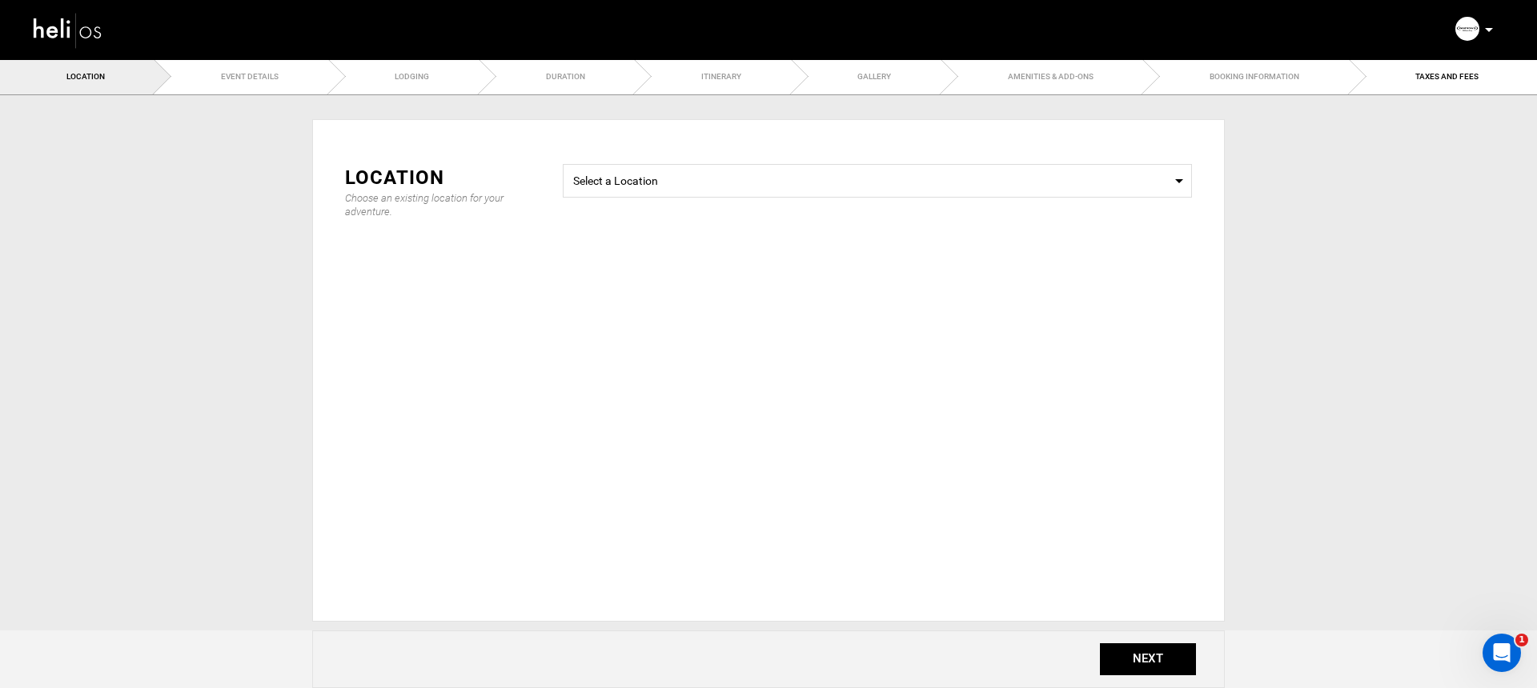
checkbox input "true"
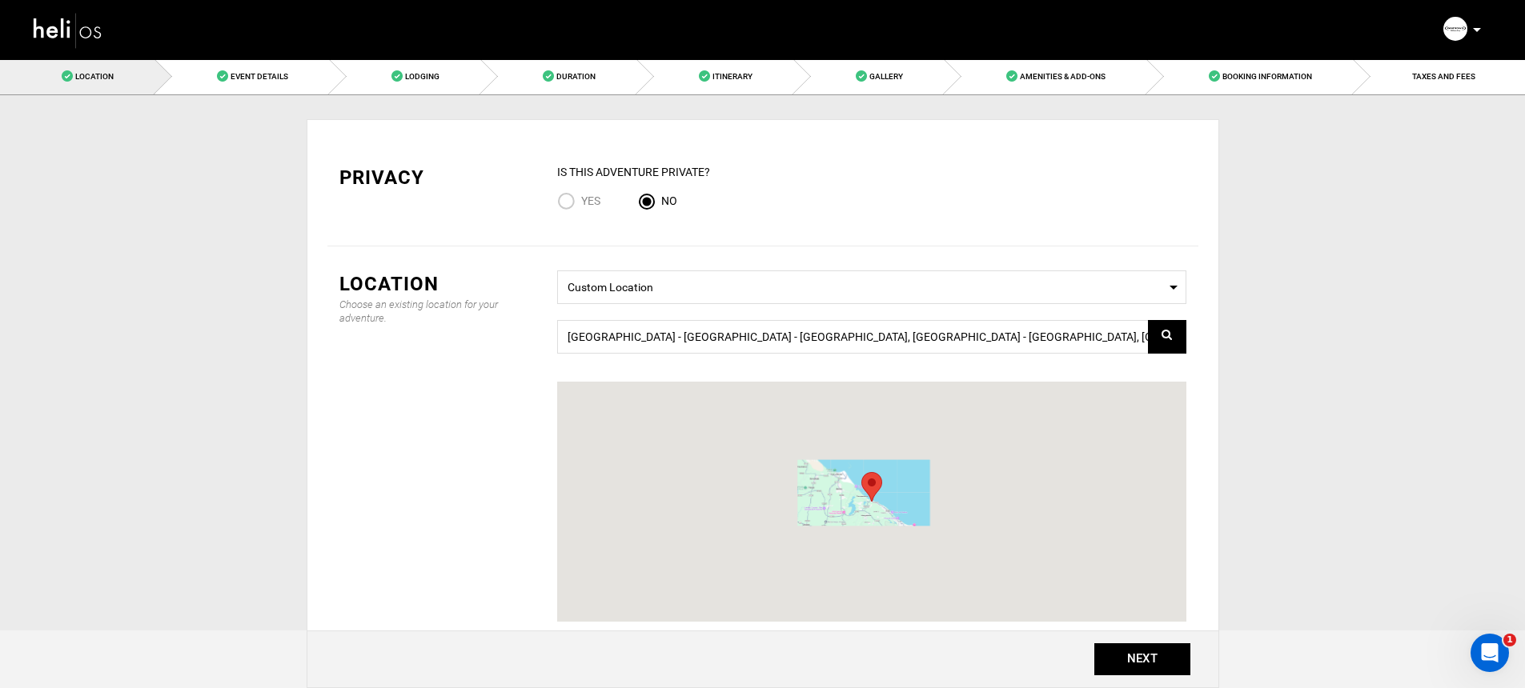
click at [567, 199] on input "Yes" at bounding box center [569, 203] width 24 height 22
radio input "true"
radio input "false"
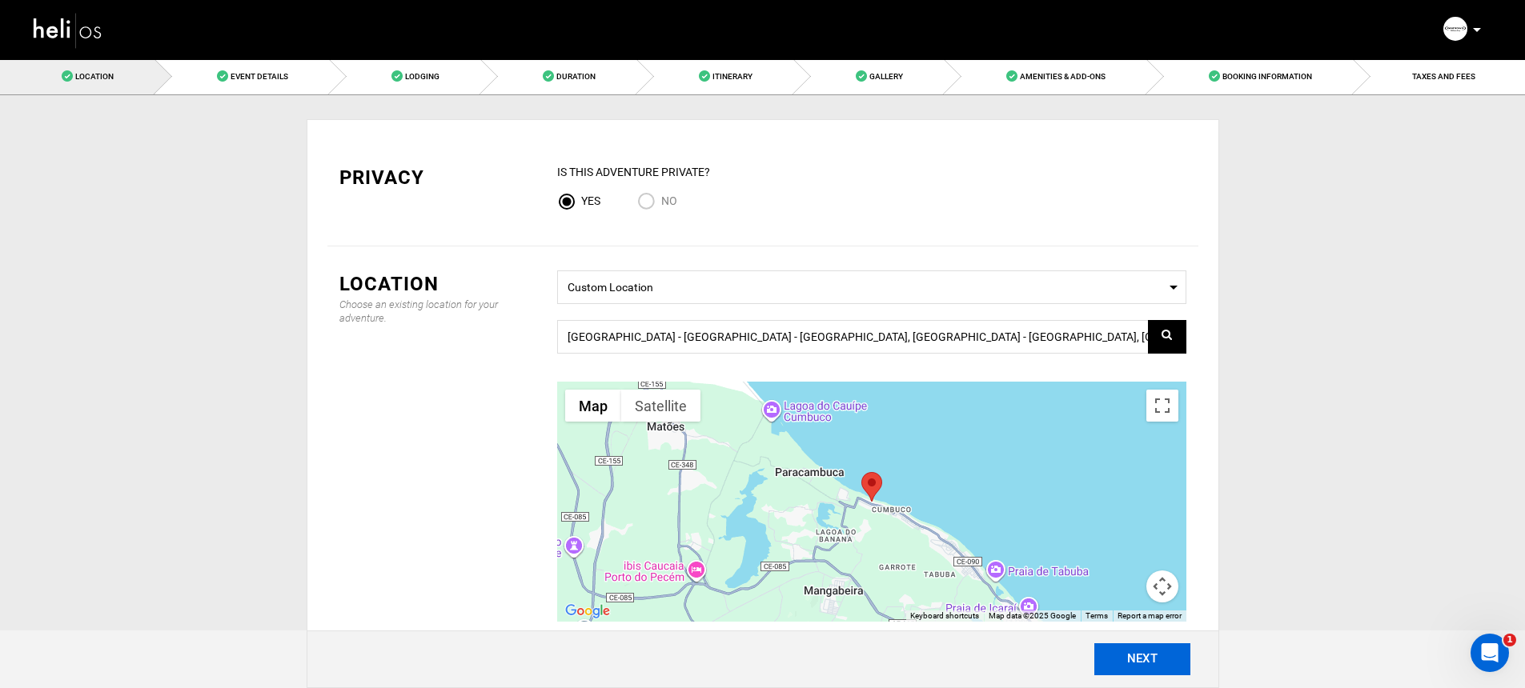
click at [1127, 661] on button "NEXT" at bounding box center [1142, 660] width 96 height 32
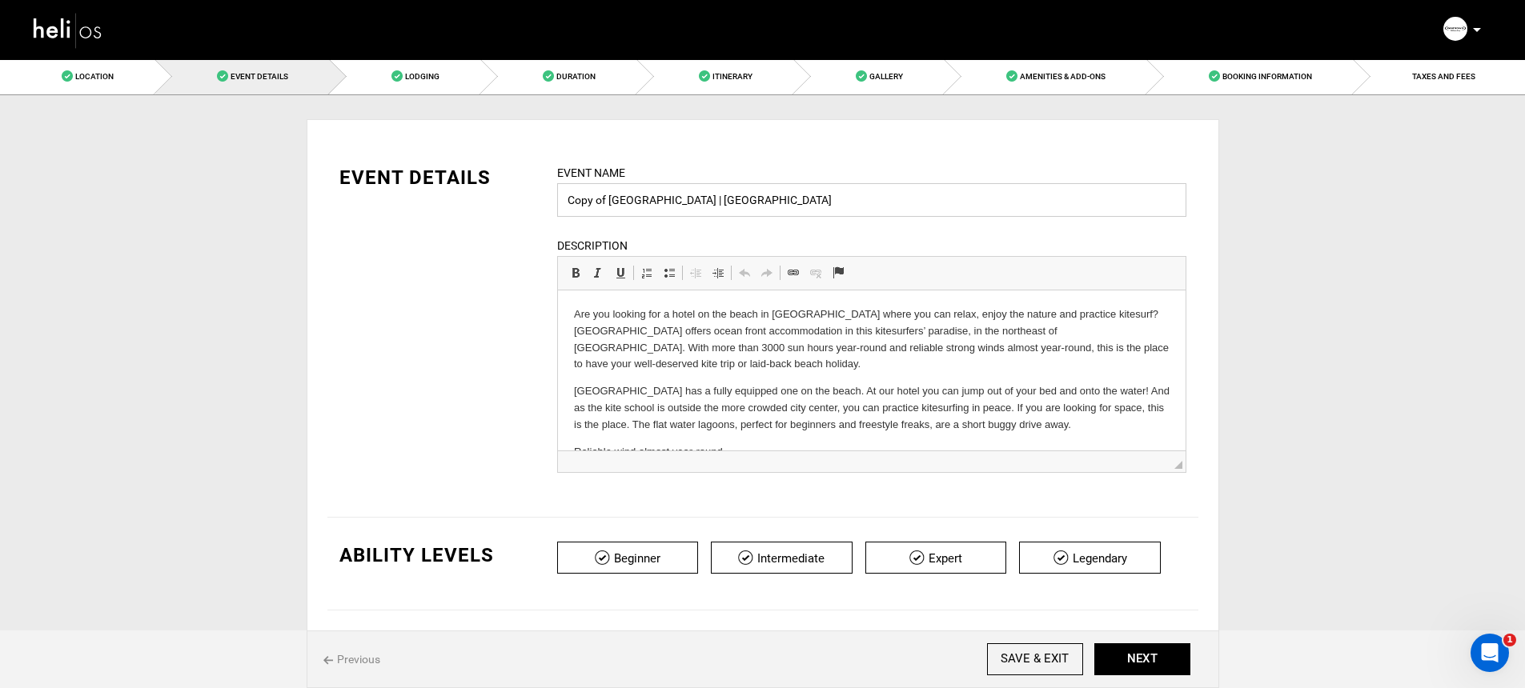
drag, startPoint x: 607, startPoint y: 201, endPoint x: 563, endPoint y: 203, distance: 44.1
click at [563, 203] on input "Copy of [GEOGRAPHIC_DATA] | [GEOGRAPHIC_DATA]" at bounding box center [871, 200] width 629 height 34
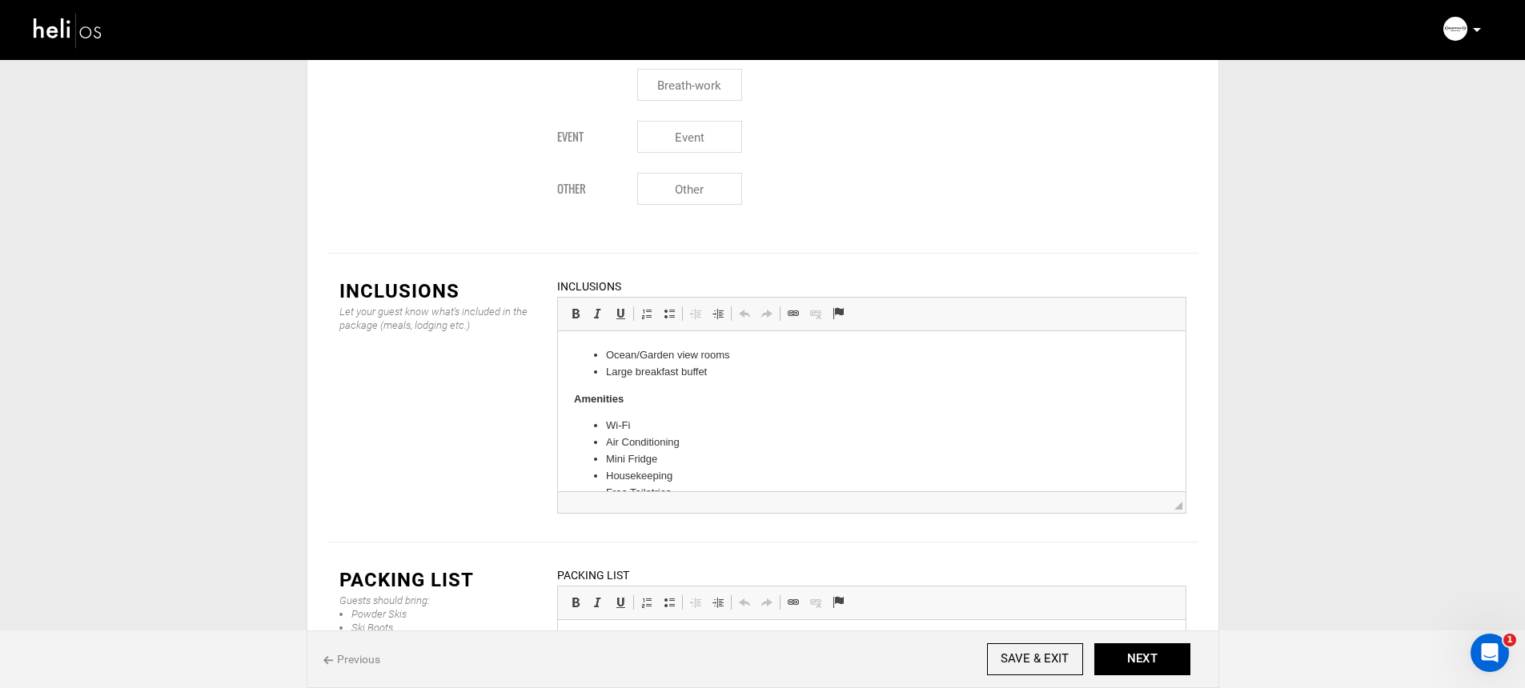
scroll to position [1988, 0]
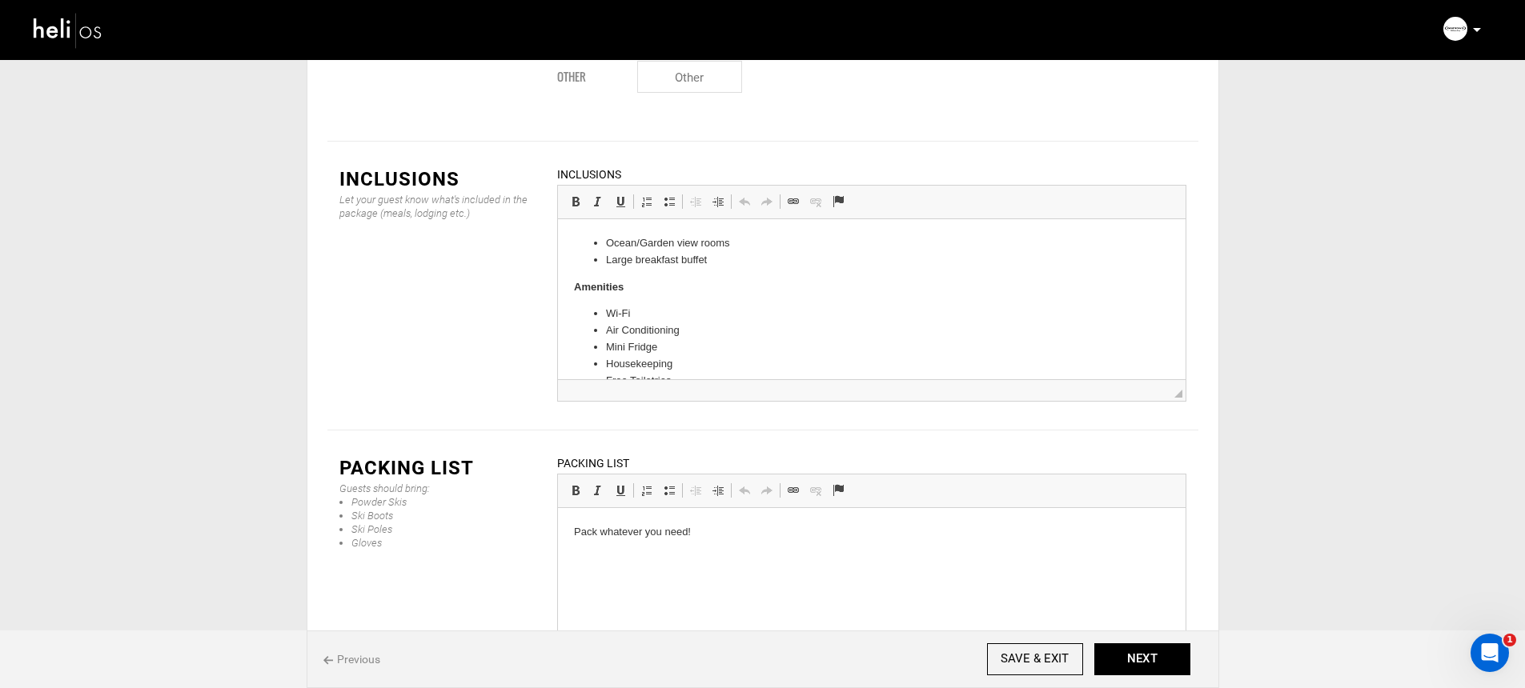
type input "[GEOGRAPHIC_DATA] | [GEOGRAPHIC_DATA]"
click at [764, 557] on html "Pack whatever you need!" at bounding box center [871, 532] width 628 height 49
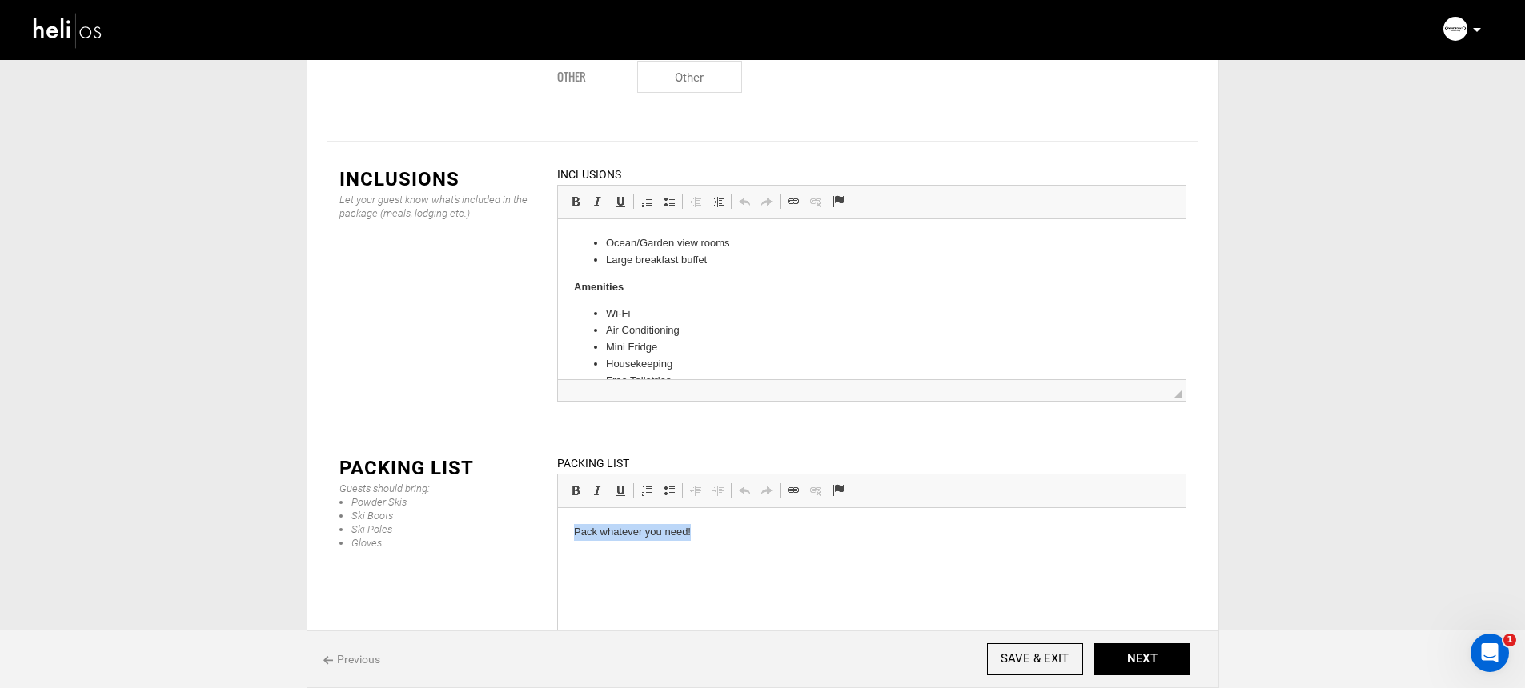
click at [765, 557] on html "Pack whatever you need!" at bounding box center [871, 532] width 628 height 49
click at [764, 557] on html at bounding box center [871, 532] width 628 height 49
drag, startPoint x: 718, startPoint y: 660, endPoint x: 590, endPoint y: 589, distance: 146.6
click at [590, 589] on ul "Airline Tickets Passport/ID Visa (if applicable)" at bounding box center [871, 616] width 596 height 70
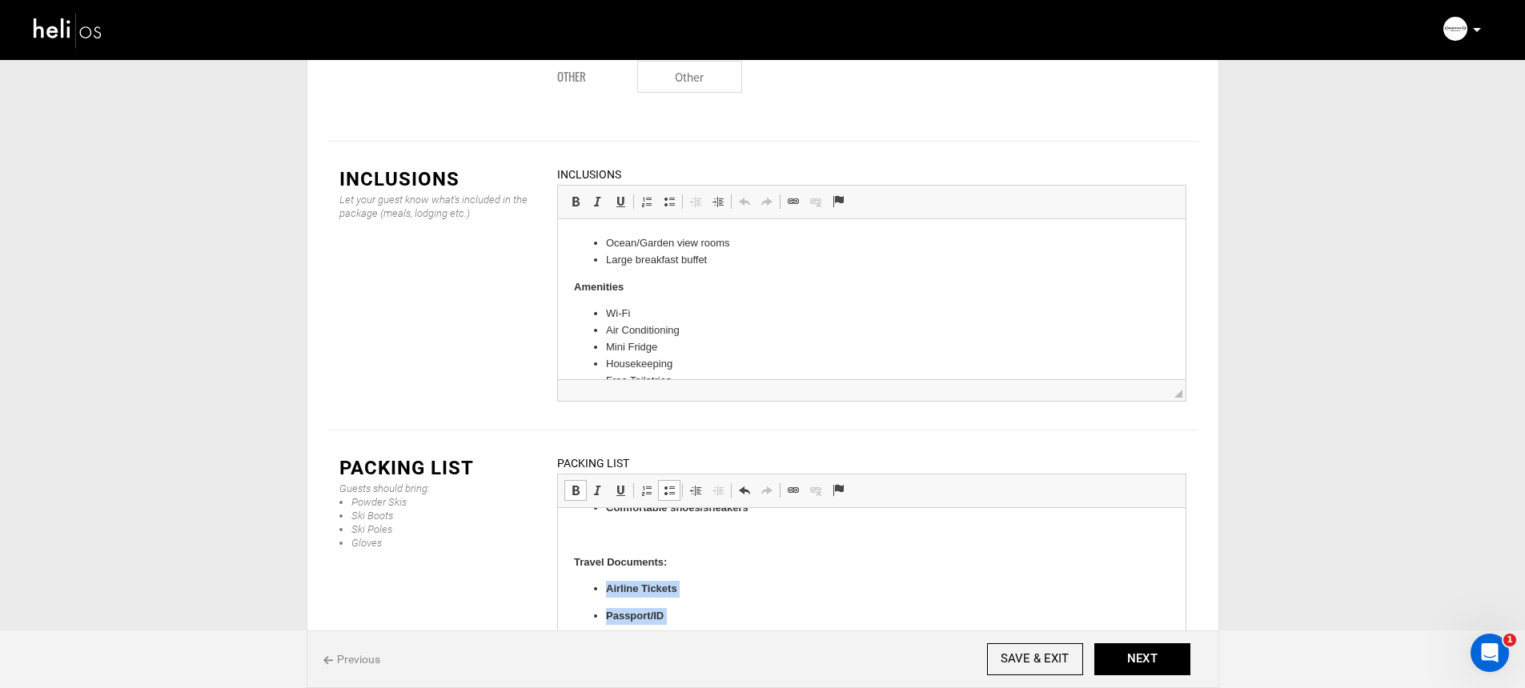
click at [667, 484] on span at bounding box center [669, 490] width 13 height 13
click at [570, 484] on span at bounding box center [575, 490] width 13 height 13
click at [626, 550] on p at bounding box center [871, 556] width 596 height 17
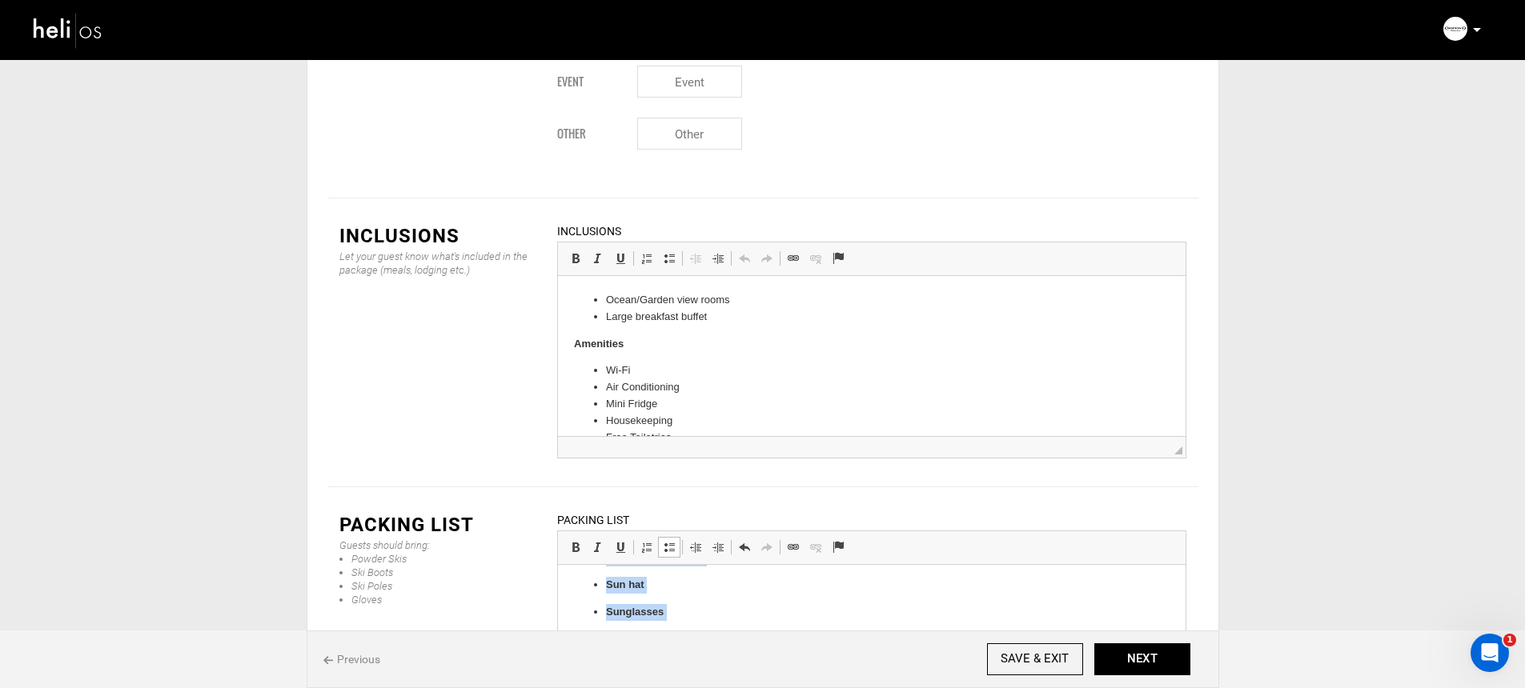
scroll to position [0, 0]
drag, startPoint x: 768, startPoint y: 644, endPoint x: 602, endPoint y: 638, distance: 166.6
click at [663, 541] on span at bounding box center [669, 547] width 13 height 13
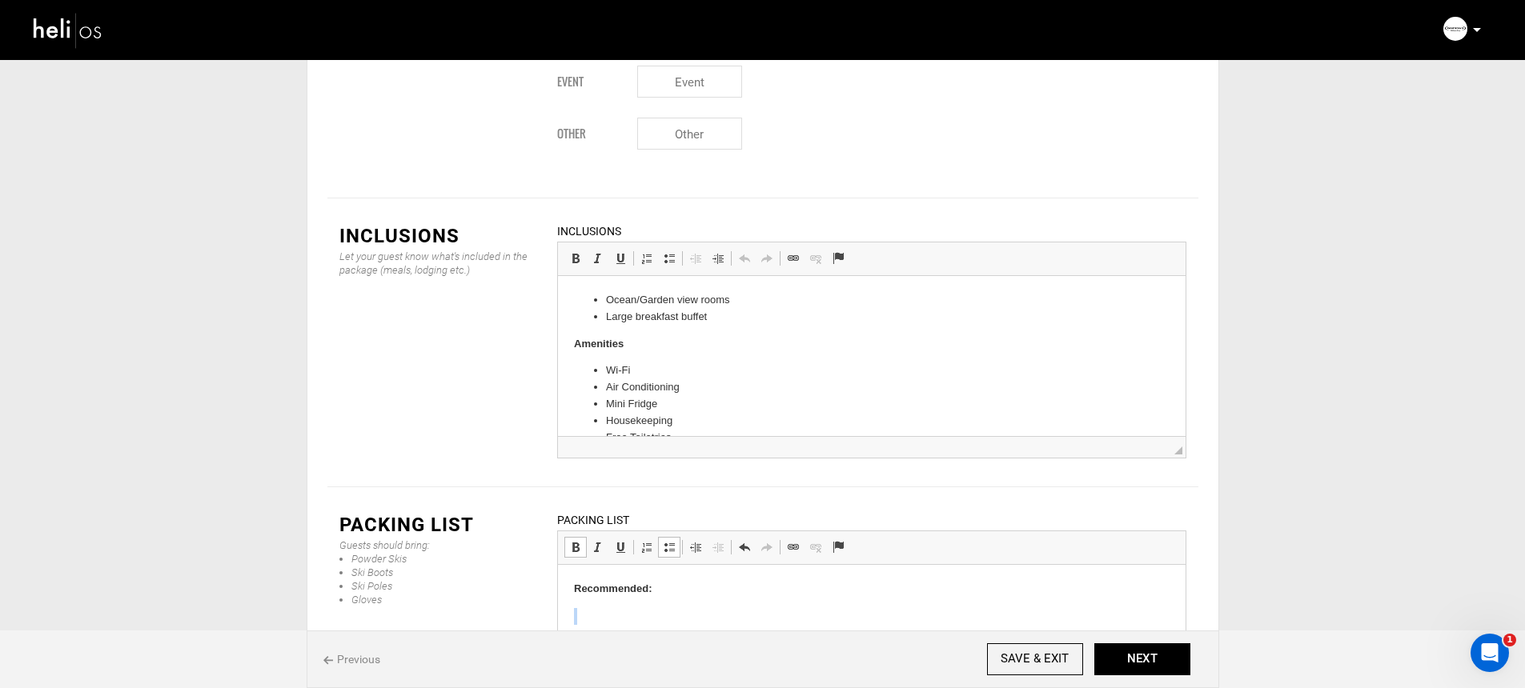
click at [580, 541] on span at bounding box center [575, 547] width 13 height 13
click at [604, 609] on p at bounding box center [871, 616] width 596 height 17
click at [648, 588] on strong "Recommended:" at bounding box center [612, 589] width 78 height 12
click at [776, 591] on strong "Recommended (If you are taking lessons kite gear will be included) :" at bounding box center [740, 589] width 335 height 12
click at [737, 585] on strong "Recommended (If you are taking lessons kite gear will be included) :" at bounding box center [740, 589] width 335 height 12
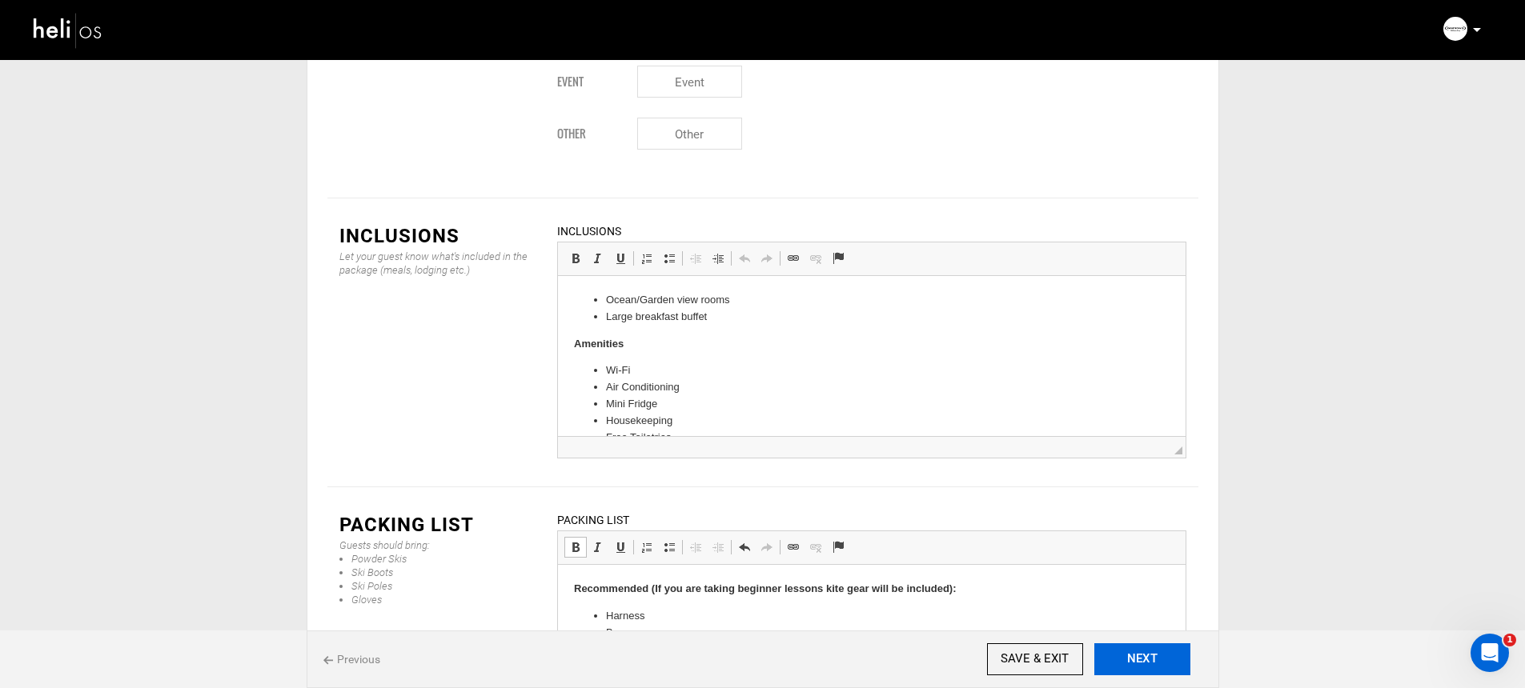
click at [1174, 651] on button "NEXT" at bounding box center [1142, 660] width 96 height 32
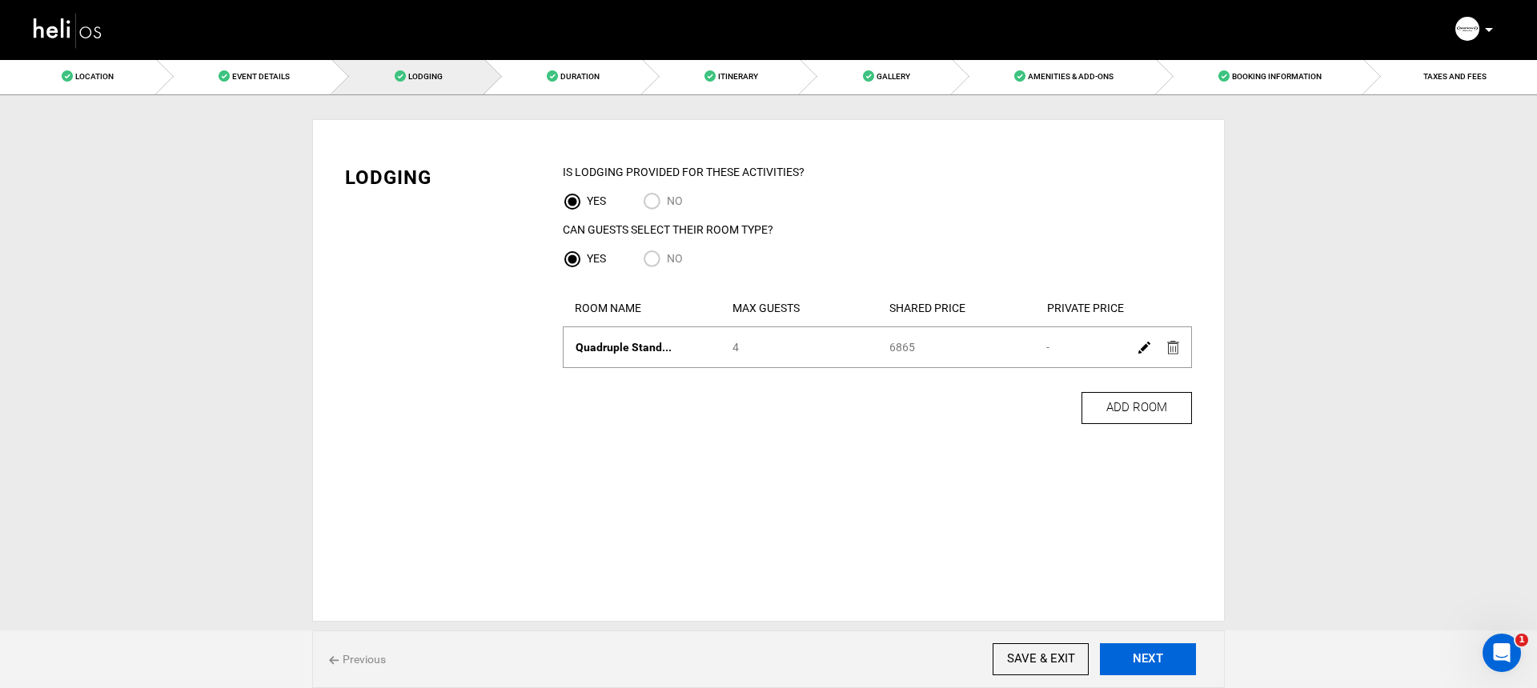
click at [1174, 648] on button "NEXT" at bounding box center [1148, 660] width 96 height 32
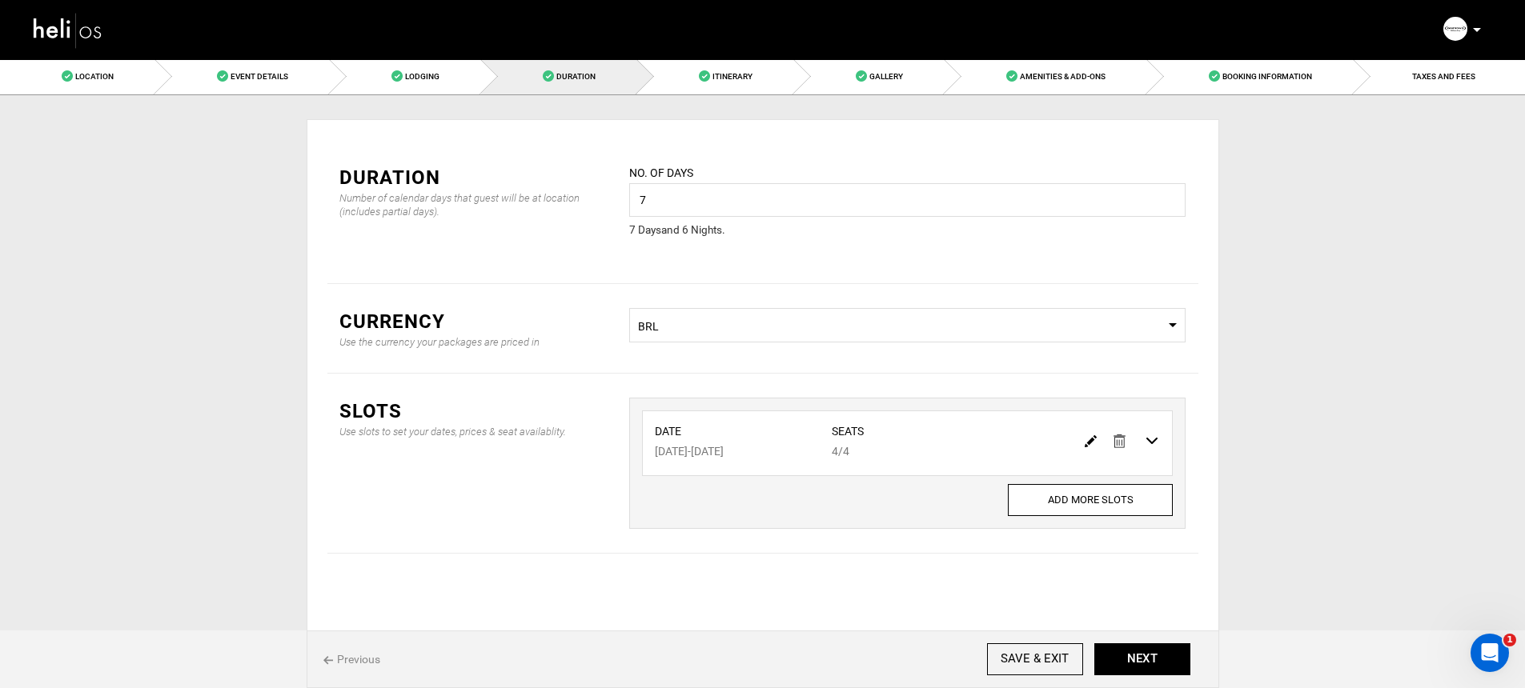
click at [1092, 439] on img at bounding box center [1091, 441] width 12 height 12
type input "[DATE]"
type input "4"
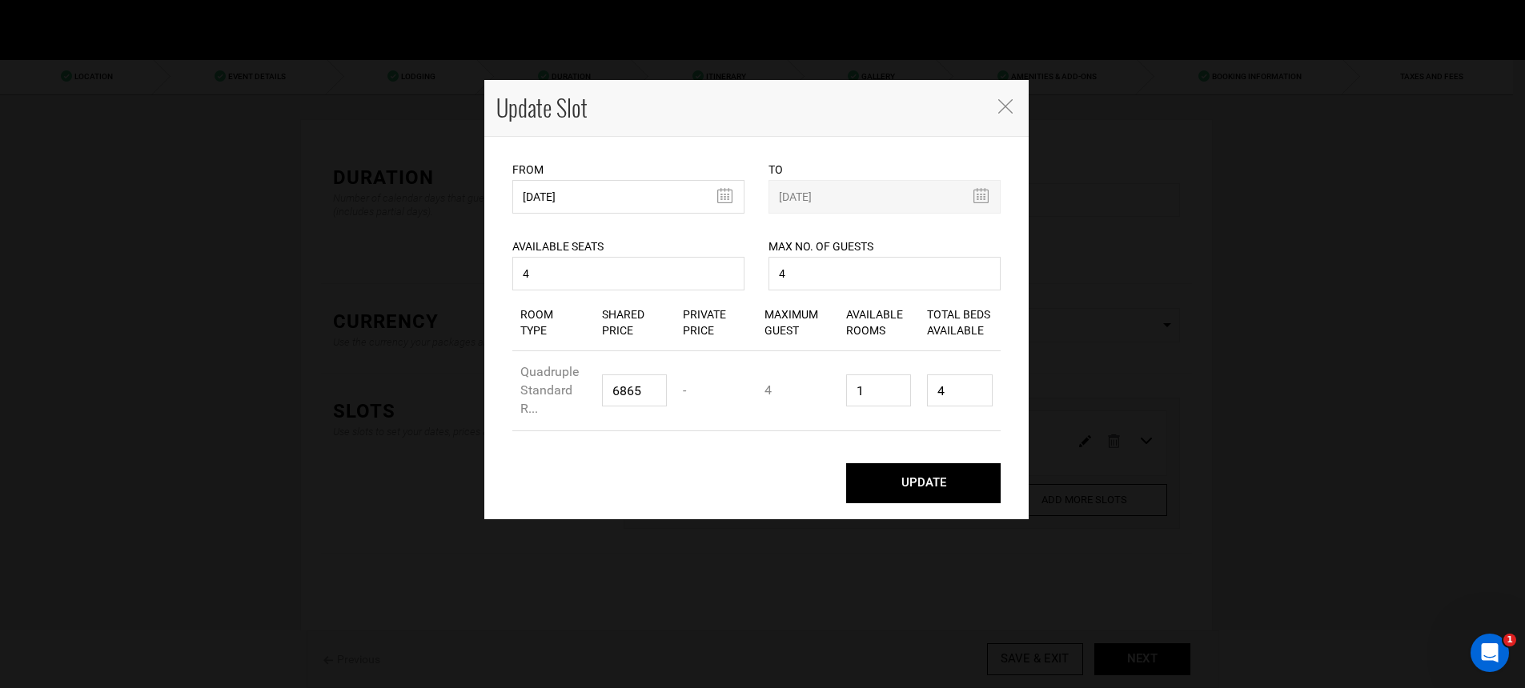
click at [678, 293] on div "Available Seats 4 Available seats should be greater than 0. Available Seats sho…" at bounding box center [628, 254] width 232 height 81
click at [680, 278] on input "4" at bounding box center [628, 274] width 232 height 34
type input "1"
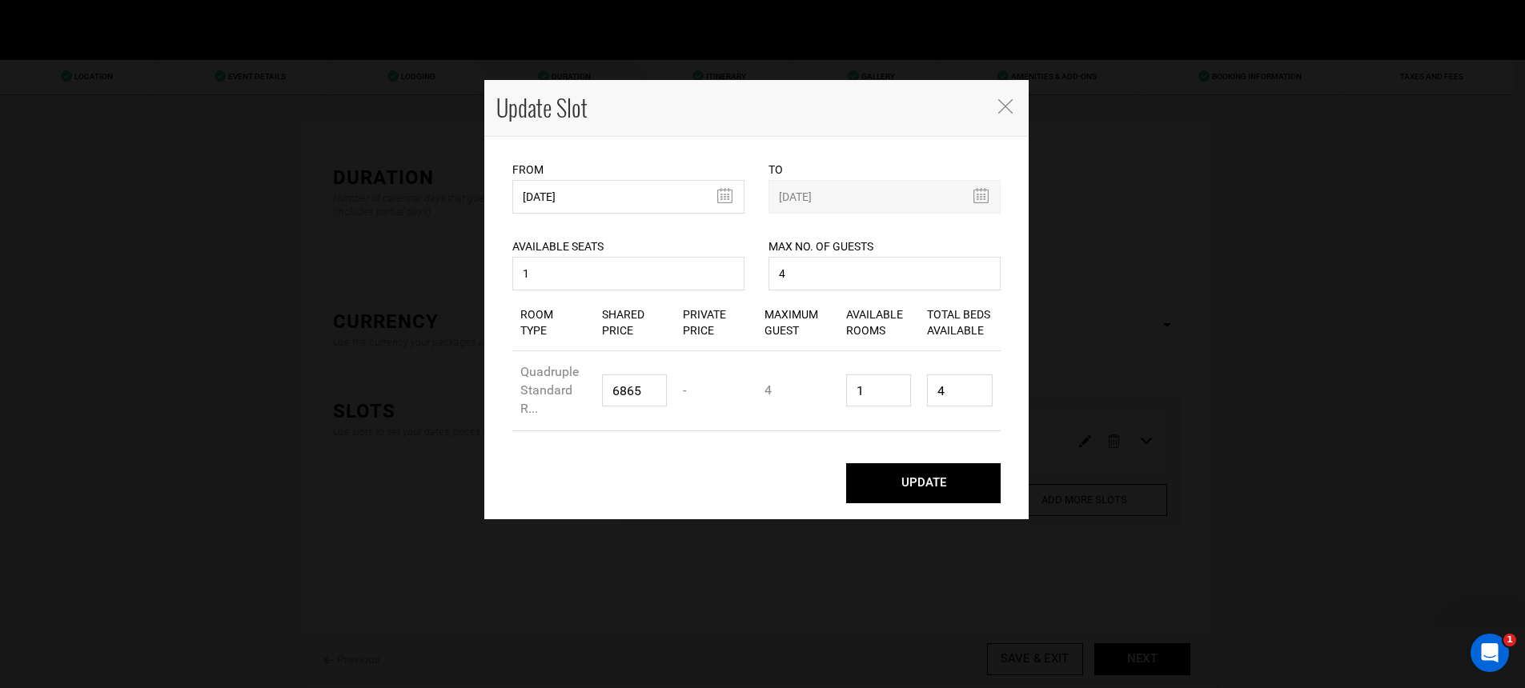
click at [948, 478] on button "UPDATE" at bounding box center [923, 483] width 154 height 40
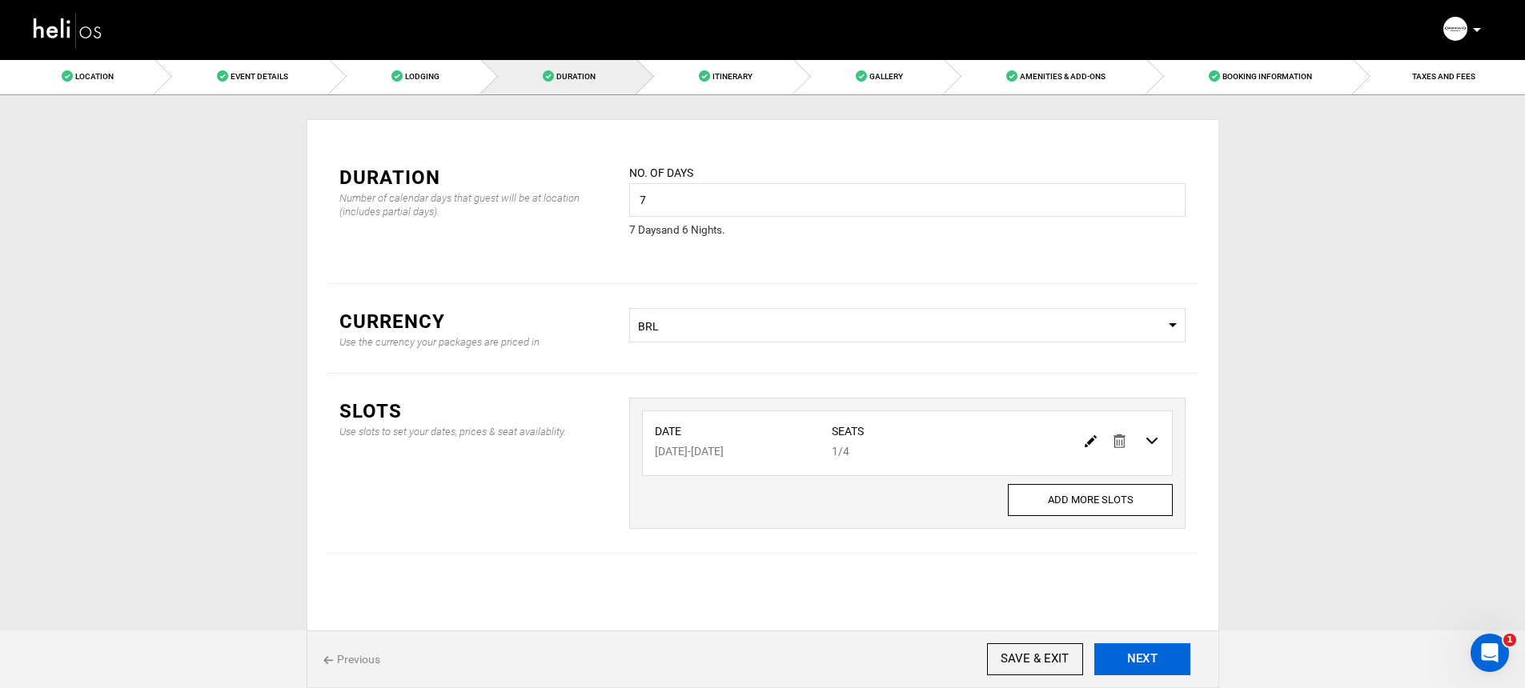
click at [1123, 644] on button "NEXT" at bounding box center [1142, 660] width 96 height 32
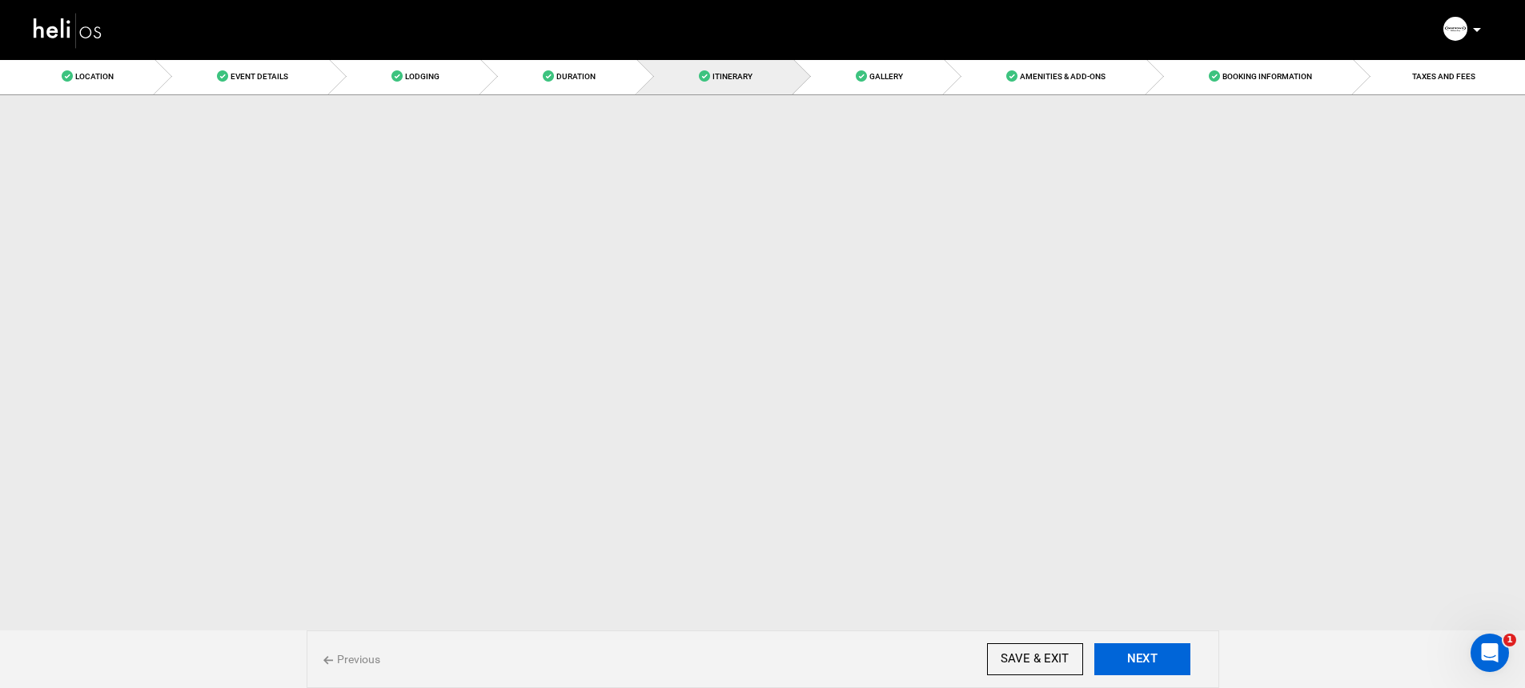
drag, startPoint x: 1123, startPoint y: 644, endPoint x: 1130, endPoint y: 651, distance: 9.6
click at [1124, 644] on button "NEXT" at bounding box center [1142, 660] width 96 height 32
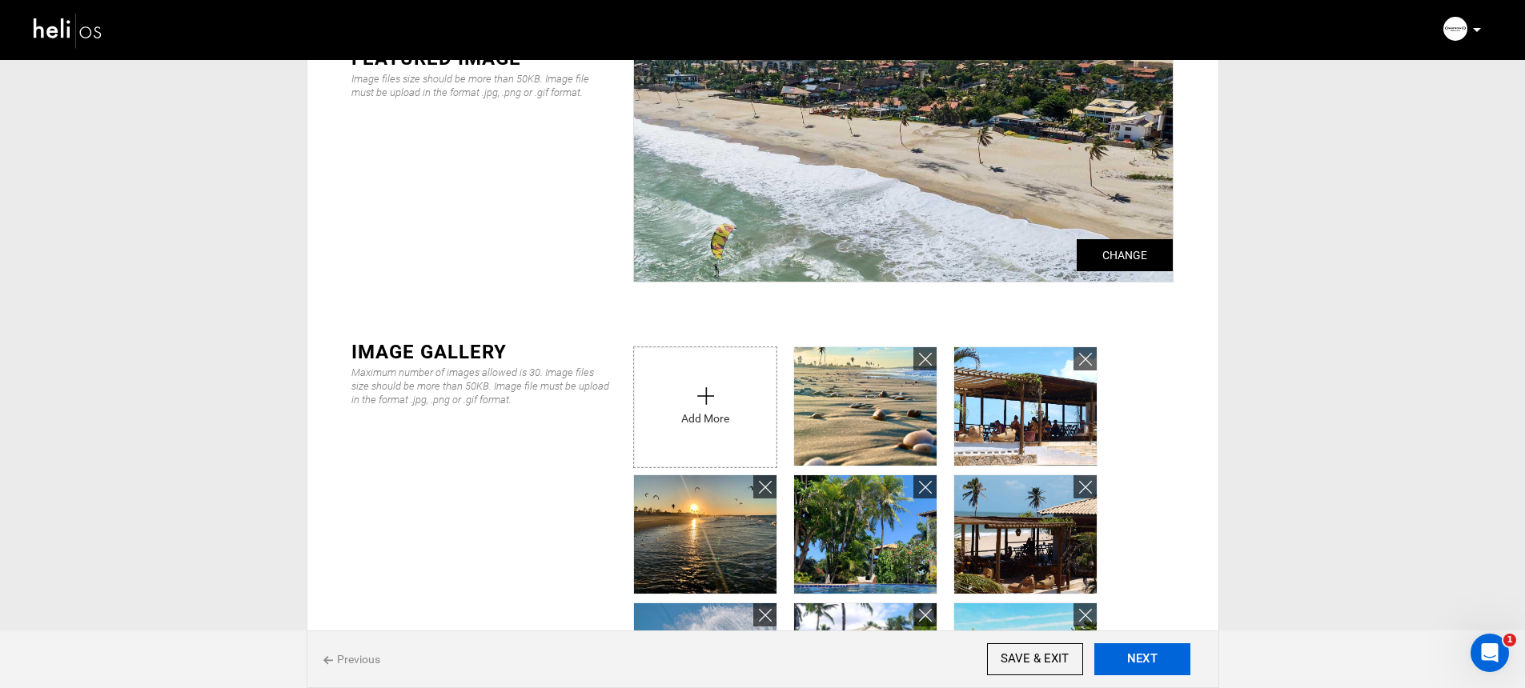
click at [1130, 651] on button "NEXT" at bounding box center [1142, 660] width 96 height 32
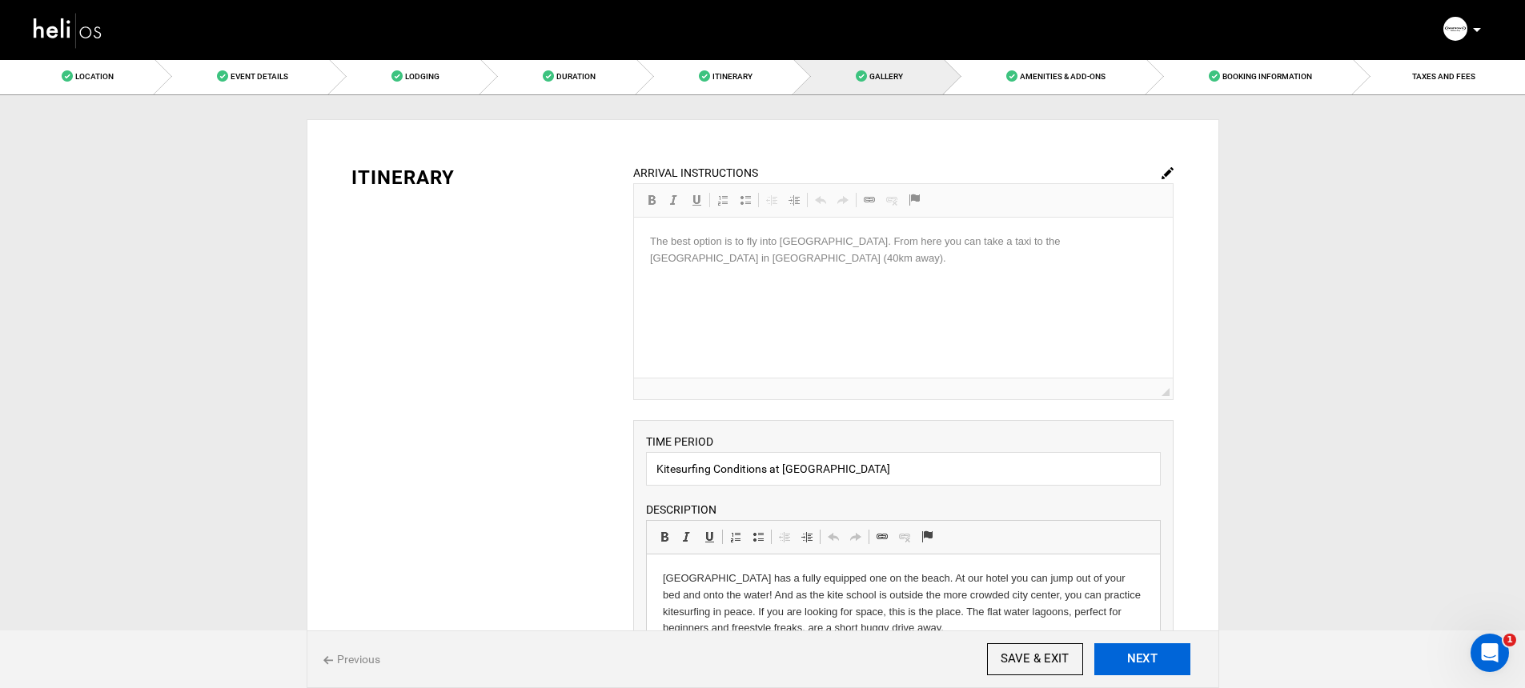
click at [1130, 651] on button "NEXT" at bounding box center [1142, 660] width 96 height 32
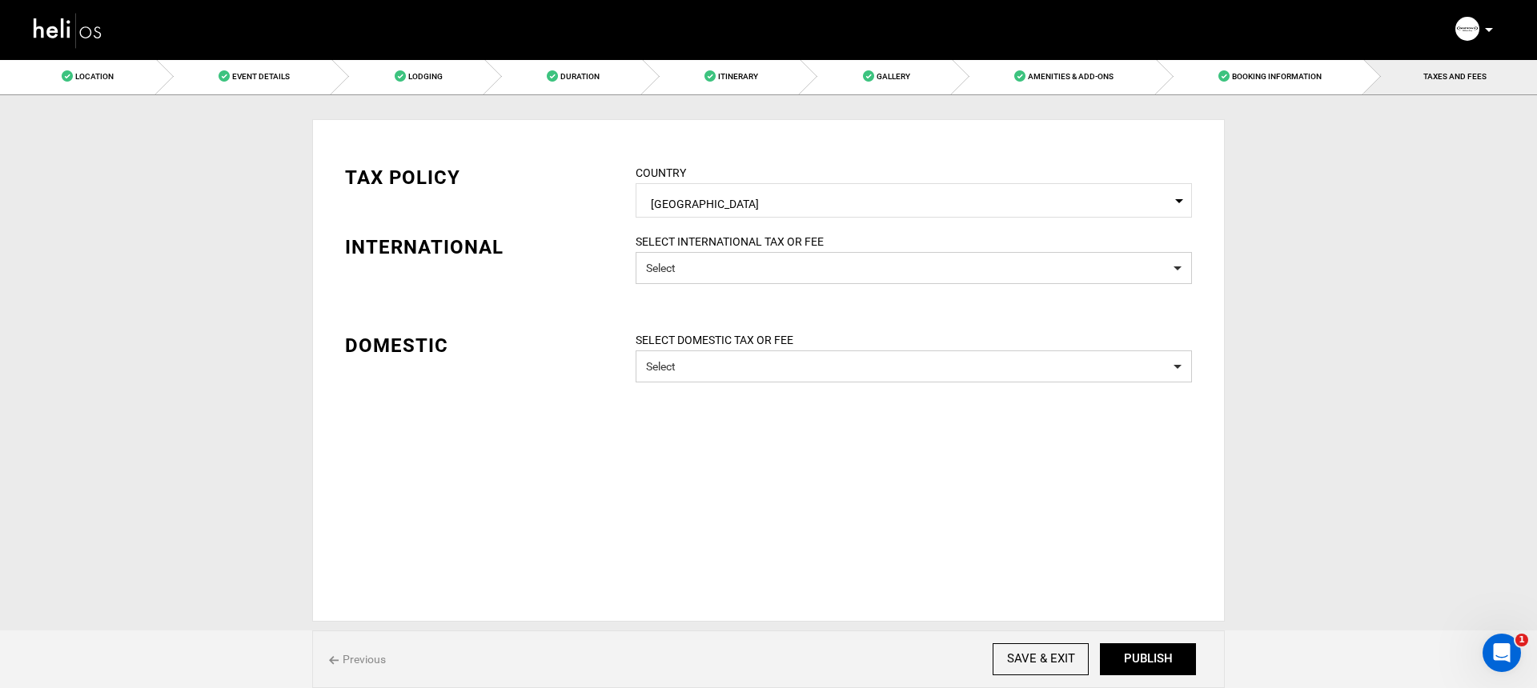
click at [1129, 651] on button "PUBLISH" at bounding box center [1148, 660] width 96 height 32
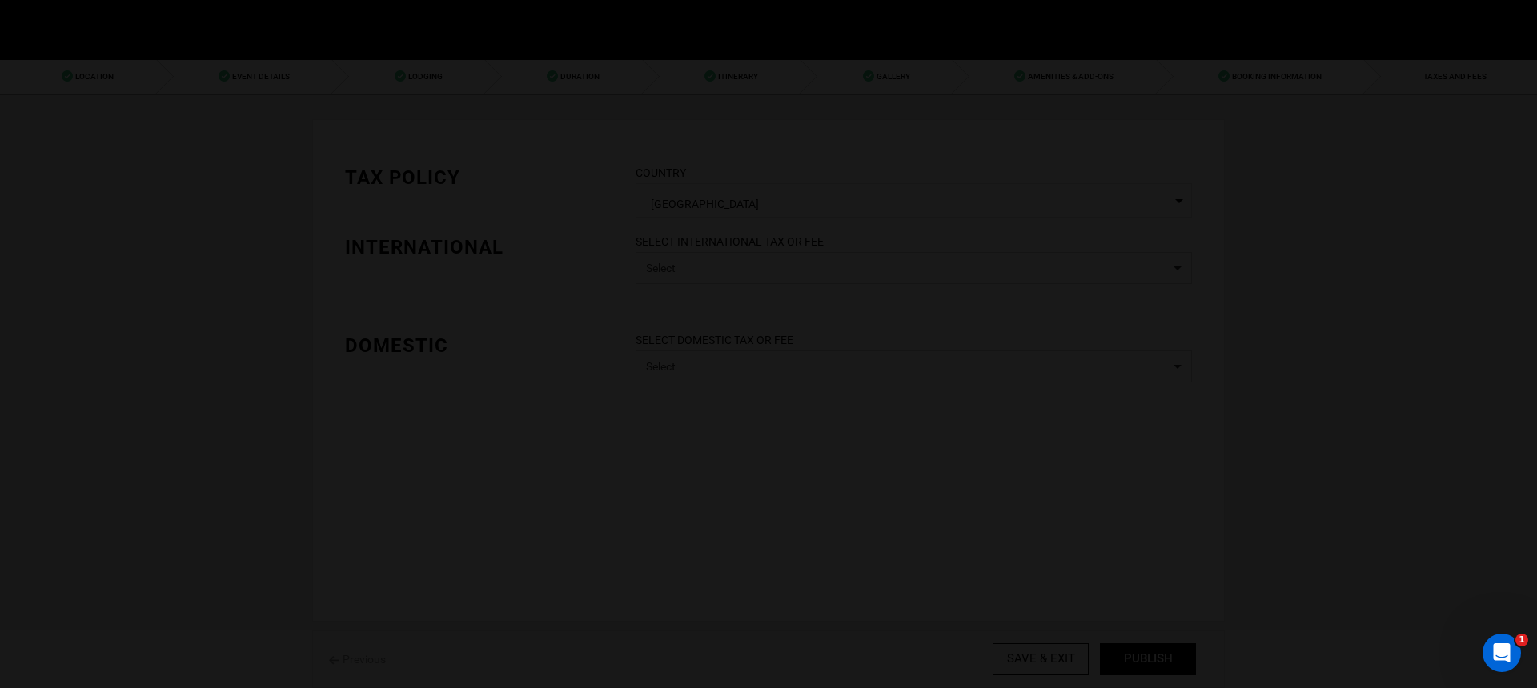
click at [1129, 651] on div at bounding box center [768, 344] width 1537 height 688
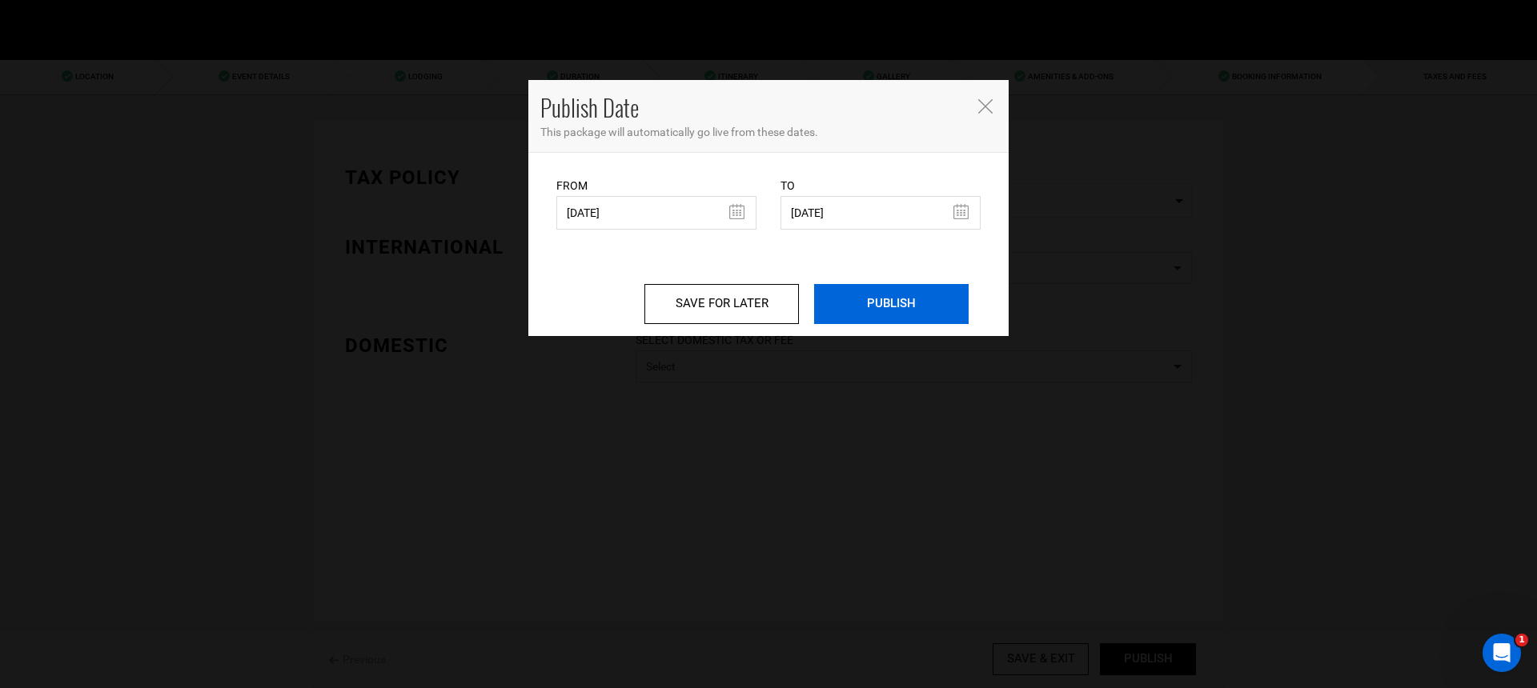
click at [857, 294] on input "PUBLISH" at bounding box center [891, 304] width 154 height 40
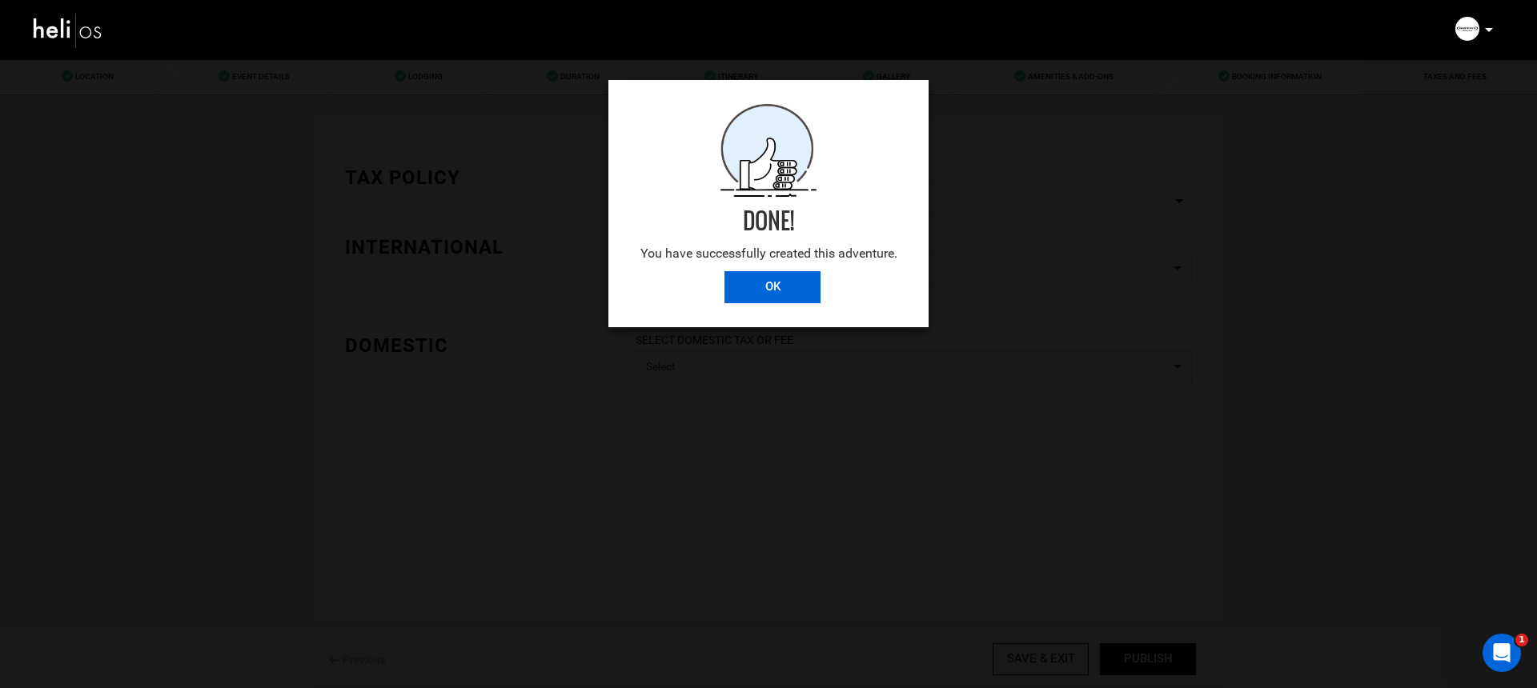
click at [769, 277] on input "OK" at bounding box center [772, 287] width 96 height 32
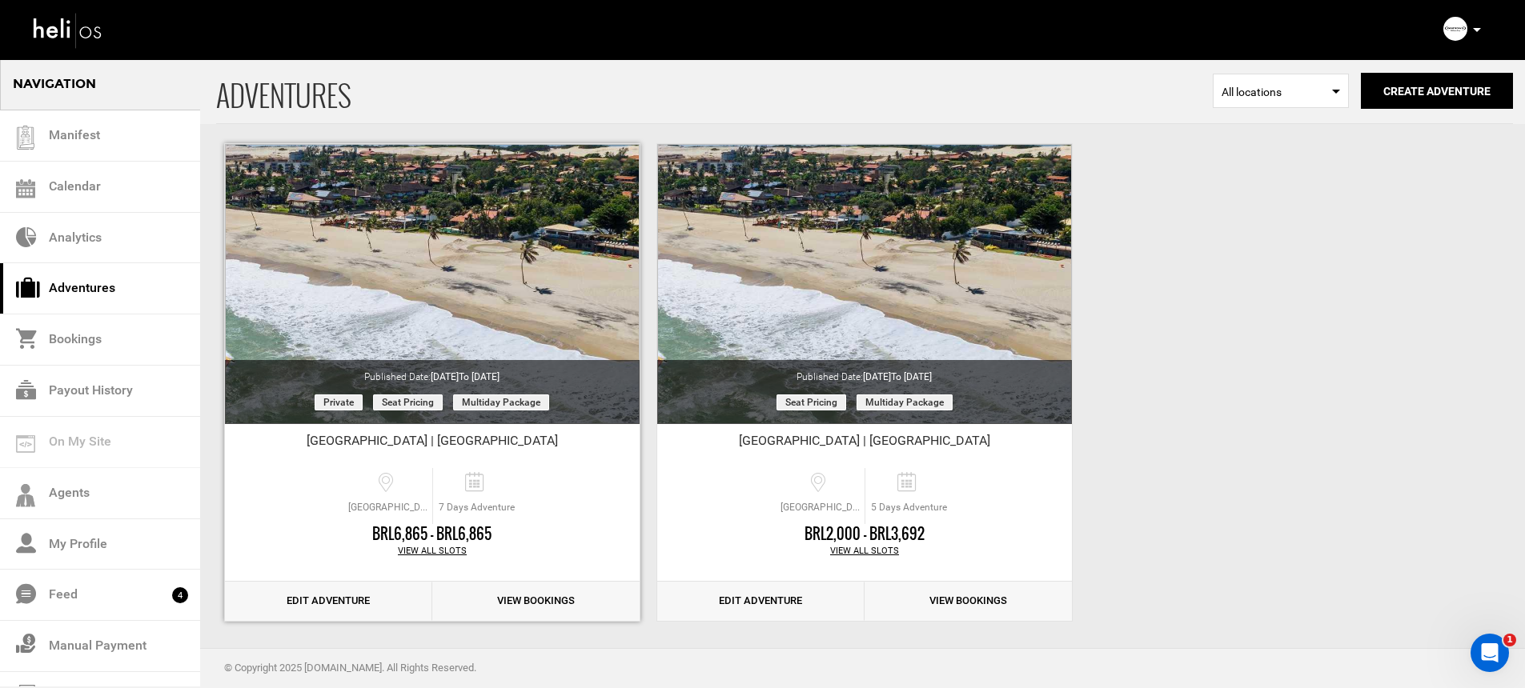
scroll to position [67, 0]
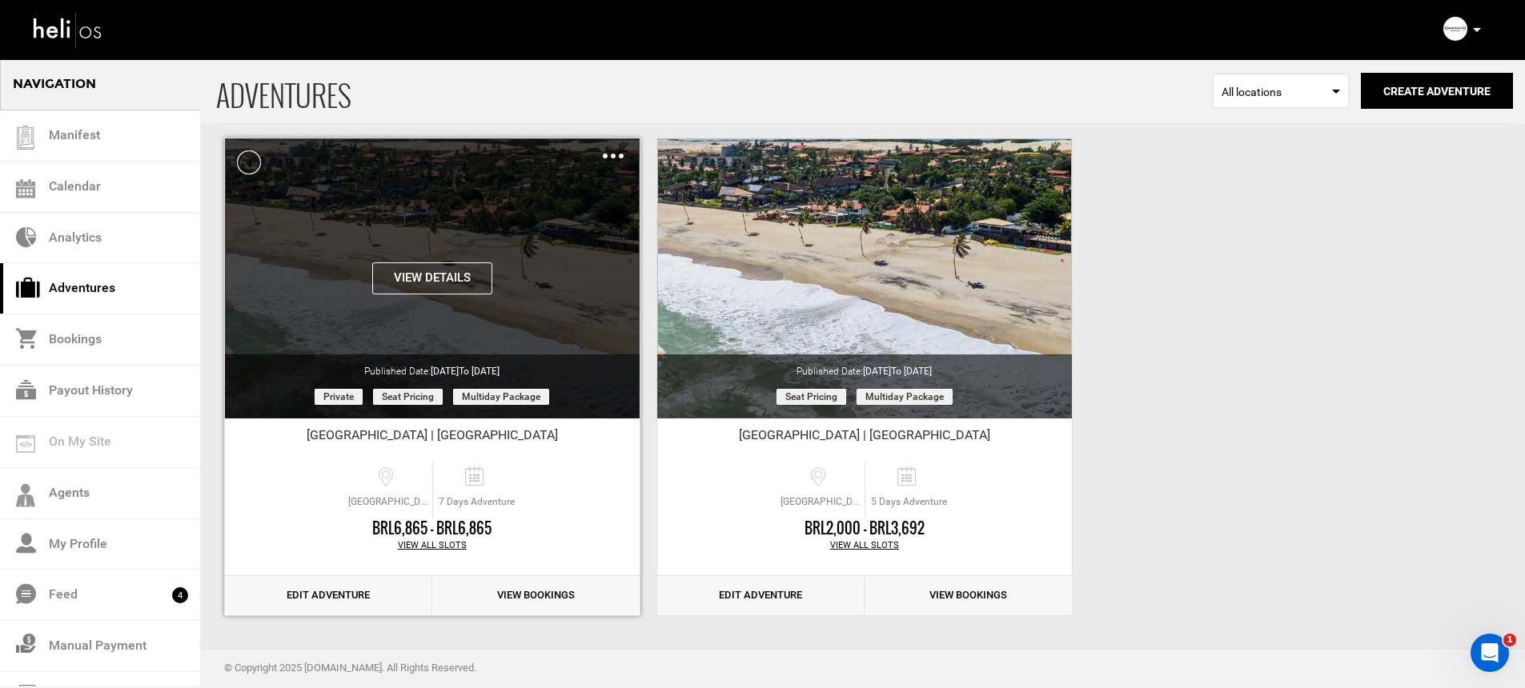
click at [468, 271] on button "View Details" at bounding box center [432, 279] width 120 height 32
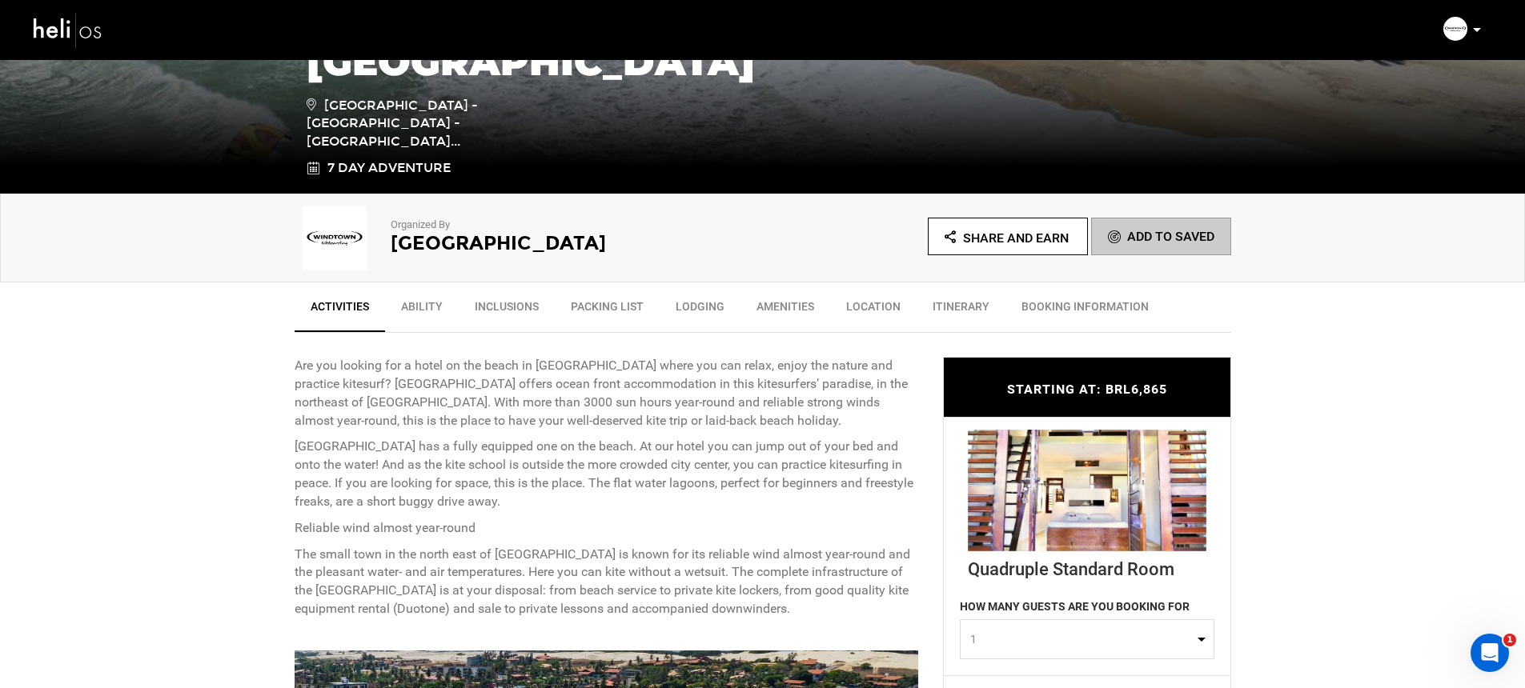
scroll to position [263, 0]
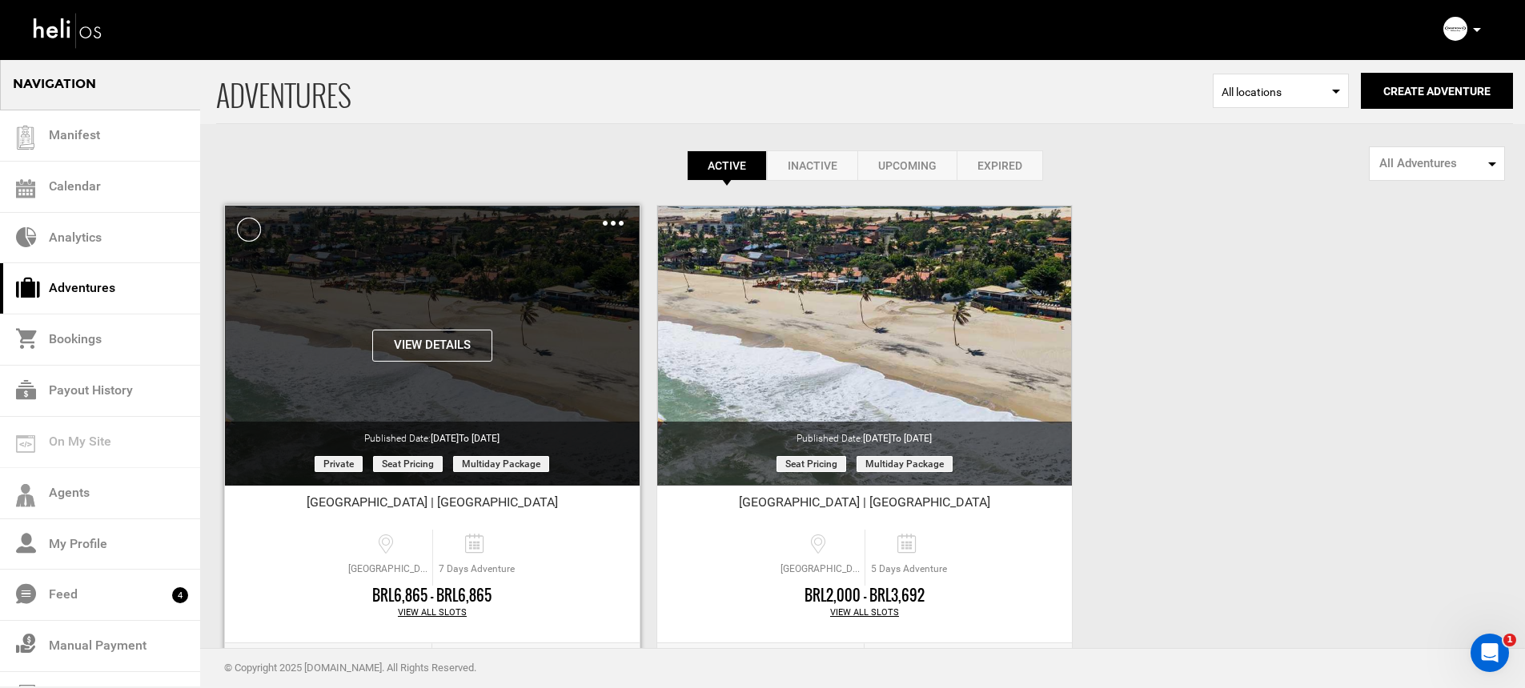
click at [610, 223] on img at bounding box center [613, 223] width 21 height 5
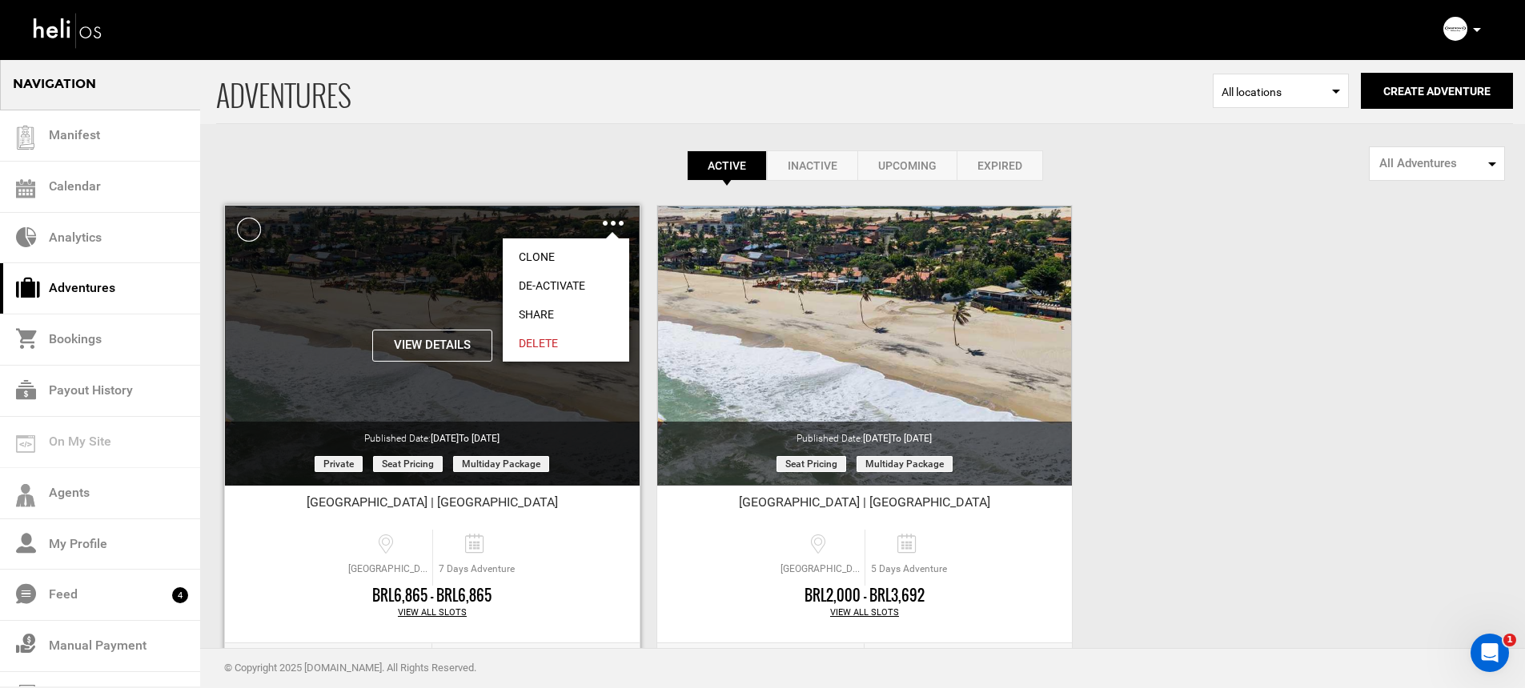
click at [581, 313] on link "Share" at bounding box center [566, 314] width 126 height 29
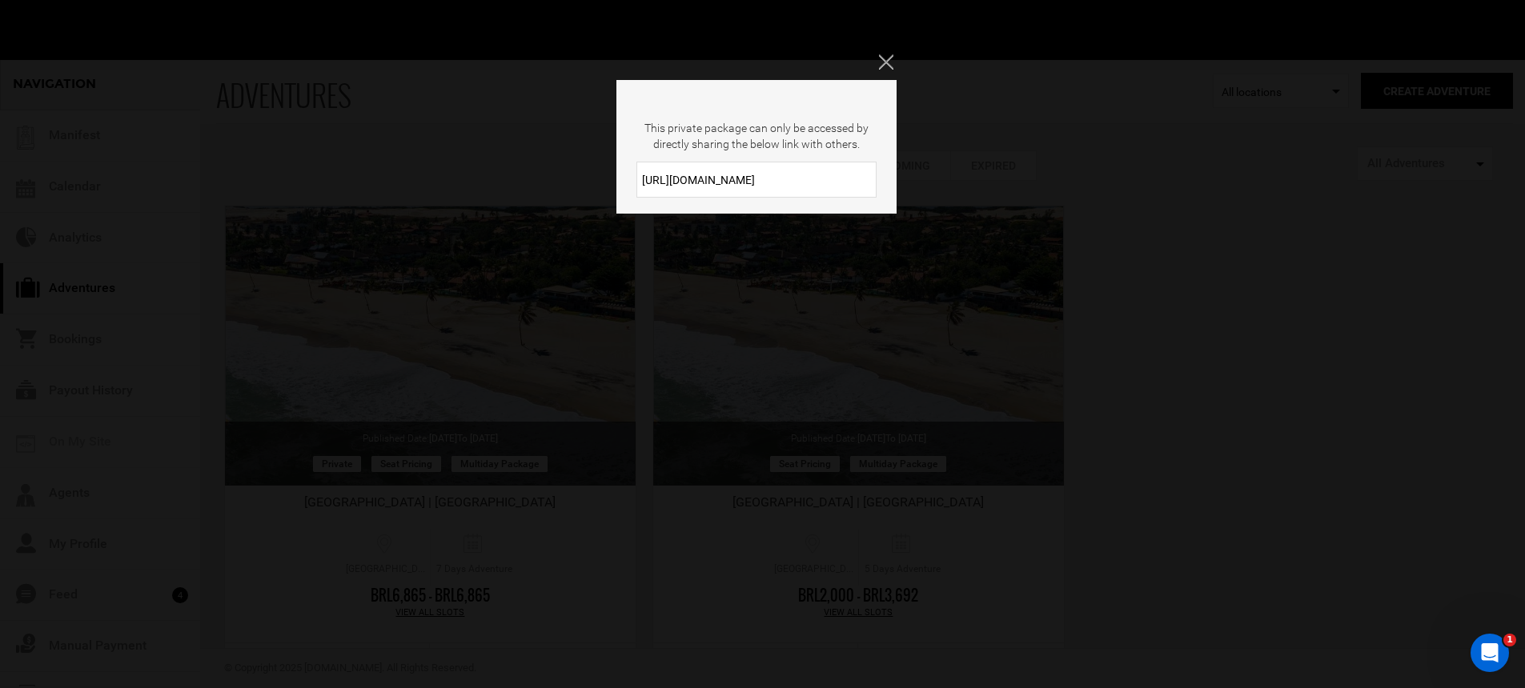
click at [732, 182] on input "[URL][DOMAIN_NAME]" at bounding box center [756, 180] width 240 height 36
click at [1274, 419] on div "This private package can only be accessed by directly sharing the below link wi…" at bounding box center [762, 344] width 1525 height 688
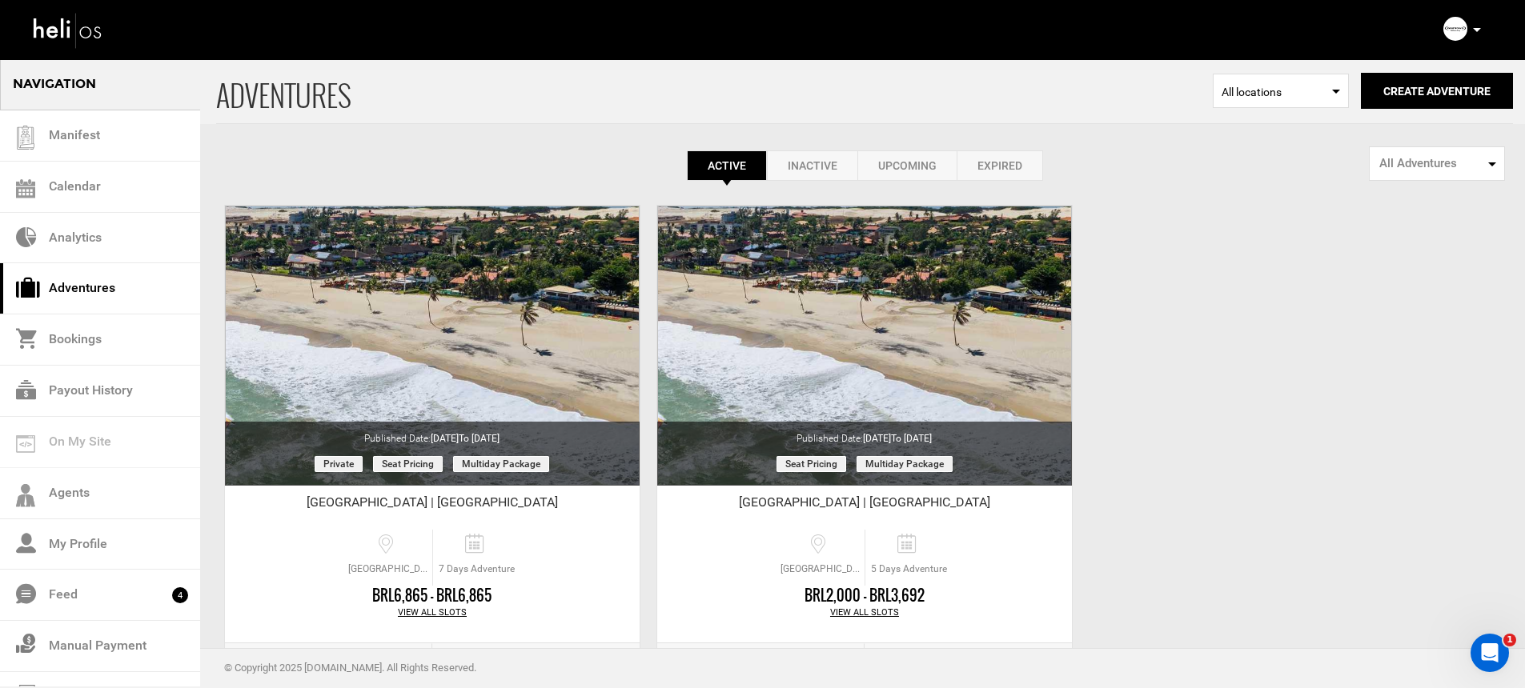
click at [1266, 395] on div "ADVENTURES Select Location All locations Create Adventure Public Adventure This…" at bounding box center [762, 378] width 1525 height 641
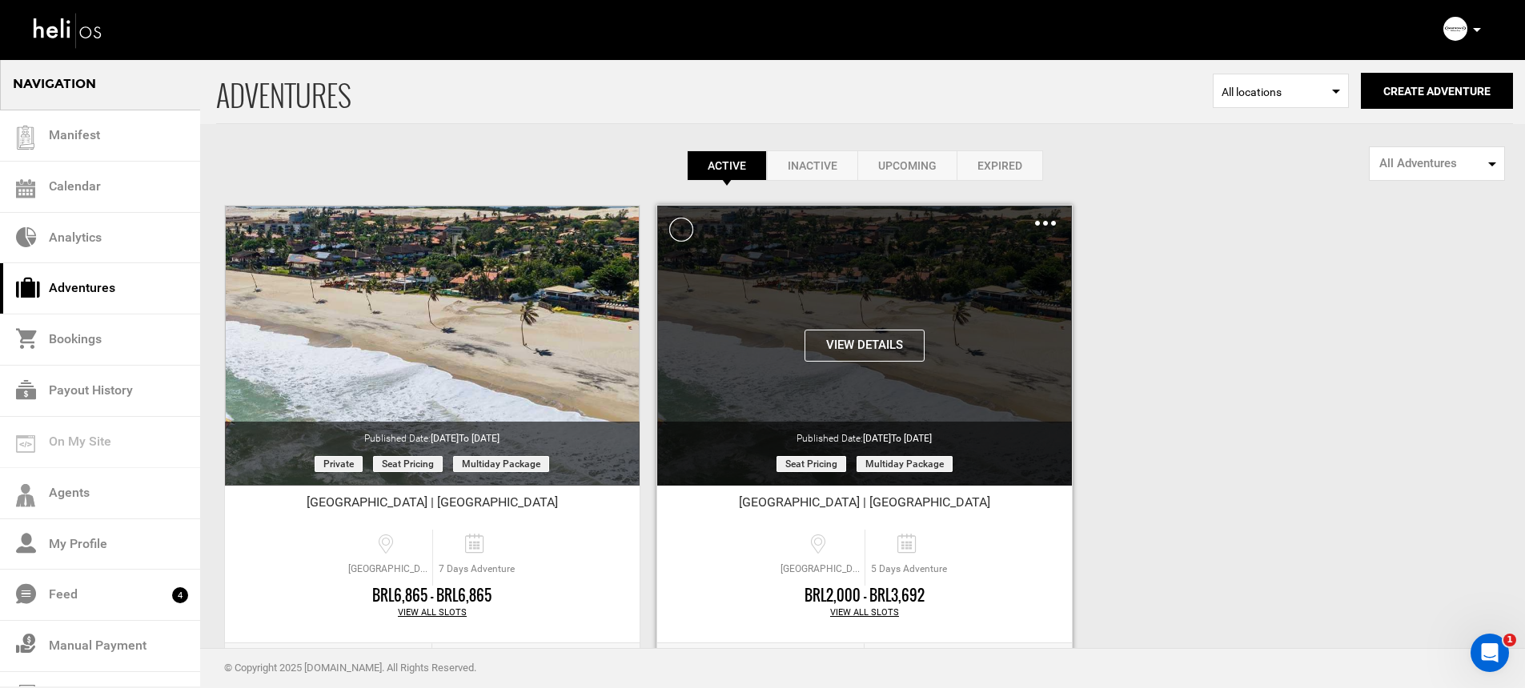
click at [1048, 221] on img at bounding box center [1045, 223] width 21 height 5
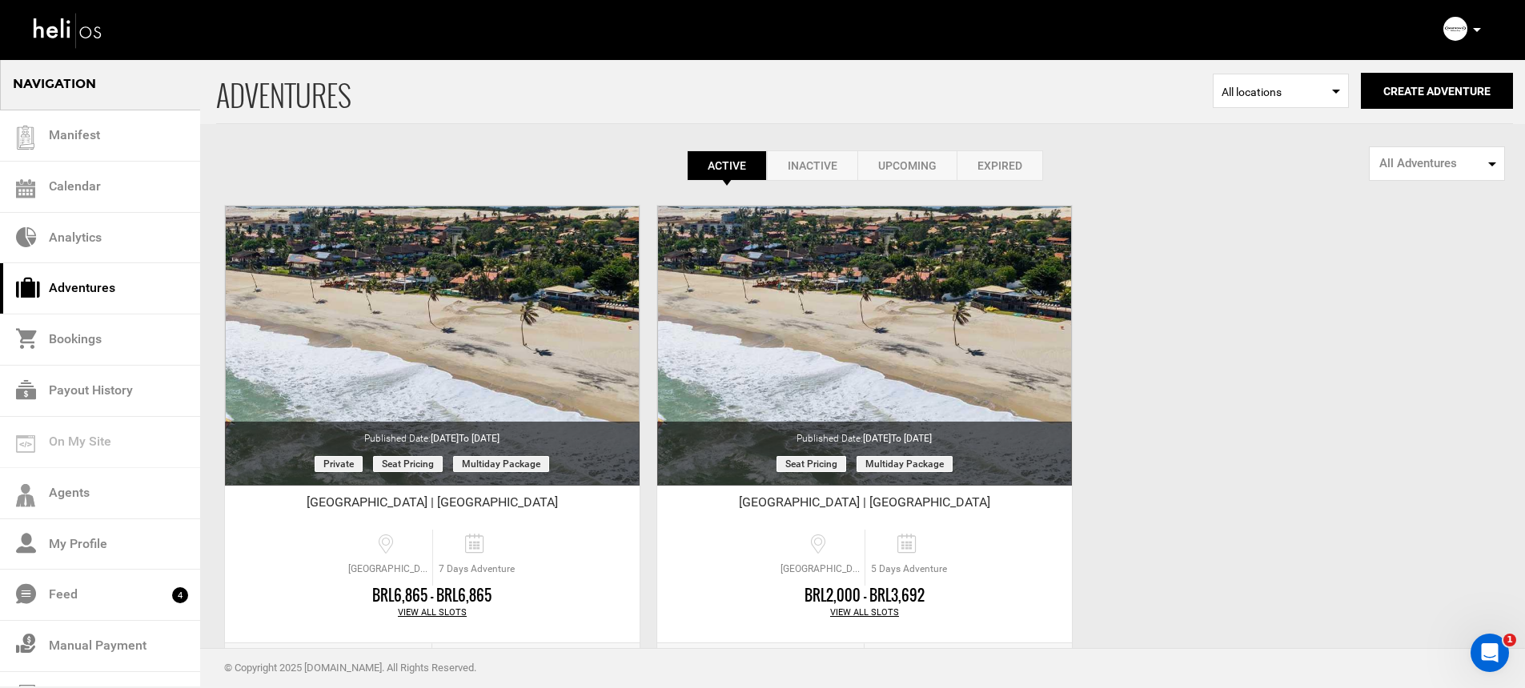
click at [1311, 240] on div "ADVENTURES Select Location All locations Create Adventure Public Adventure This…" at bounding box center [762, 378] width 1525 height 641
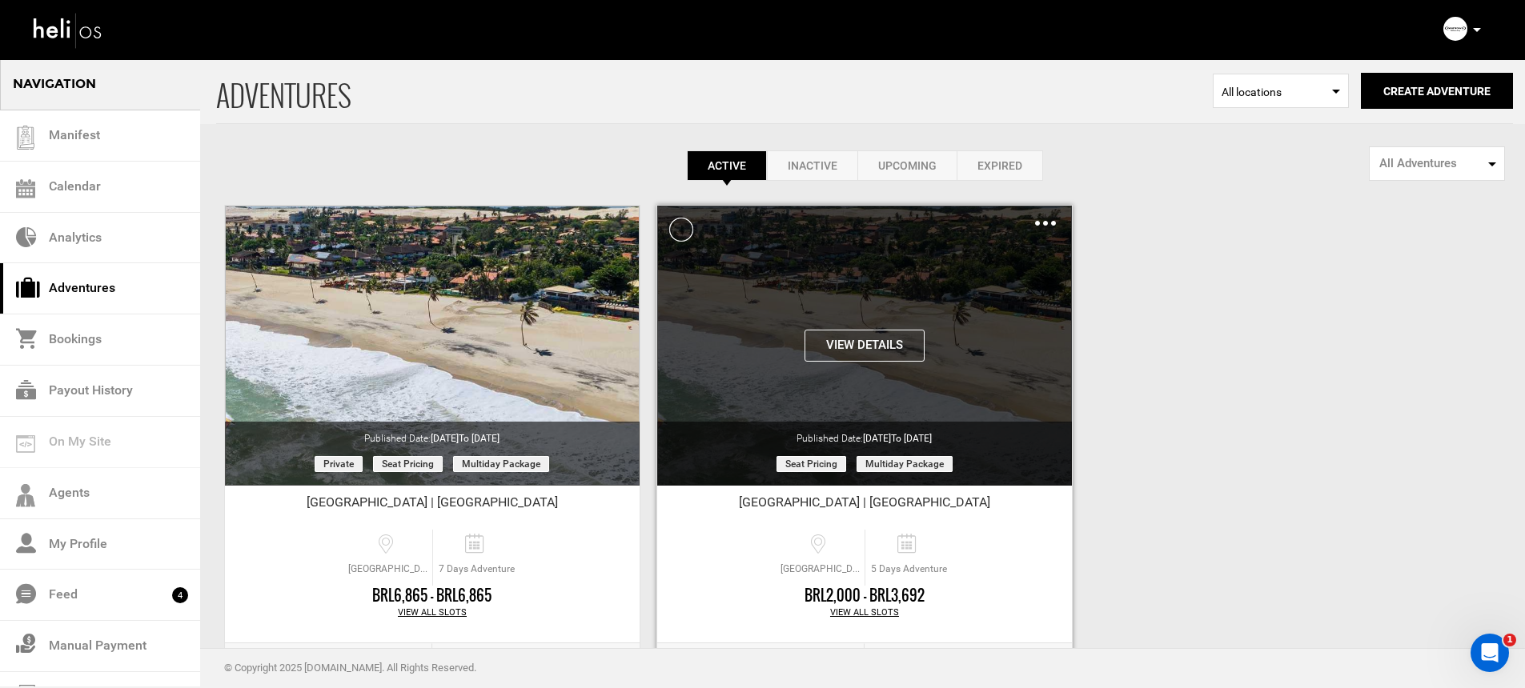
click at [1054, 219] on div "Clone De-Activate Share Delete" at bounding box center [1045, 223] width 21 height 18
click at [1047, 229] on div "Clone De-Activate Share Delete" at bounding box center [1045, 223] width 21 height 18
click at [1047, 224] on img at bounding box center [1045, 223] width 21 height 5
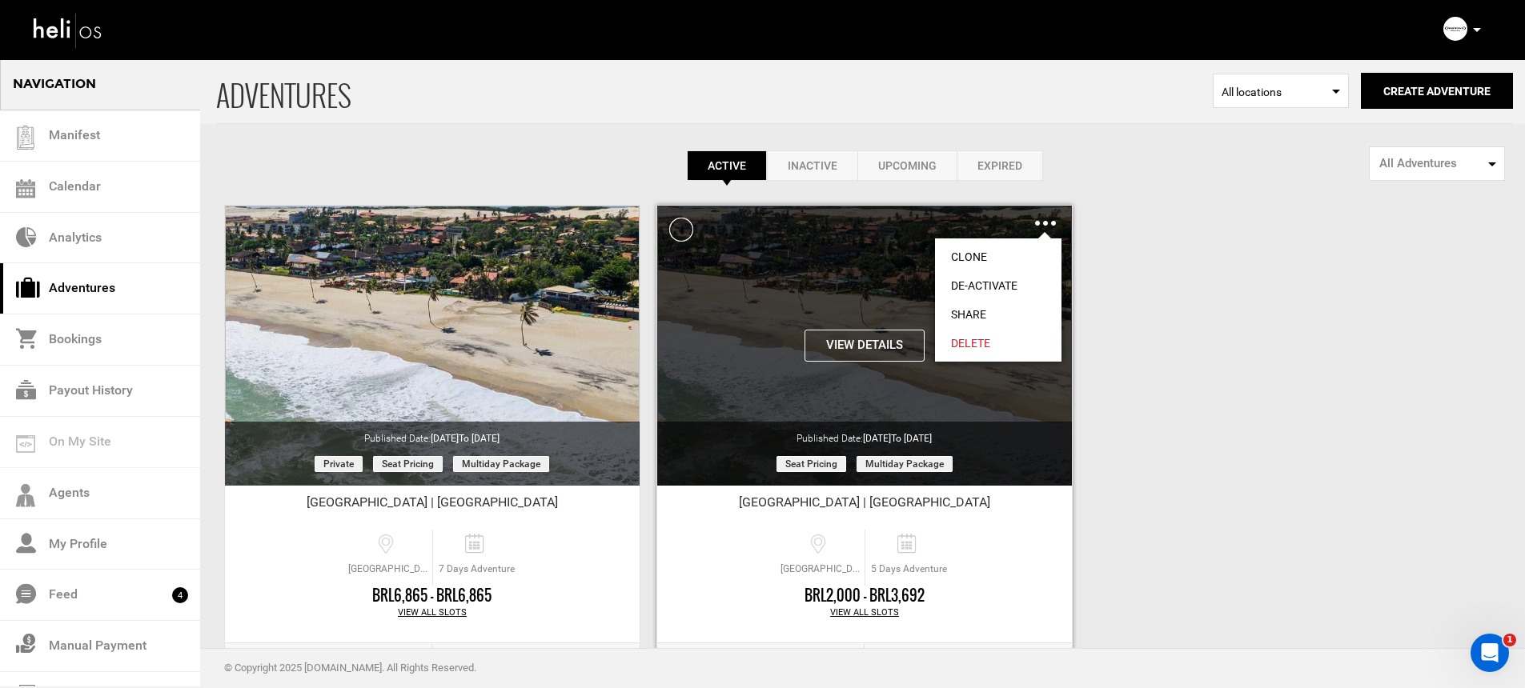
click at [1010, 245] on link "Clone" at bounding box center [998, 257] width 126 height 29
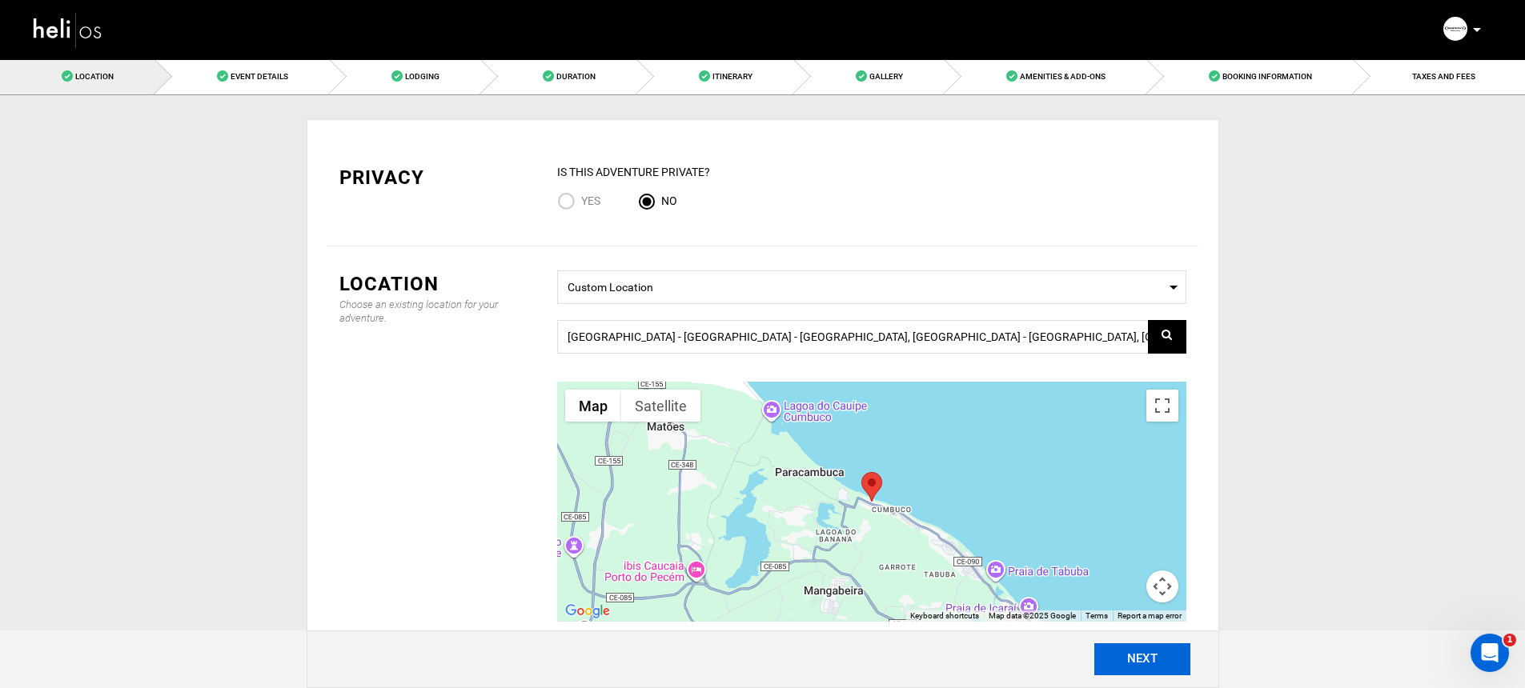
click at [1177, 661] on button "NEXT" at bounding box center [1142, 660] width 96 height 32
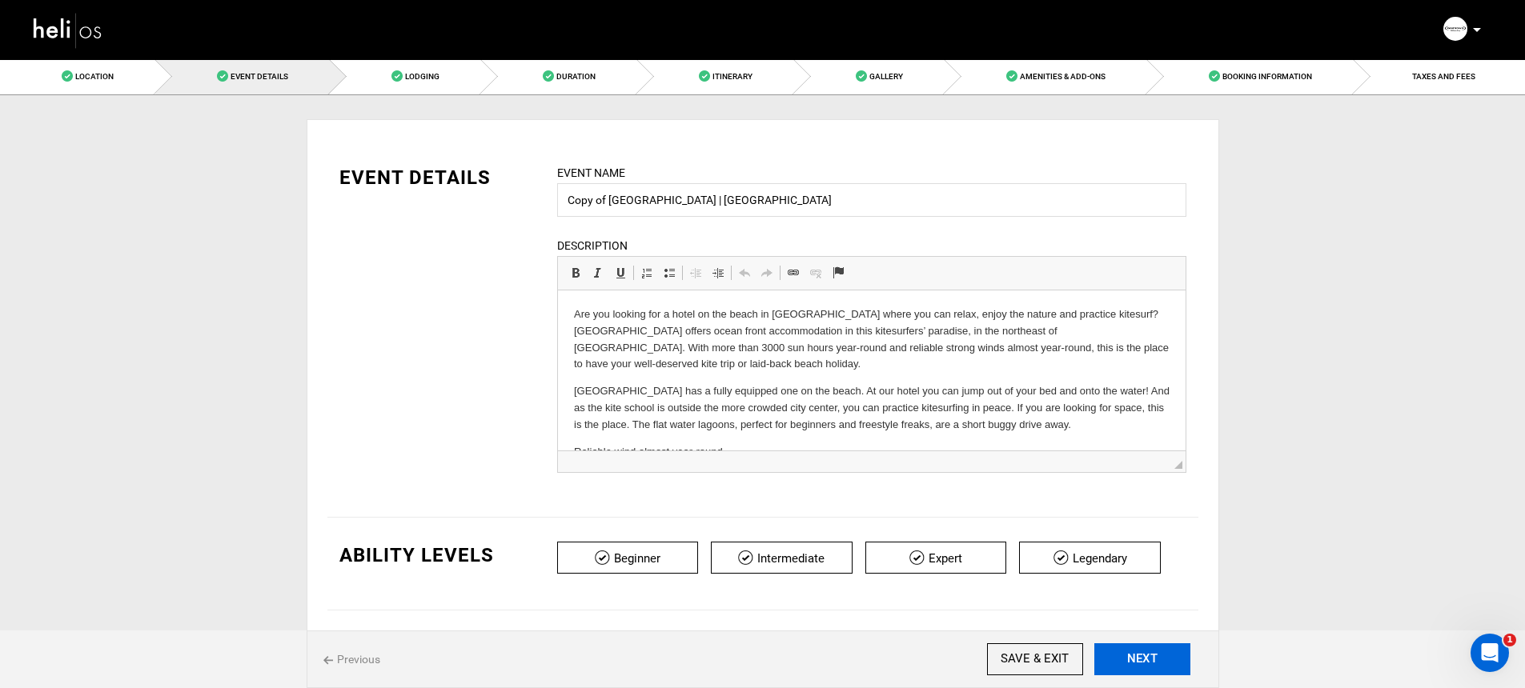
click at [1175, 659] on button "NEXT" at bounding box center [1142, 660] width 96 height 32
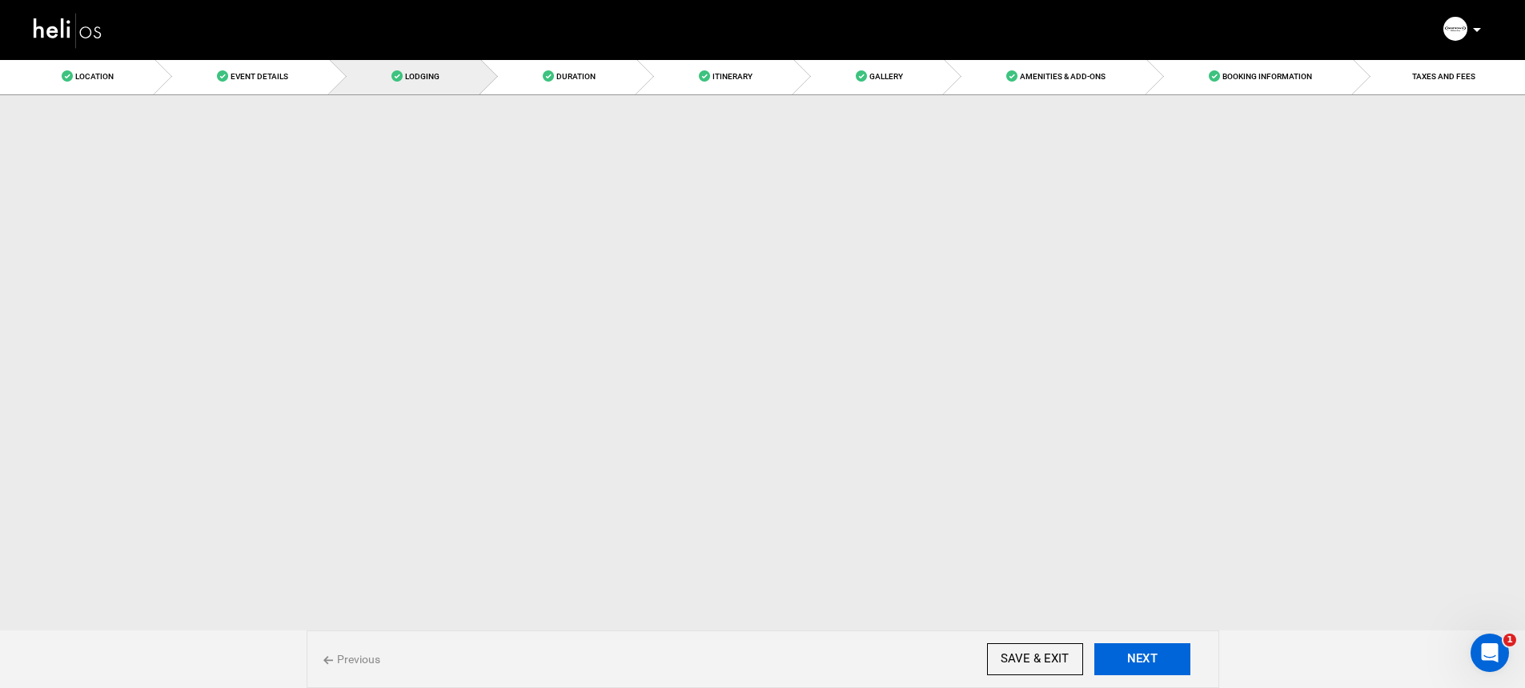
click at [1175, 659] on button "NEXT" at bounding box center [1142, 660] width 96 height 32
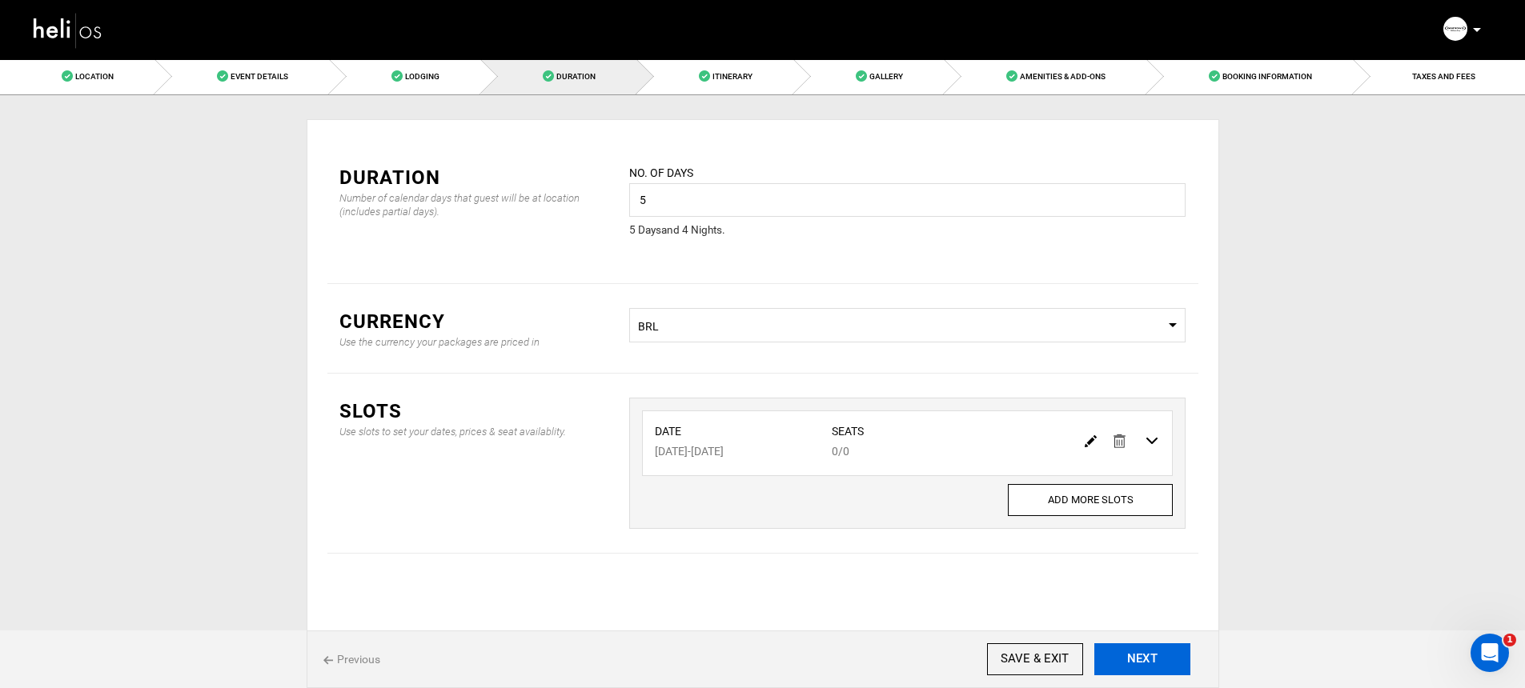
click at [1175, 659] on button "NEXT" at bounding box center [1142, 660] width 96 height 32
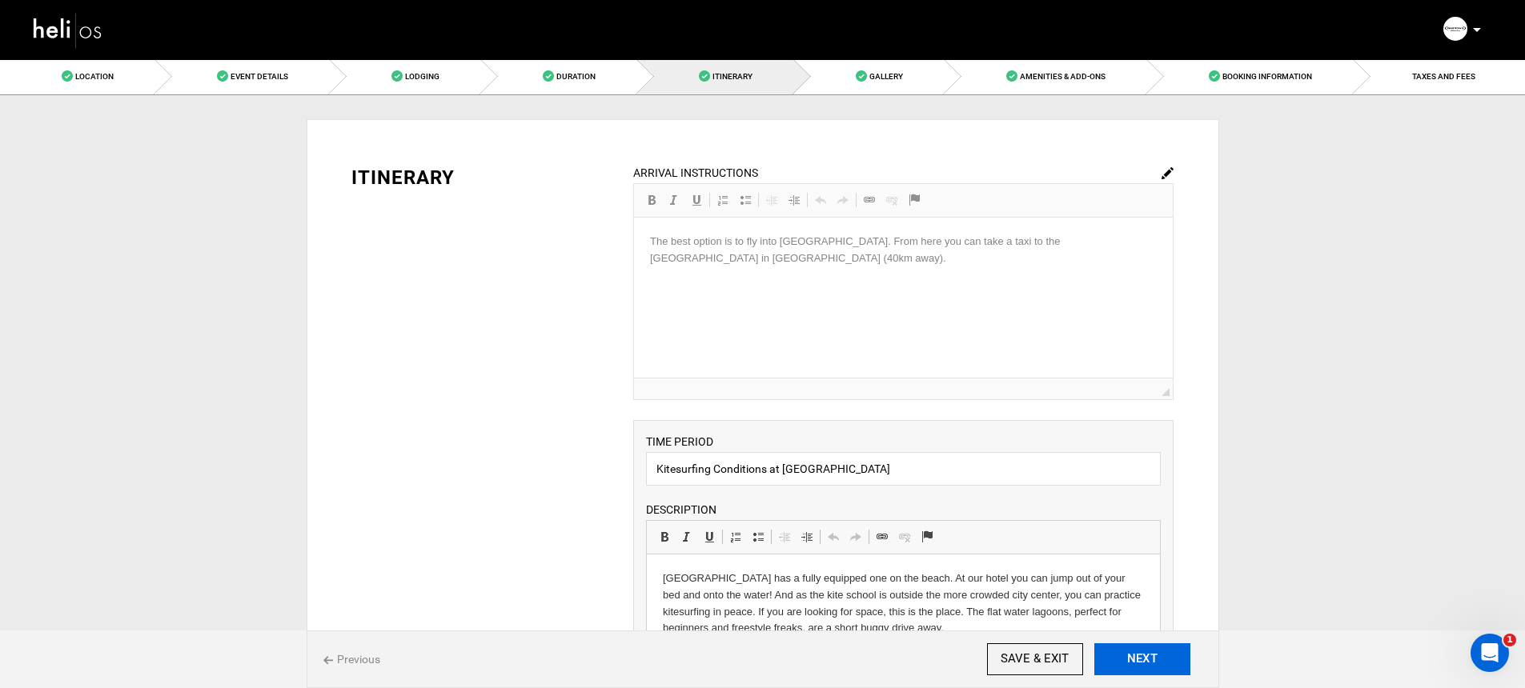
click at [1175, 659] on button "NEXT" at bounding box center [1142, 660] width 96 height 32
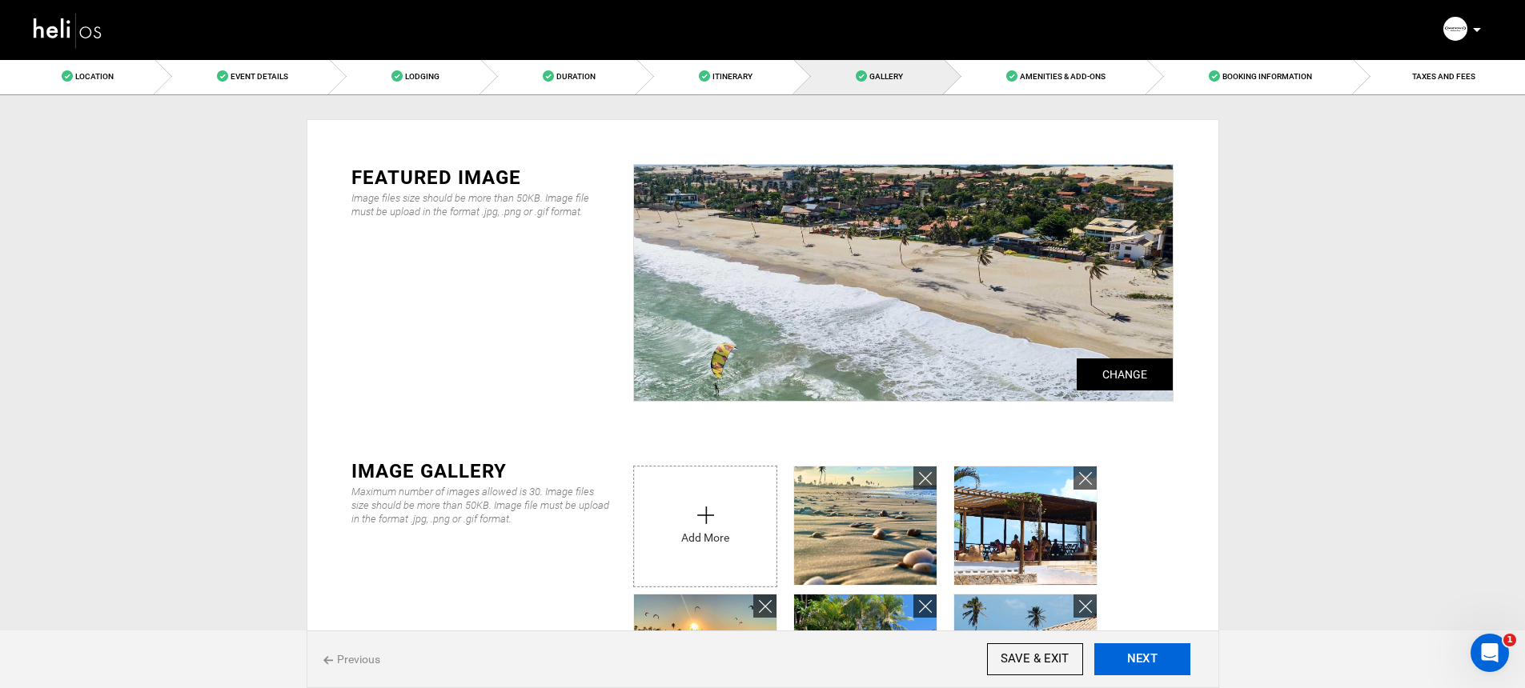
click at [1175, 659] on button "NEXT" at bounding box center [1142, 660] width 96 height 32
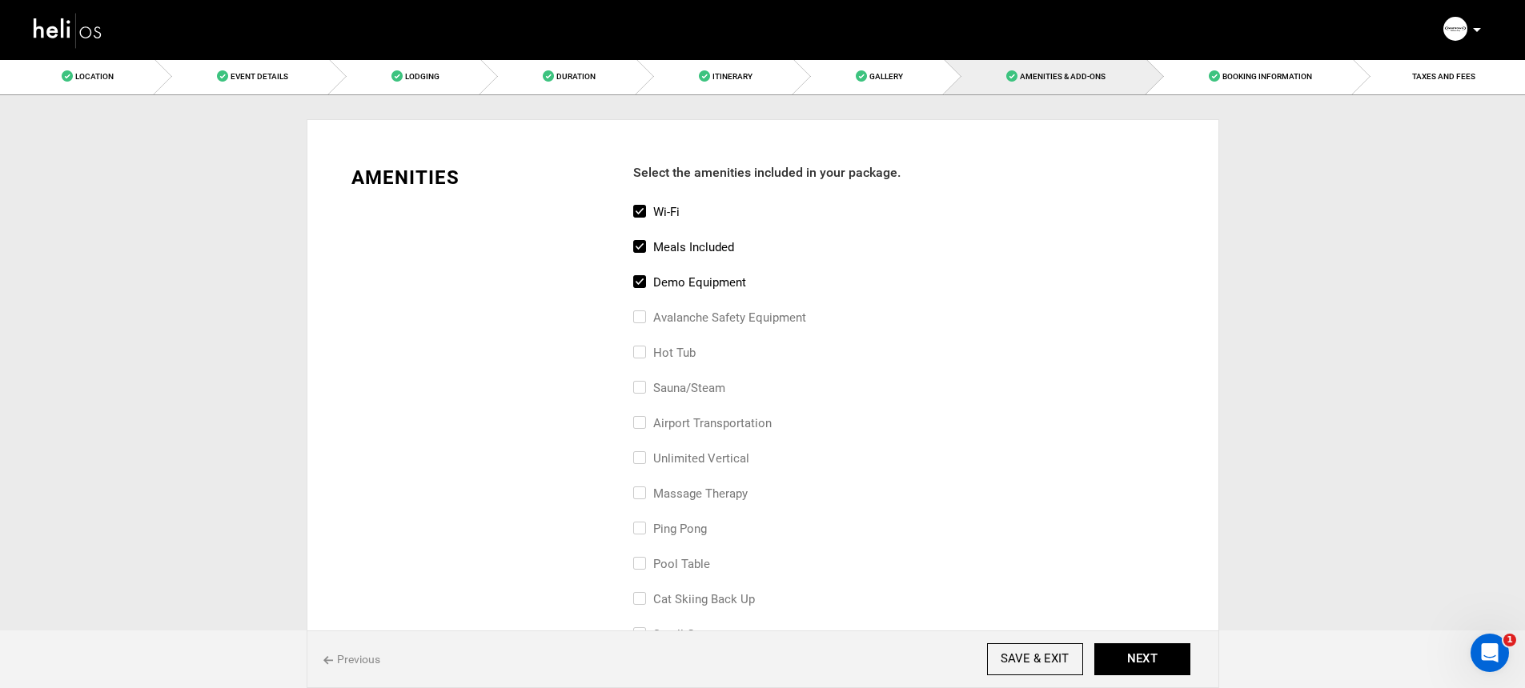
click at [362, 659] on span "Previous" at bounding box center [351, 660] width 57 height 16
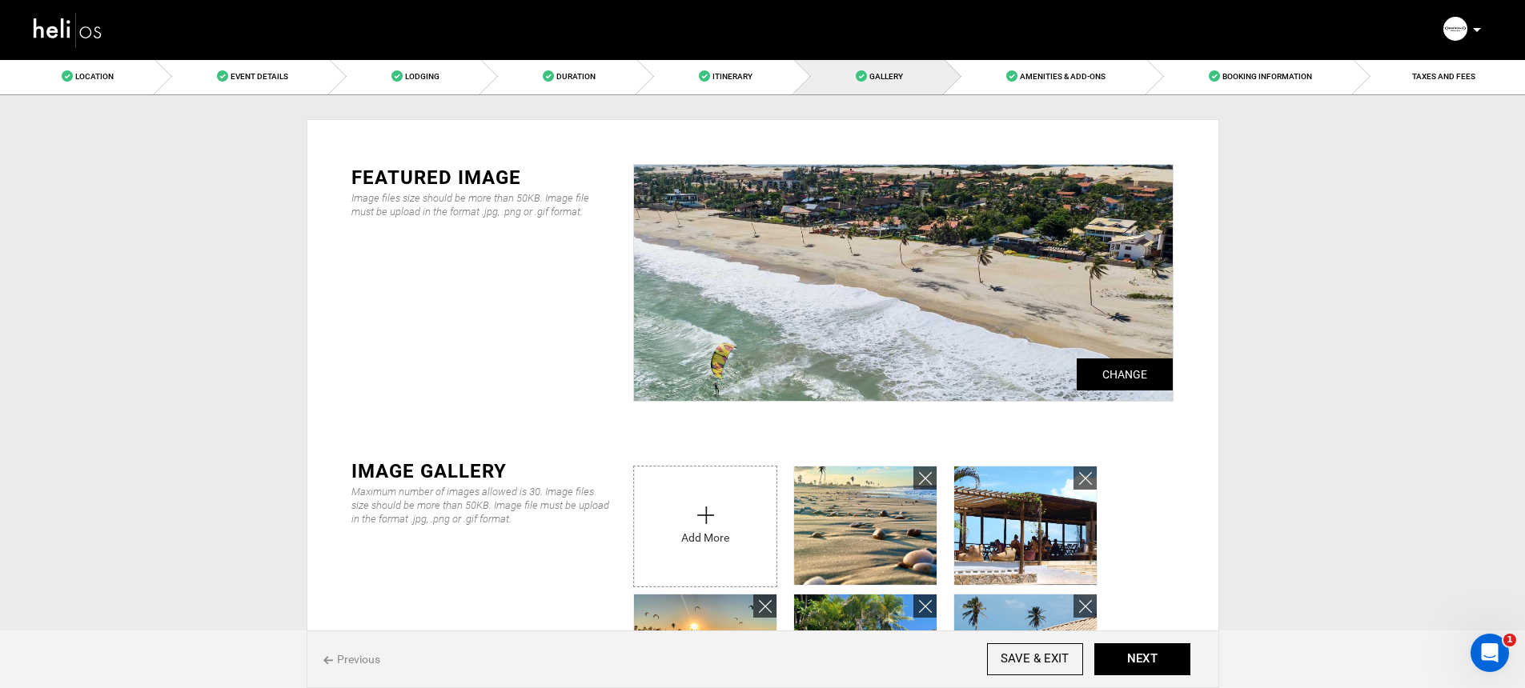
click at [40, 38] on img at bounding box center [68, 30] width 72 height 42
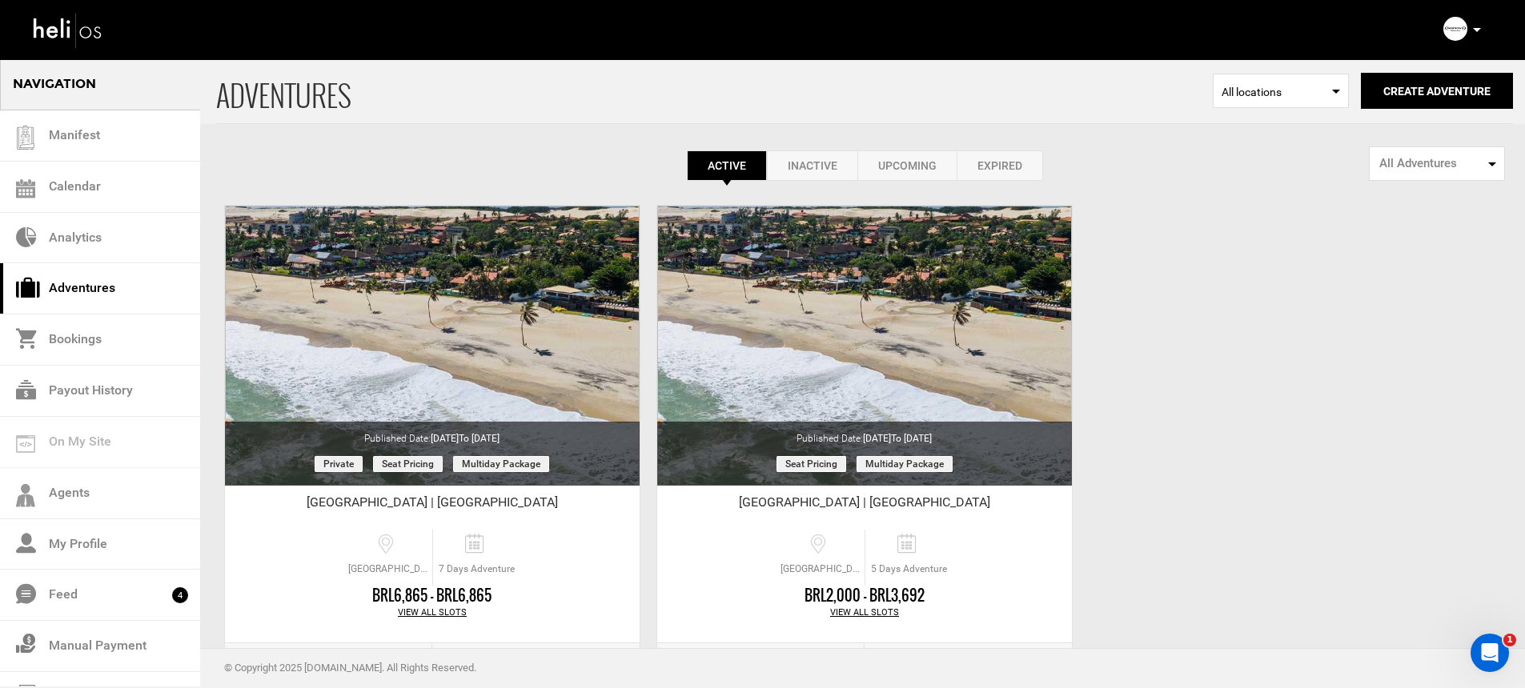
click at [1478, 28] on icon at bounding box center [1477, 30] width 8 height 4
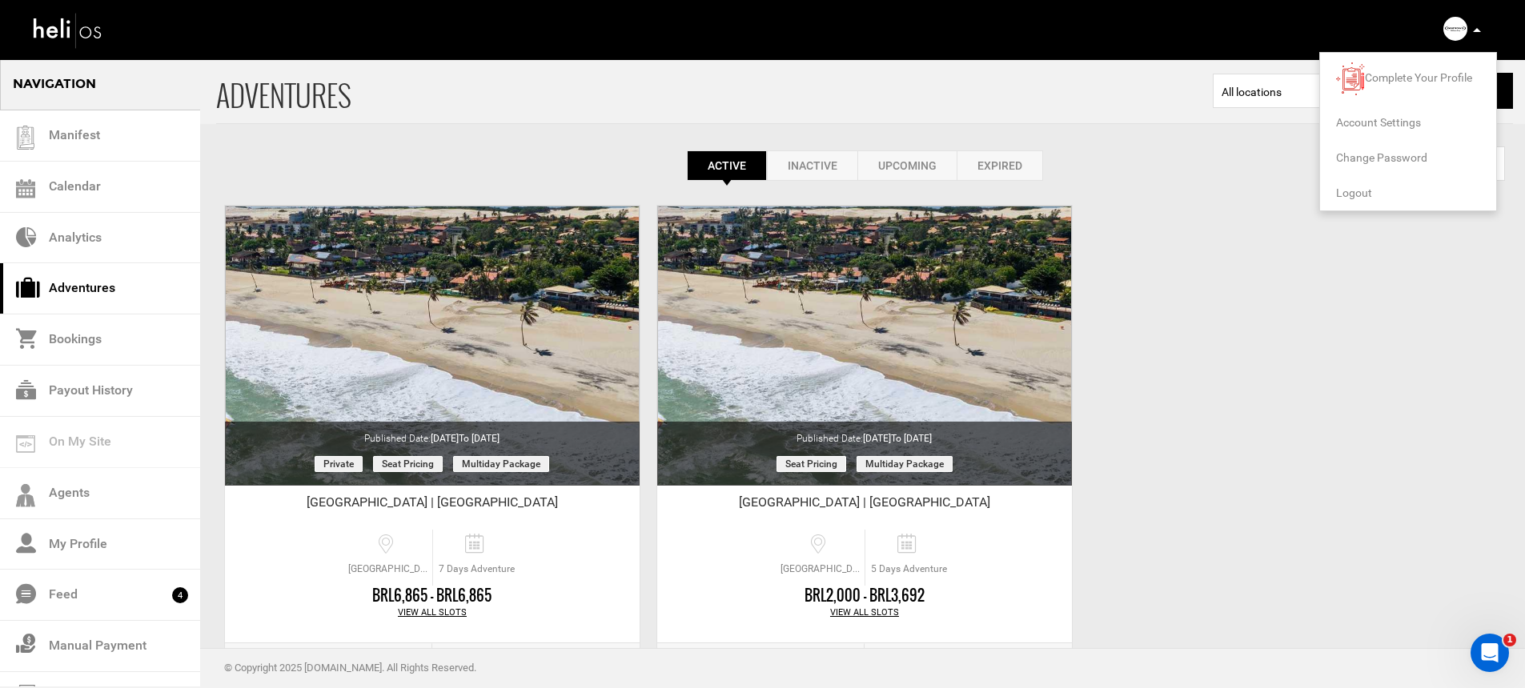
click at [1358, 191] on span "Logout" at bounding box center [1354, 193] width 36 height 13
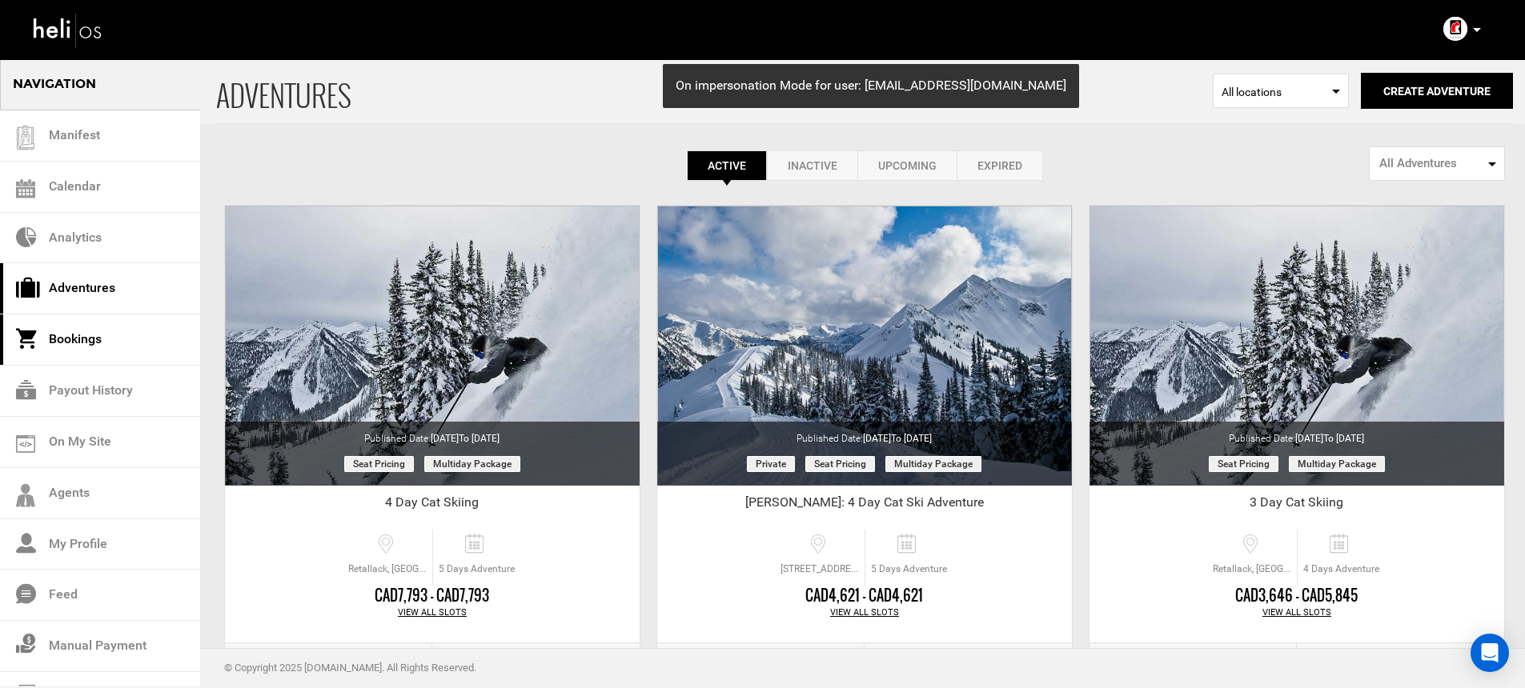
click at [106, 347] on link "Bookings" at bounding box center [100, 340] width 200 height 51
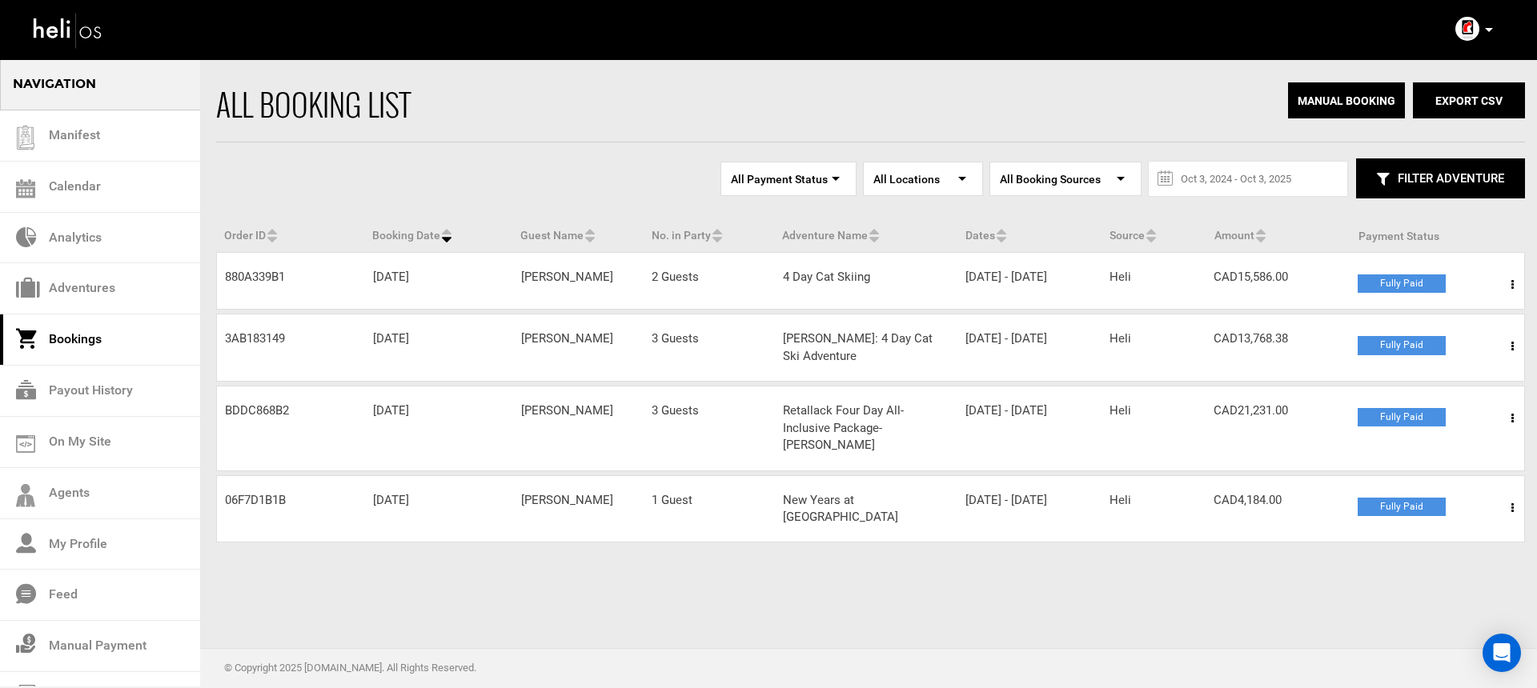
click at [1506, 283] on span at bounding box center [1512, 285] width 20 height 40
click at [1515, 279] on span at bounding box center [1512, 285] width 20 height 40
click at [1506, 289] on span at bounding box center [1512, 285] width 20 height 40
click at [1478, 328] on link "View Details" at bounding box center [1453, 334] width 158 height 40
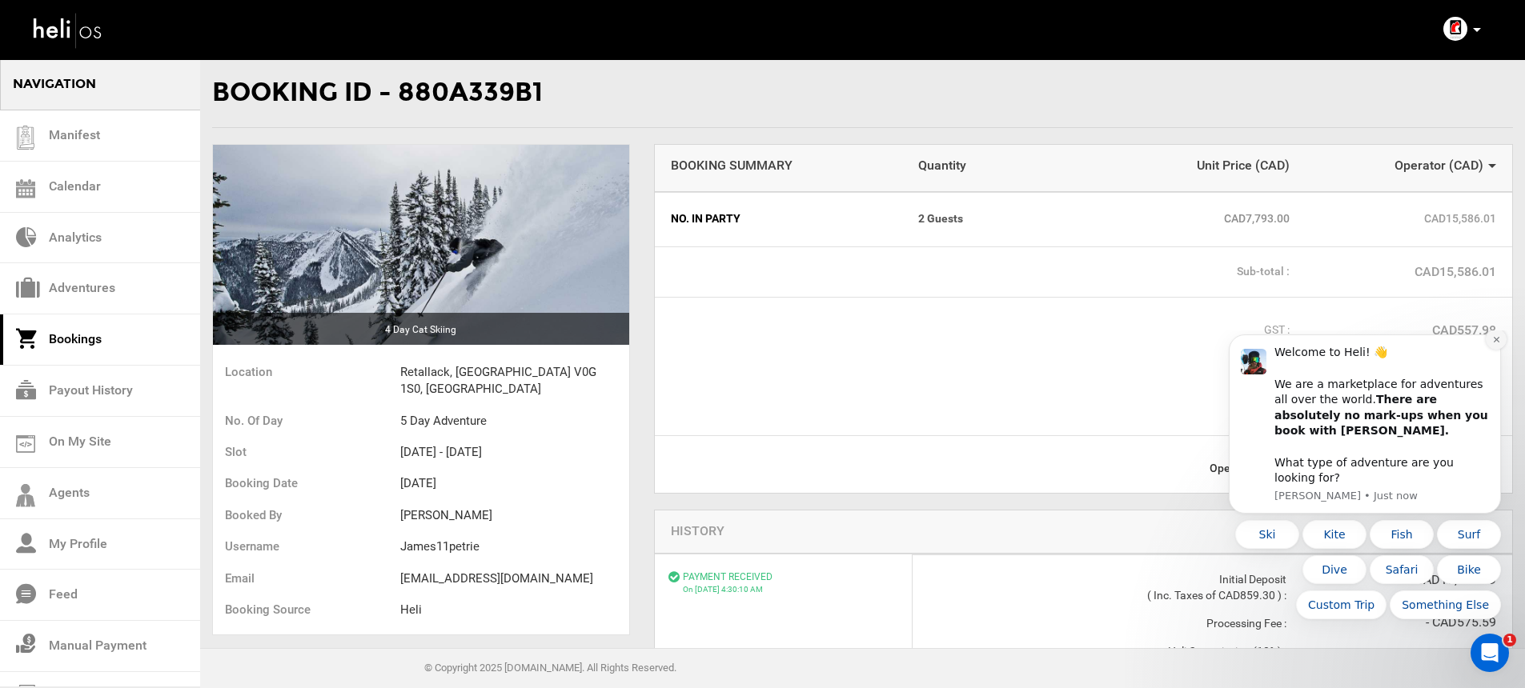
click at [1494, 343] on icon "Dismiss notification" at bounding box center [1496, 340] width 6 height 6
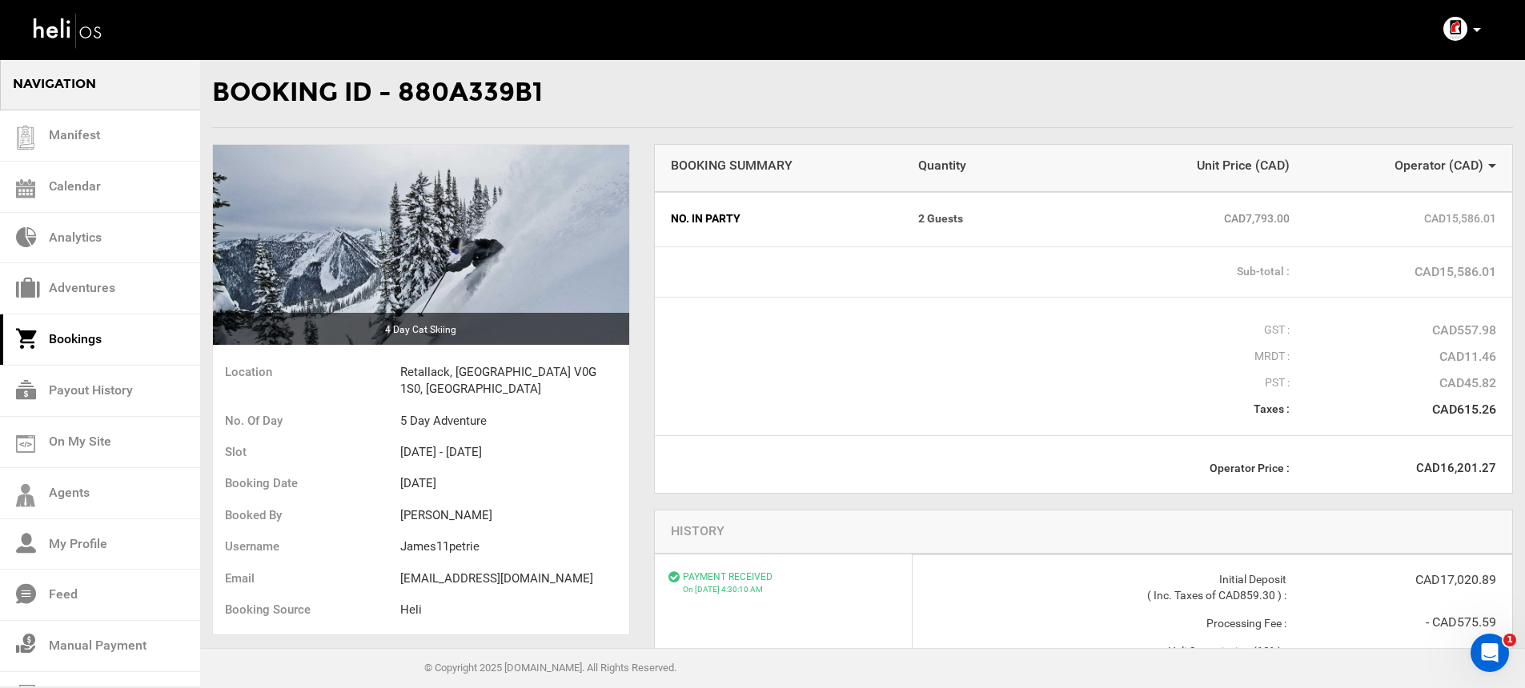
click at [103, 355] on link "Bookings" at bounding box center [100, 340] width 200 height 51
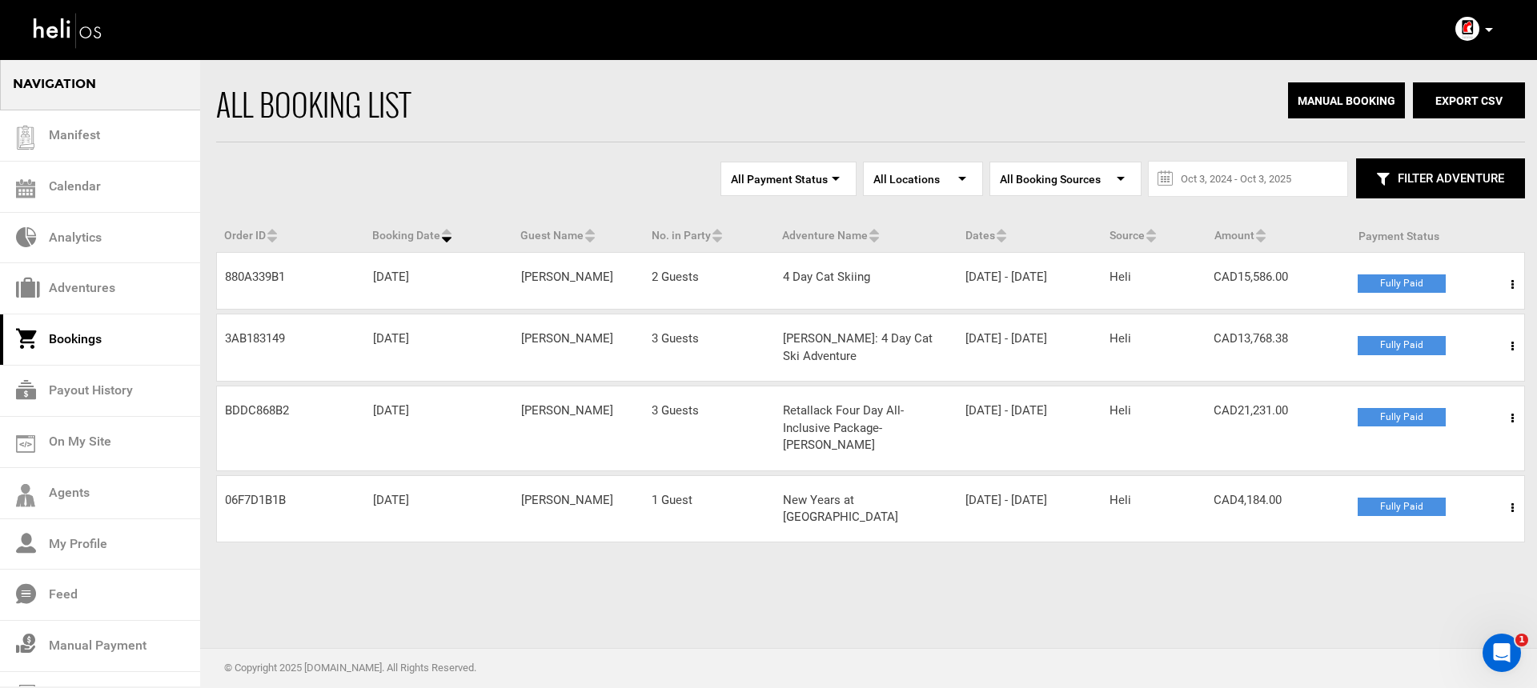
click at [1510, 355] on span at bounding box center [1512, 347] width 20 height 40
click at [1476, 396] on link "View Details" at bounding box center [1453, 395] width 158 height 40
